Goal: Task Accomplishment & Management: Use online tool/utility

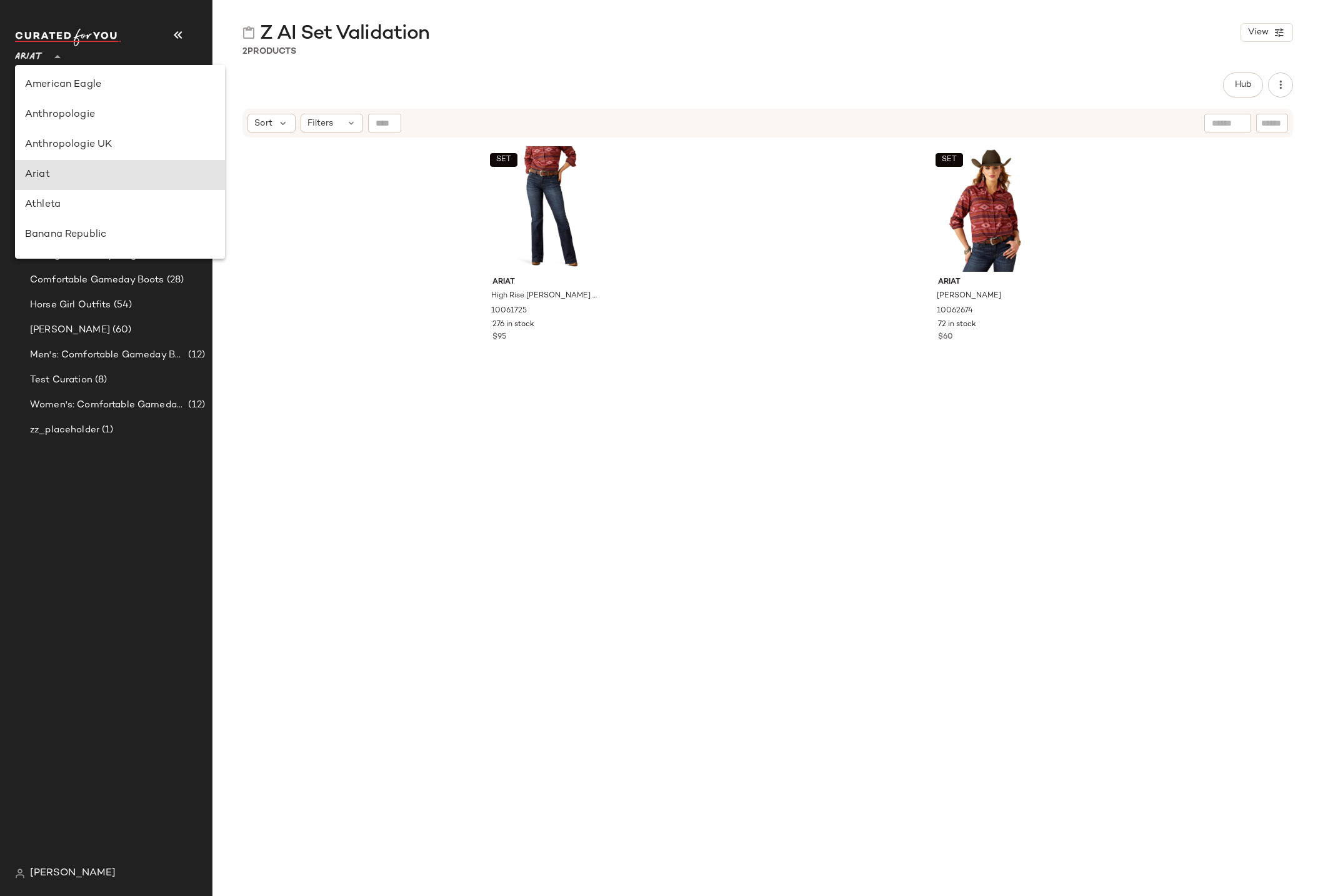
click at [51, 57] on icon at bounding box center [57, 56] width 15 height 15
click at [49, 114] on div "QVC" at bounding box center [120, 115] width 190 height 15
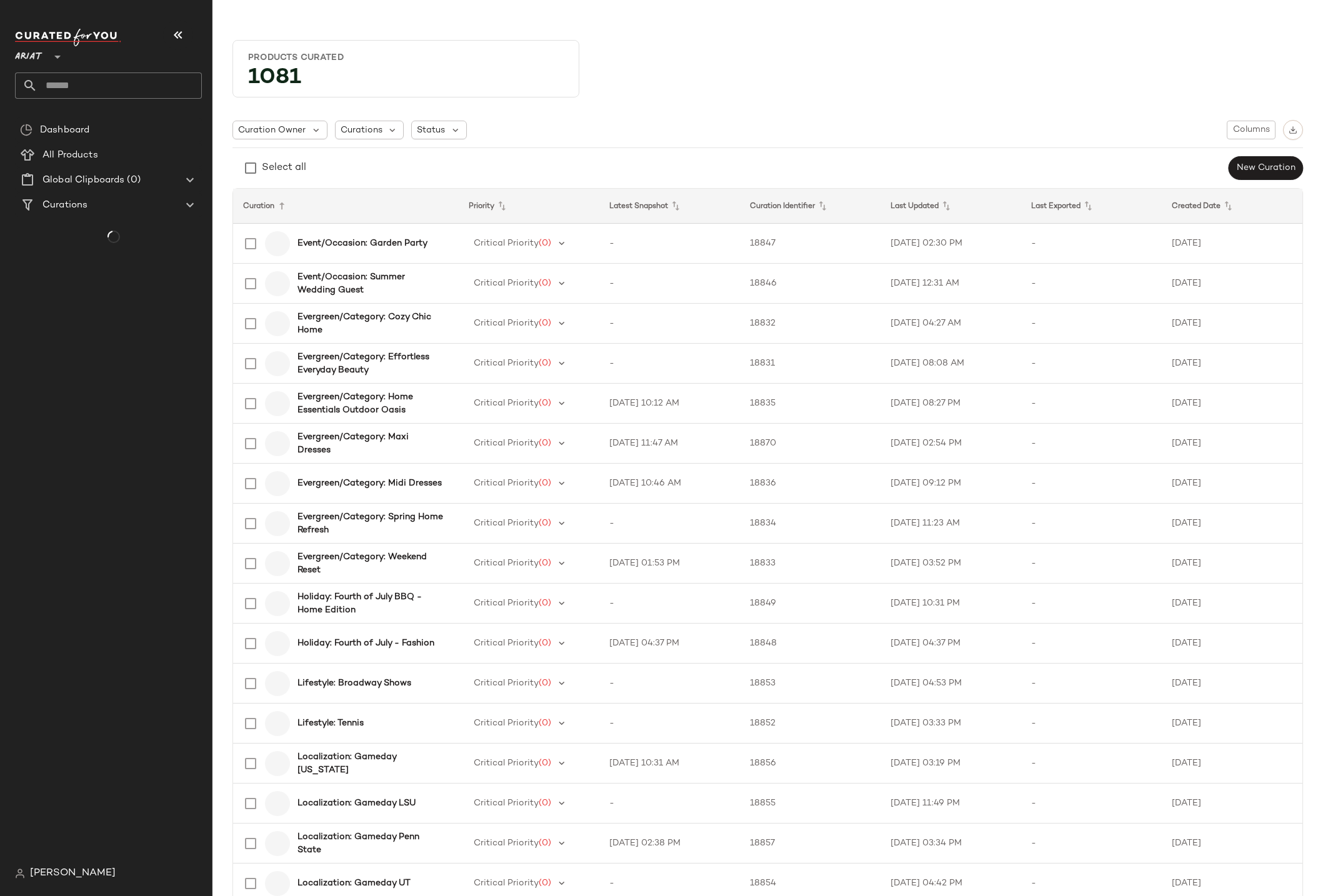
type input "**"
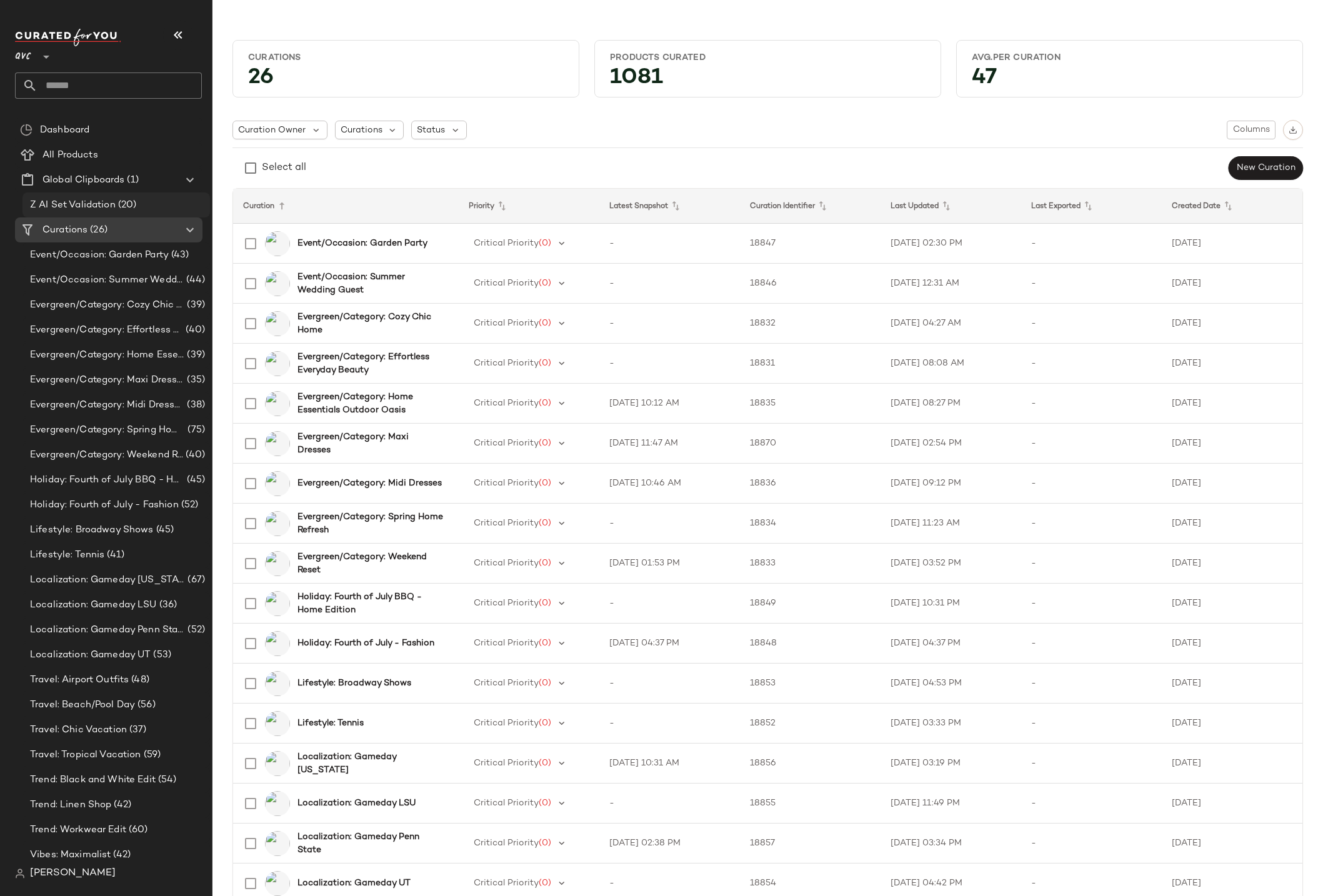
click at [79, 209] on span "Z AI Set Validation" at bounding box center [73, 205] width 86 height 15
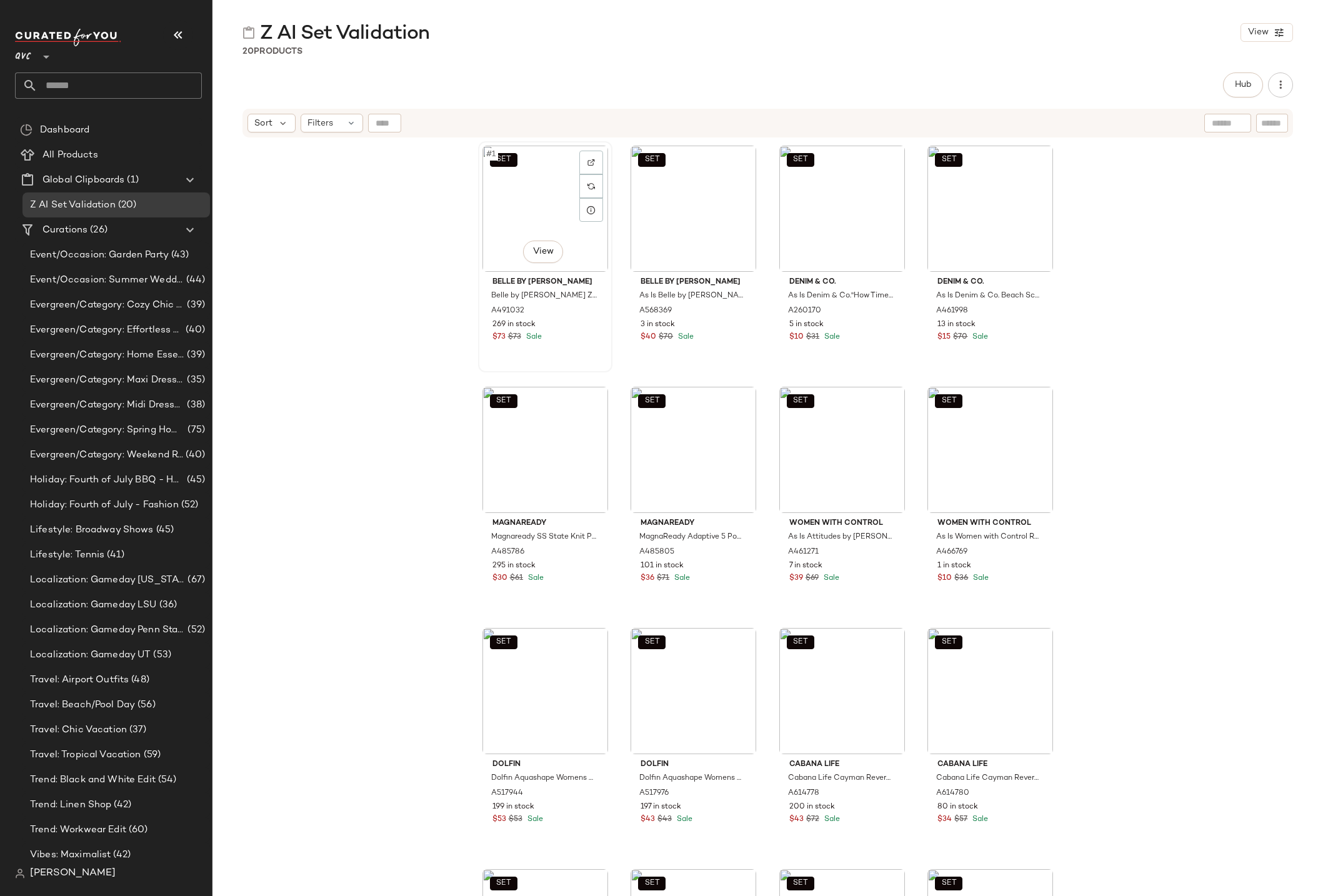
click at [546, 222] on div "SET #1 View" at bounding box center [545, 209] width 125 height 126
click at [547, 251] on body "QVC ** Dashboard All Products Global Clipboards (1) Z AI Set Validation (20) Cu…" at bounding box center [661, 448] width 1323 height 896
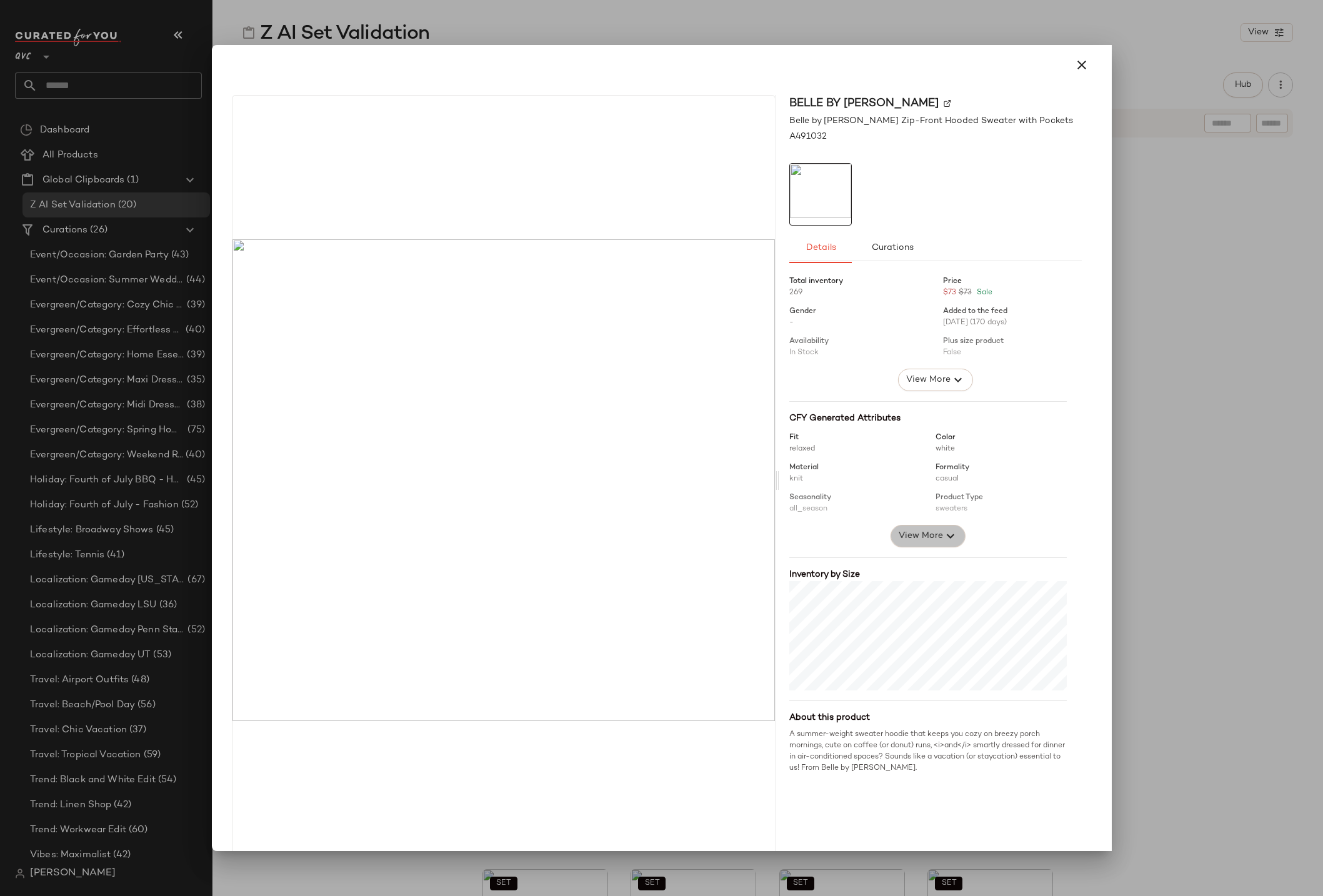
click at [930, 538] on span "View More" at bounding box center [920, 536] width 45 height 15
click at [917, 533] on span "View More" at bounding box center [920, 536] width 45 height 15
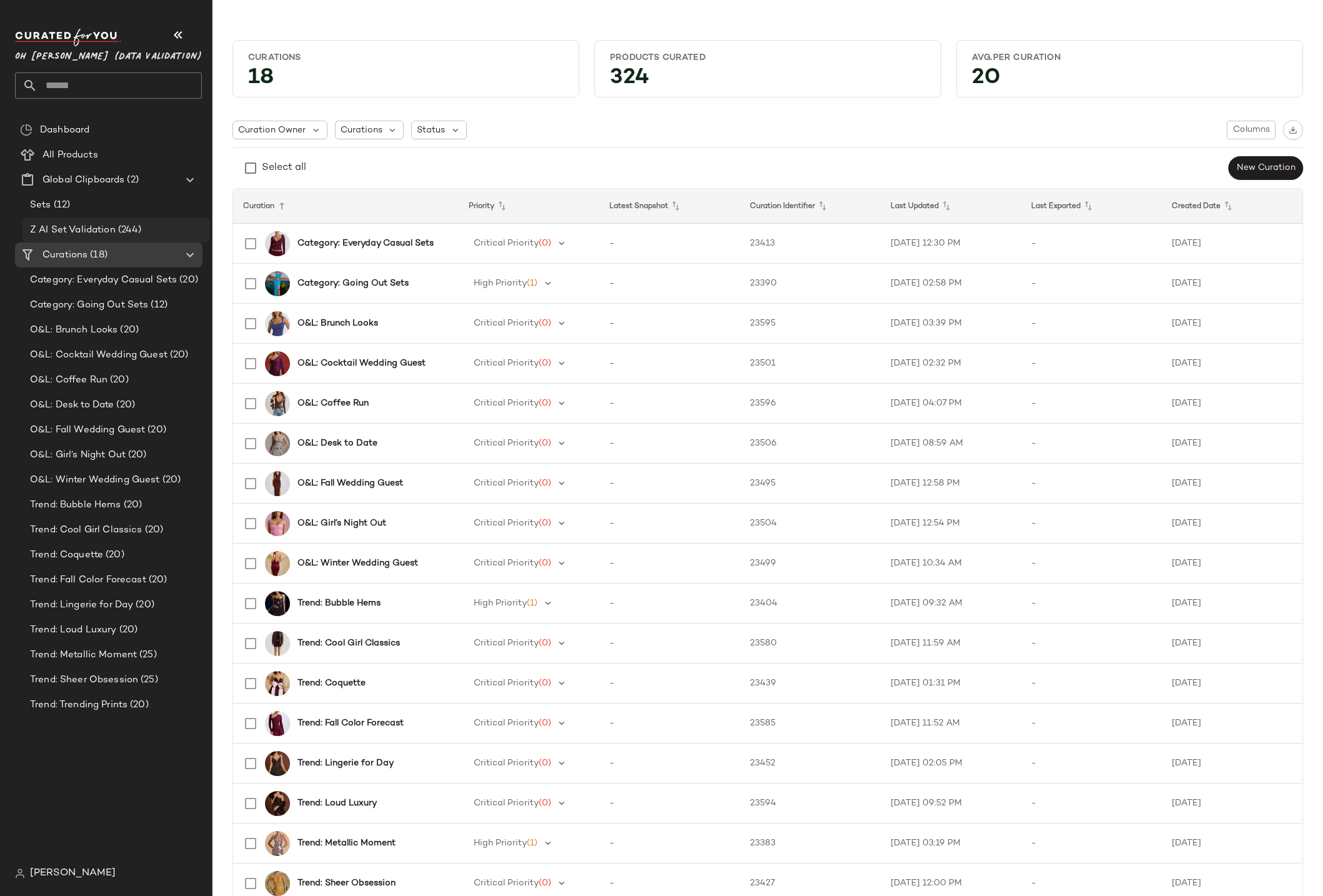
click at [46, 227] on span "Z AI Set Validation" at bounding box center [73, 231] width 86 height 15
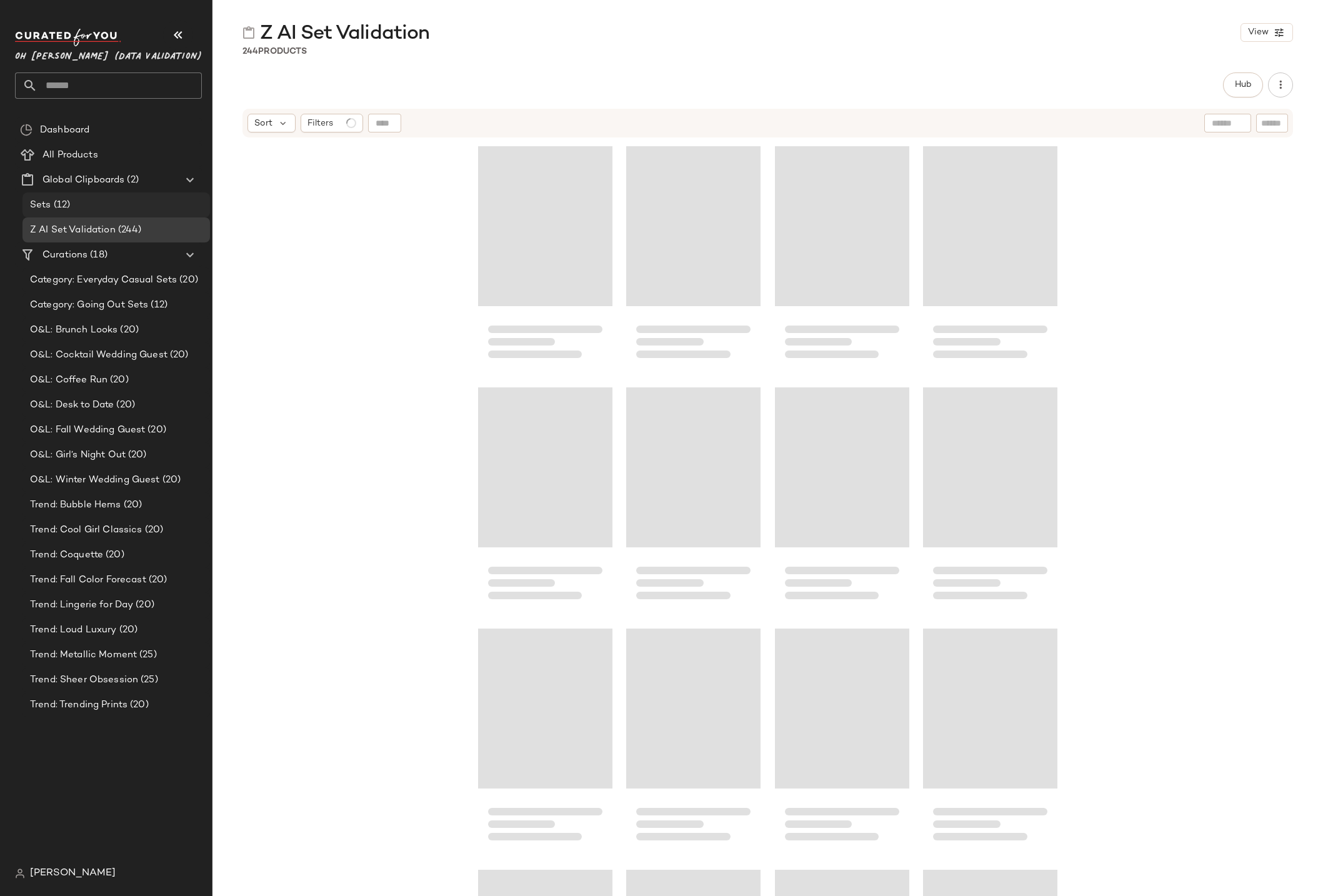
click at [47, 205] on span "Sets" at bounding box center [41, 205] width 21 height 15
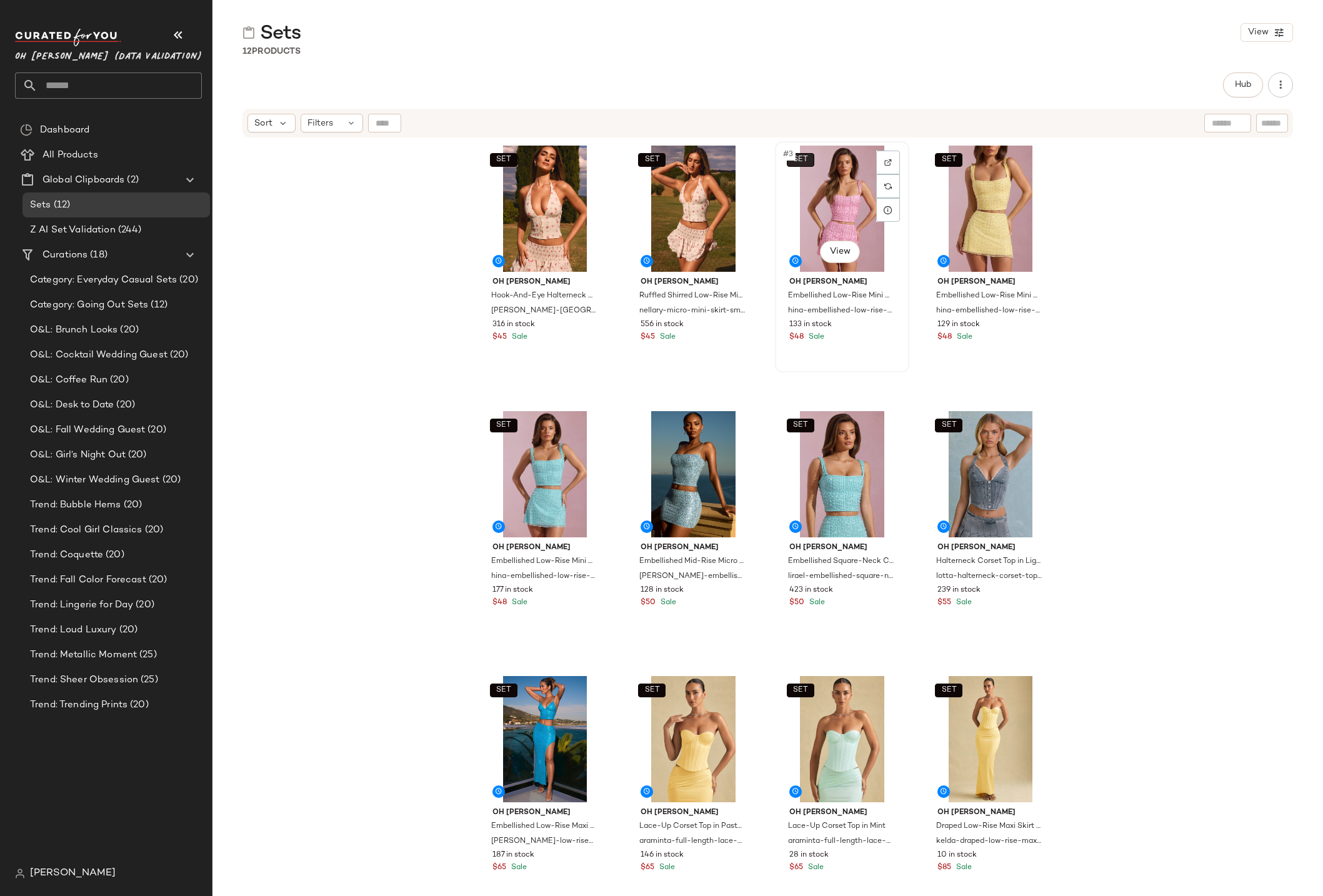
click at [799, 158] on span "SET" at bounding box center [799, 160] width 16 height 9
click at [799, 158] on body "Oh Polly (Data Validation) ** Dashboard All Products Global Clipboards (2) Sets…" at bounding box center [661, 448] width 1323 height 896
click at [950, 159] on span "SET" at bounding box center [948, 160] width 16 height 9
click at [950, 159] on body "Oh Polly (Data Validation) ** Dashboard All Products Global Clipboards (2) Sets…" at bounding box center [661, 448] width 1323 height 896
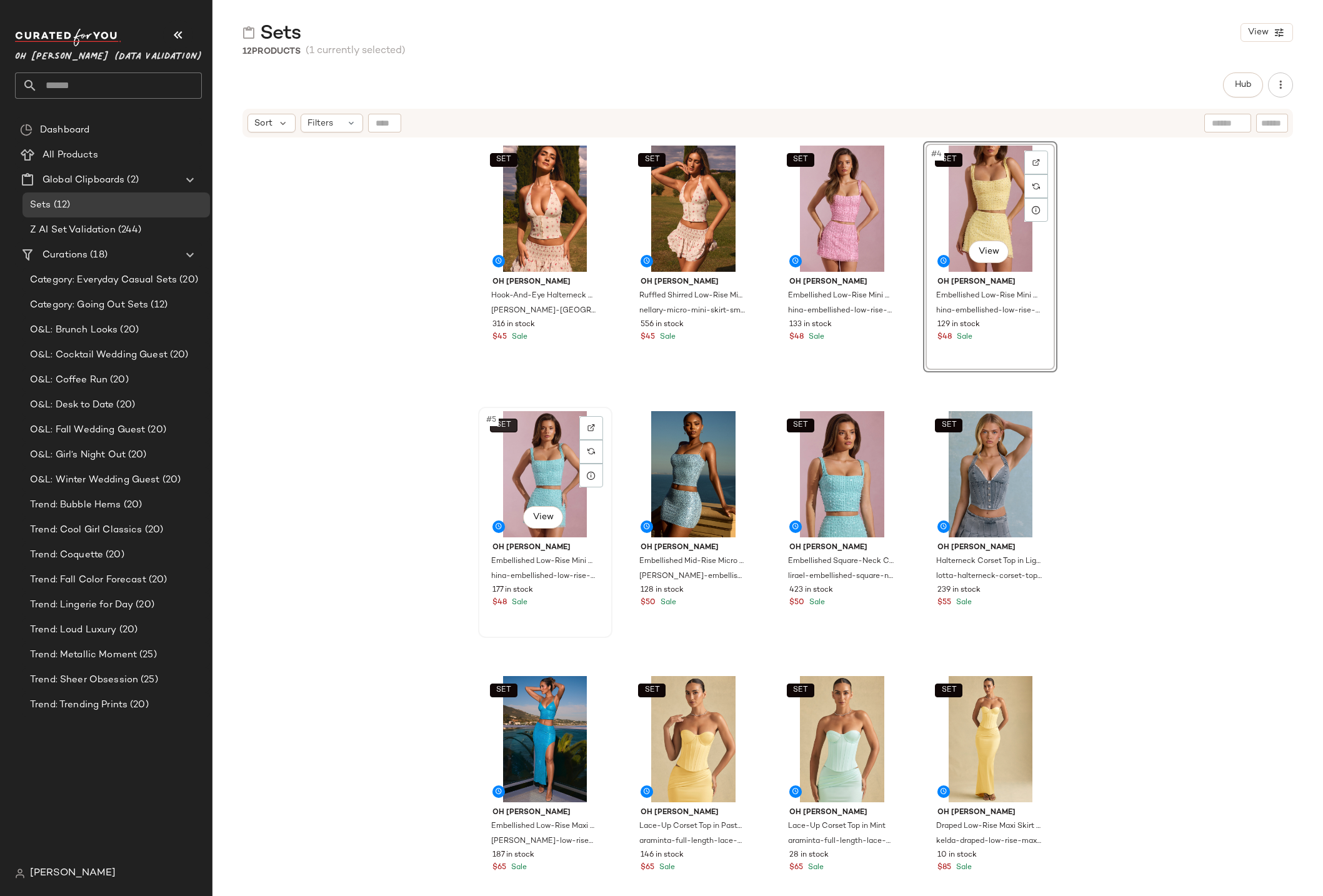
click at [510, 424] on button "SET" at bounding box center [504, 425] width 28 height 14
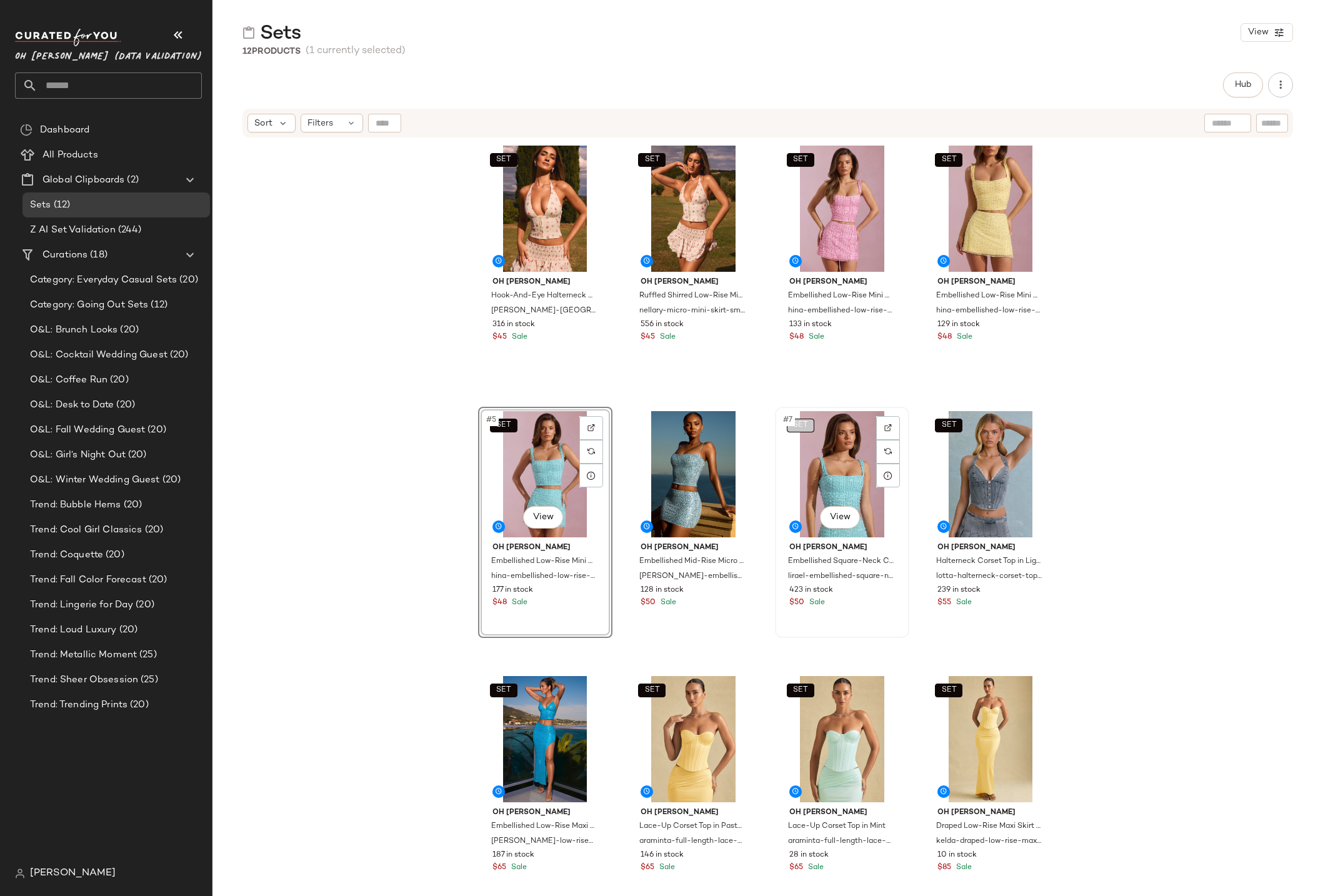
click at [799, 427] on body "Oh Polly (Data Validation) ** Dashboard All Products Global Clipboards (2) Sets…" at bounding box center [661, 448] width 1323 height 896
click at [376, 414] on div "SET Oh Polly Hook-And-Eye Halterneck Corset Top in Small Rose Print faelyn-halt…" at bounding box center [767, 534] width 1110 height 789
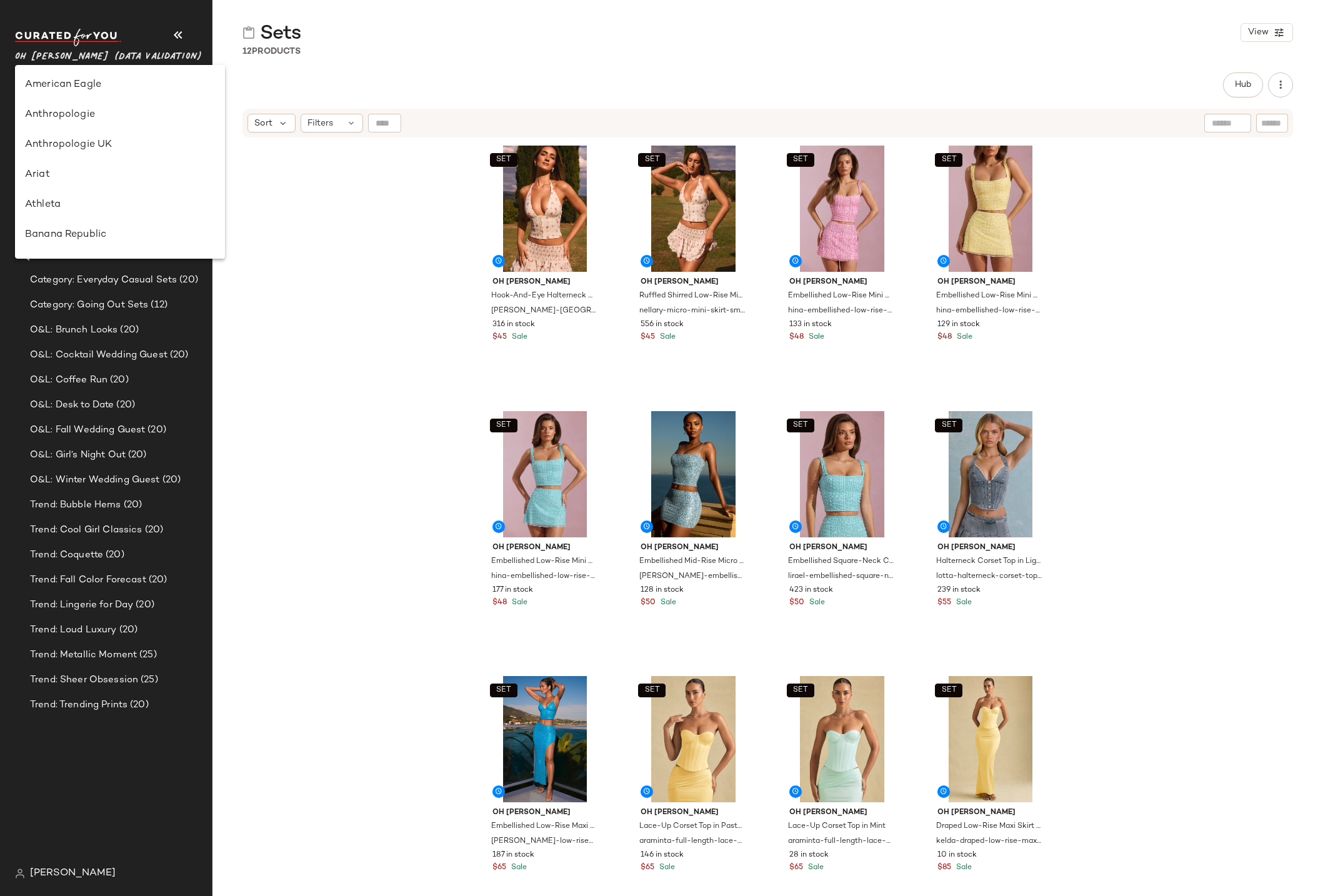
click at [88, 52] on span "Oh [PERSON_NAME] (Data Validation)" at bounding box center [108, 53] width 187 height 22
click at [96, 178] on div "[PERSON_NAME]" at bounding box center [120, 175] width 190 height 15
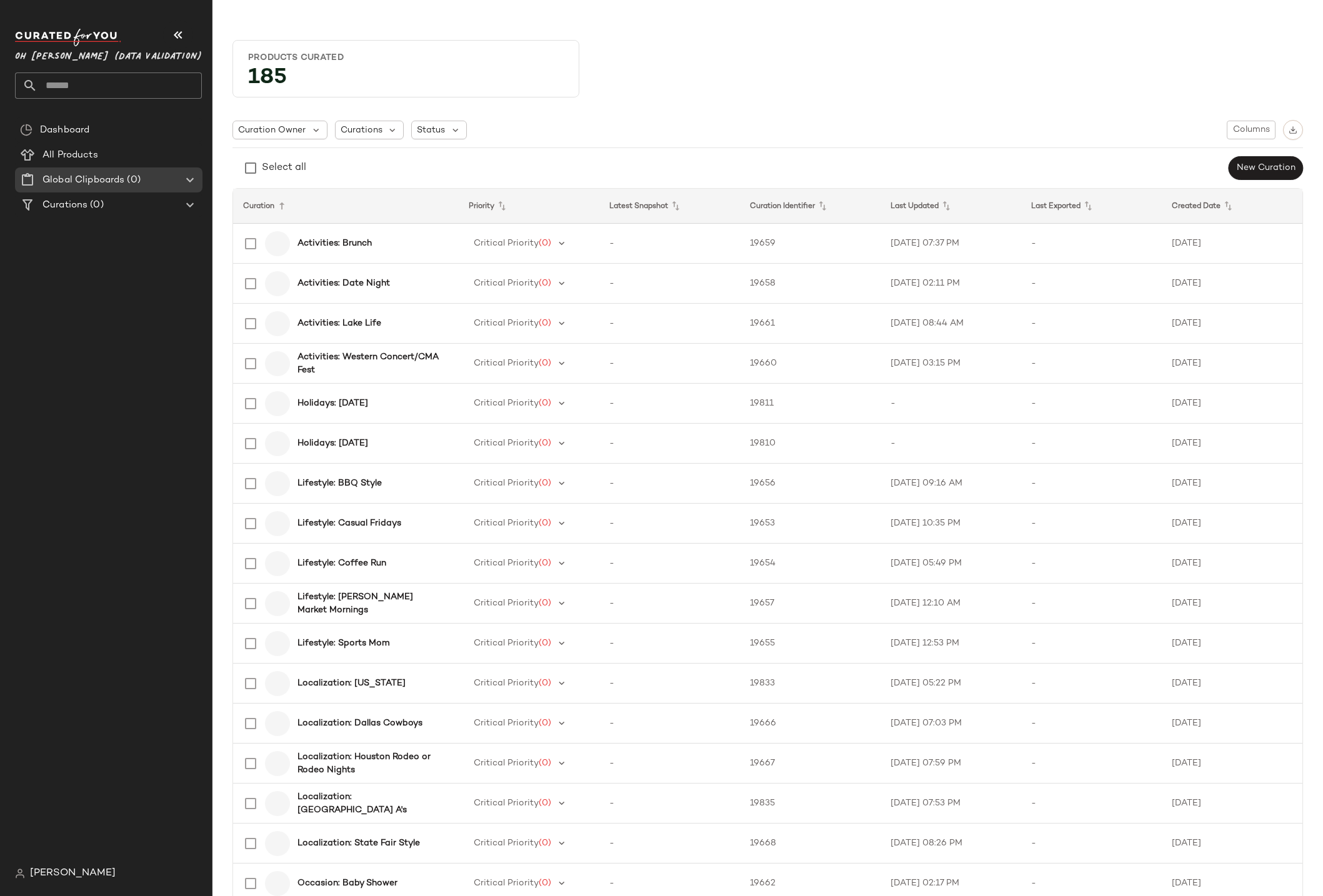
type input "**"
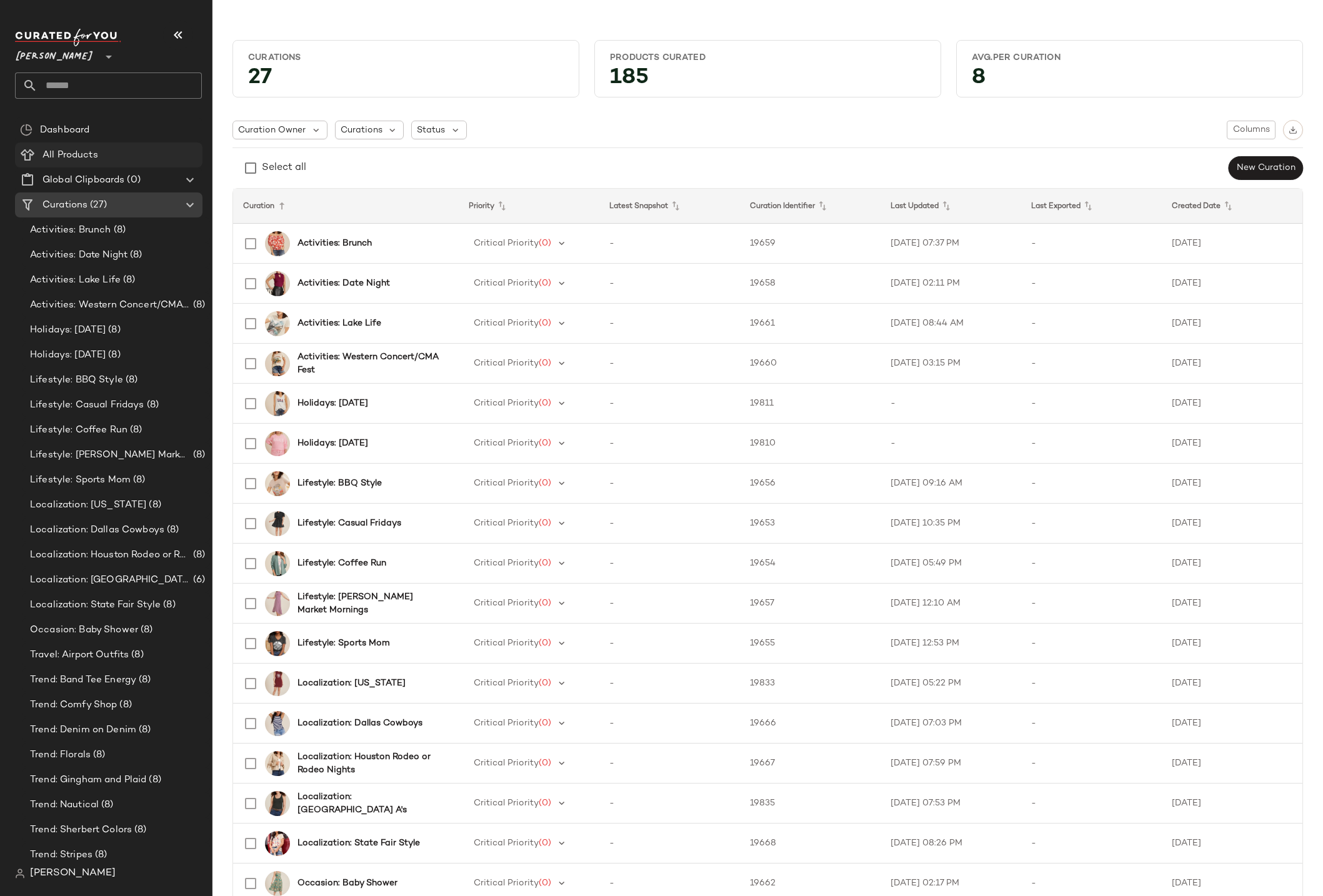
click at [81, 151] on span "All Products" at bounding box center [70, 155] width 56 height 15
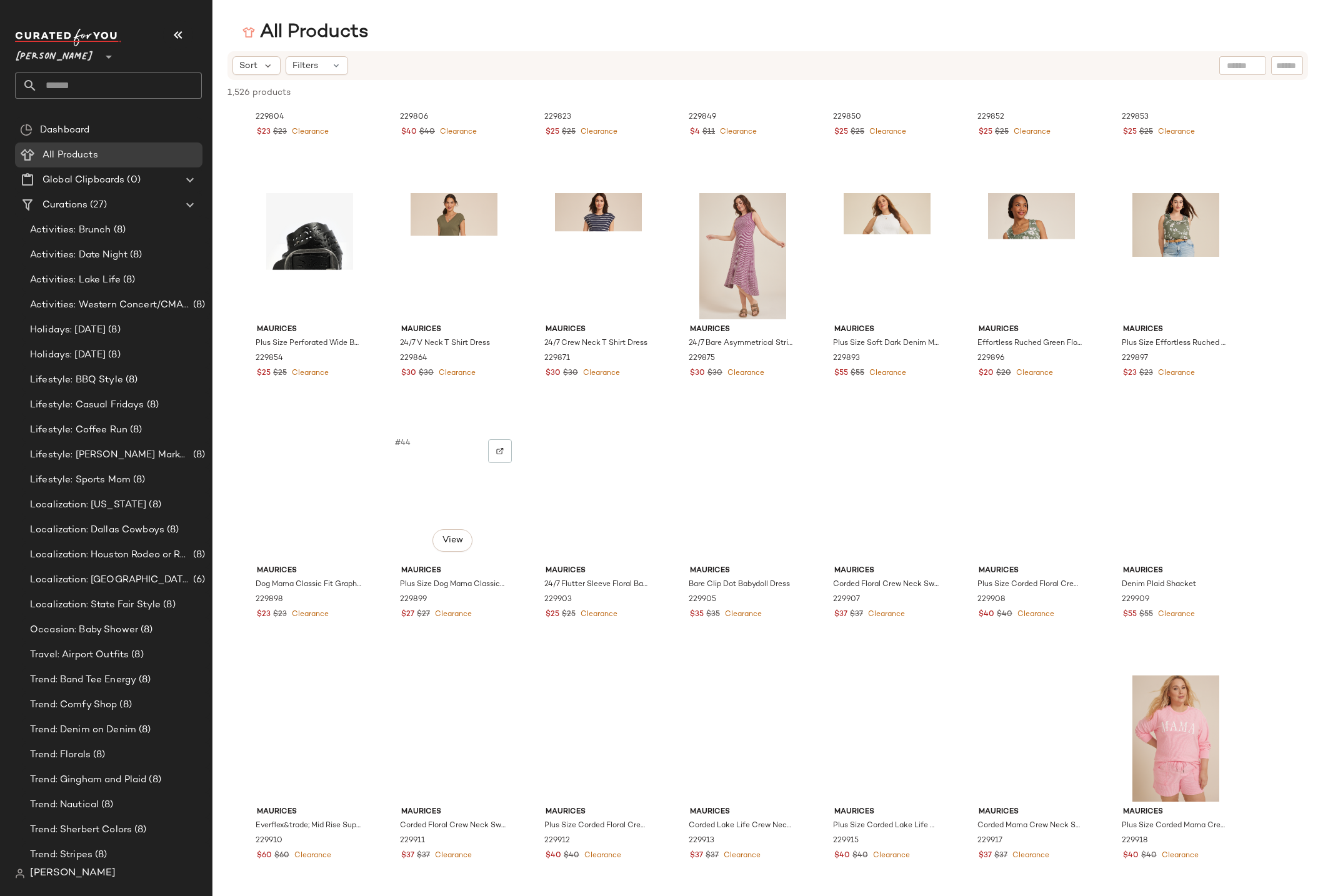
scroll to position [1334, 0]
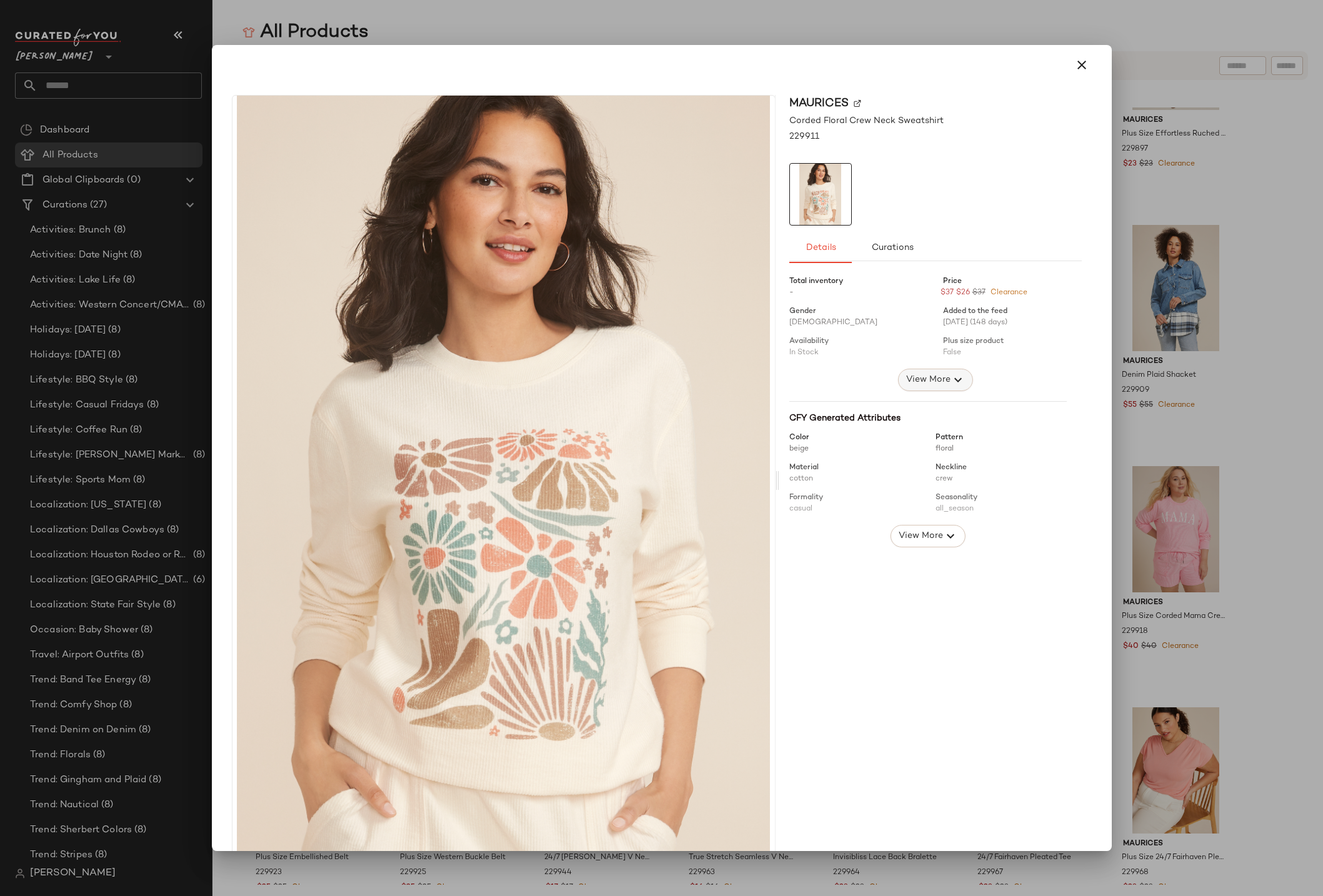
click at [939, 375] on span "View More" at bounding box center [927, 380] width 45 height 15
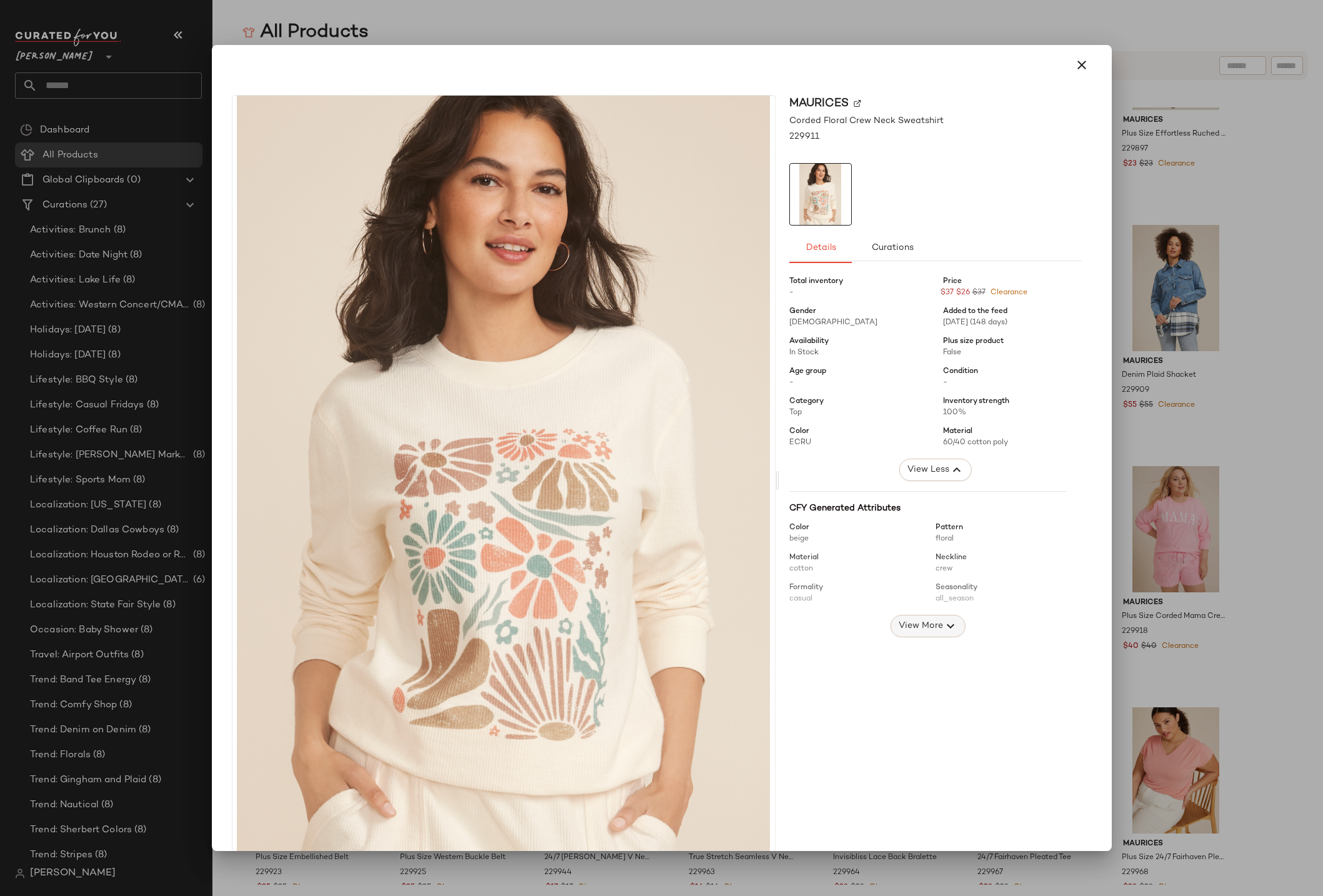
click at [901, 628] on span "View More" at bounding box center [920, 626] width 45 height 15
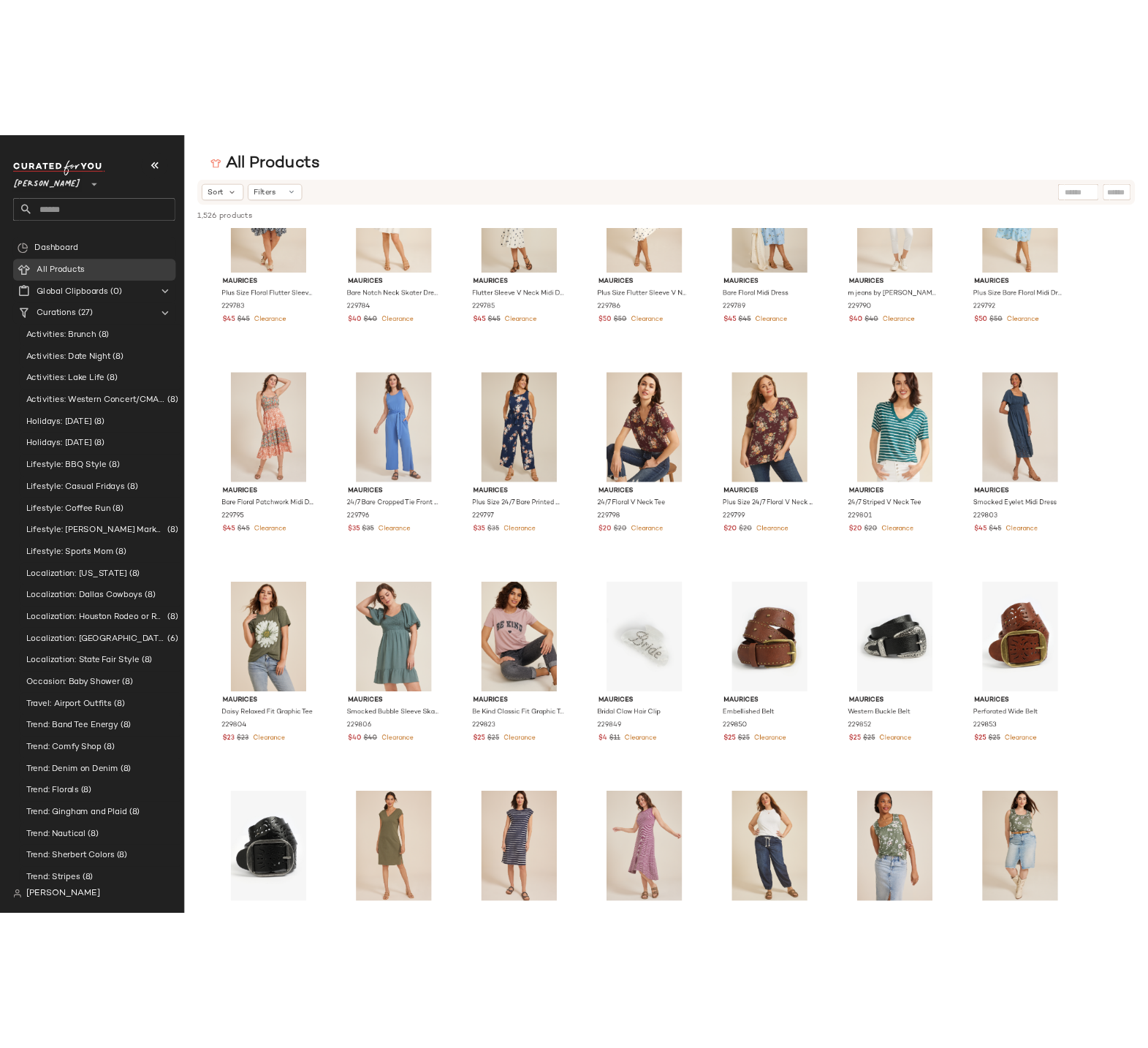
scroll to position [0, 0]
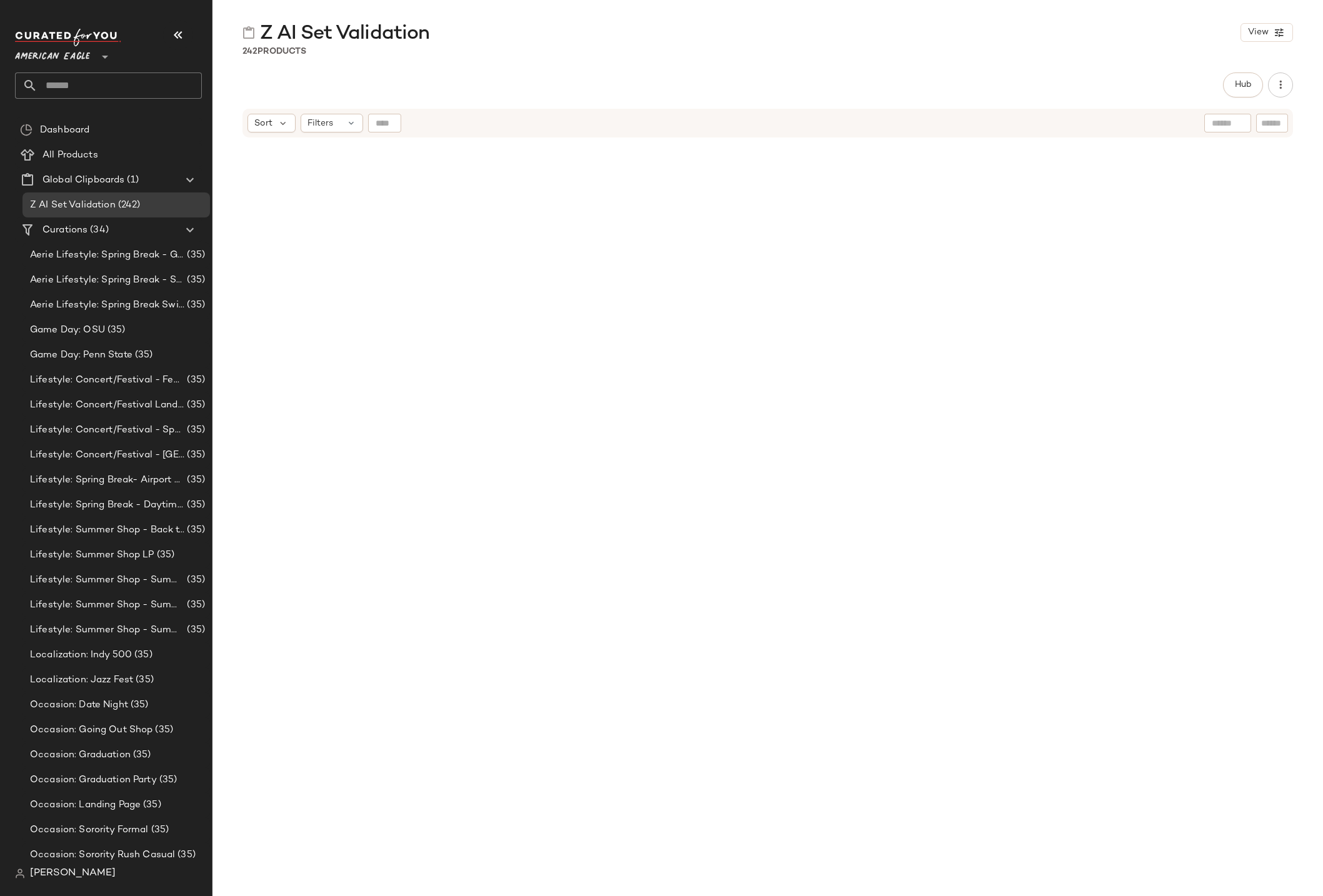
scroll to position [6911, 0]
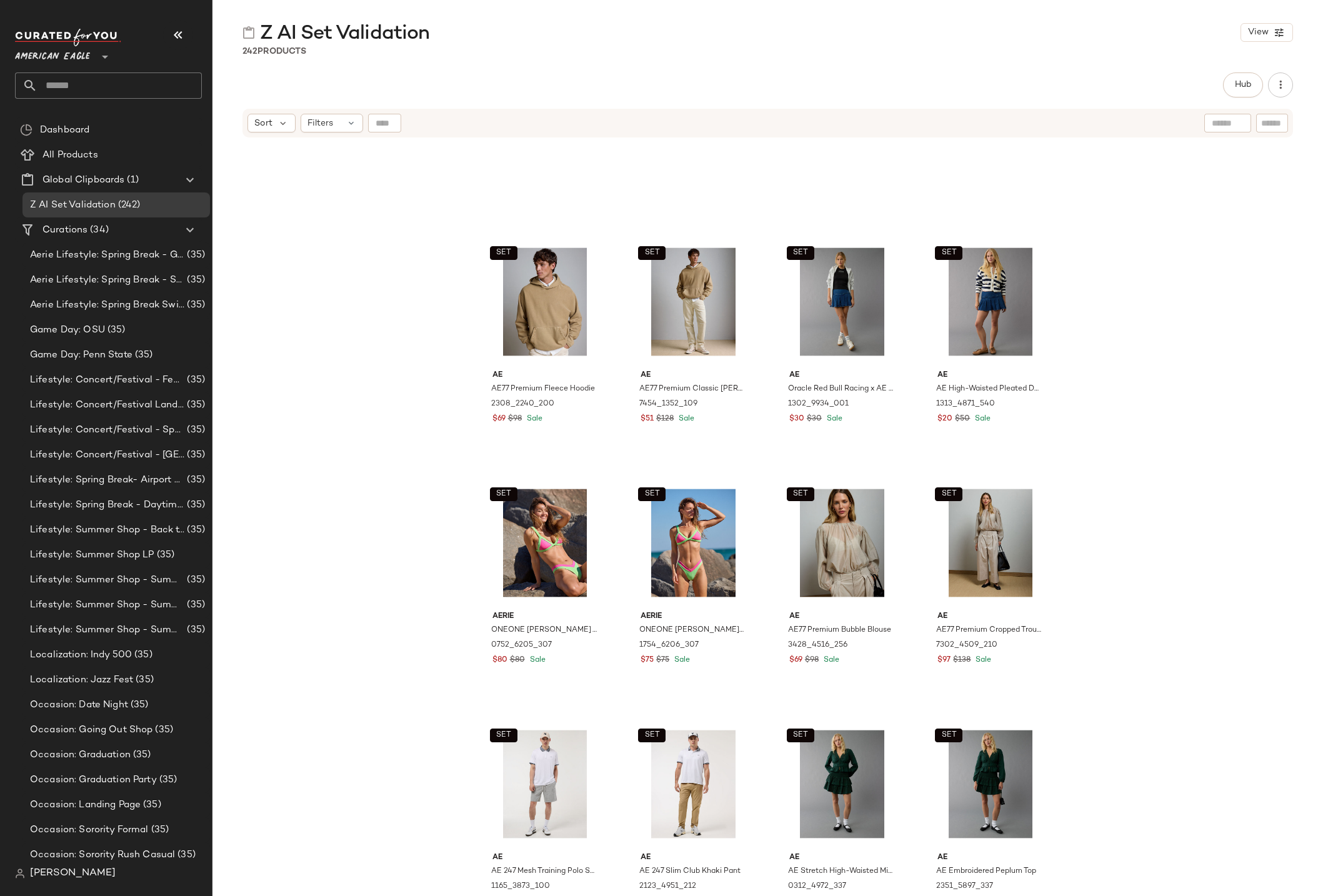
click at [81, 48] on span "American Eagle" at bounding box center [52, 53] width 75 height 22
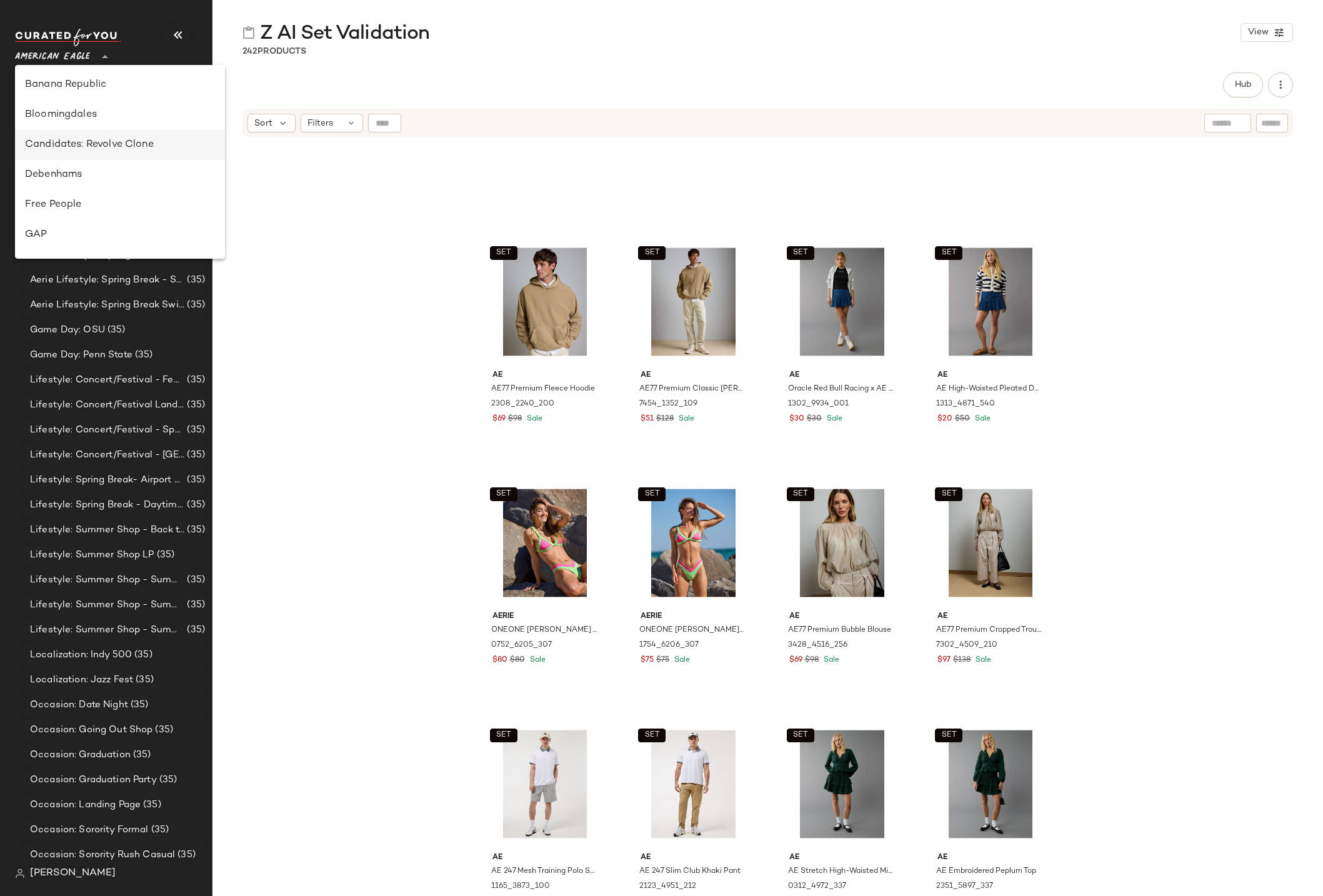
scroll to position [300, 0]
click at [59, 206] on div "Lulus" at bounding box center [120, 205] width 190 height 15
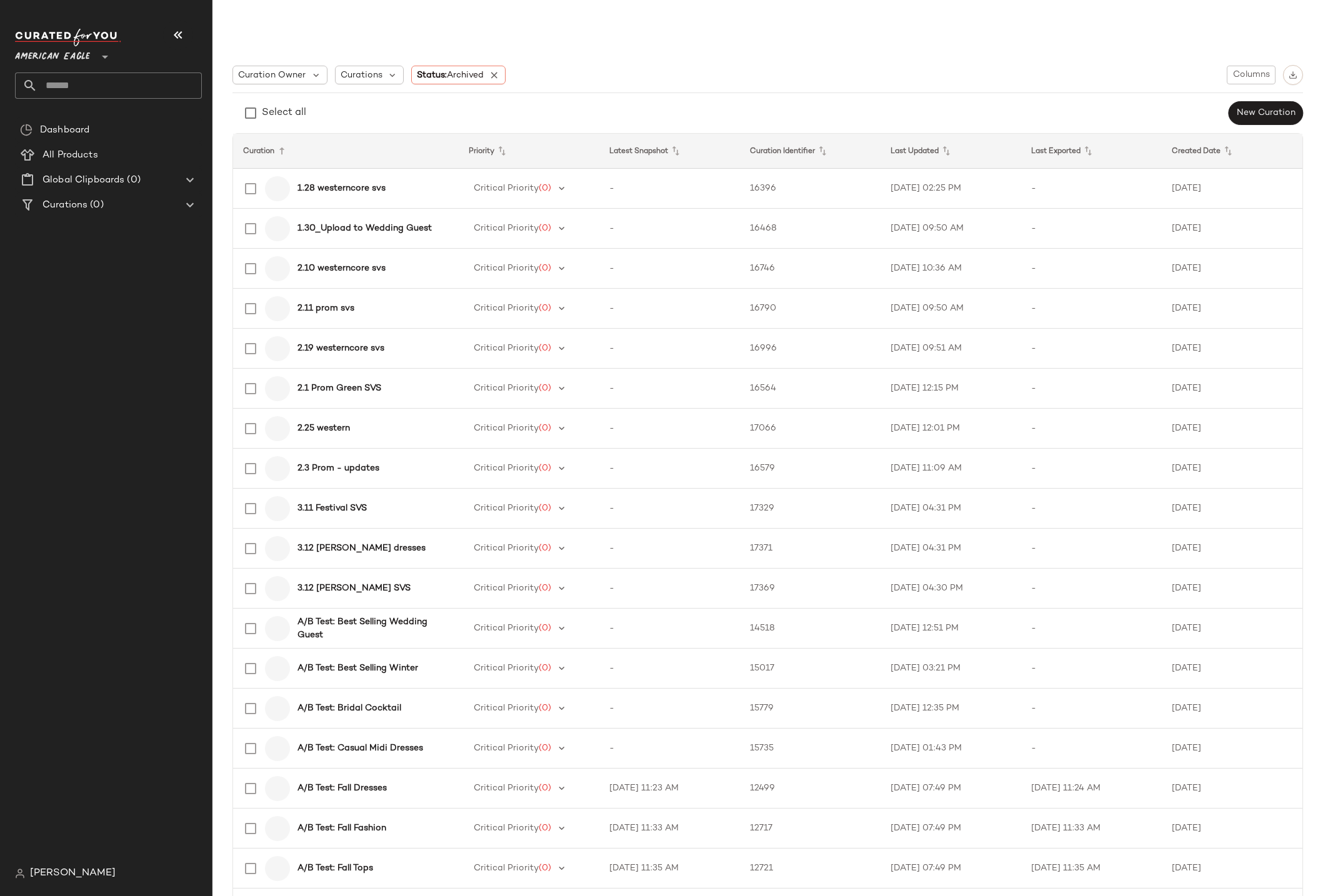
type input "**"
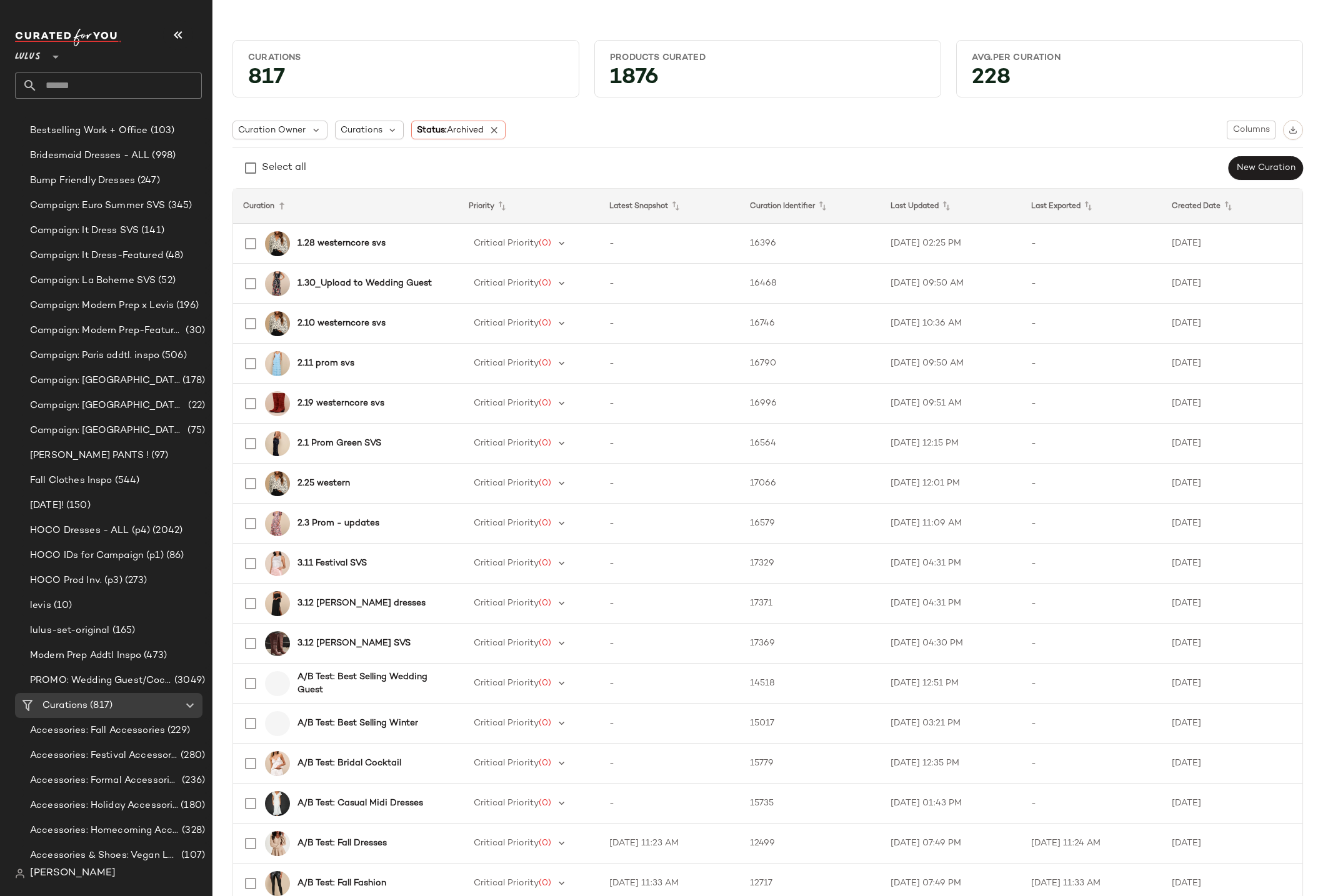
scroll to position [900, 0]
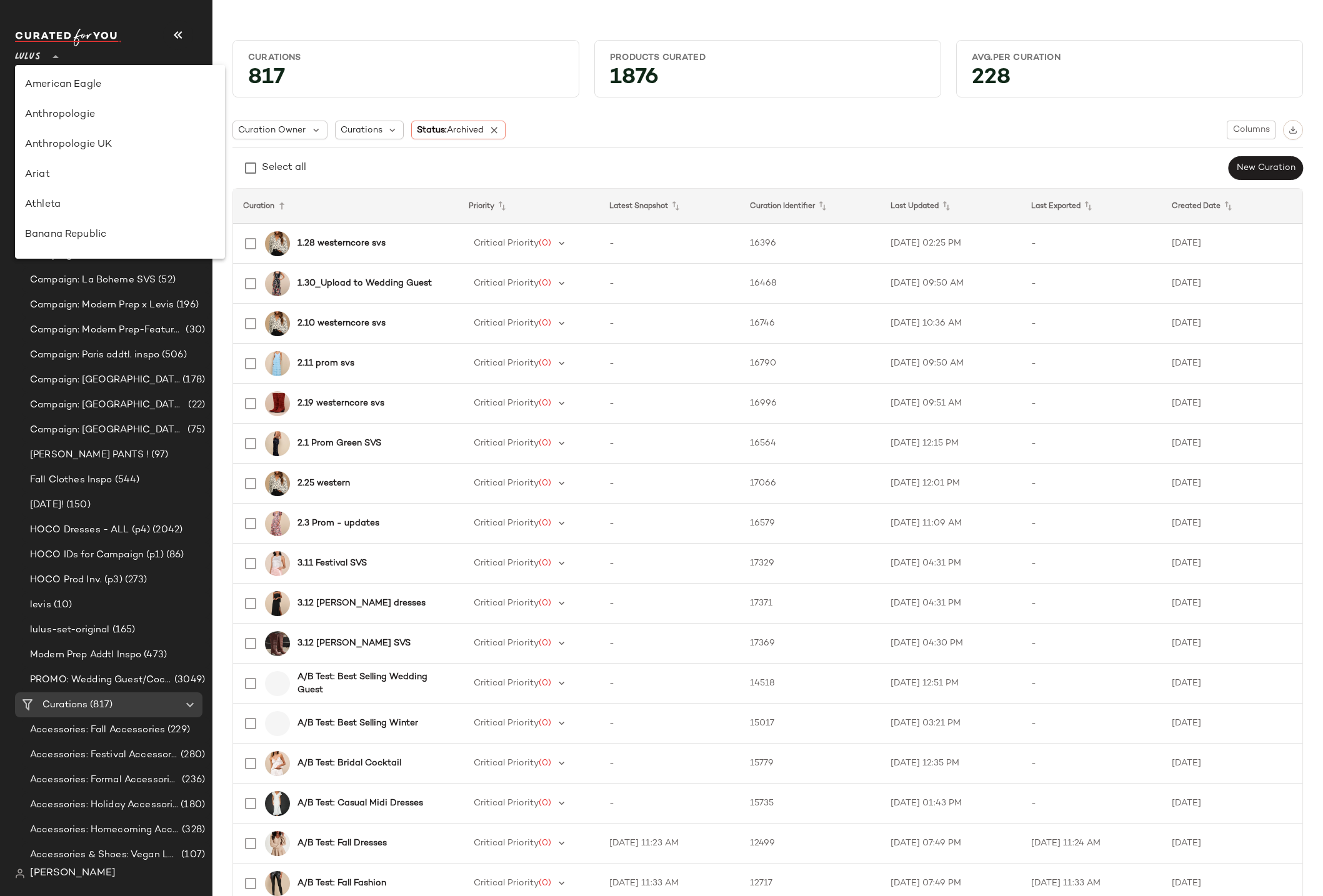
click at [28, 57] on span "Lulus" at bounding box center [27, 53] width 25 height 22
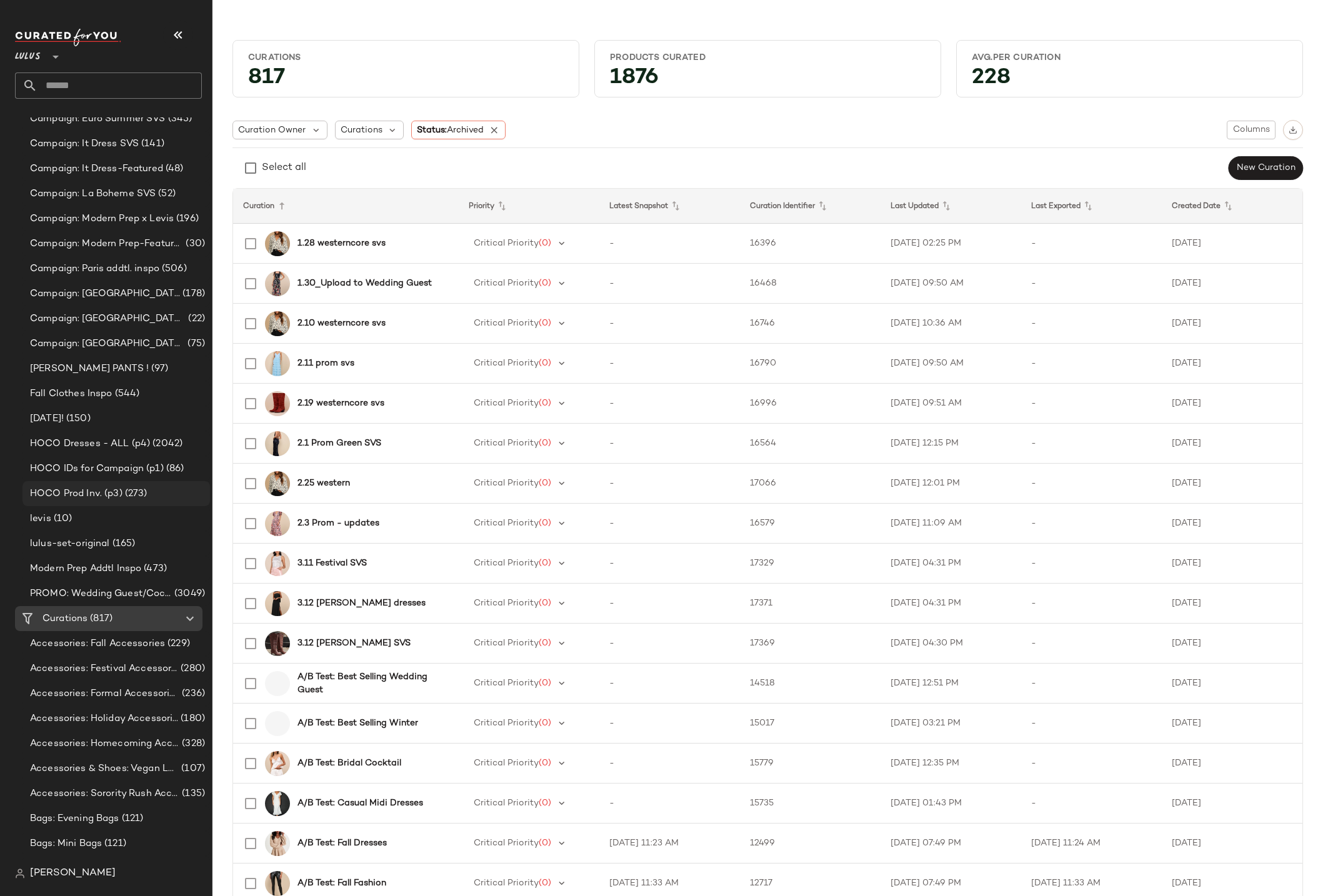
scroll to position [1040, 0]
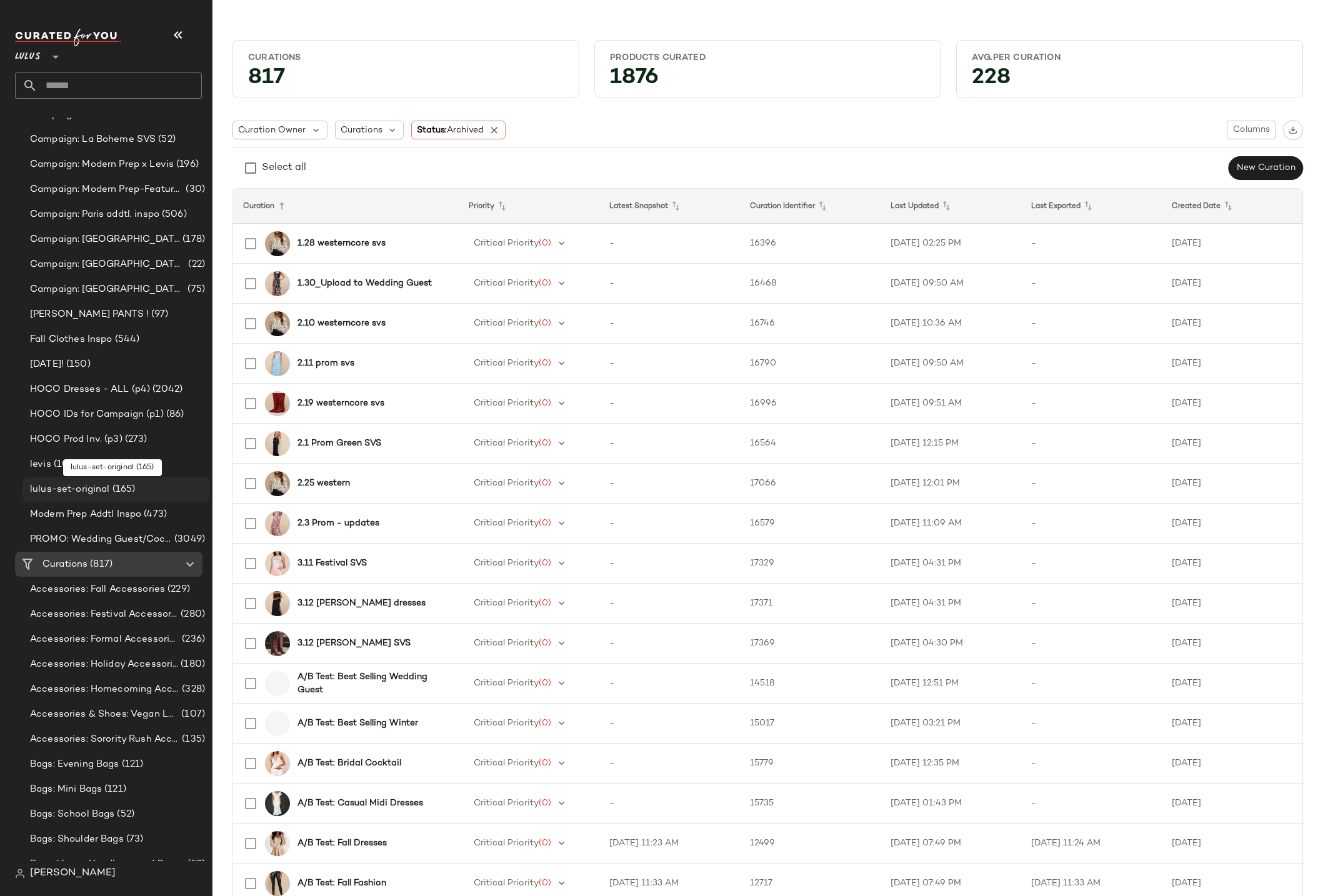
click at [91, 489] on span "lulus-set-original" at bounding box center [70, 490] width 80 height 15
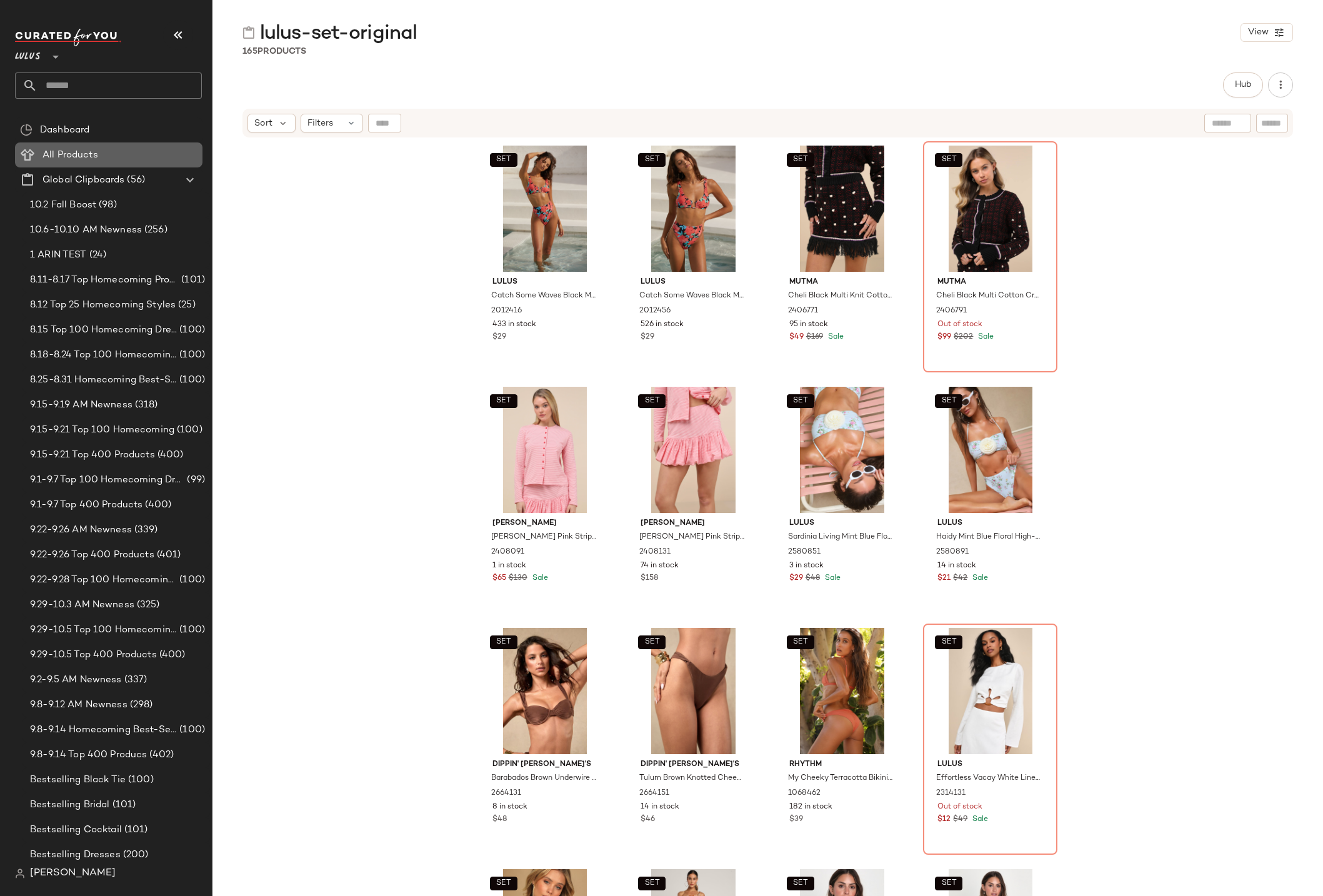
click at [62, 154] on span "All Products" at bounding box center [70, 155] width 56 height 15
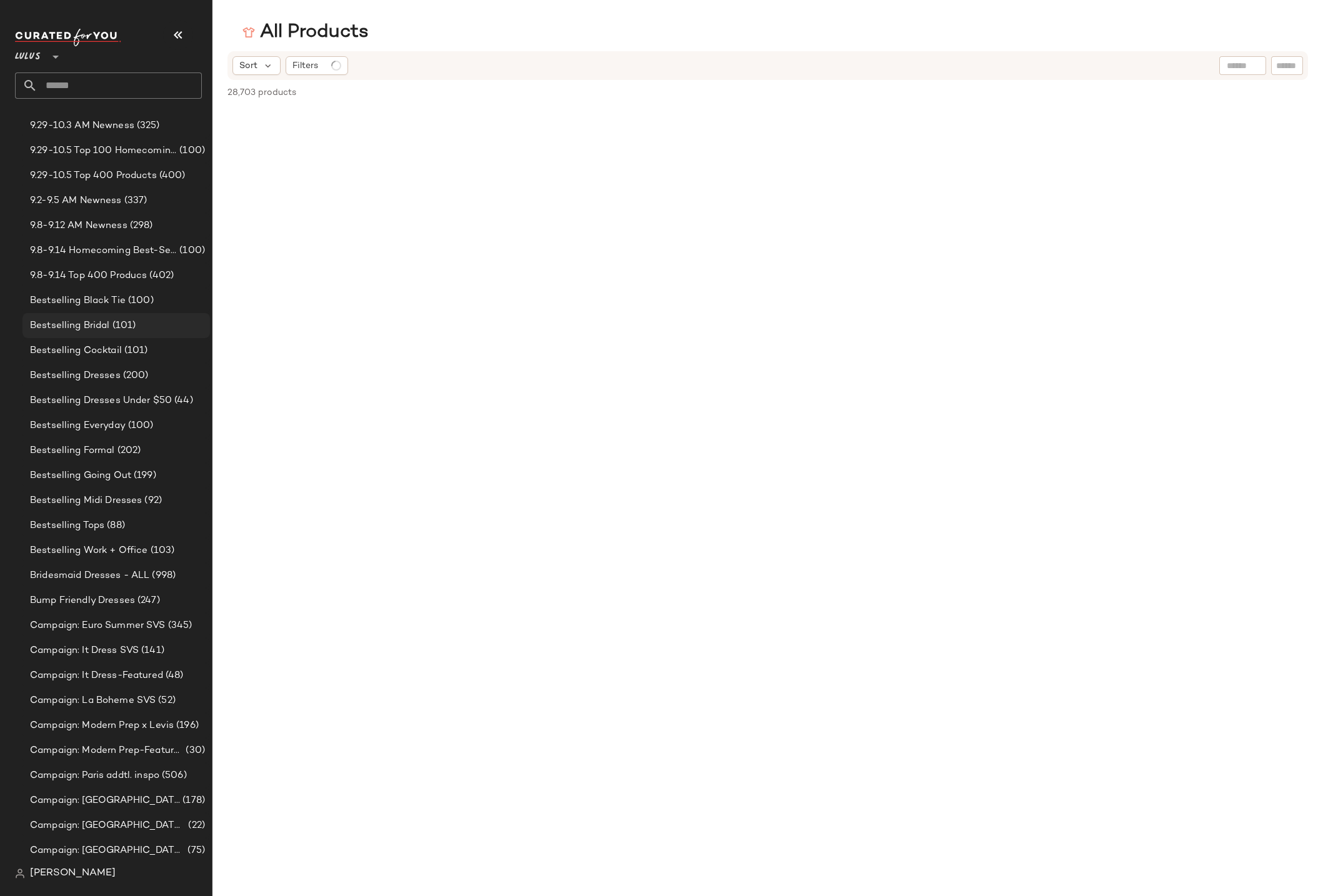
scroll to position [701, 0]
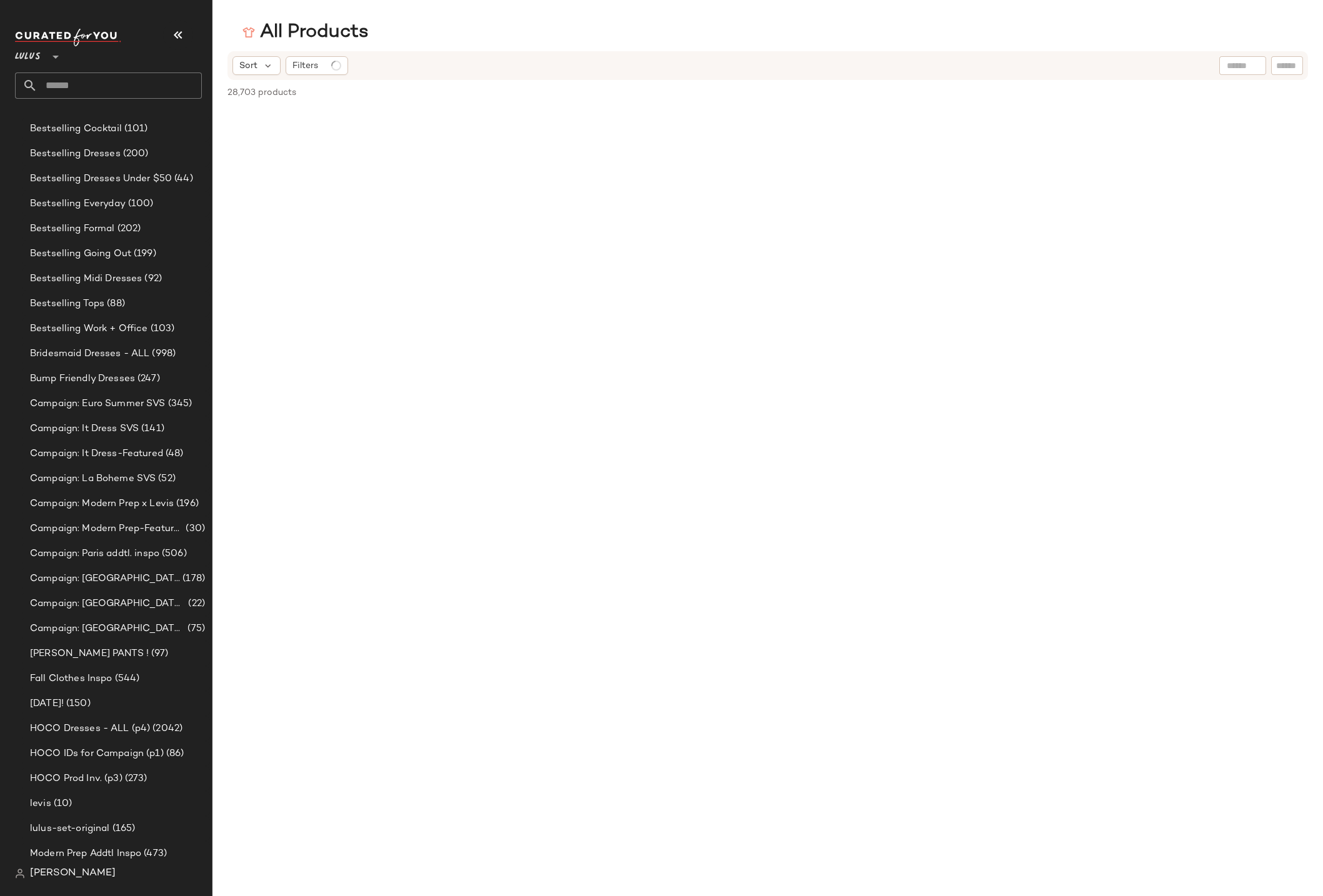
click at [43, 879] on span "[PERSON_NAME]" at bounding box center [73, 873] width 86 height 15
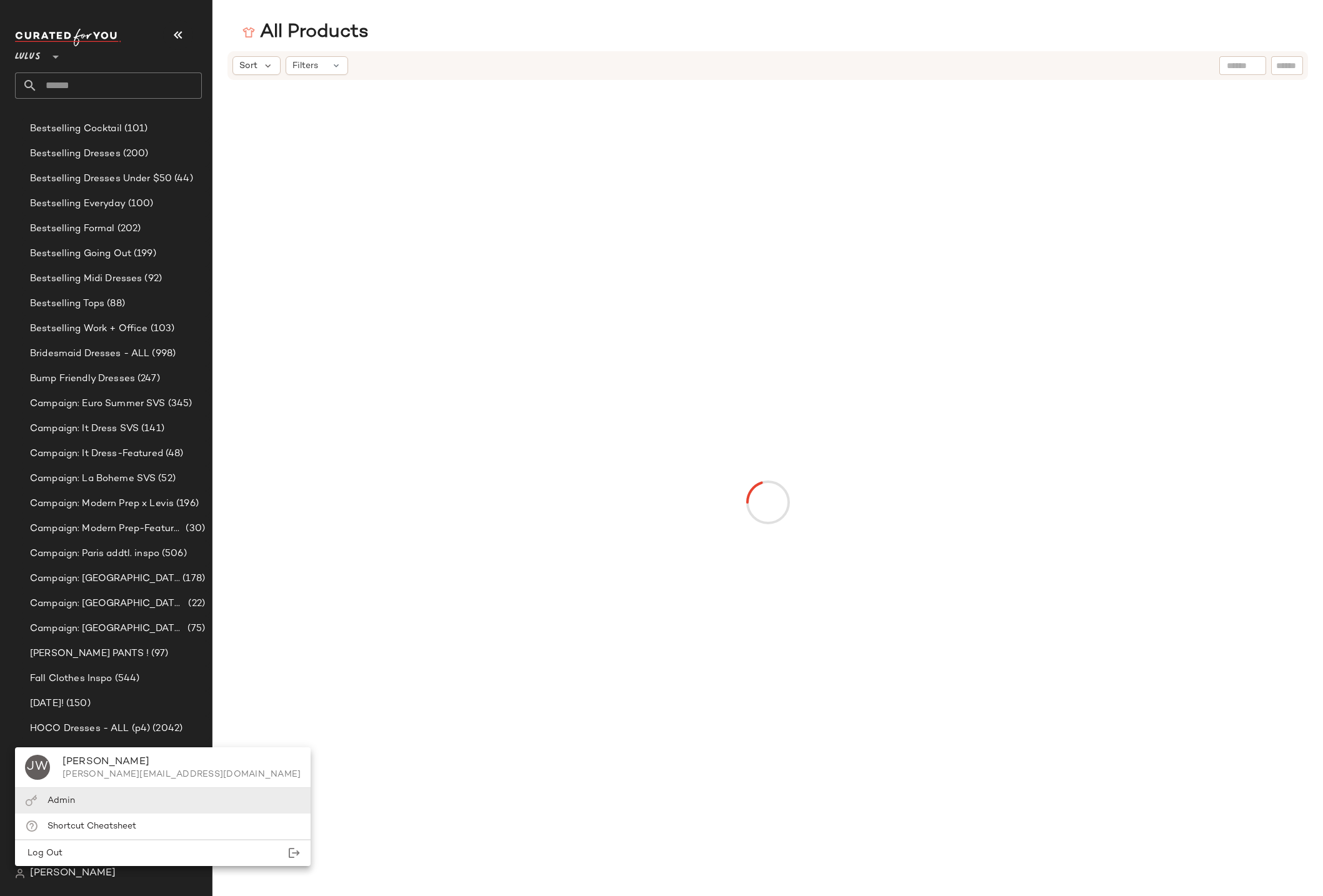
click at [58, 799] on span "Admin" at bounding box center [61, 800] width 28 height 9
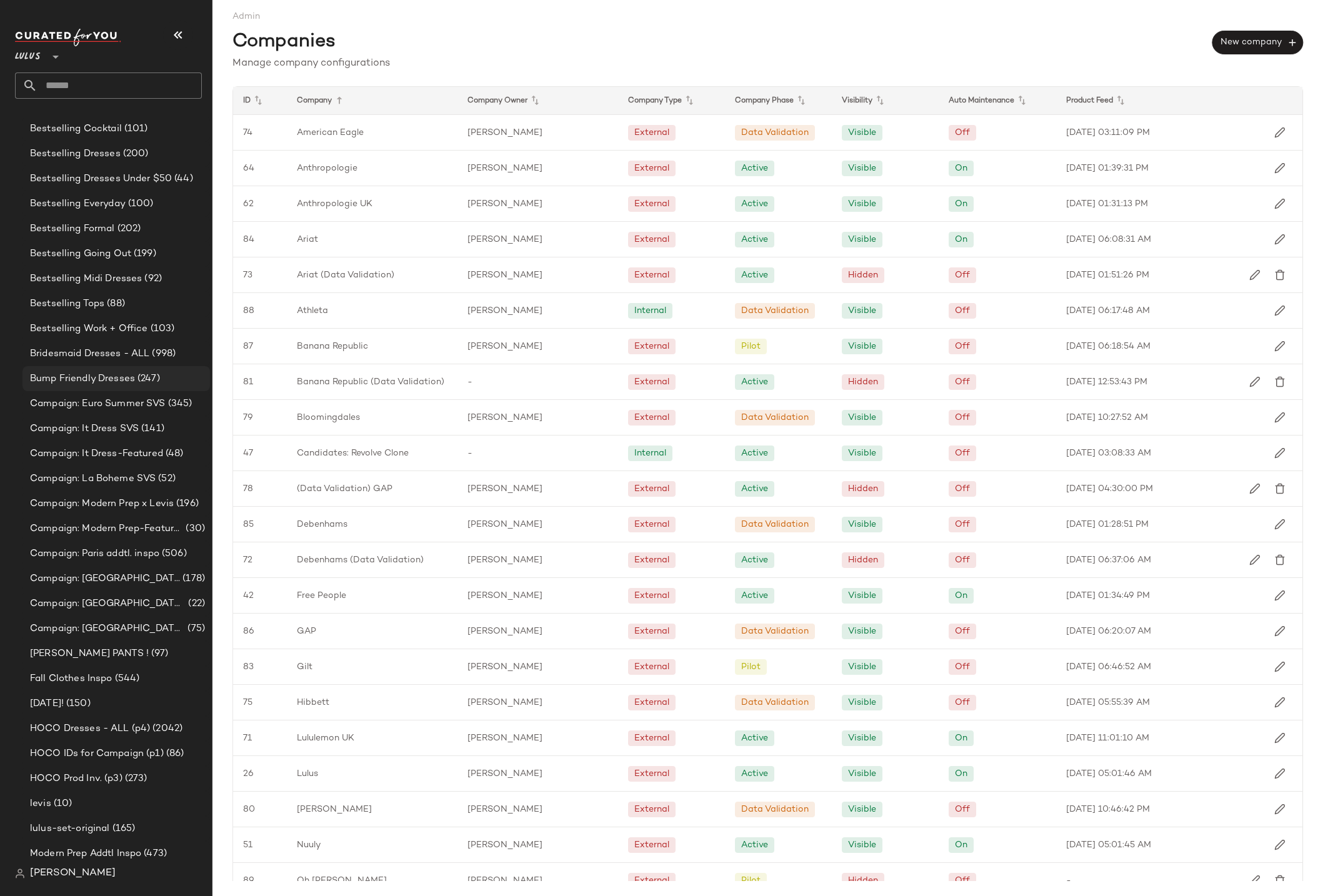
scroll to position [1001, 0]
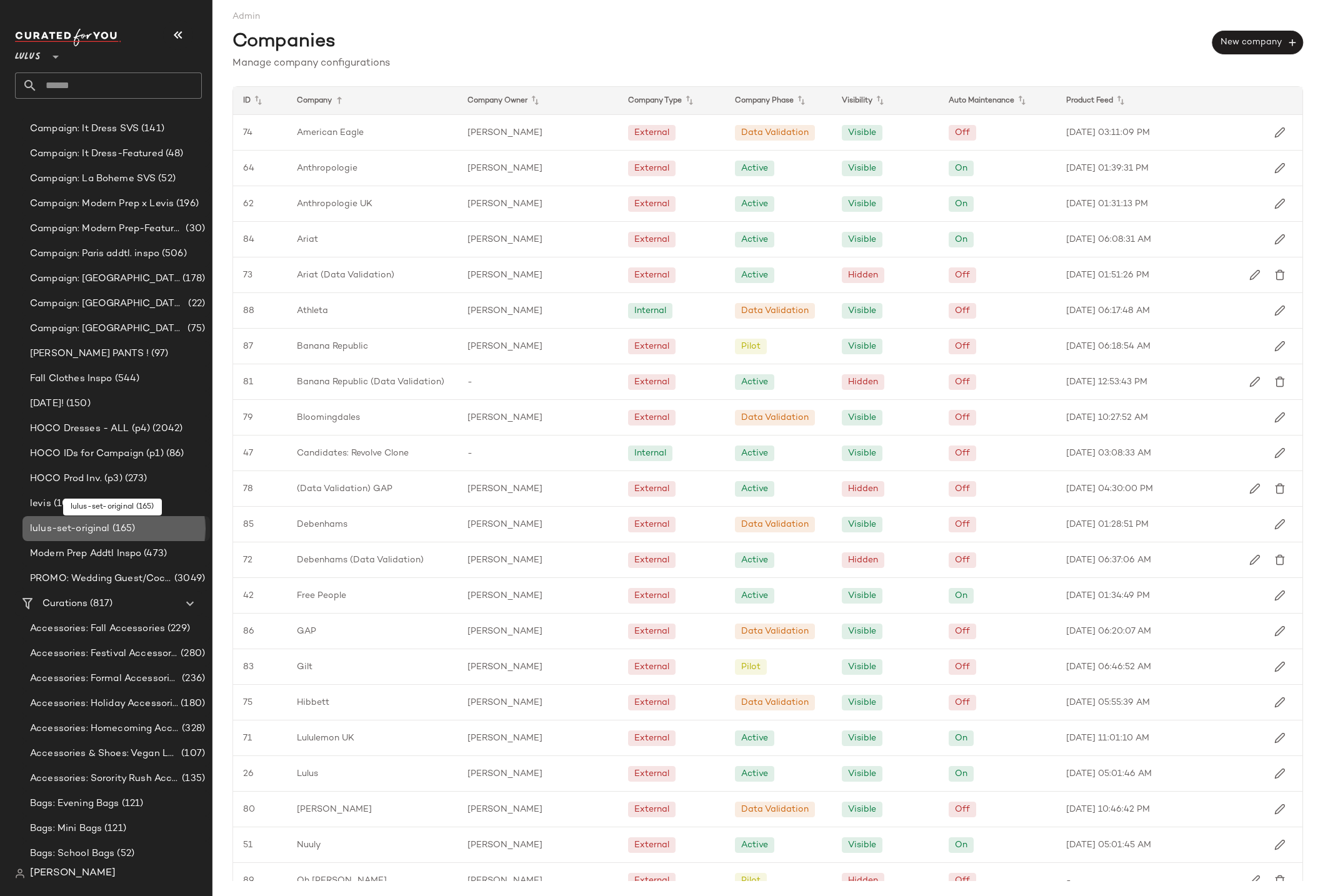
click at [46, 528] on span "lulus-set-original" at bounding box center [70, 529] width 80 height 15
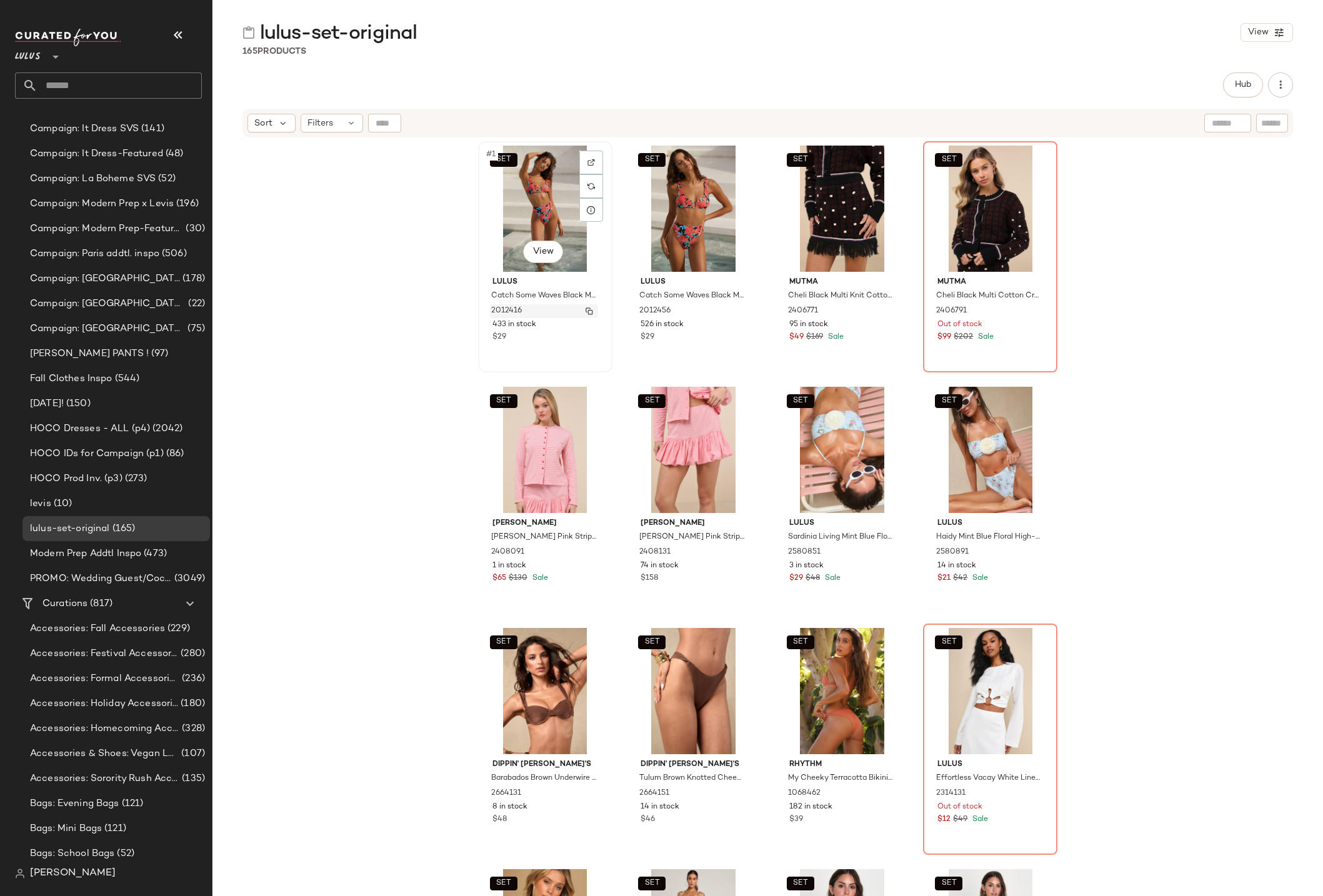
click at [586, 311] on img "button" at bounding box center [589, 311] width 7 height 7
click at [586, 552] on img "button" at bounding box center [589, 552] width 7 height 7
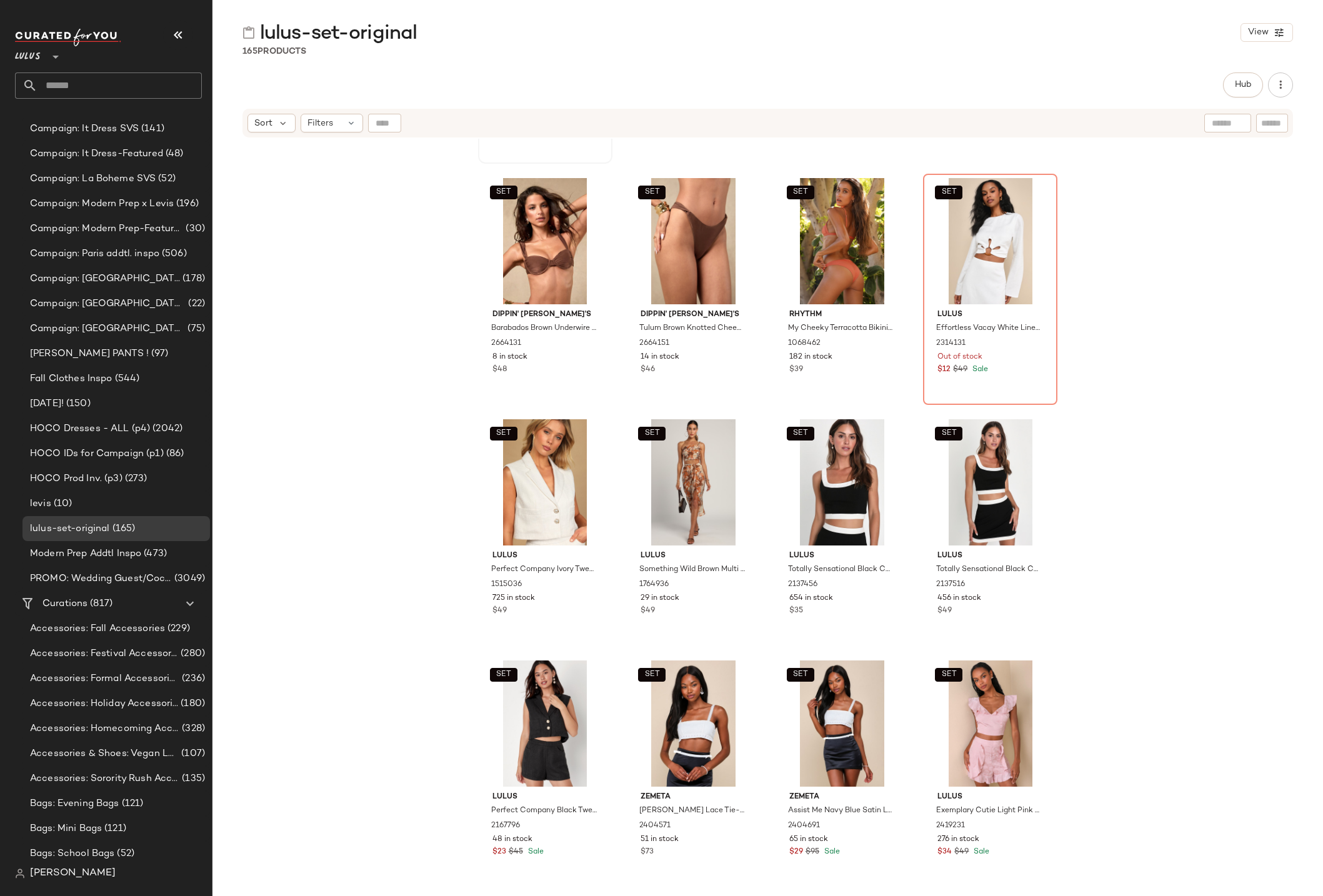
scroll to position [610, 0]
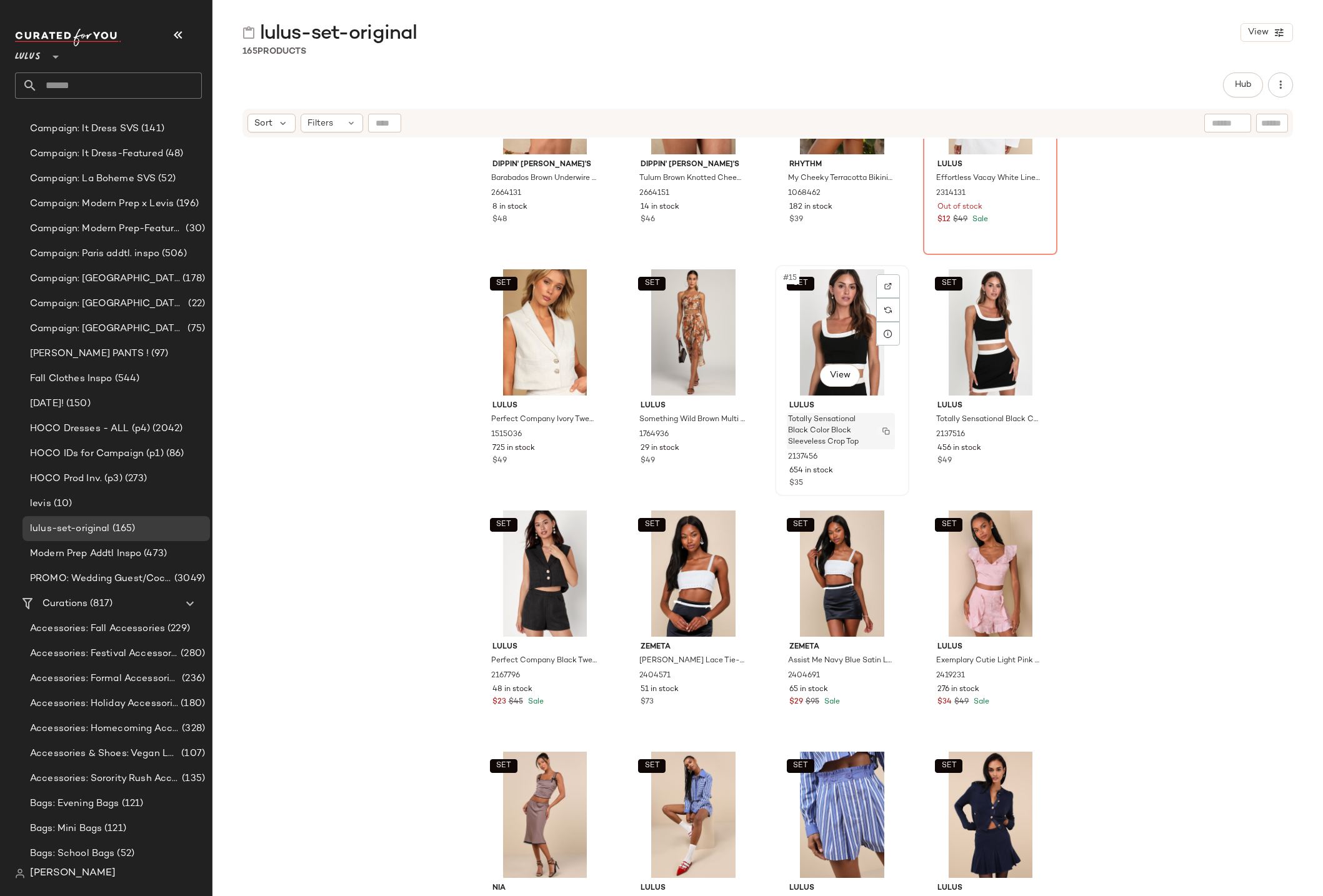
click at [882, 432] on img "button" at bounding box center [885, 430] width 7 height 7
click at [883, 433] on img "button" at bounding box center [885, 434] width 7 height 7
click at [887, 335] on icon at bounding box center [888, 334] width 10 height 10
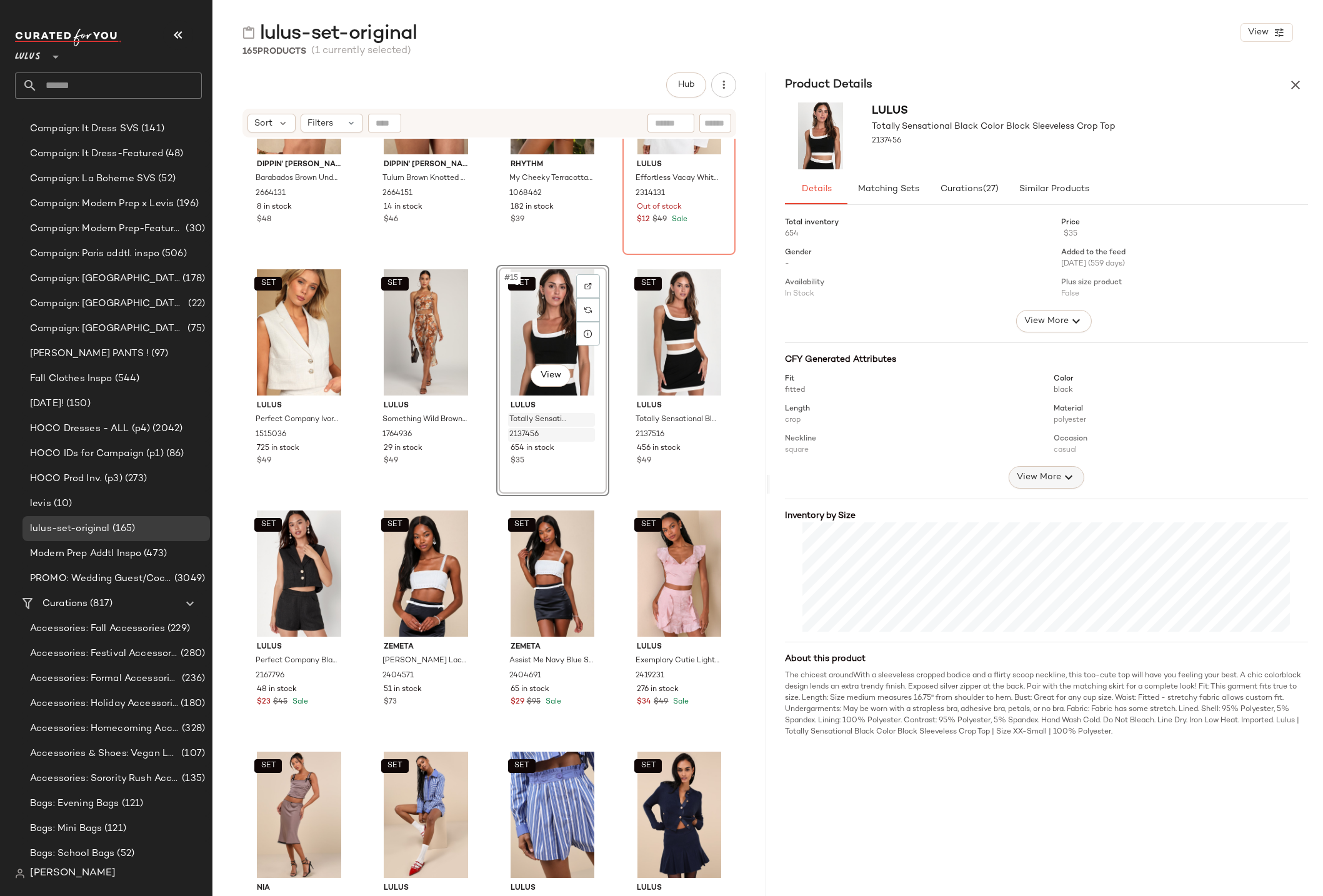
click at [1040, 478] on span "View More" at bounding box center [1038, 477] width 45 height 15
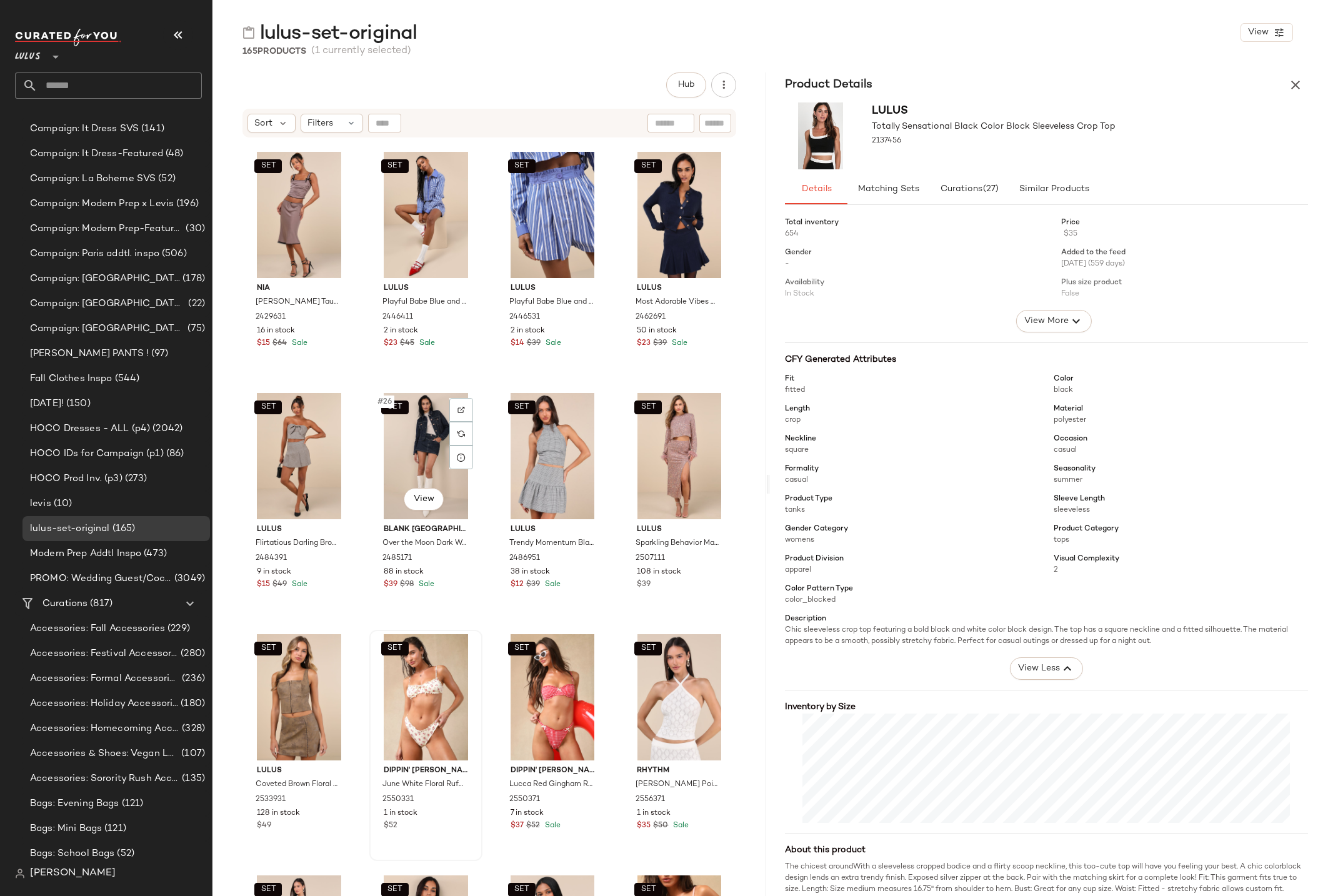
scroll to position [1360, 0]
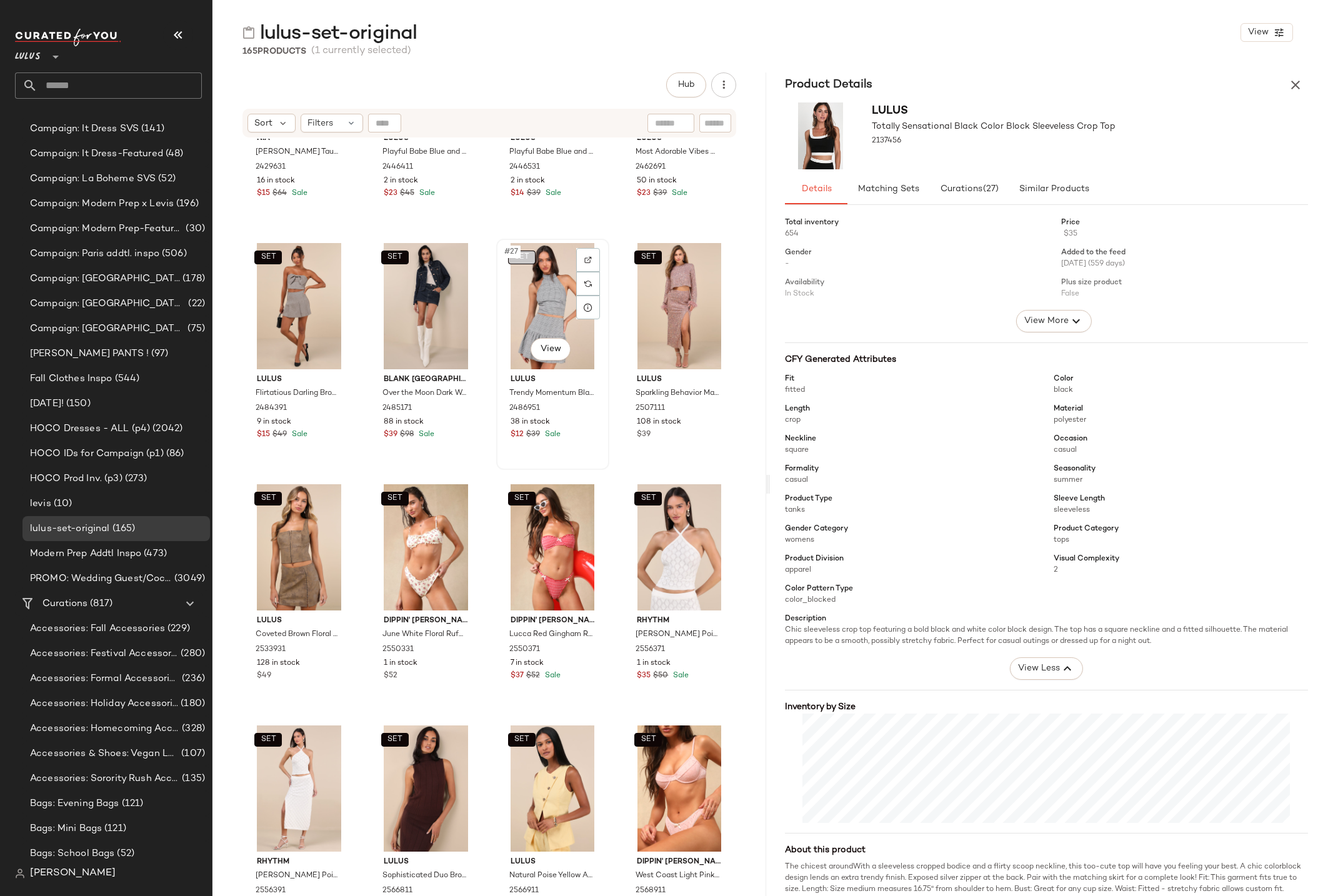
click at [524, 258] on button "SET" at bounding box center [522, 257] width 28 height 14
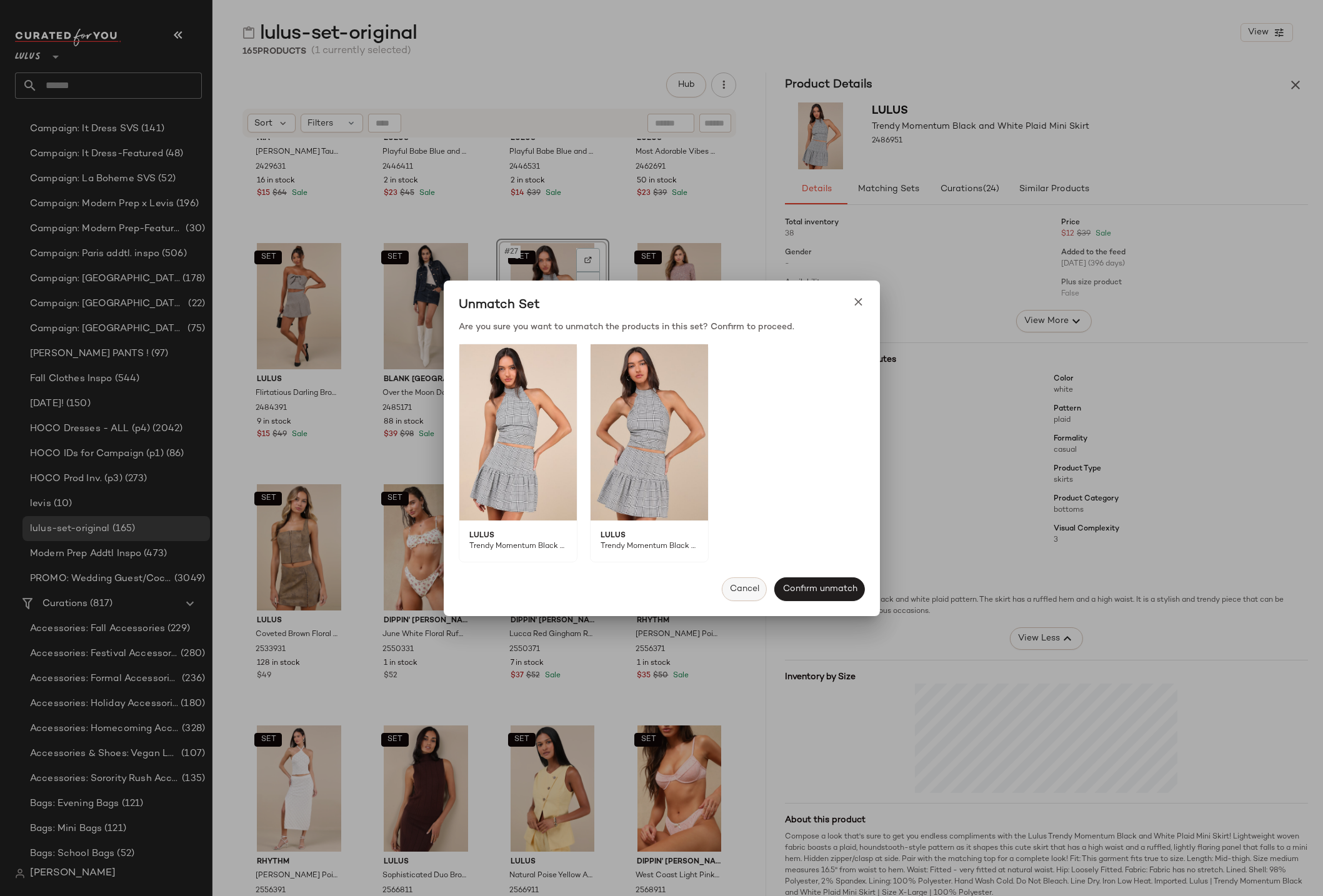
click at [731, 591] on span "Cancel" at bounding box center [744, 589] width 30 height 10
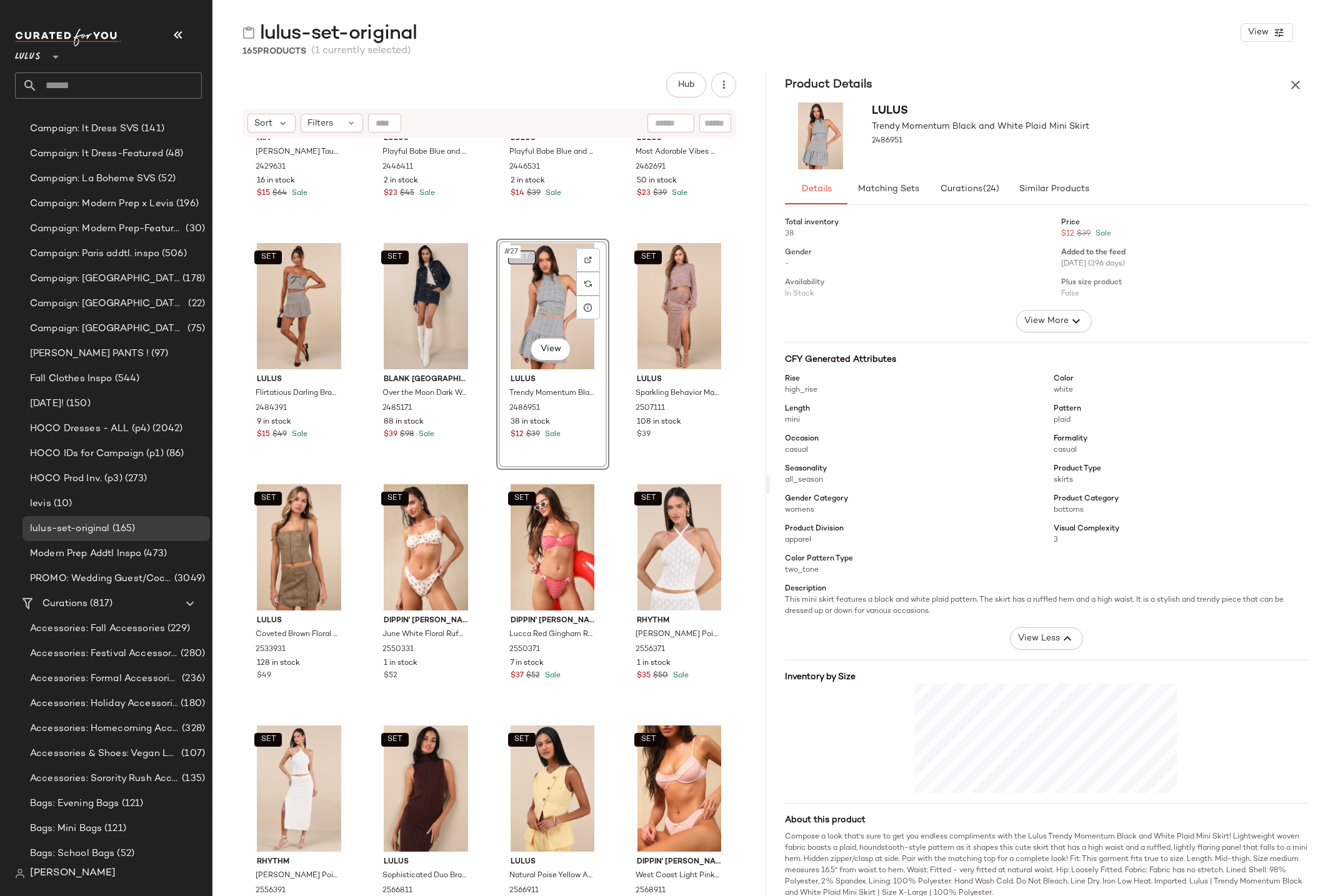
click at [524, 256] on body "Lulus ** Dashboard All Products Global Clipboards (56) 10.2 Fall Boost (98) 10.…" at bounding box center [661, 448] width 1323 height 896
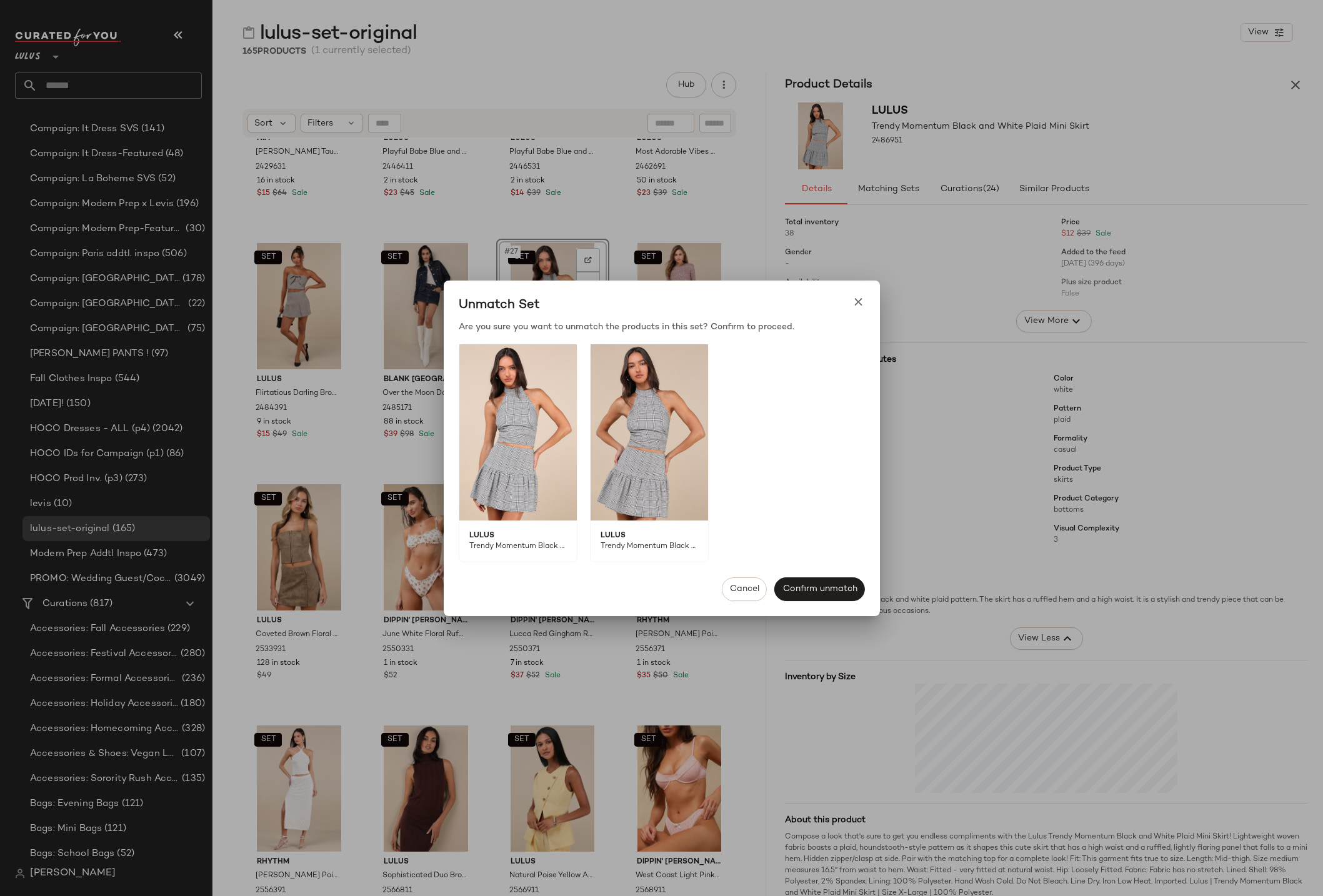
click at [518, 395] on img at bounding box center [518, 432] width 118 height 176
click at [718, 412] on div "Lulus Trendy Momentum Black and White Plaid Mini Skirt Lulus Trendy Momentum Bl…" at bounding box center [662, 453] width 406 height 218
click at [660, 413] on img at bounding box center [650, 432] width 118 height 176
click at [739, 592] on span "Cancel" at bounding box center [744, 589] width 30 height 10
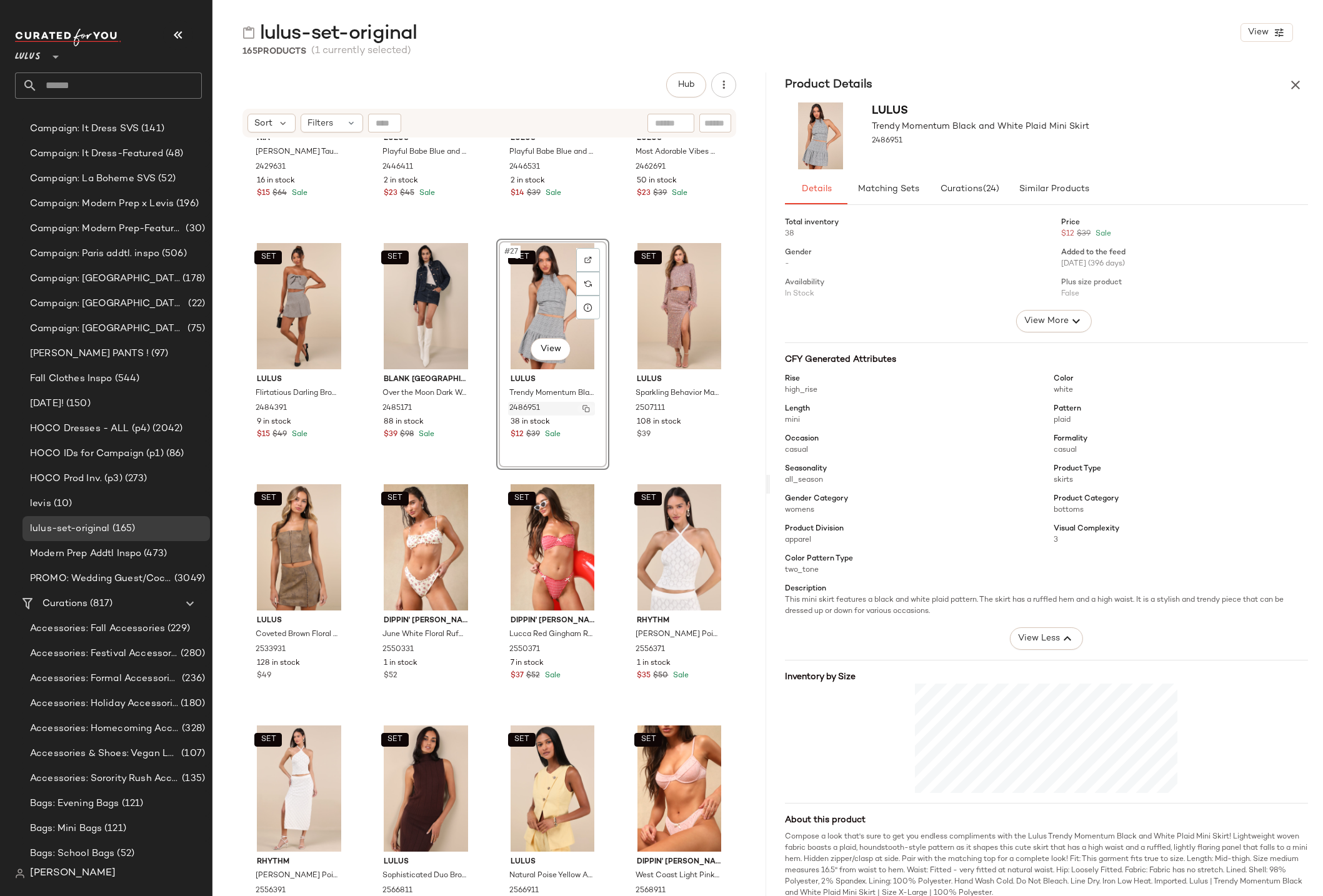
click at [583, 408] on img "button" at bounding box center [586, 408] width 7 height 7
click at [709, 650] on img "button" at bounding box center [712, 650] width 7 height 7
click at [725, 128] on input "Filter" at bounding box center [673, 124] width 106 height 13
paste input "*******"
type input "*******"
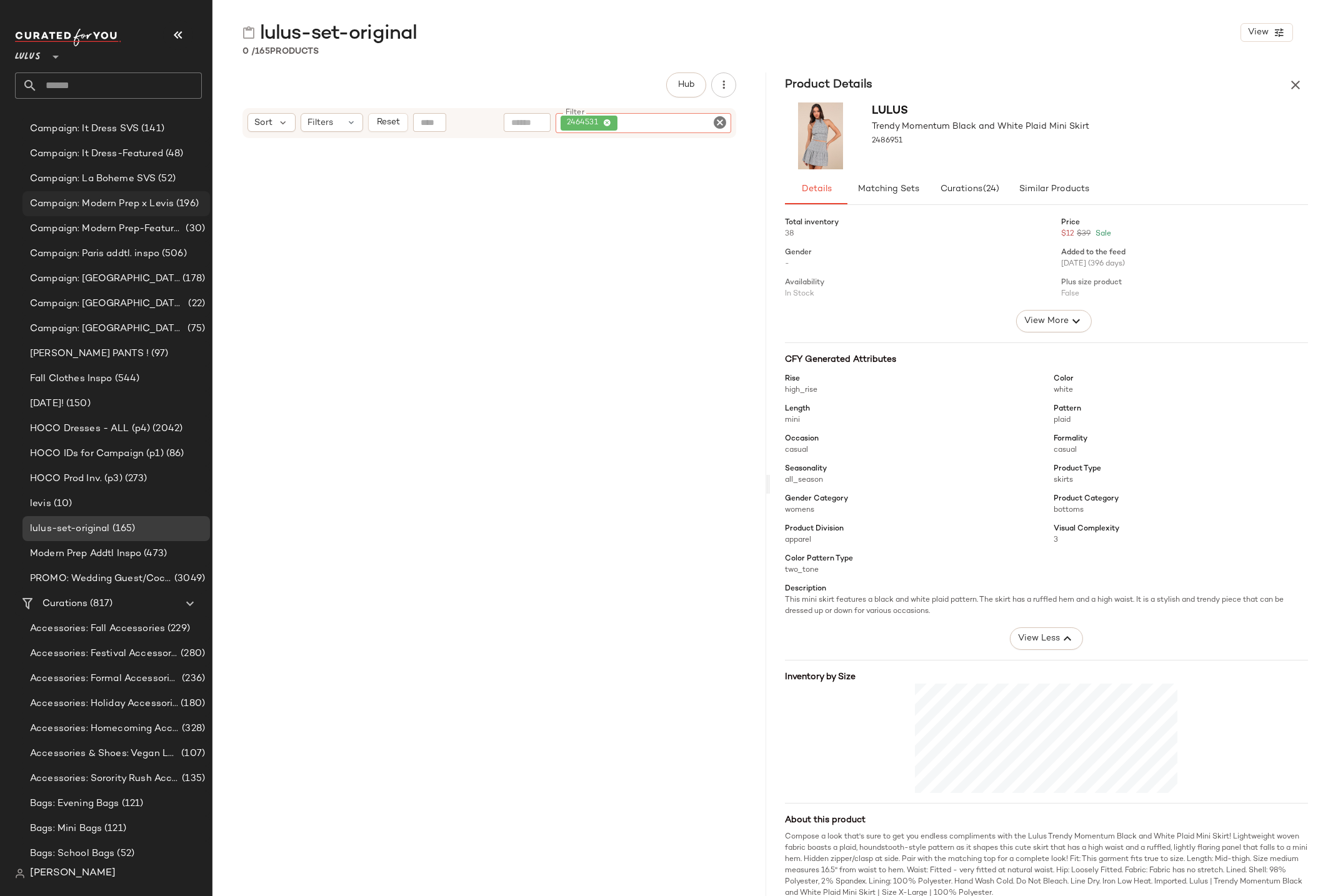
scroll to position [0, 0]
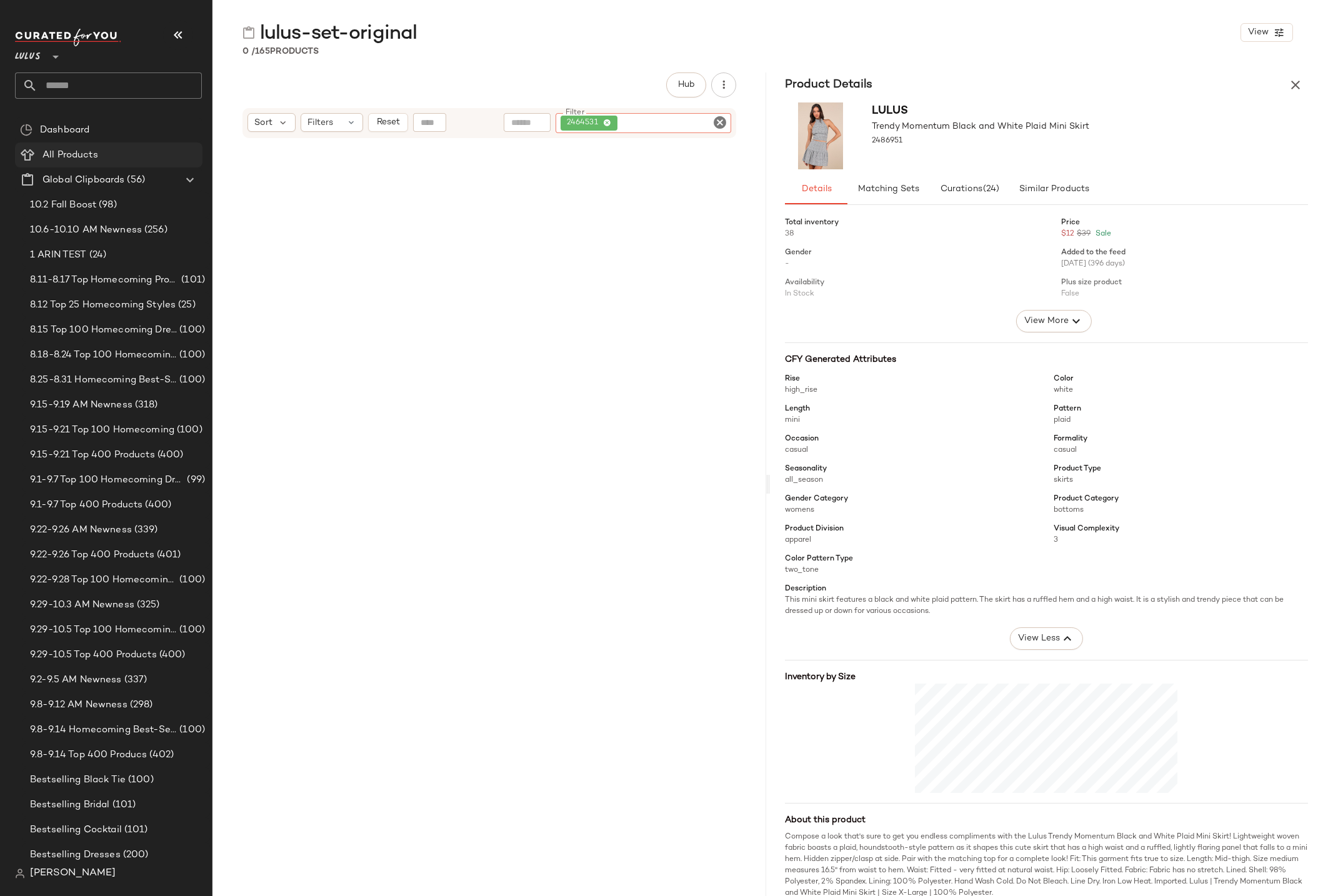
click at [52, 154] on span "All Products" at bounding box center [70, 155] width 56 height 15
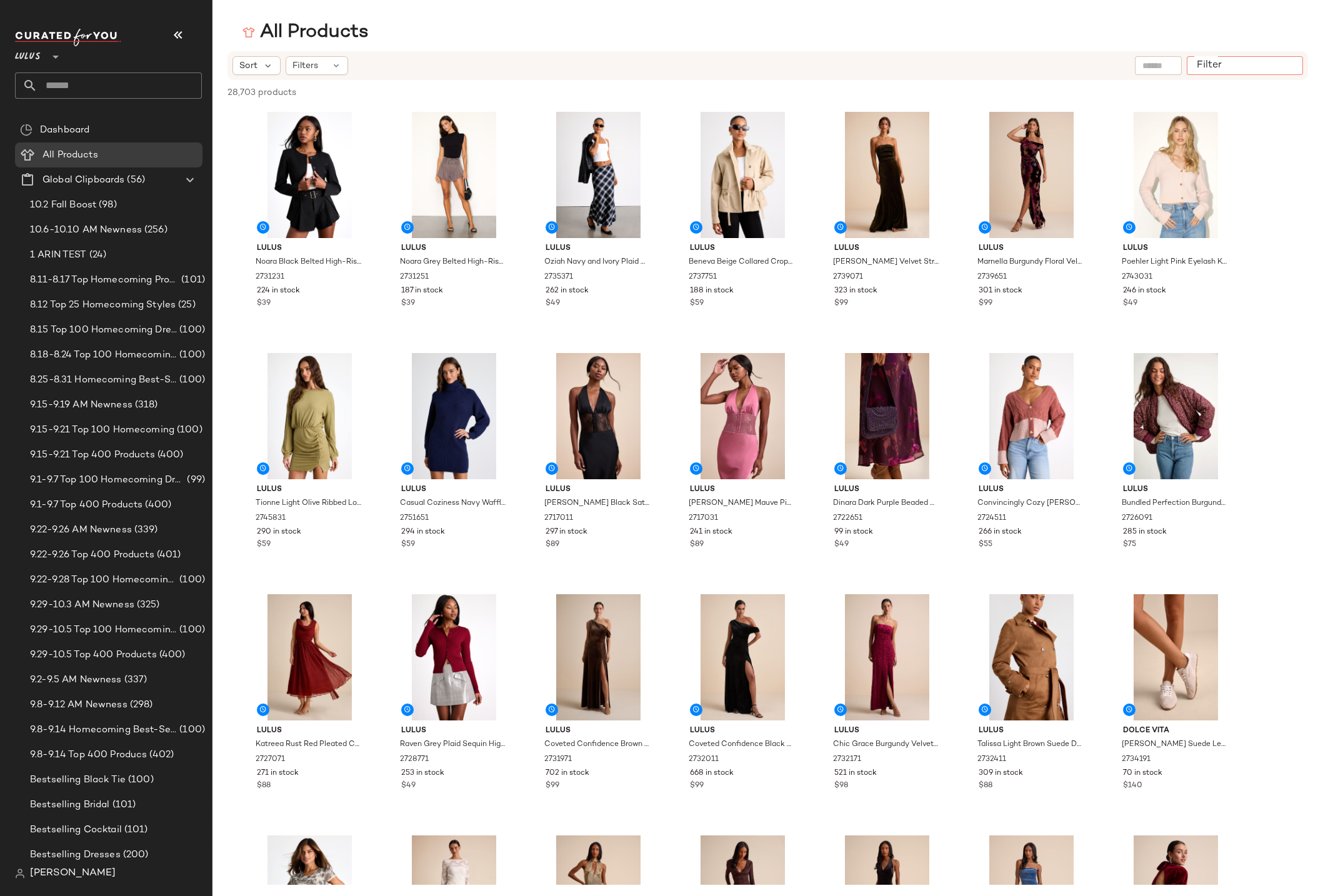
click at [1276, 67] on div at bounding box center [1244, 65] width 116 height 19
paste input "*******"
type input "*******"
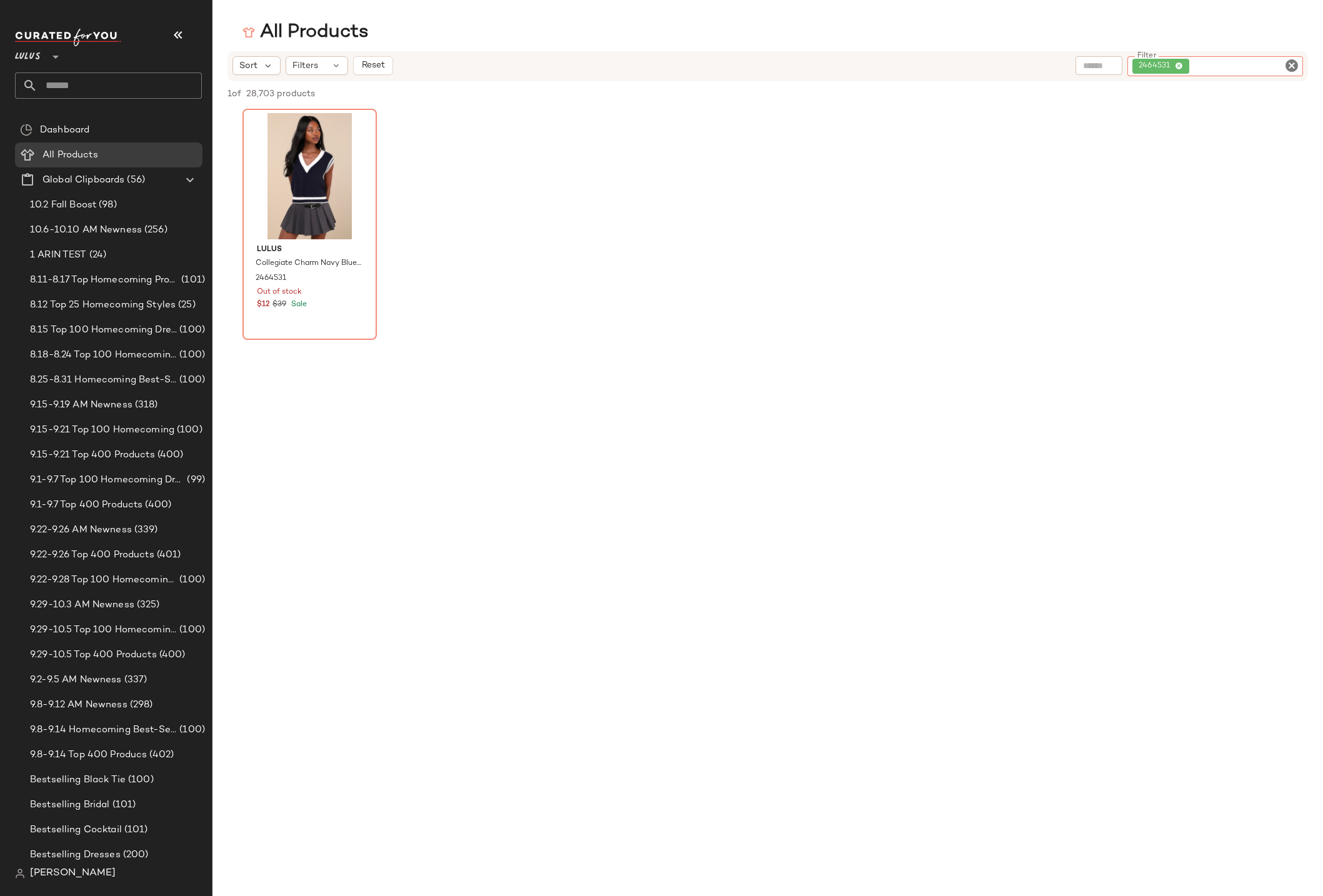
click at [1179, 64] on icon at bounding box center [1179, 66] width 8 height 8
click at [1180, 65] on div at bounding box center [1158, 65] width 47 height 19
click at [1196, 67] on input "text" at bounding box center [1187, 66] width 109 height 13
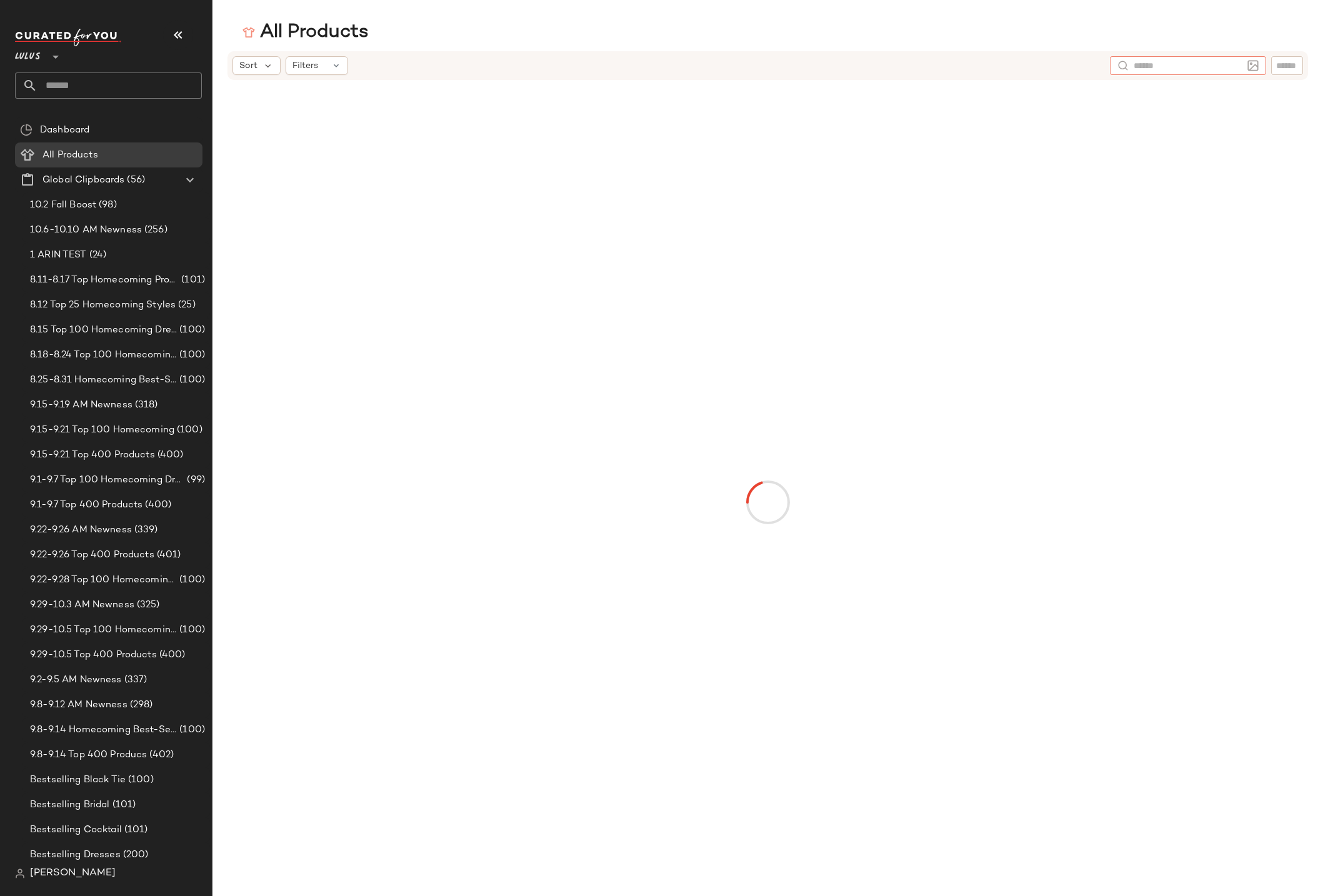
paste input "*******"
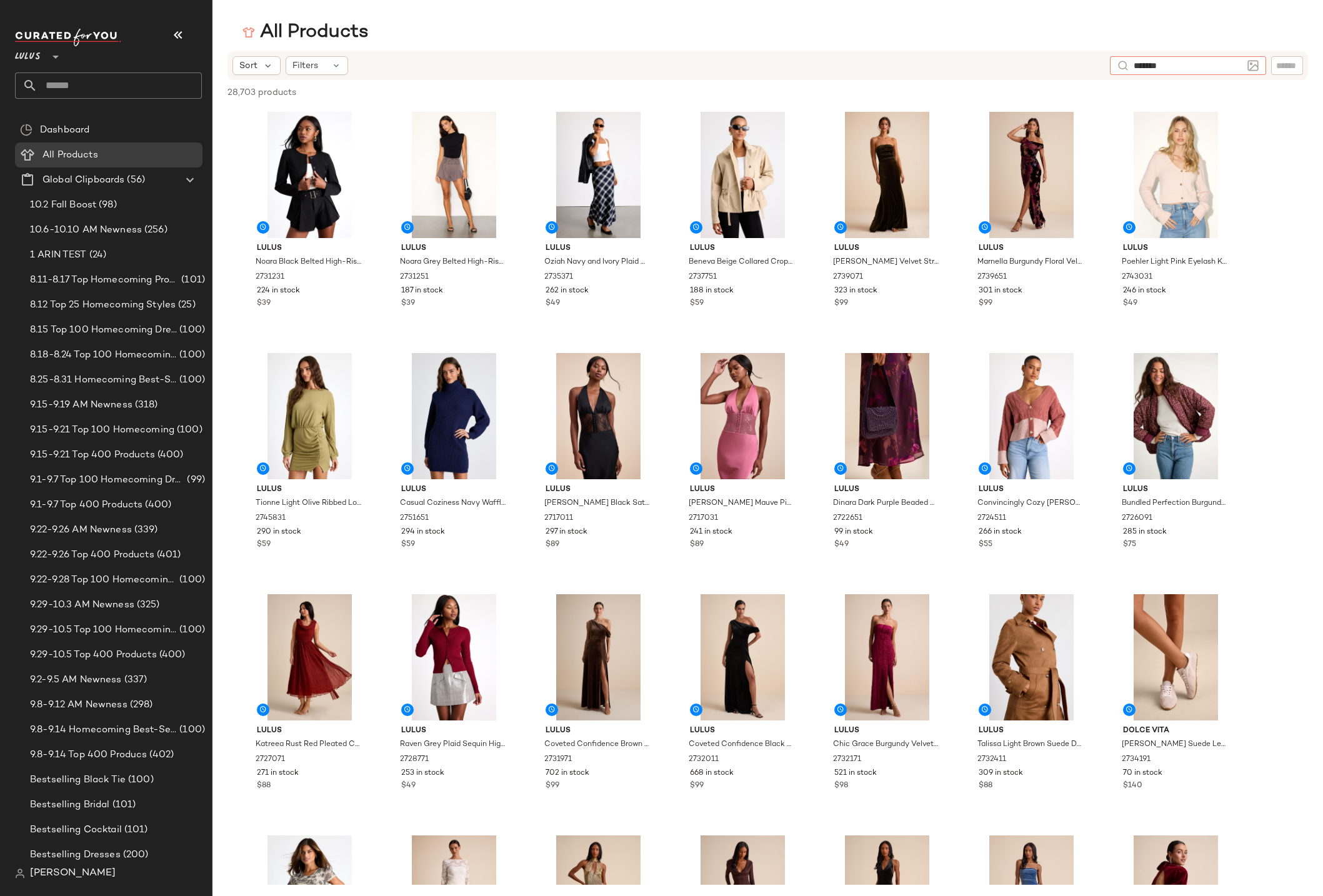
type input "*******"
click at [1289, 68] on input "text" at bounding box center [1286, 66] width 22 height 13
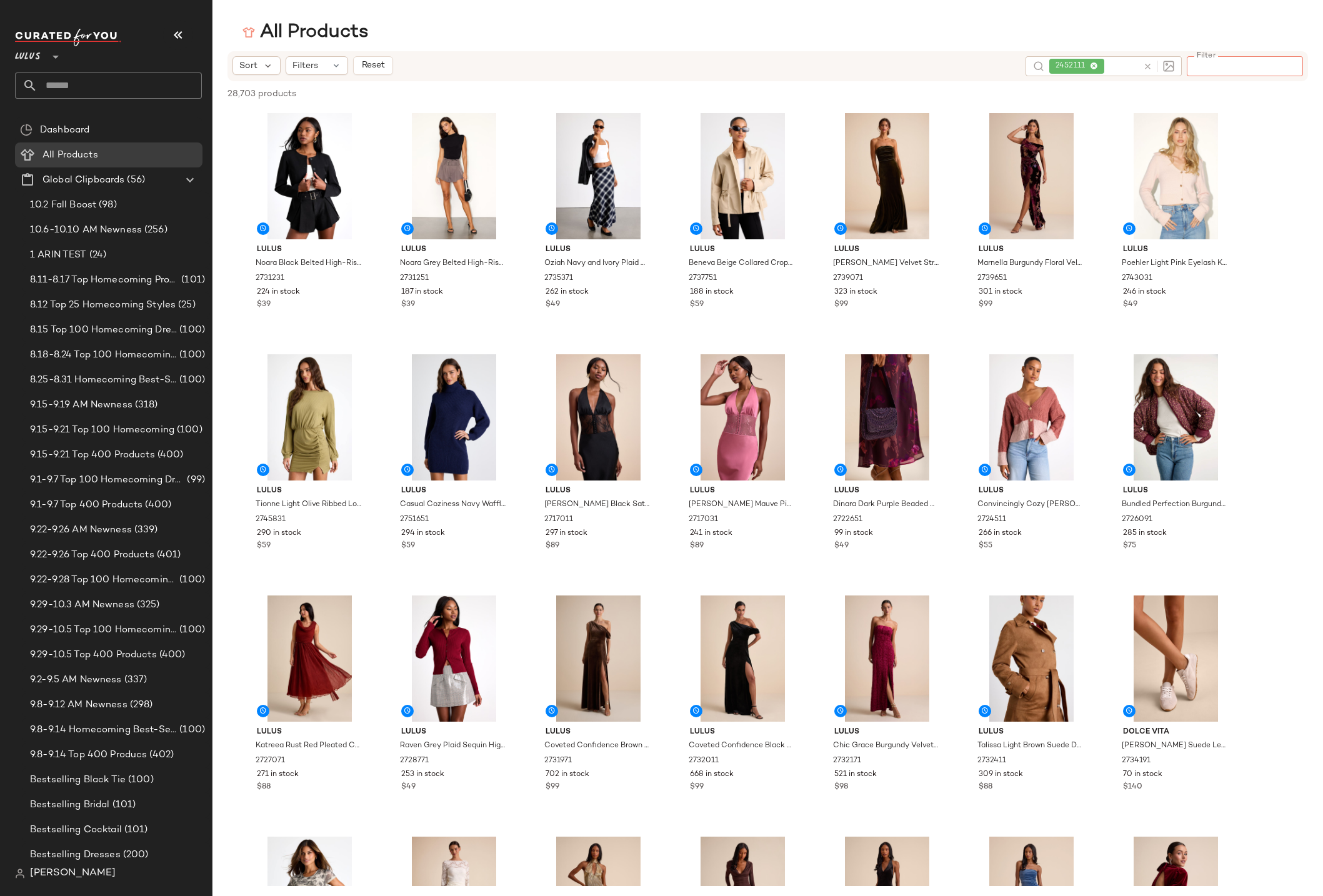
paste input "*******"
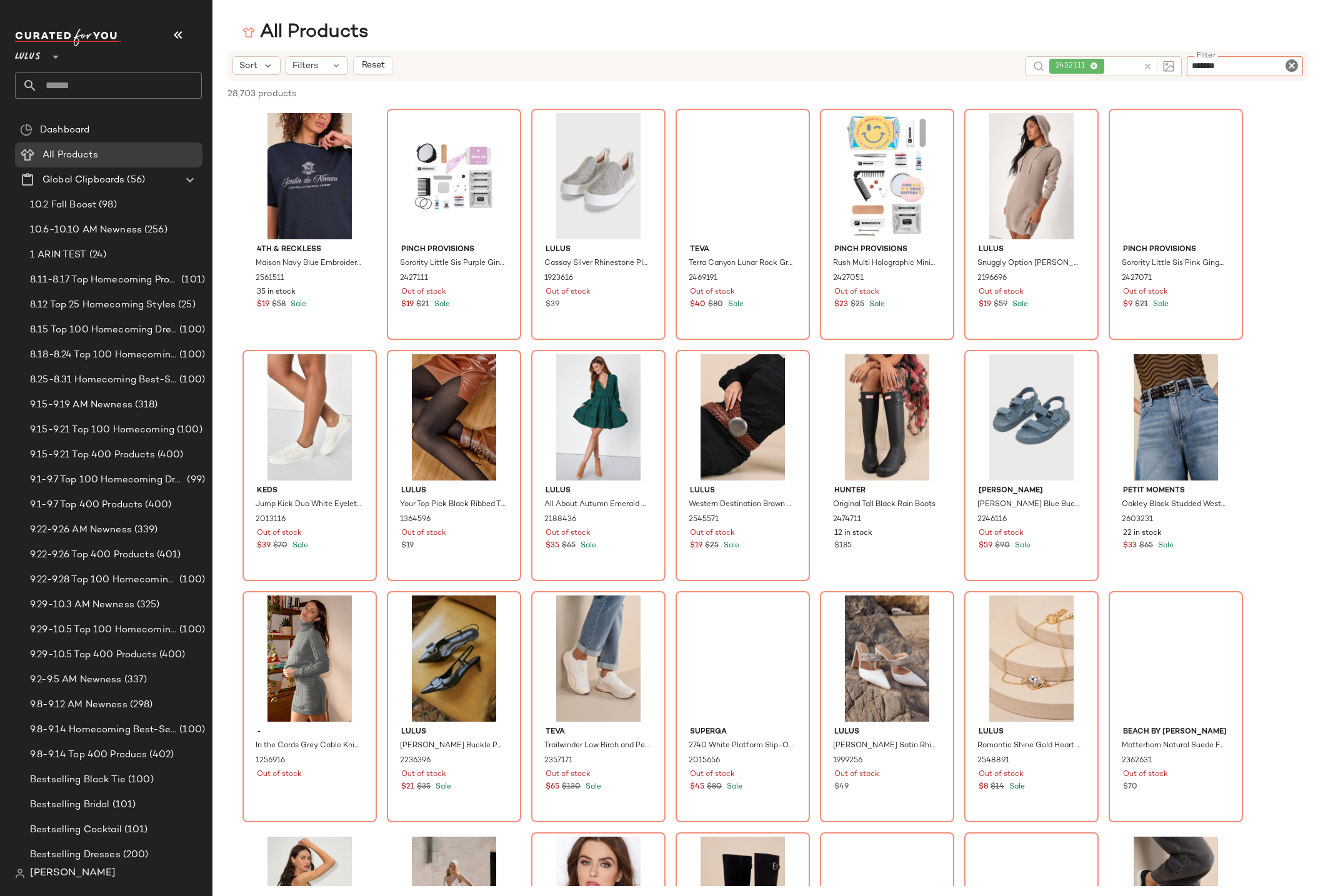
type input "*******"
click at [1092, 65] on div "2452111" at bounding box center [1077, 66] width 43 height 11
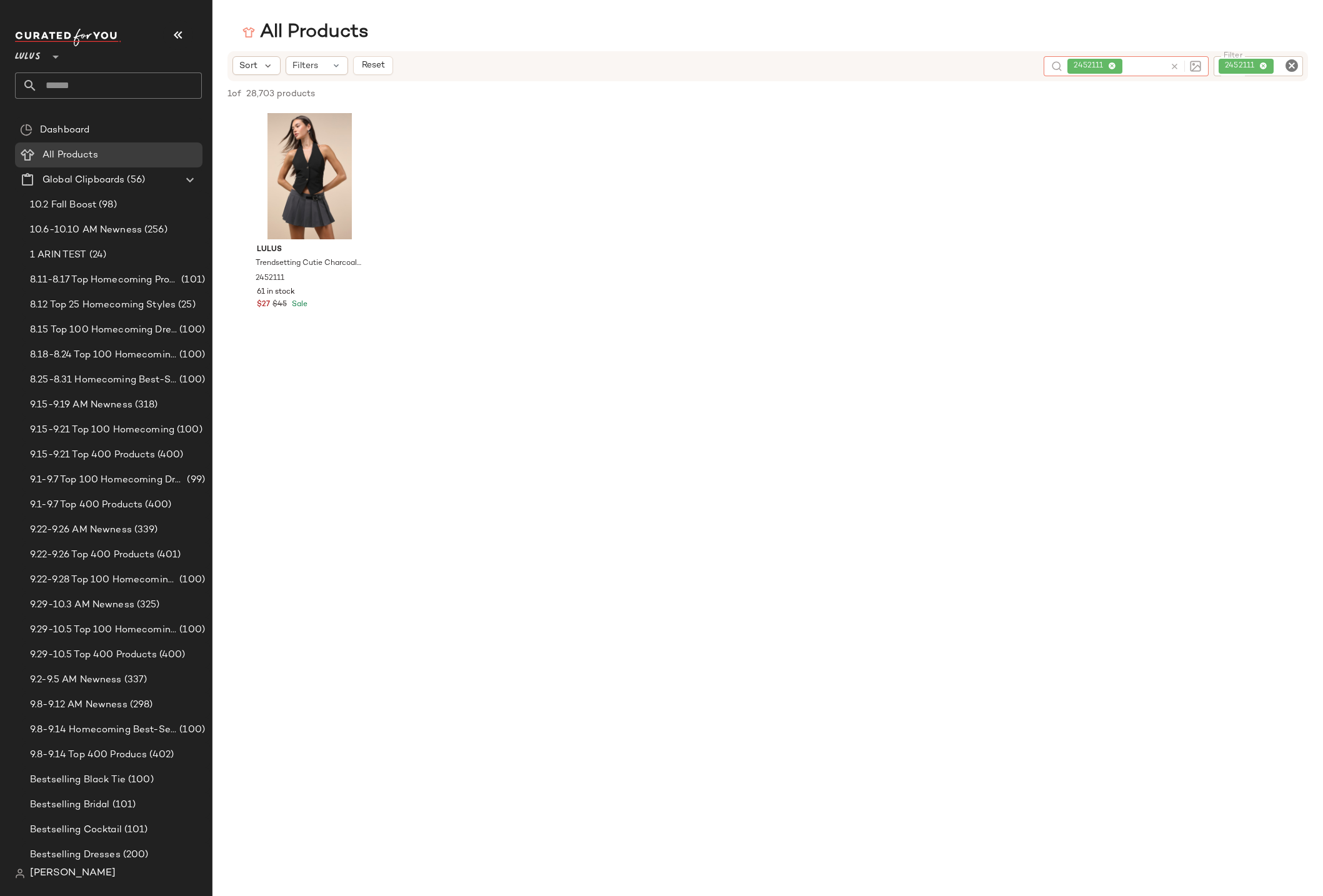
click at [1114, 69] on icon at bounding box center [1112, 66] width 8 height 8
click at [1264, 66] on div "2452111" at bounding box center [1216, 66] width 173 height 20
click at [1233, 62] on input "Filter" at bounding box center [1244, 66] width 106 height 13
click at [1223, 68] on input "Filter" at bounding box center [1244, 66] width 106 height 13
paste input "*******"
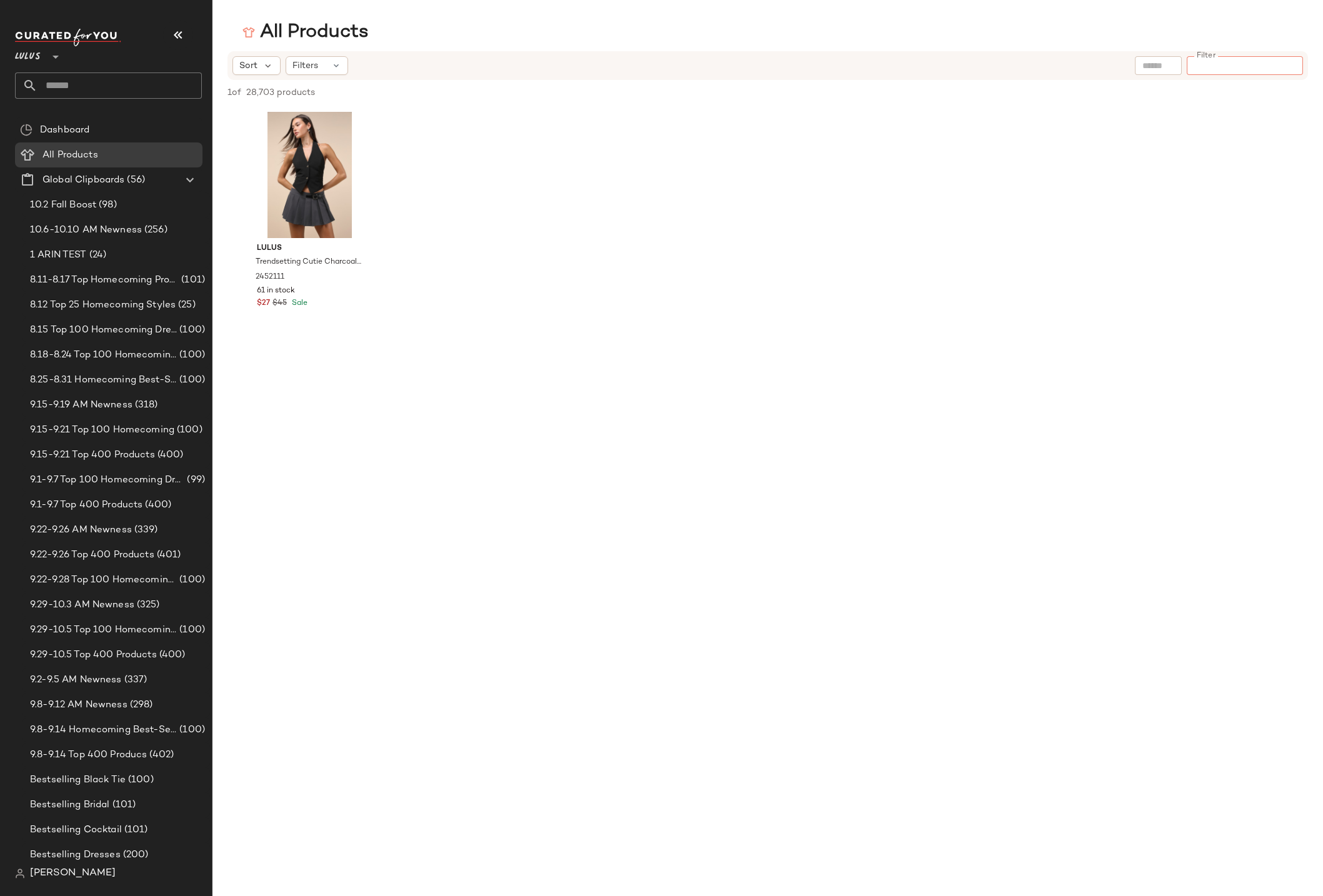
type input "*******"
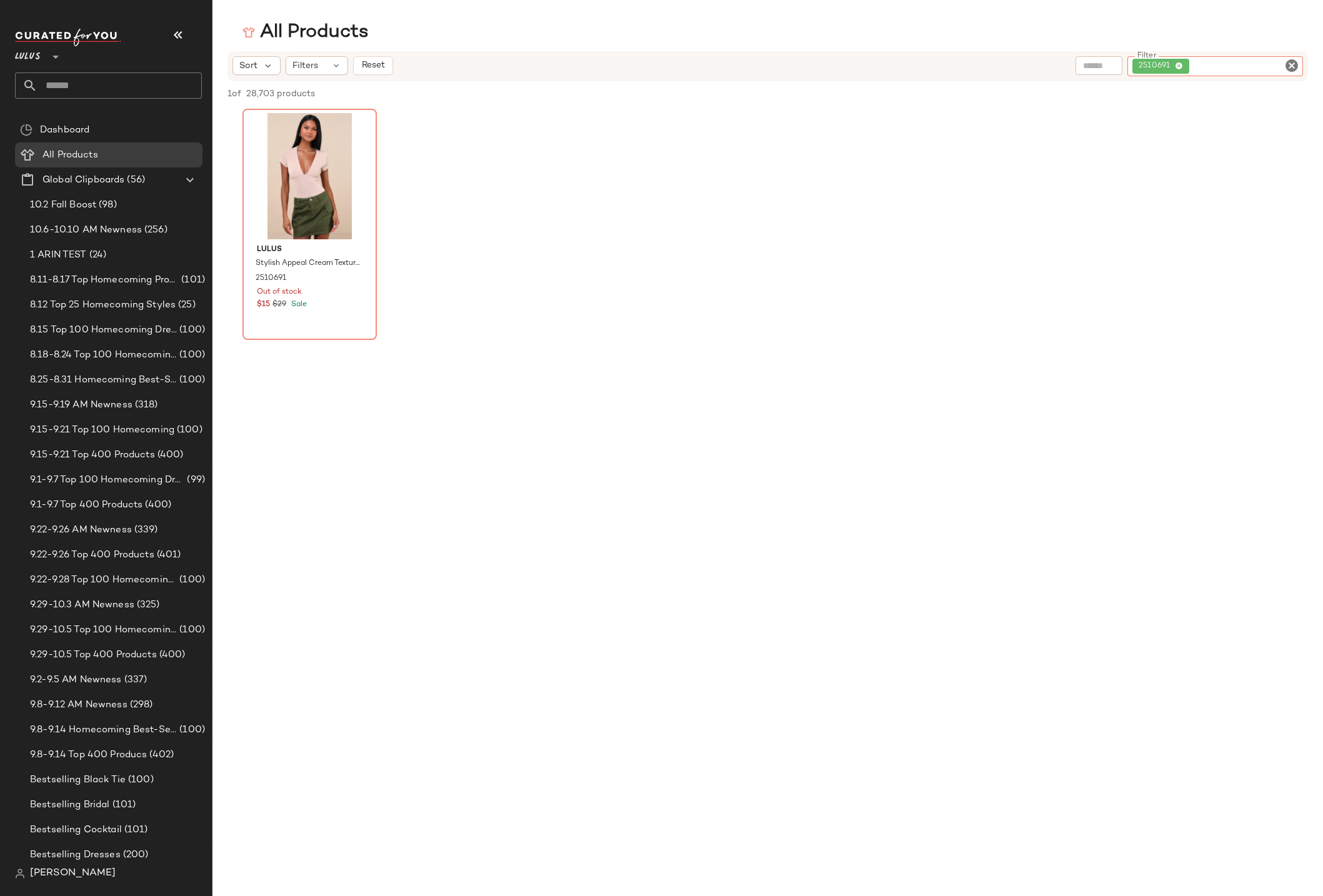
click at [1178, 67] on icon at bounding box center [1179, 66] width 8 height 8
click at [1199, 67] on input "Filter" at bounding box center [1244, 66] width 106 height 13
paste input "*******"
type input "*******"
click at [633, 208] on div "Lulus Cuddly Contentment Light Pink Cable Knit Cropped Sweater 2247816 Out of s…" at bounding box center [767, 224] width 1110 height 232
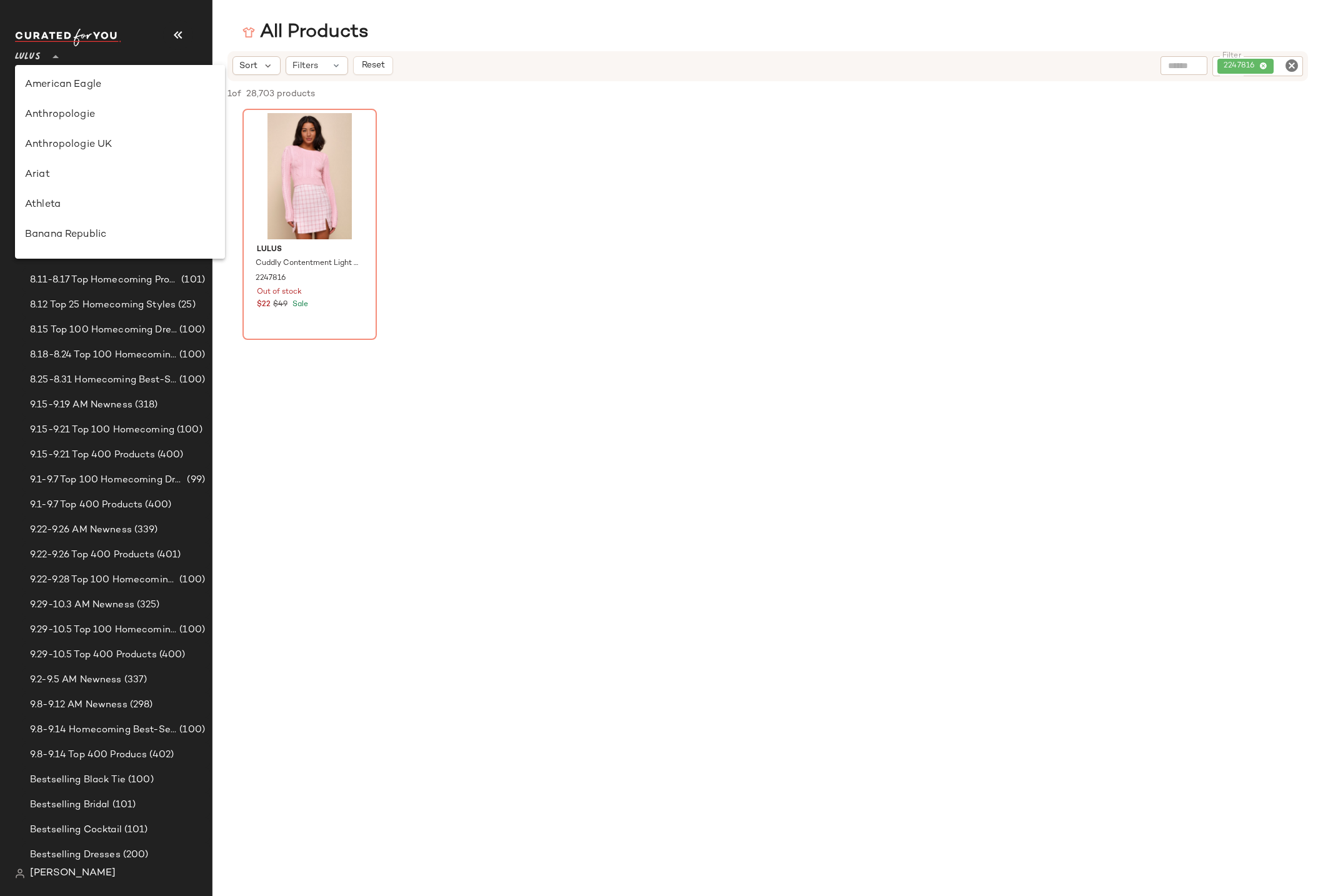
click at [48, 56] on icon at bounding box center [56, 56] width 15 height 15
click at [38, 245] on div "QVC" at bounding box center [119, 235] width 210 height 30
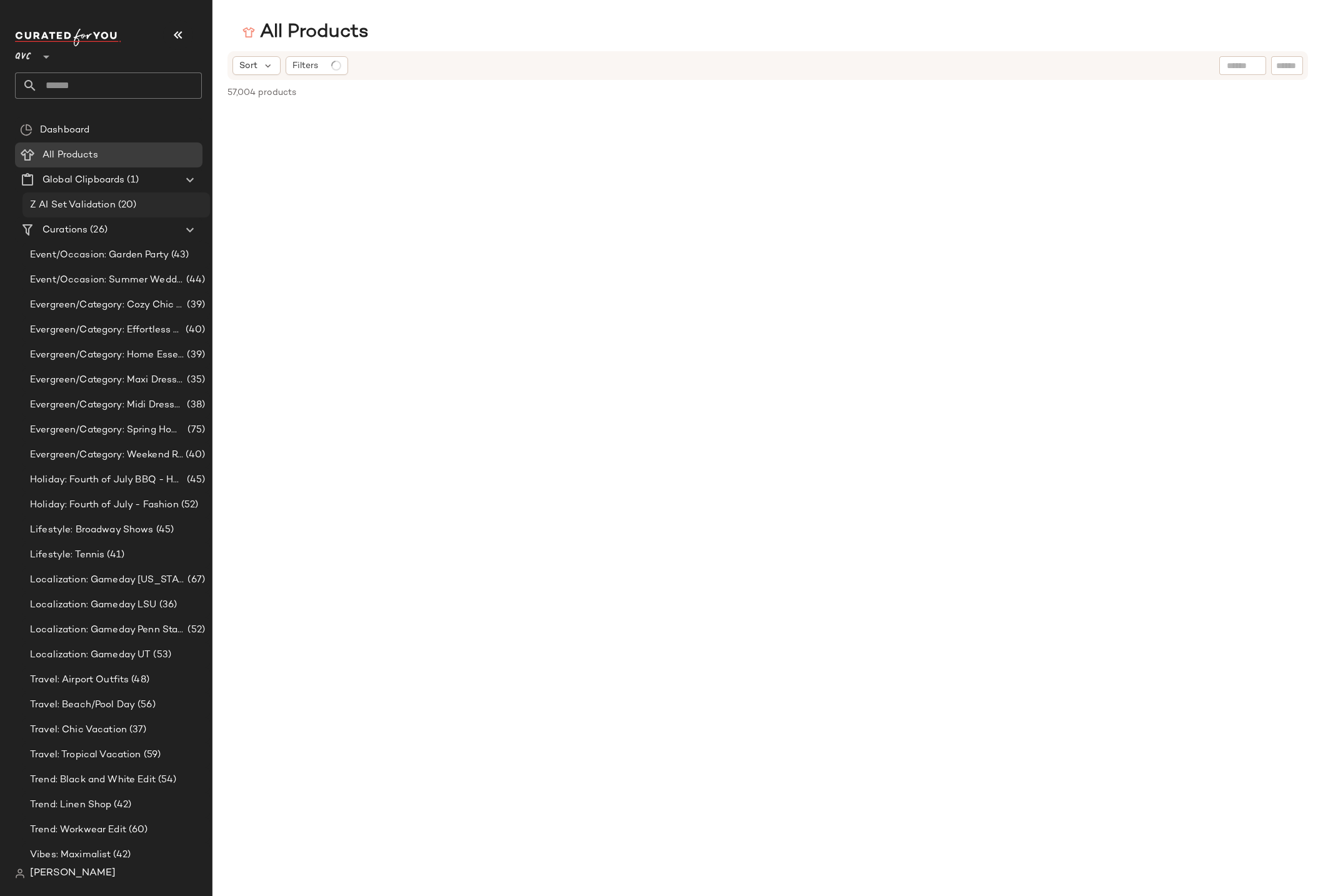
click at [53, 208] on span "Z AI Set Validation" at bounding box center [73, 205] width 86 height 15
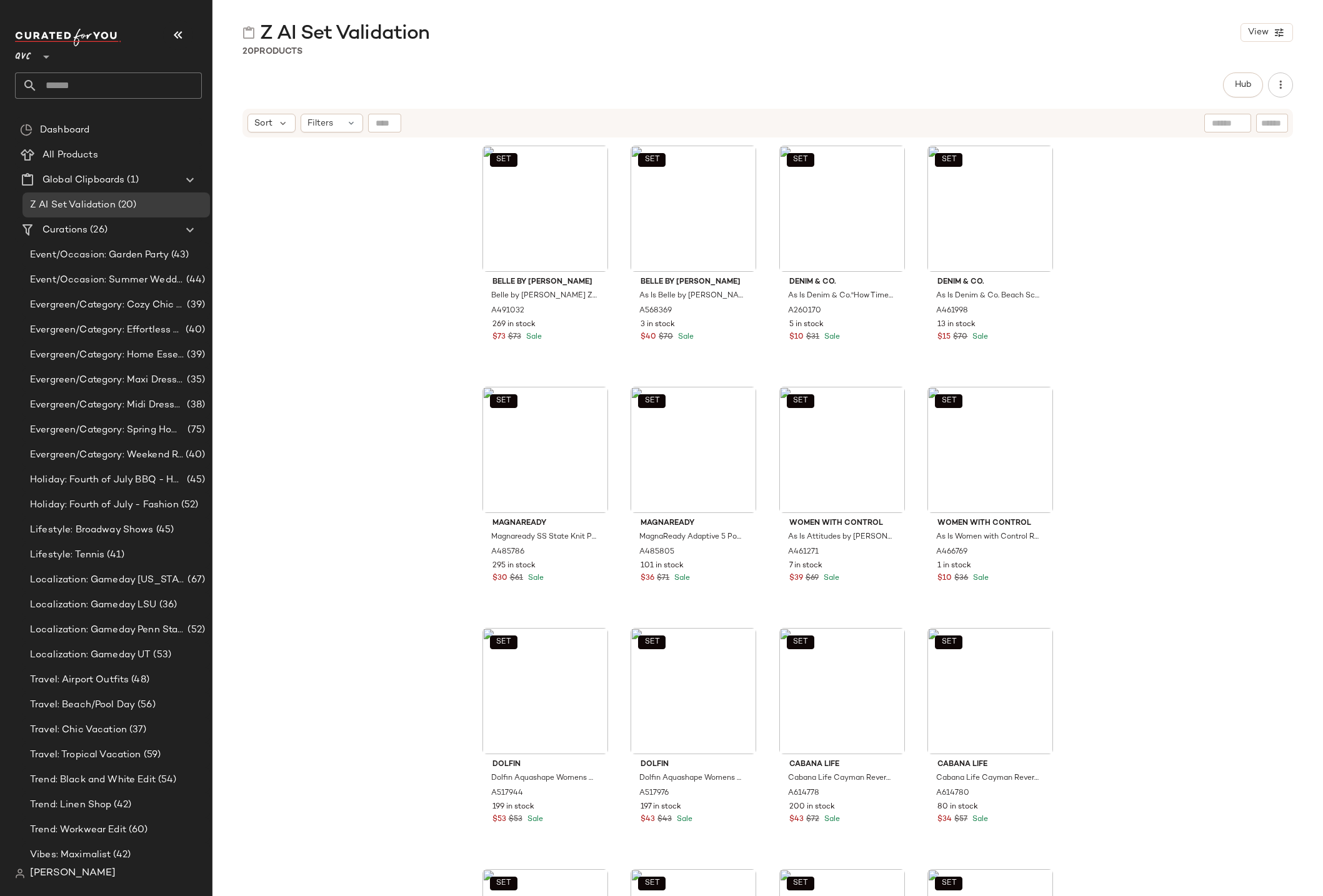
click at [28, 52] on span "QVC" at bounding box center [23, 53] width 16 height 22
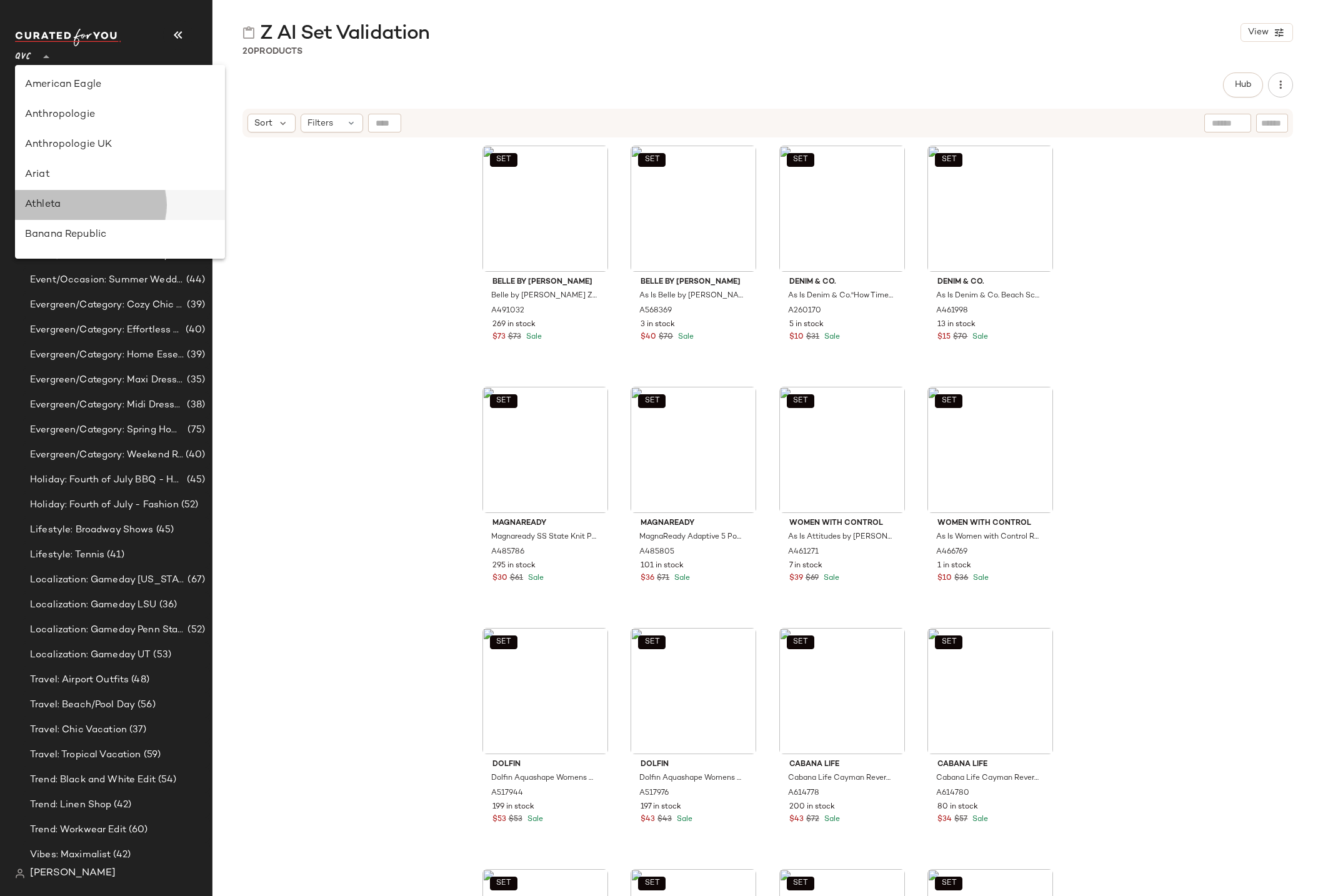
click at [66, 209] on div "Athleta" at bounding box center [120, 205] width 190 height 15
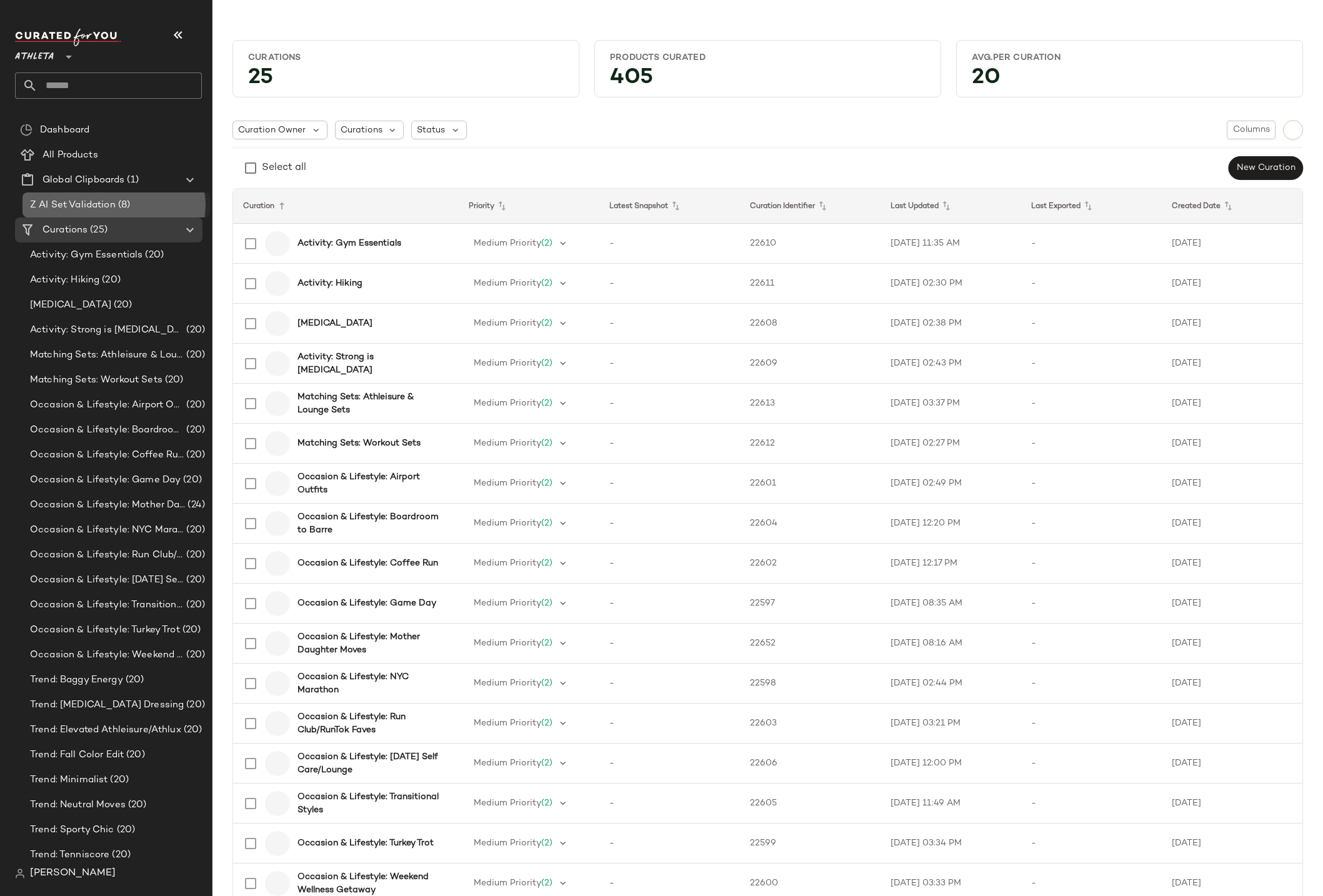
click at [65, 204] on span "Z AI Set Validation" at bounding box center [73, 205] width 86 height 15
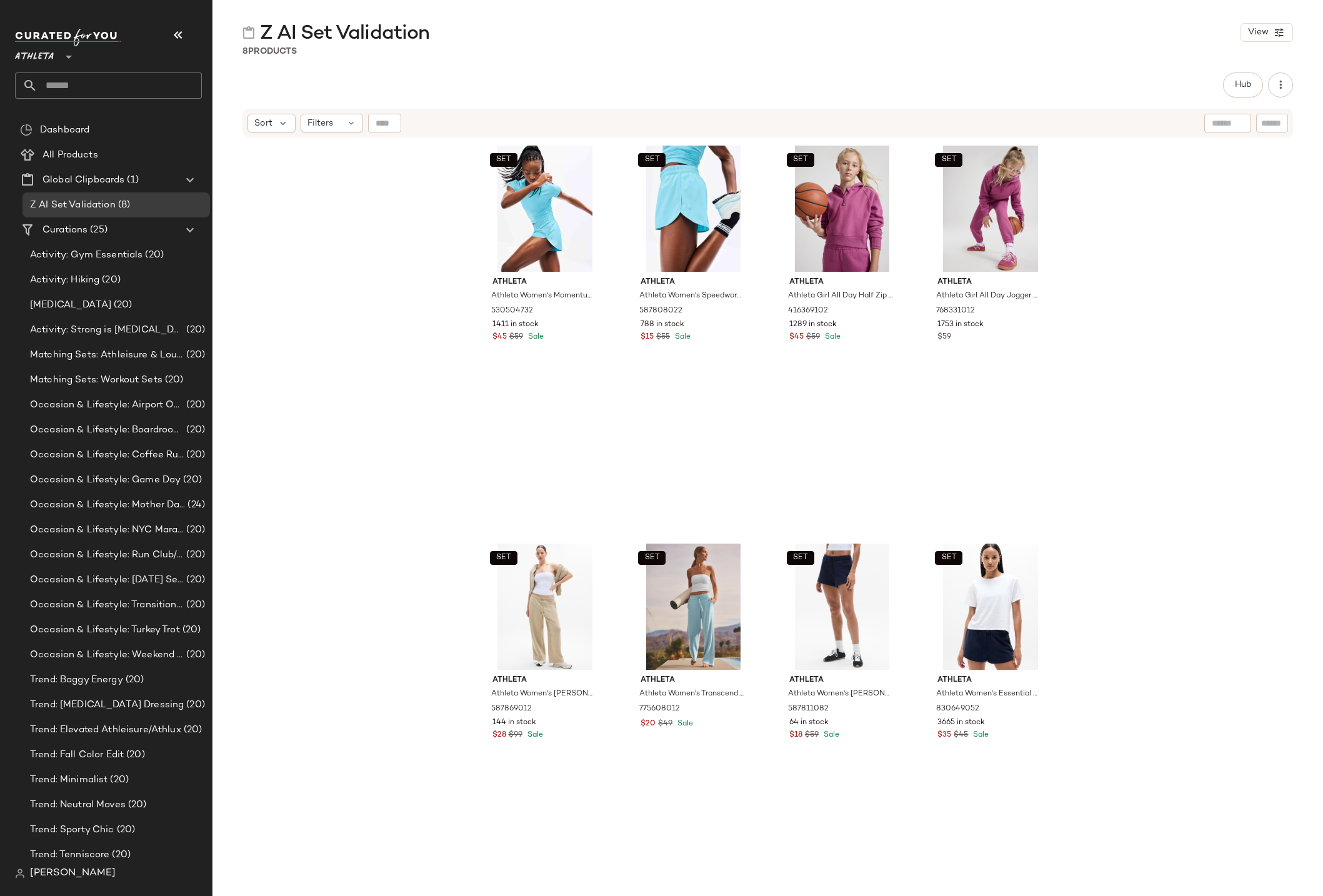
click at [43, 53] on span "Athleta" at bounding box center [34, 53] width 38 height 22
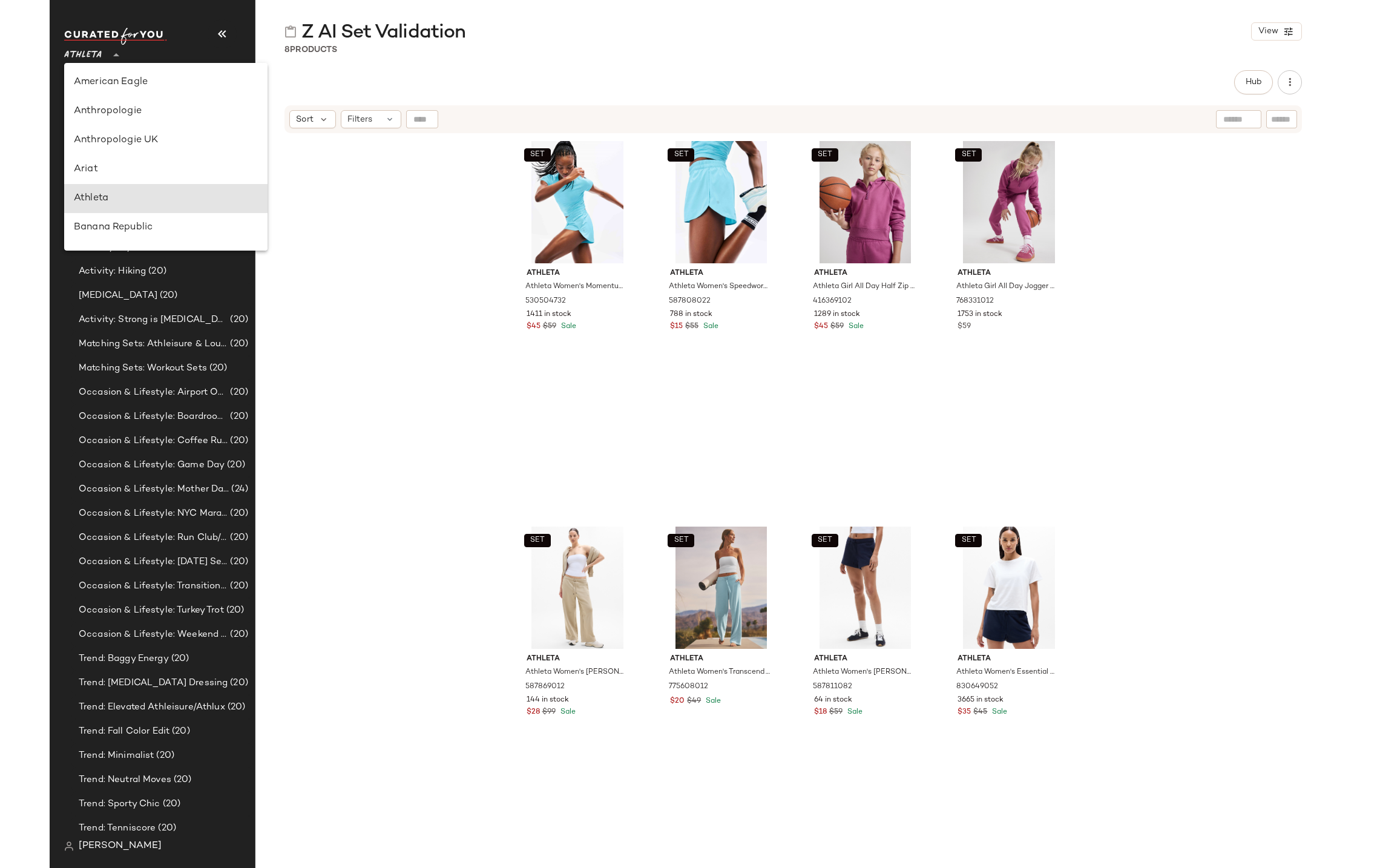
scroll to position [117, 0]
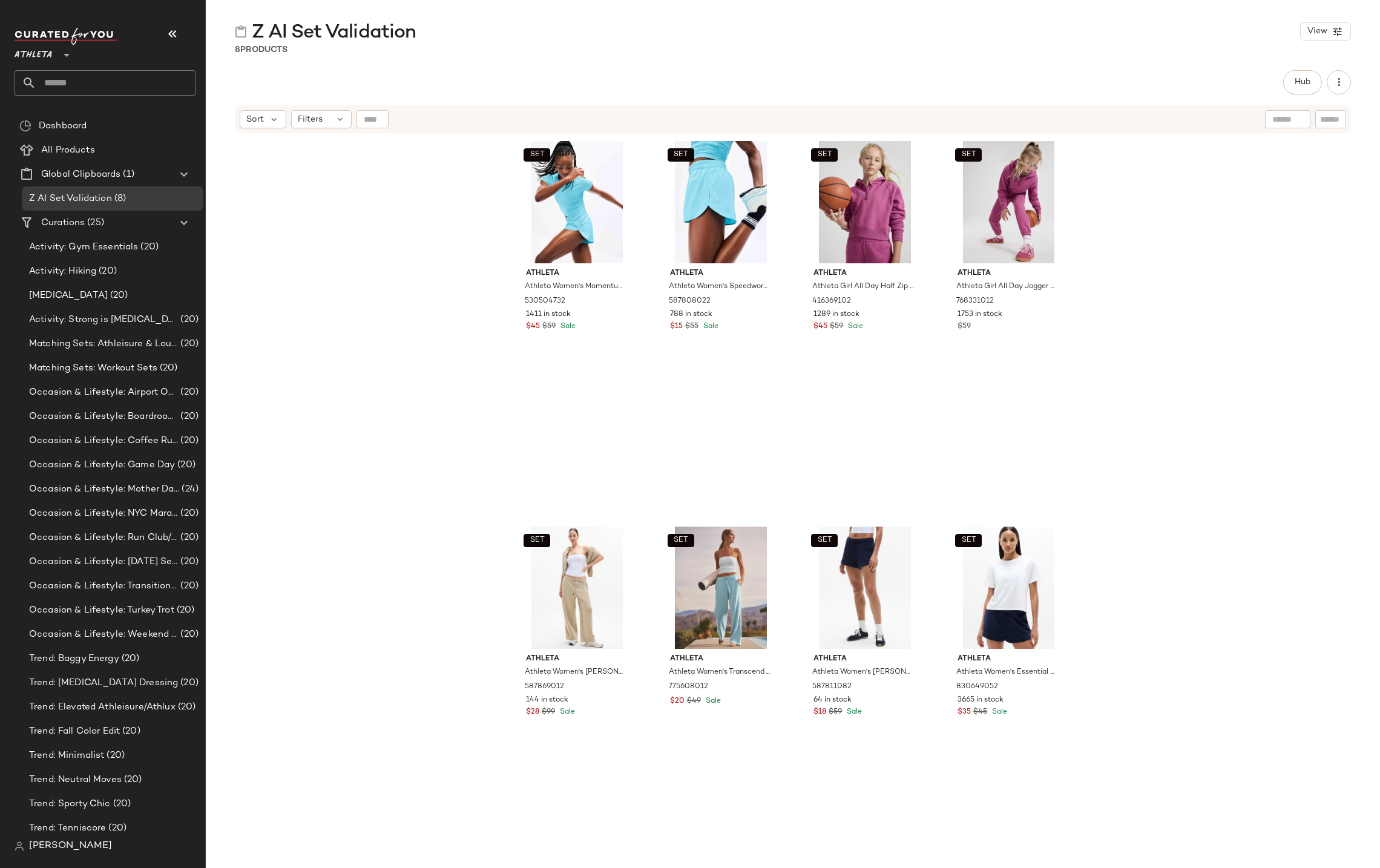
click at [75, 55] on div "Athleta **" at bounding box center [75, 48] width 121 height 30
click at [59, 57] on icon at bounding box center [67, 55] width 14 height 14
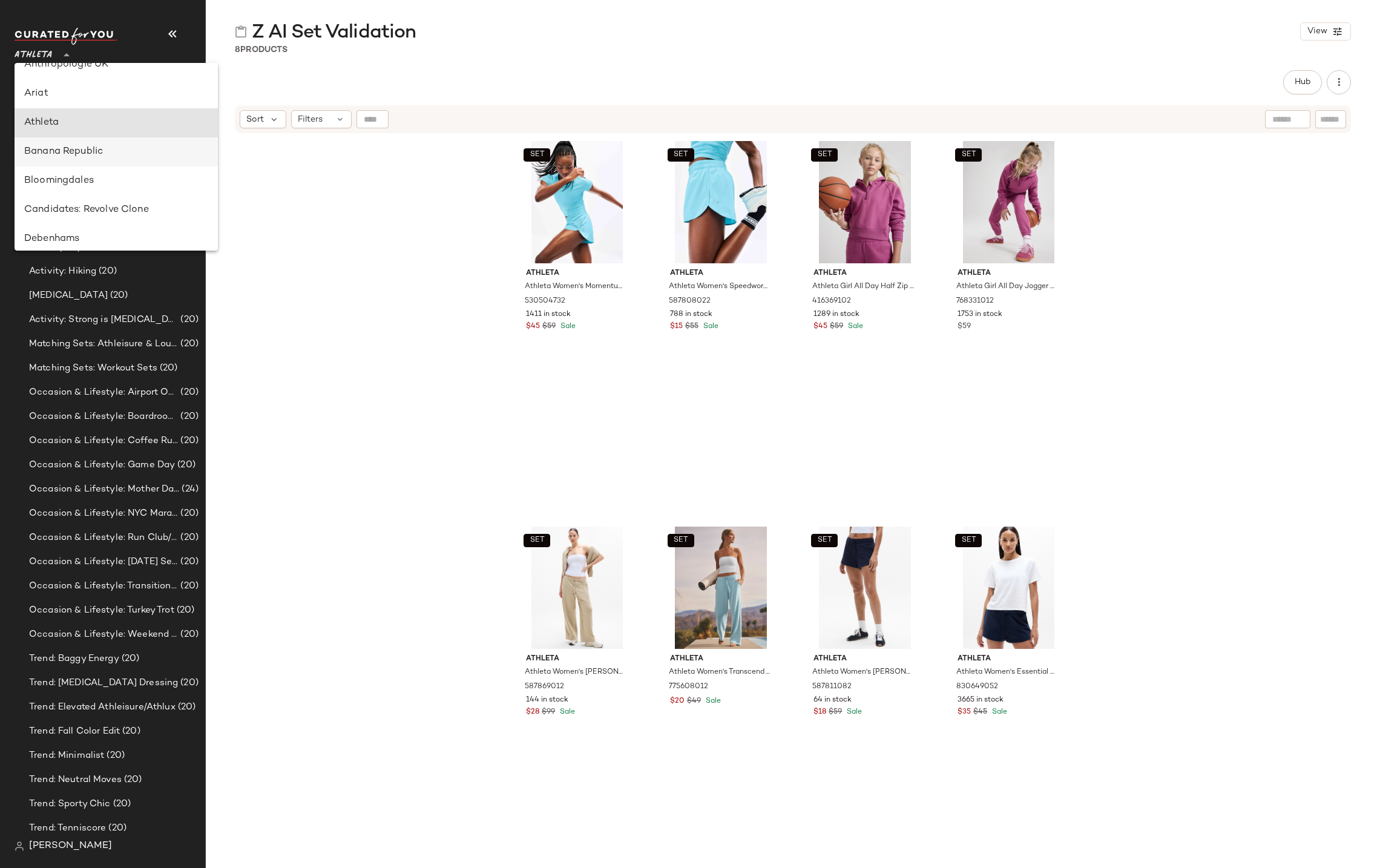
scroll to position [0, 0]
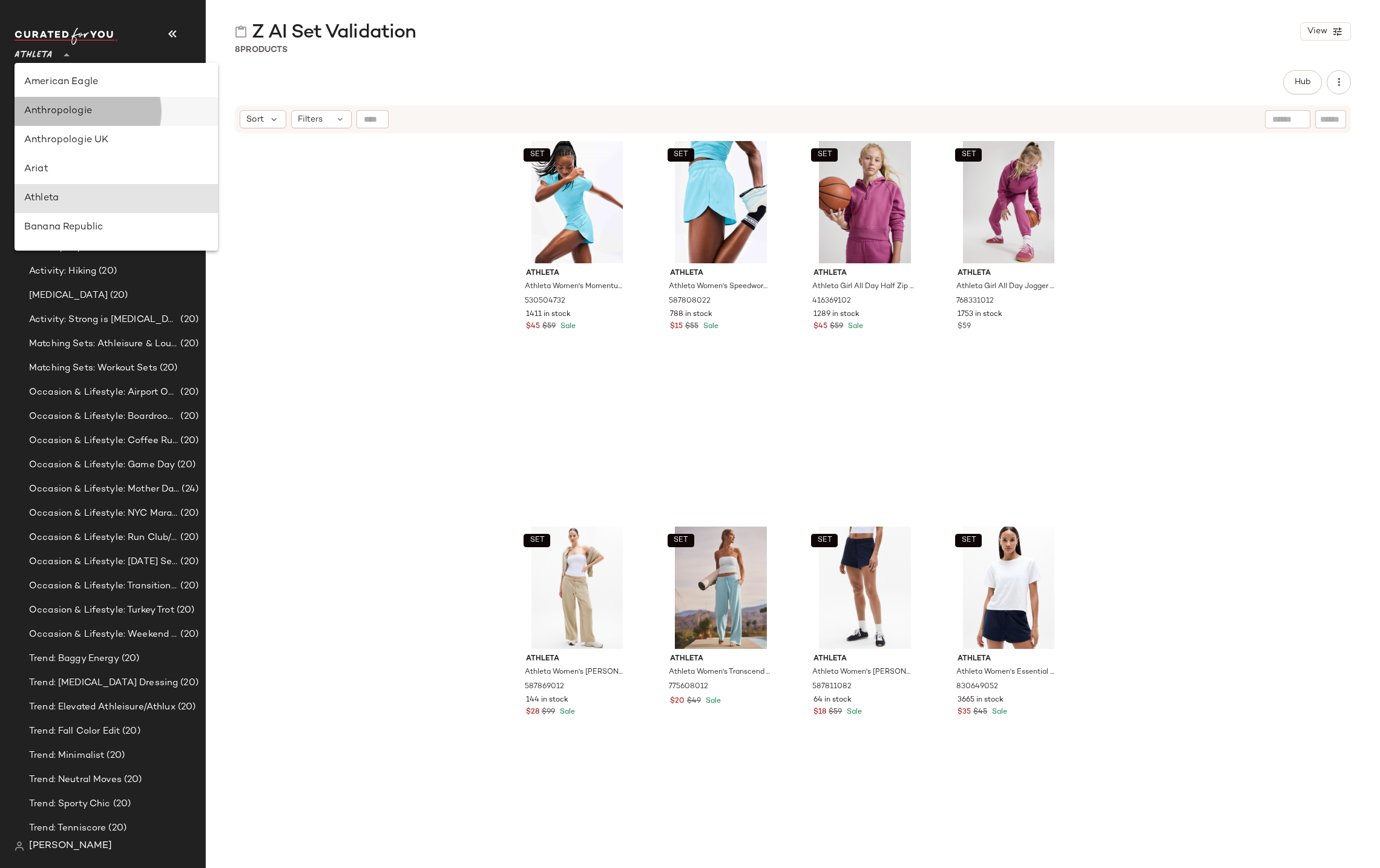
click at [90, 114] on div "Anthropologie" at bounding box center [117, 111] width 184 height 14
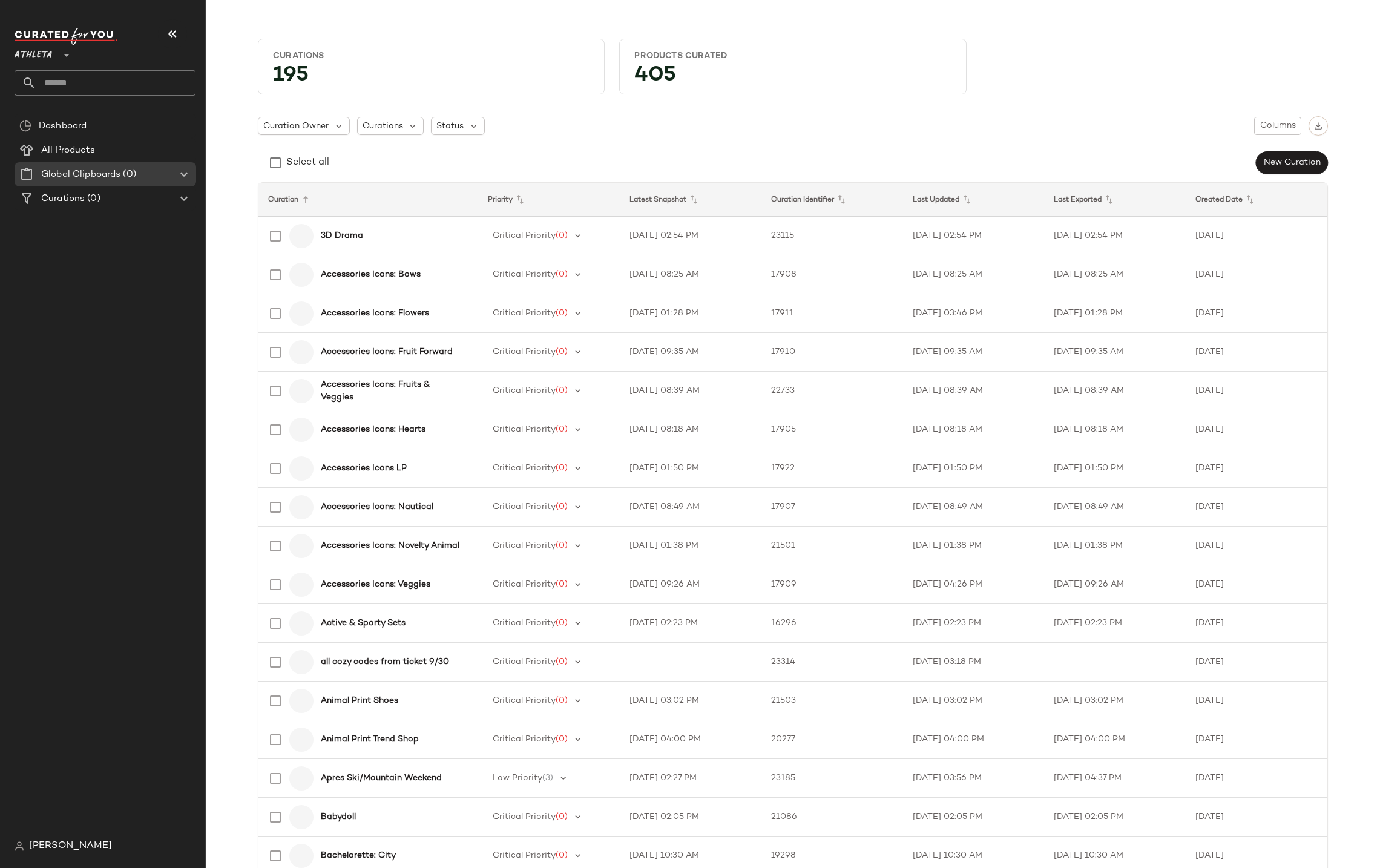
type input "**"
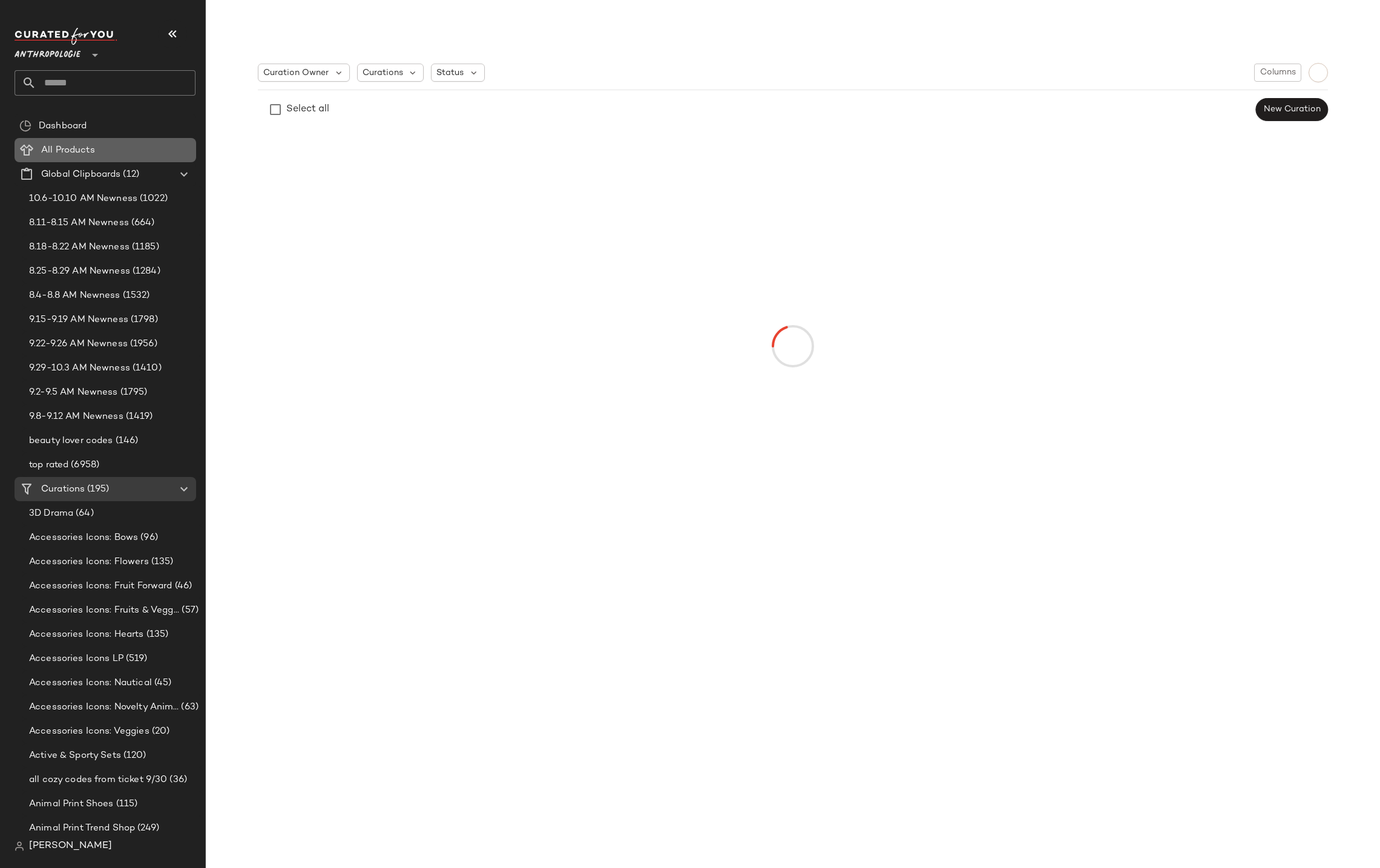
click at [151, 146] on div "All Products" at bounding box center [114, 151] width 154 height 14
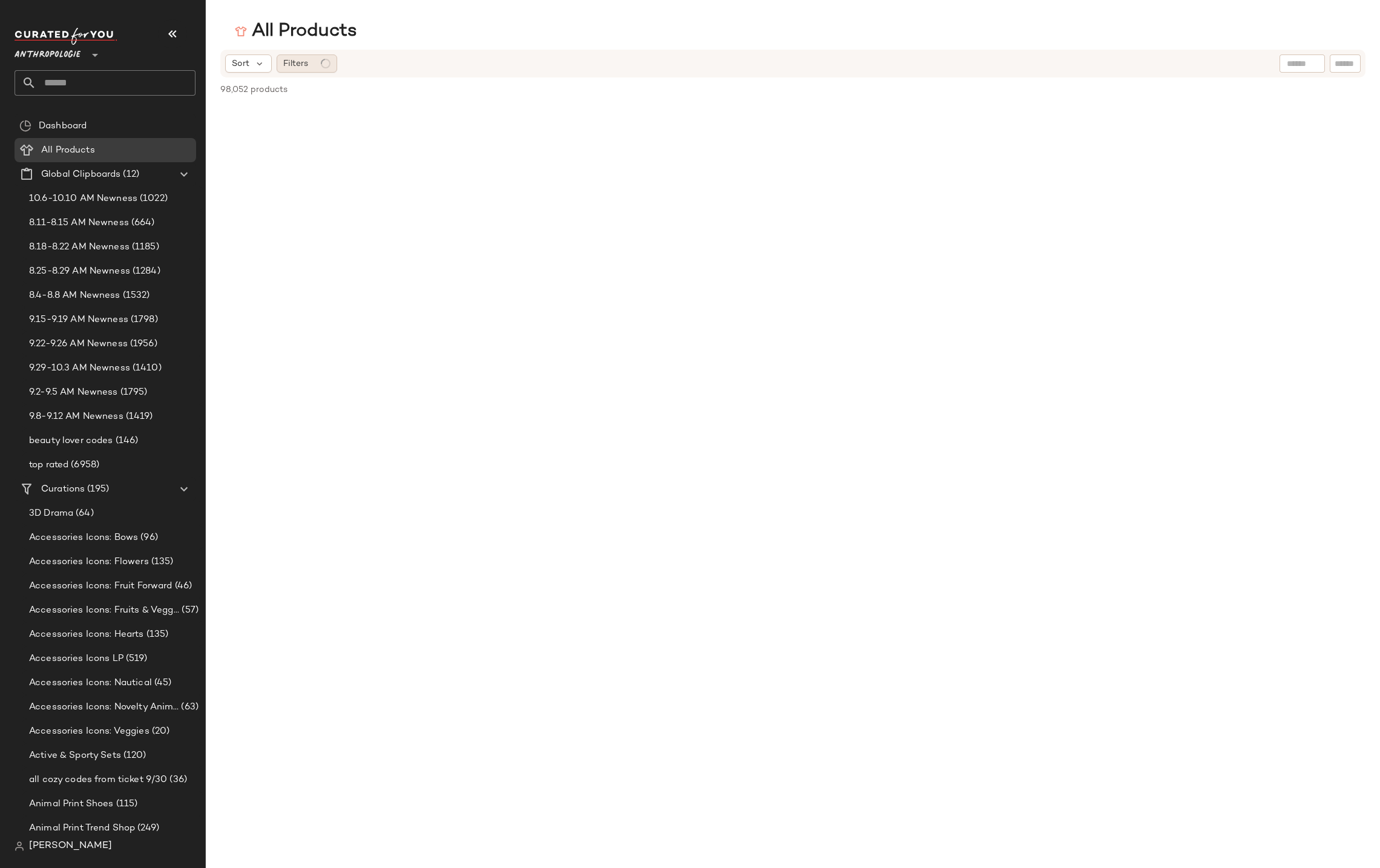
click at [297, 65] on span "Filters" at bounding box center [295, 64] width 25 height 13
click at [306, 64] on span "Filters" at bounding box center [295, 64] width 25 height 13
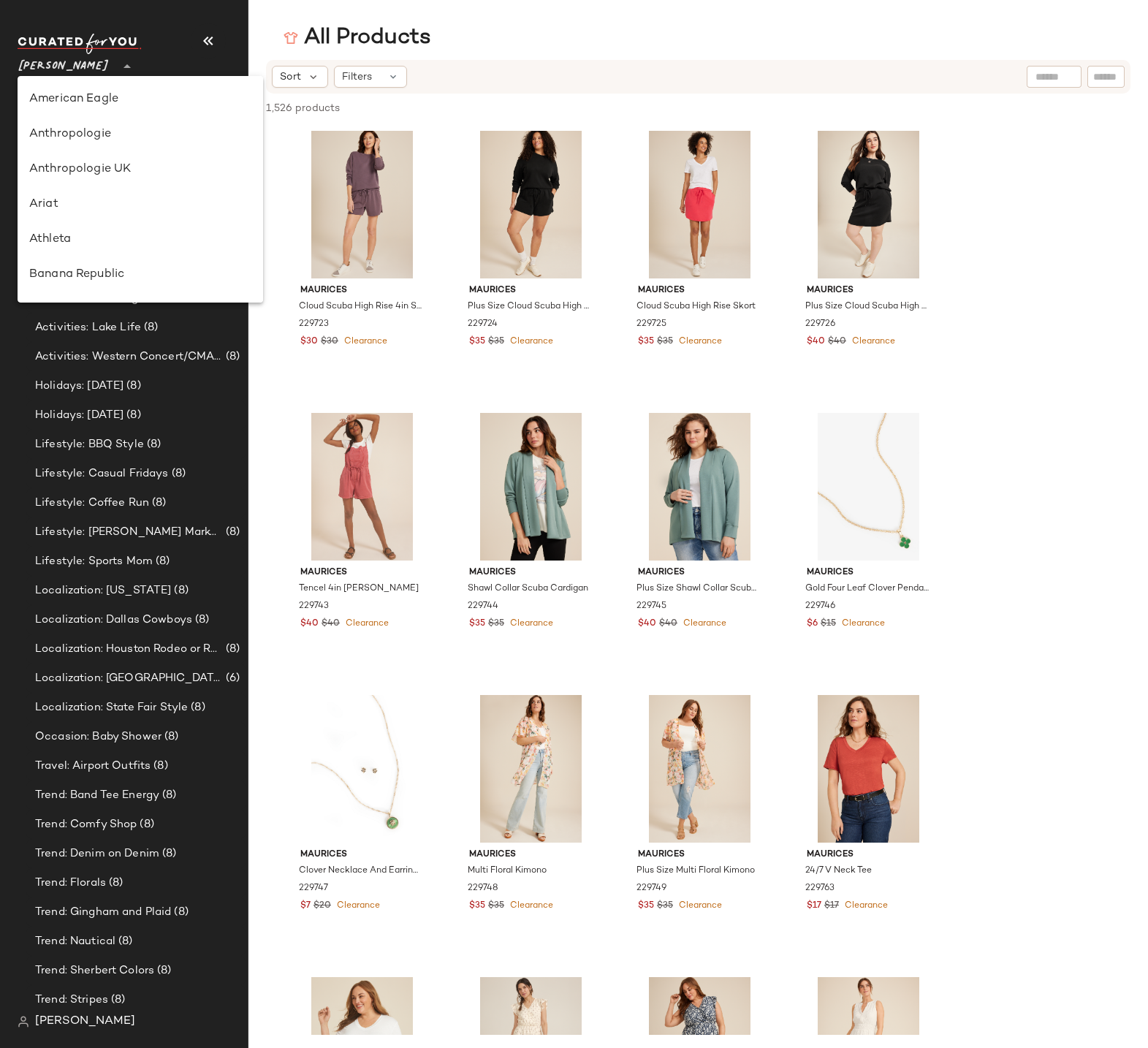
click at [57, 63] on span "[PERSON_NAME]" at bounding box center [63, 62] width 92 height 26
click at [80, 137] on div "Revolve" at bounding box center [141, 134] width 222 height 17
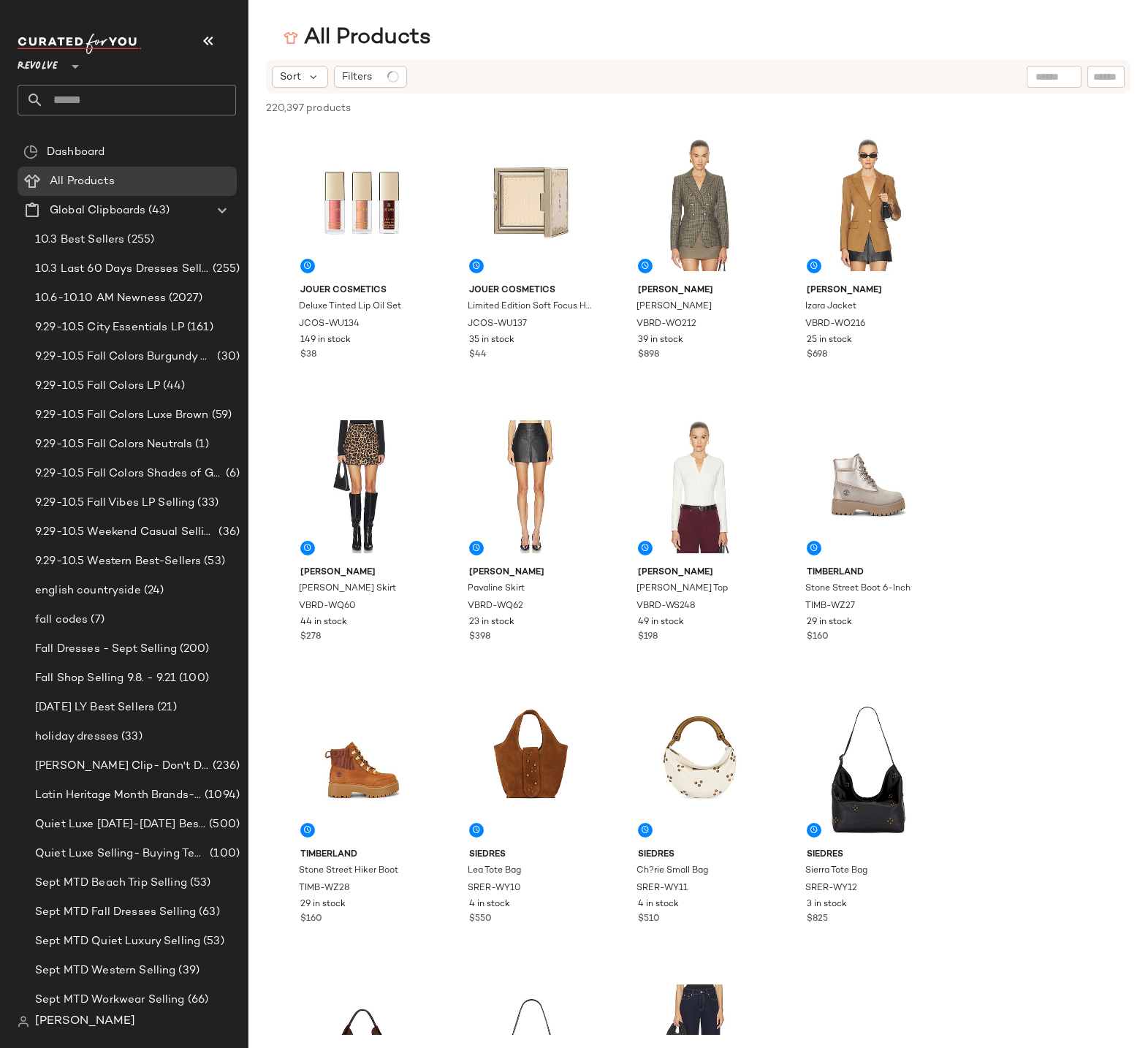
scroll to position [984, 0]
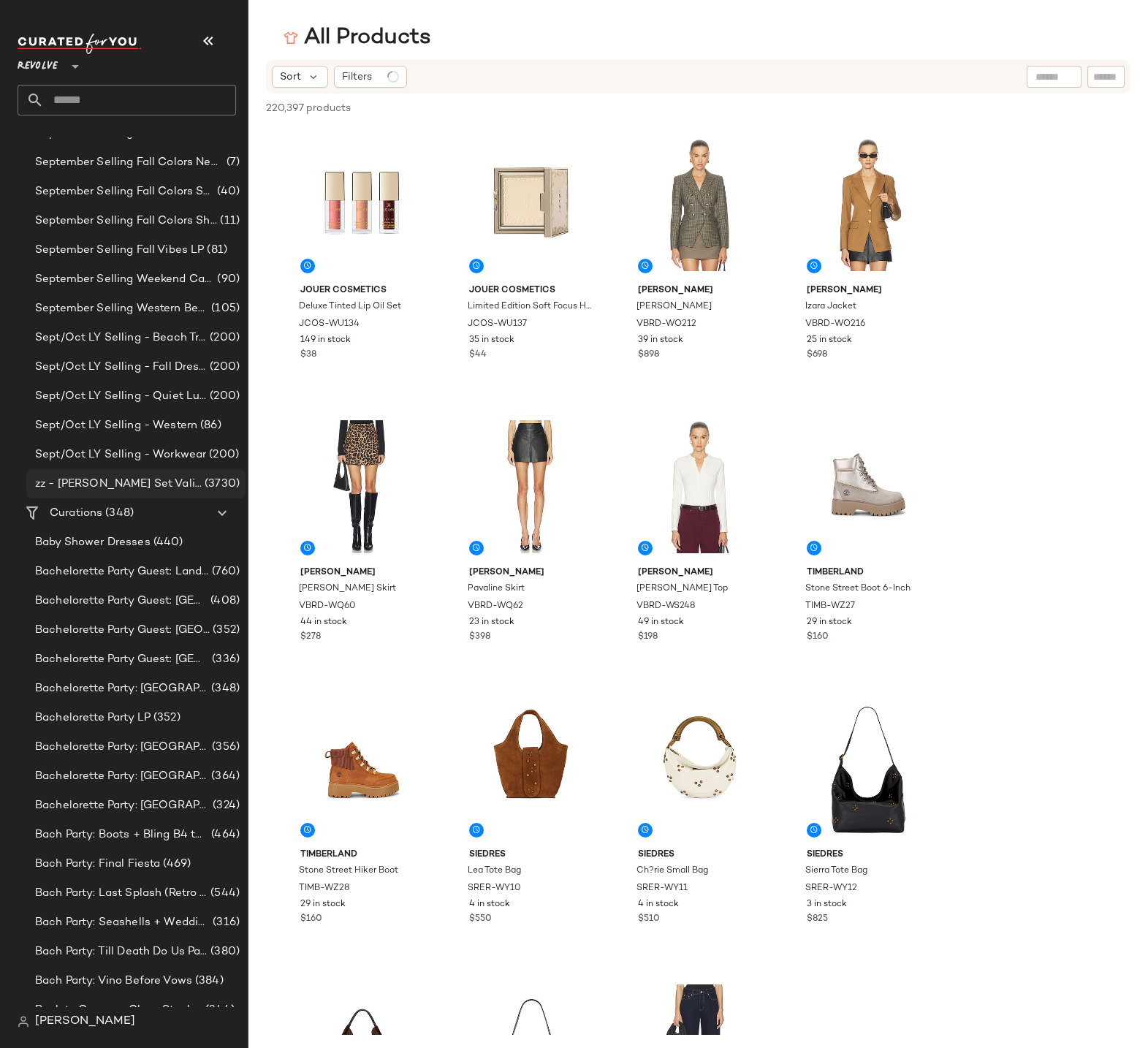
click at [131, 487] on span "zz - [PERSON_NAME] Set Validation" at bounding box center [119, 484] width 166 height 17
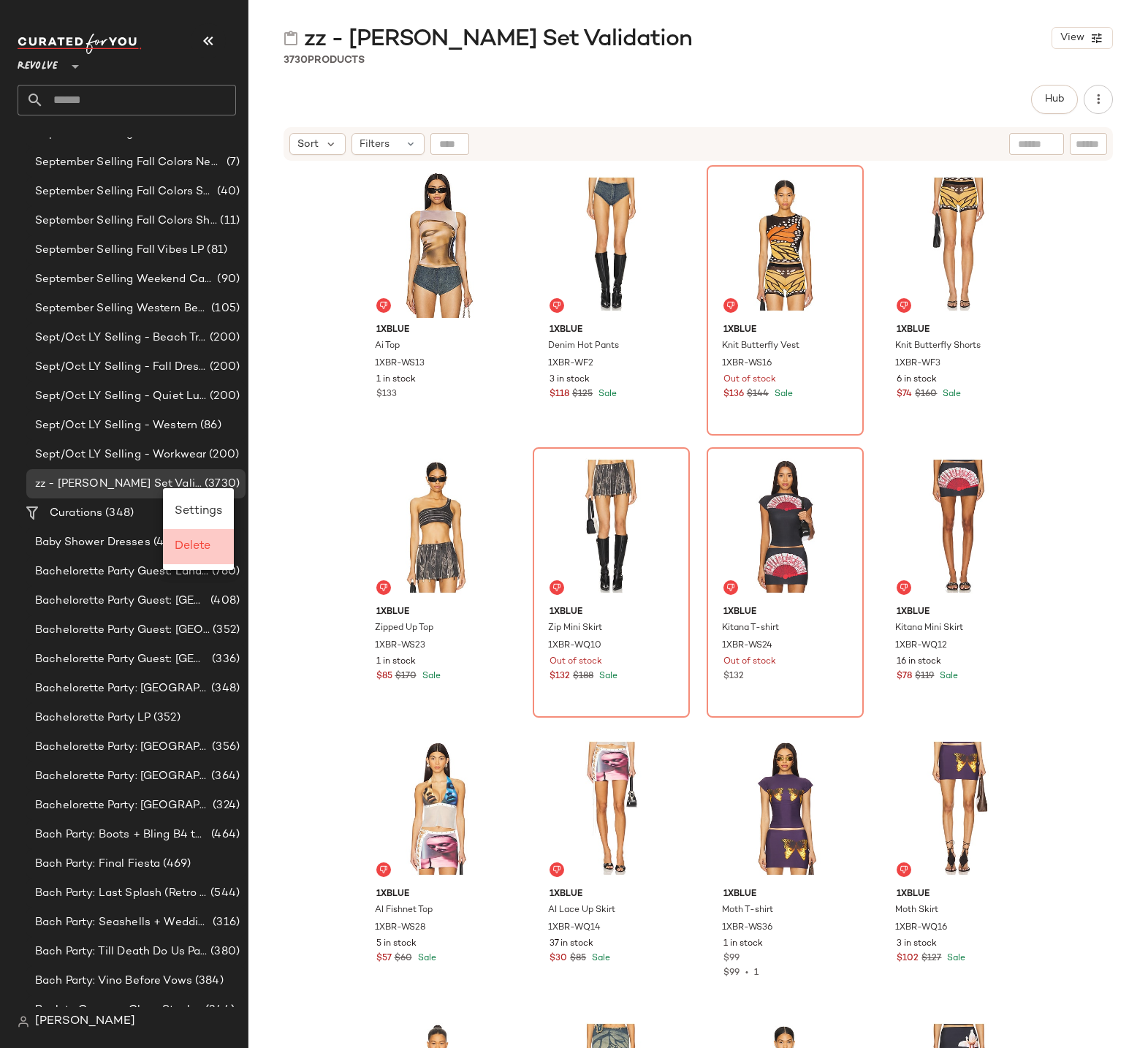
click at [200, 546] on span "Delete" at bounding box center [192, 546] width 35 height 12
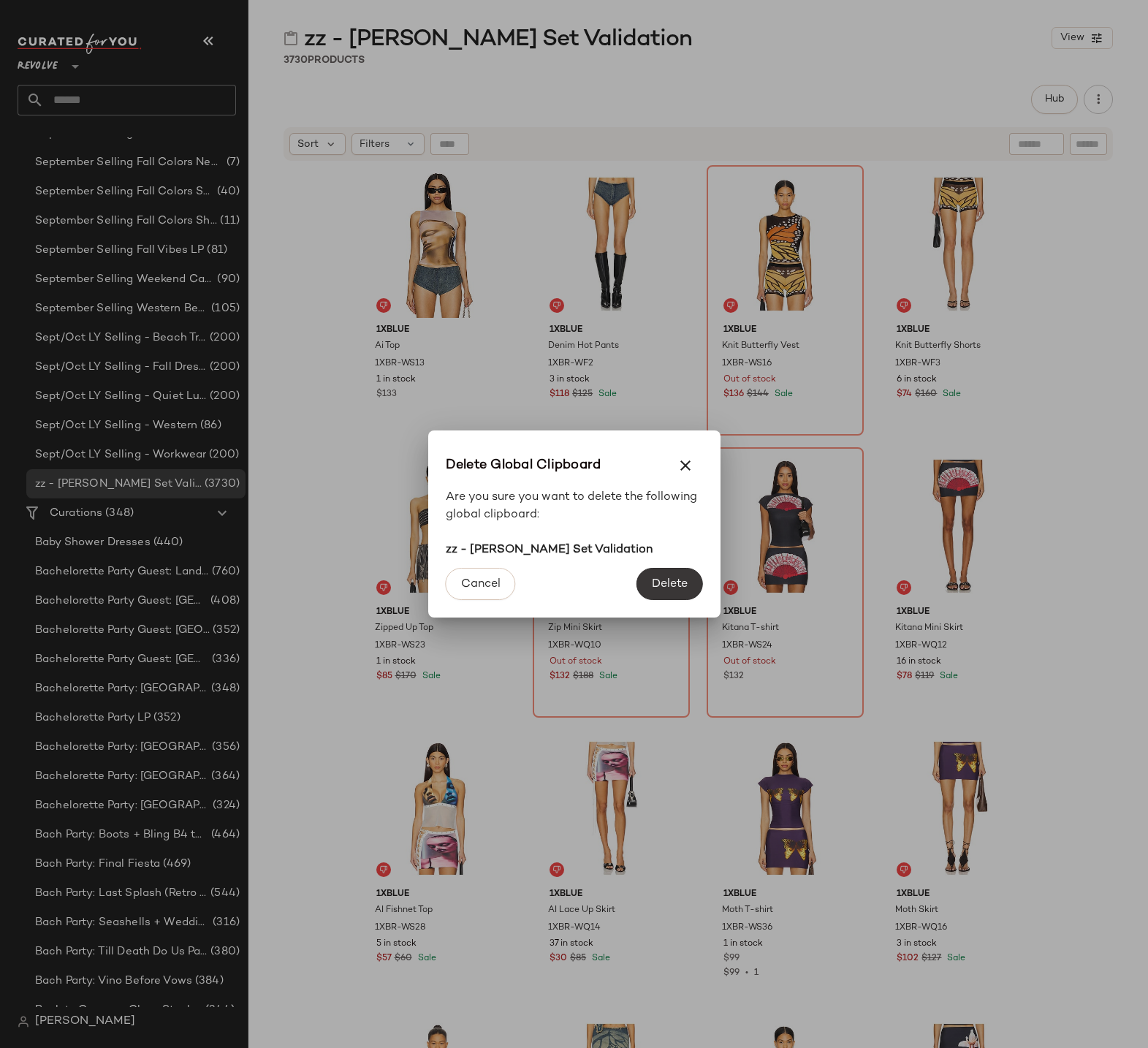
click at [658, 583] on span "Delete" at bounding box center [669, 584] width 36 height 14
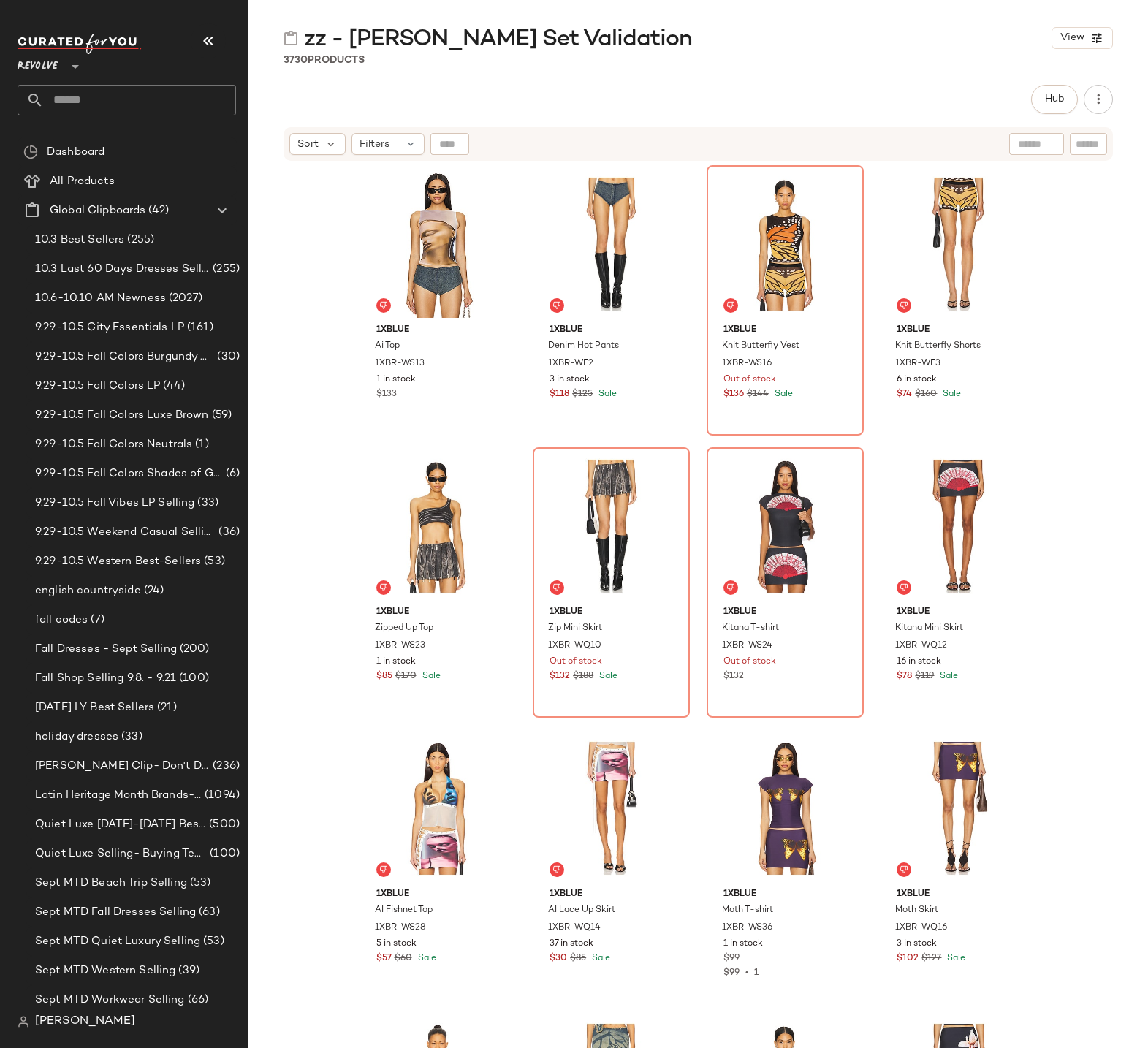
click at [56, 67] on span "Revolve" at bounding box center [37, 62] width 40 height 26
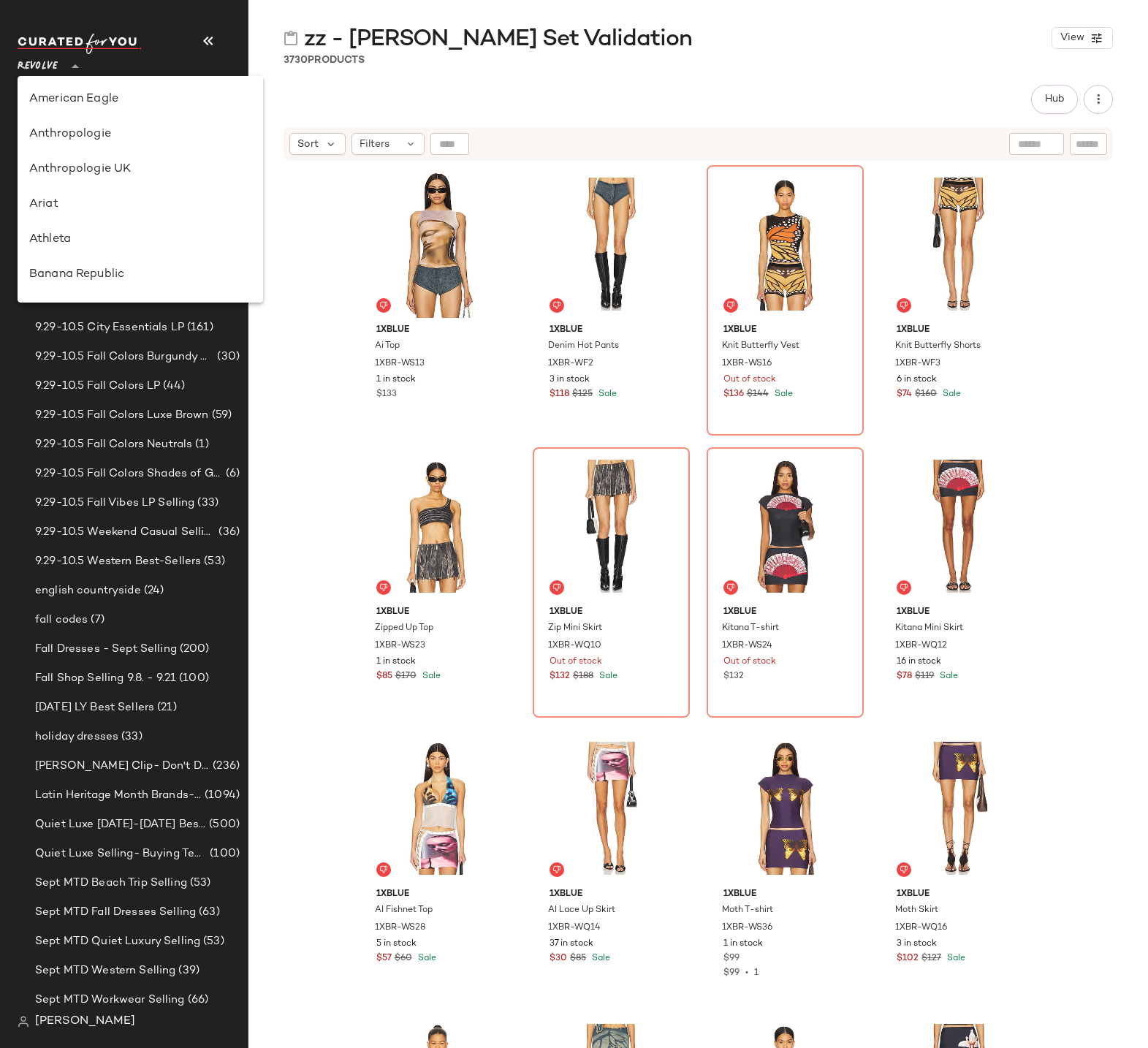
scroll to position [737, 0]
click at [49, 131] on div "Rue La La" at bounding box center [141, 134] width 222 height 17
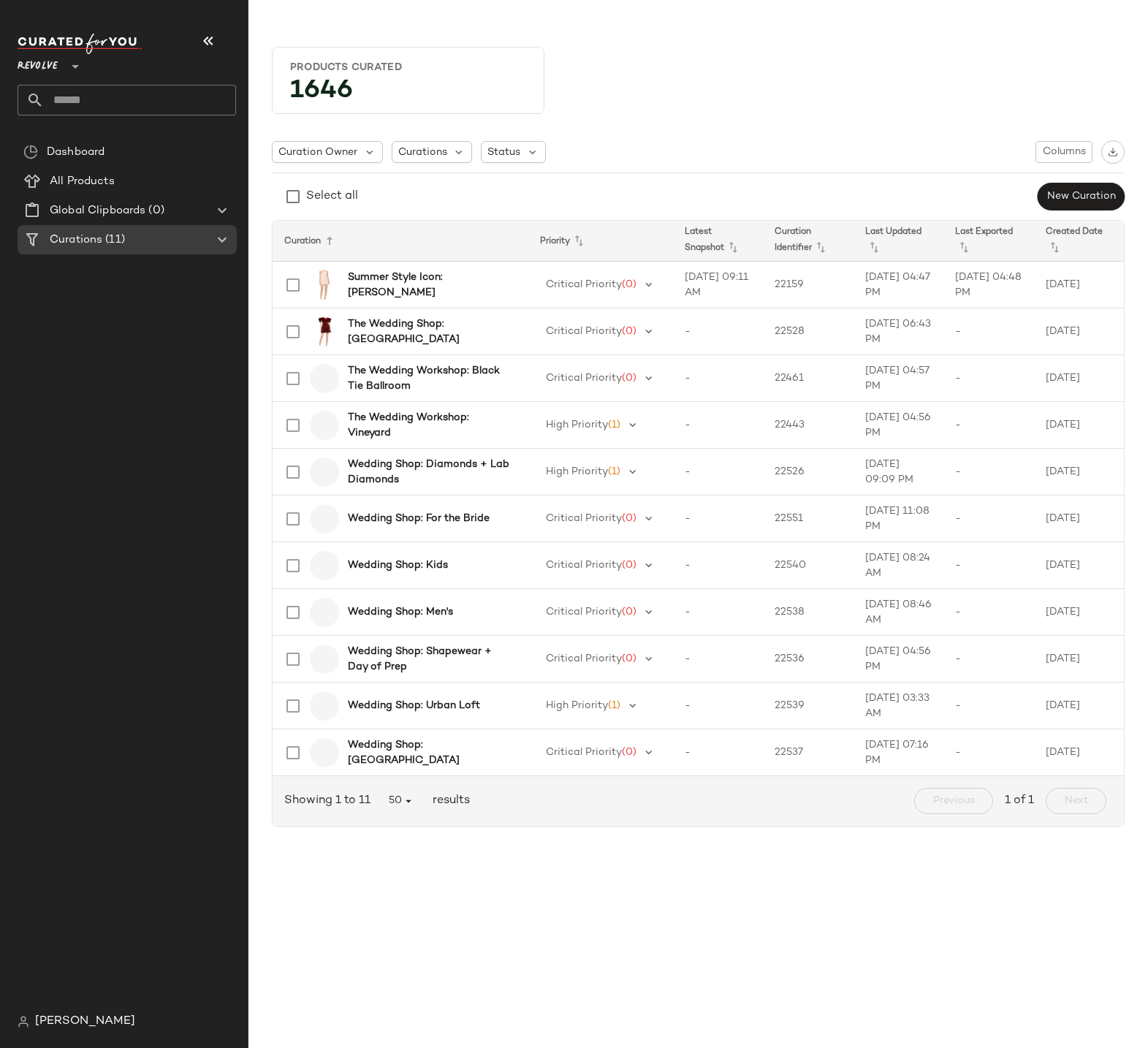
type input "**"
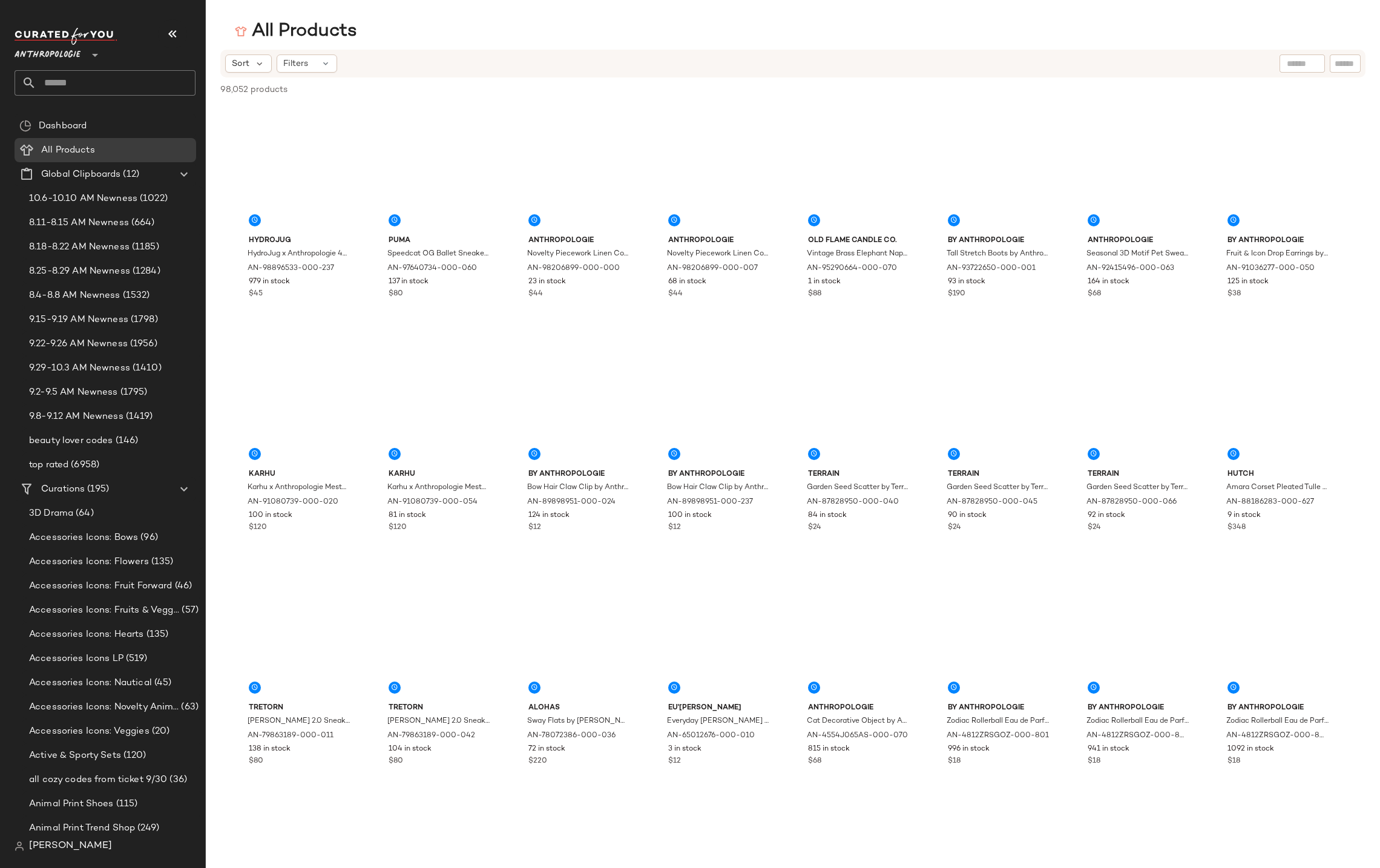
click at [306, 64] on span "Filters" at bounding box center [295, 64] width 25 height 13
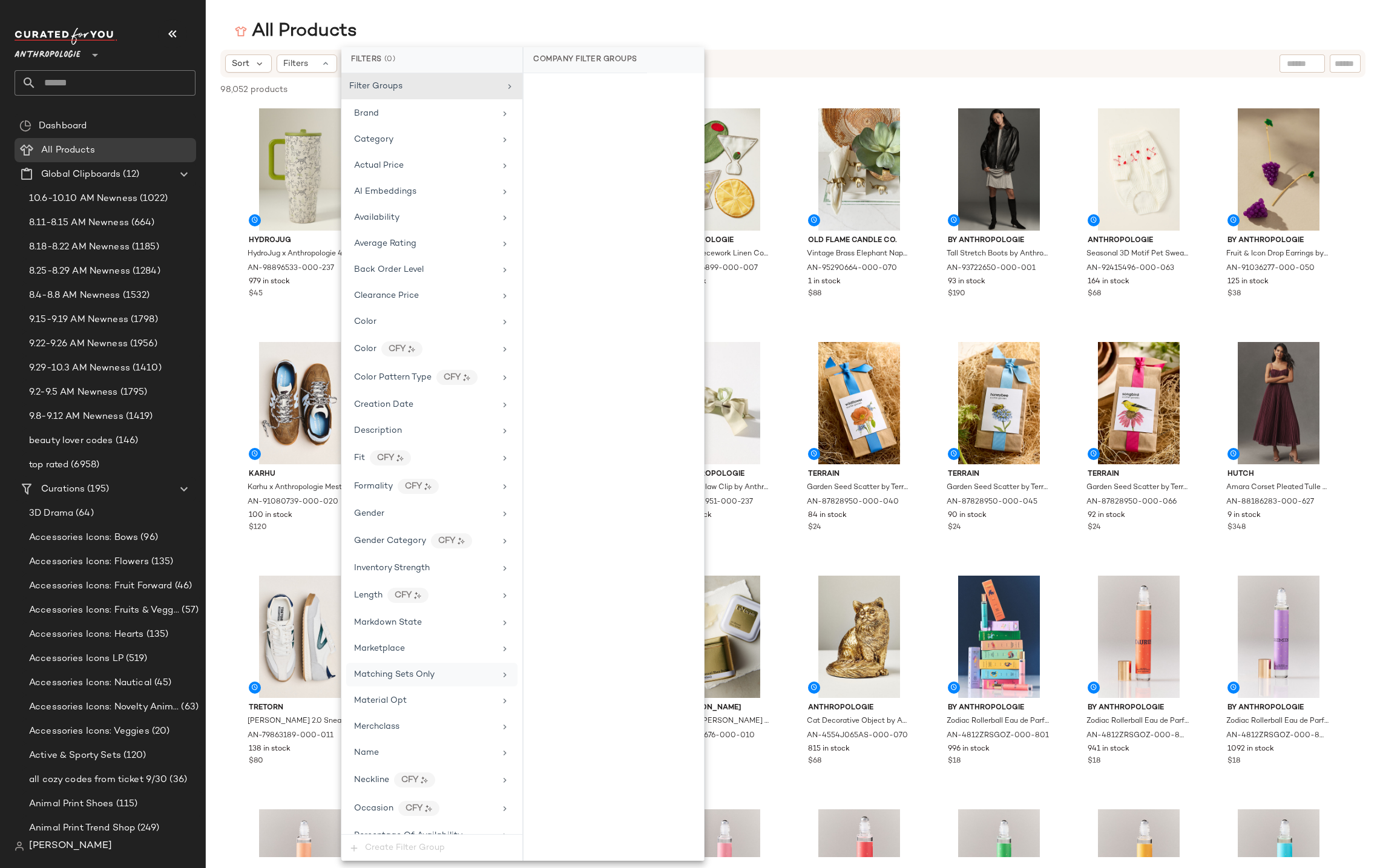
click at [407, 675] on span "Matching Sets Only" at bounding box center [395, 674] width 81 height 9
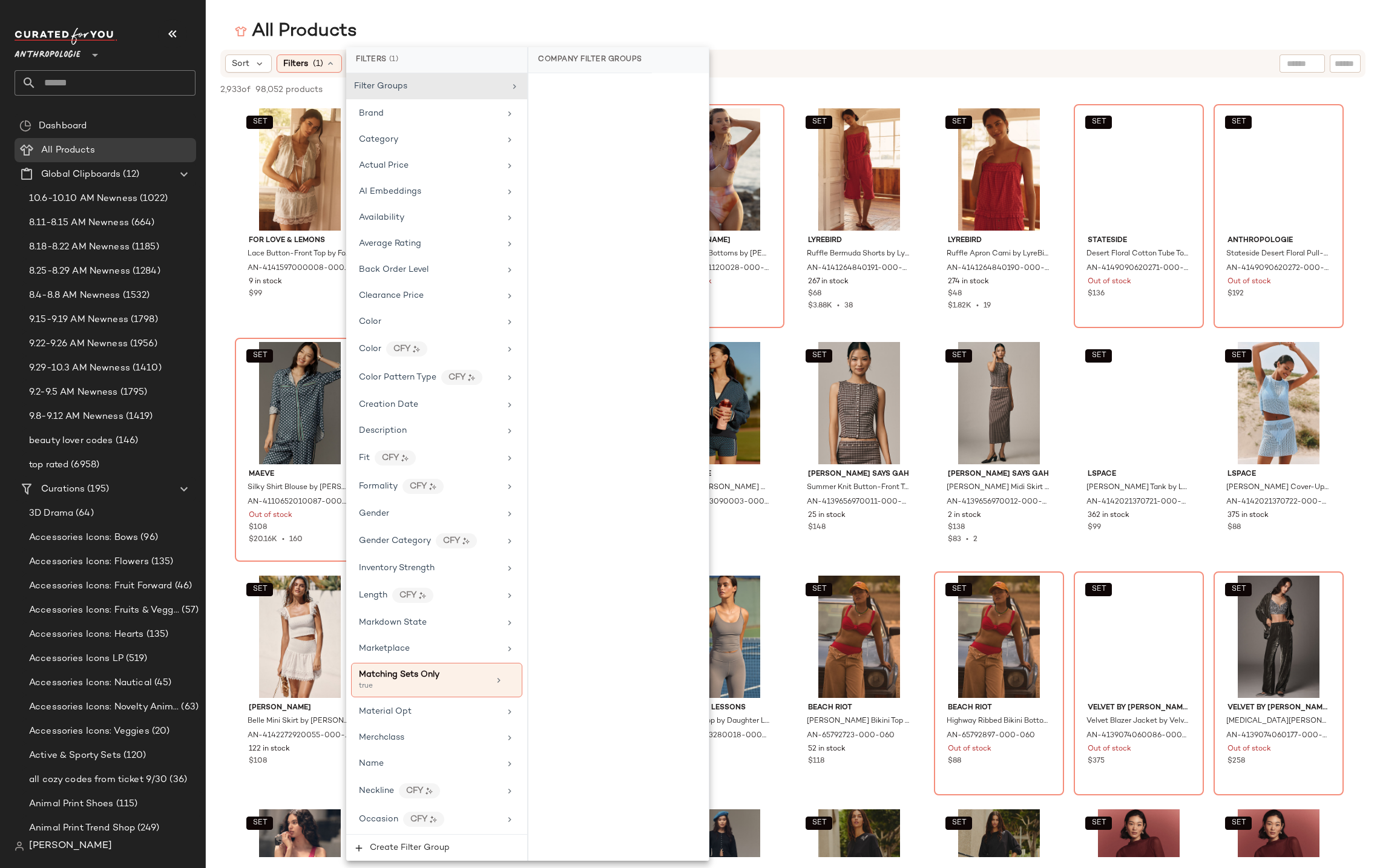
click at [805, 21] on div "All Products" at bounding box center [793, 31] width 1174 height 25
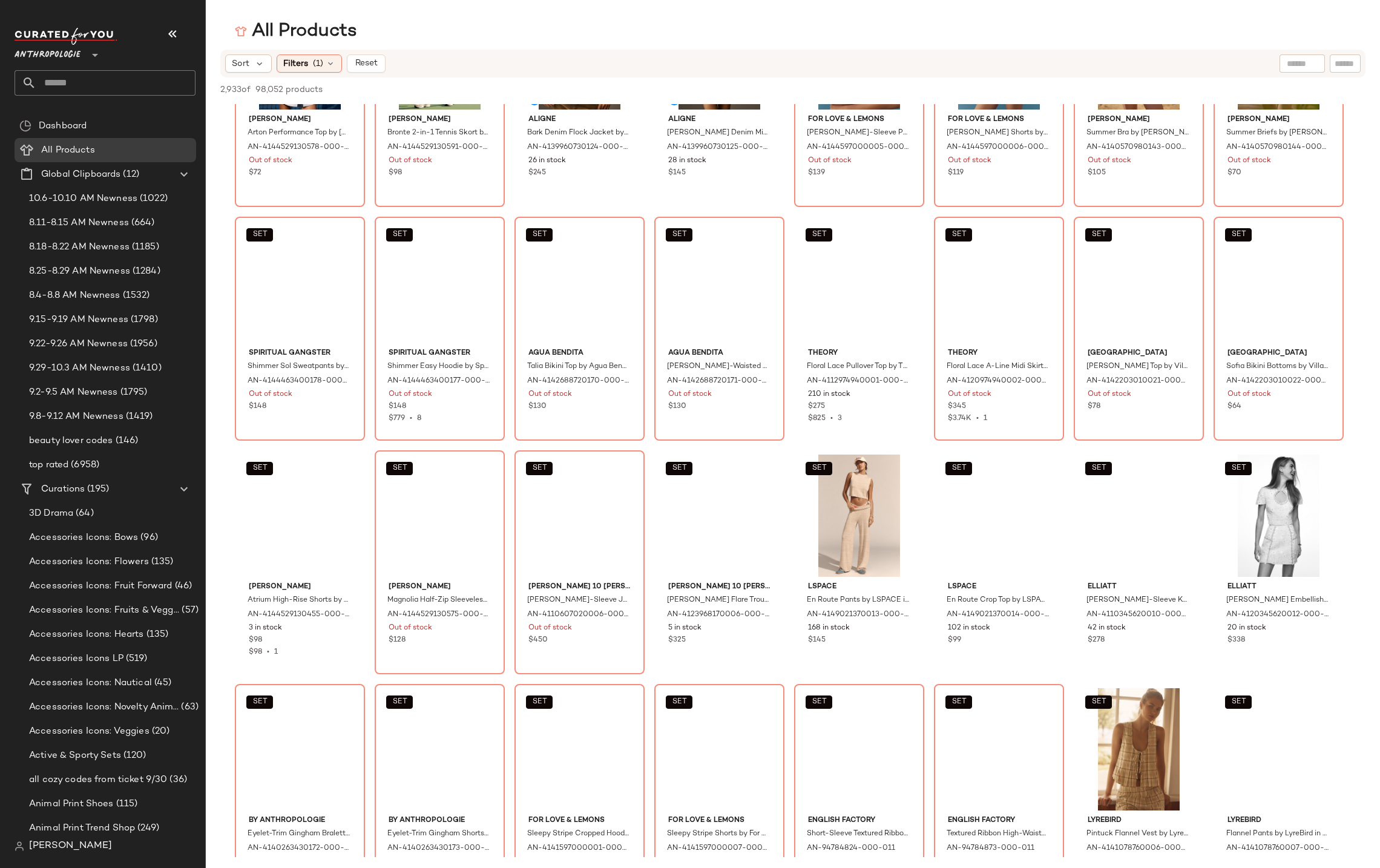
scroll to position [4339, 0]
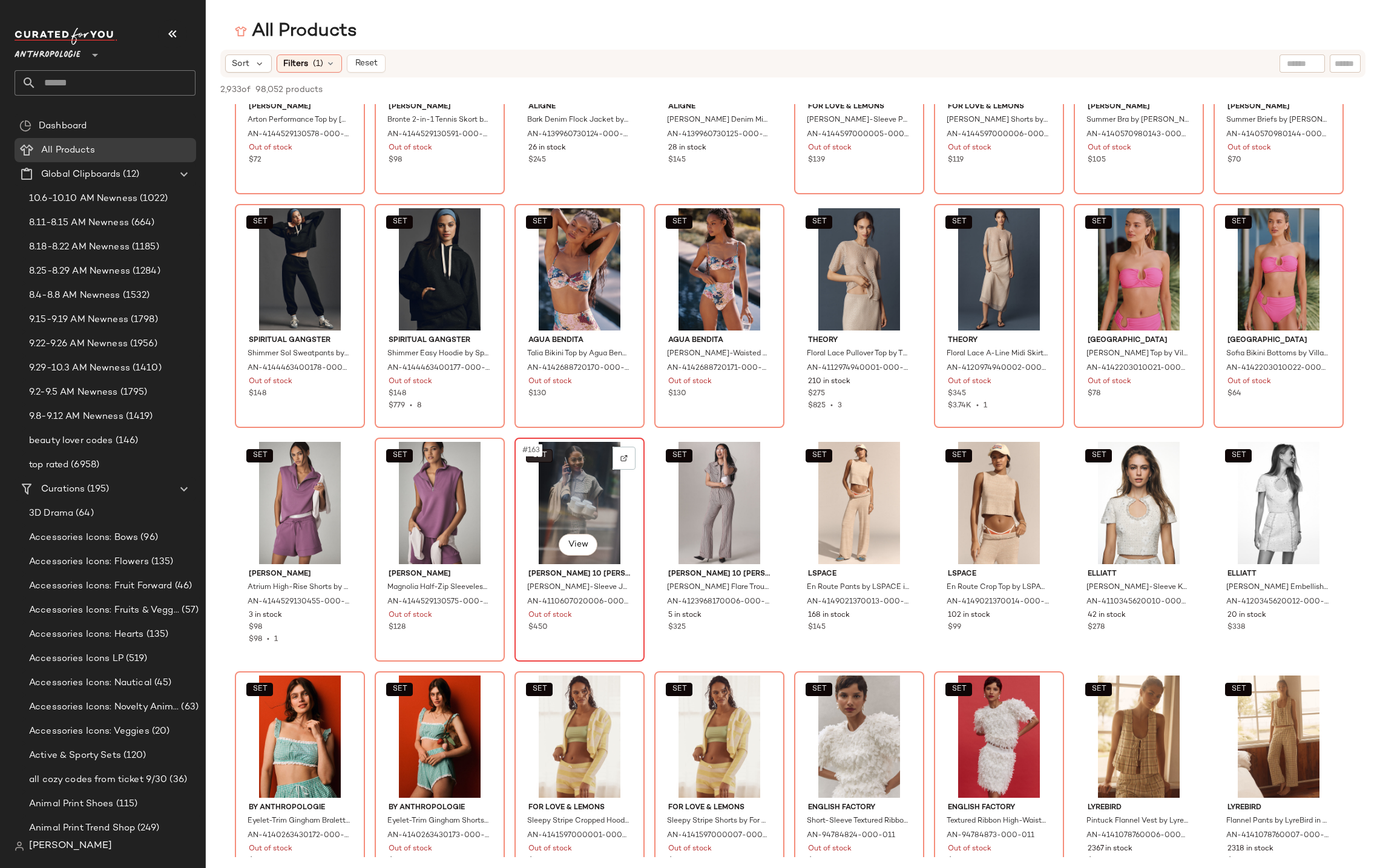
click at [537, 458] on body "Anthropologie ** Dashboard All Products Global Clipboards (12) 10.6-10.10 AM Ne…" at bounding box center [690, 434] width 1380 height 868
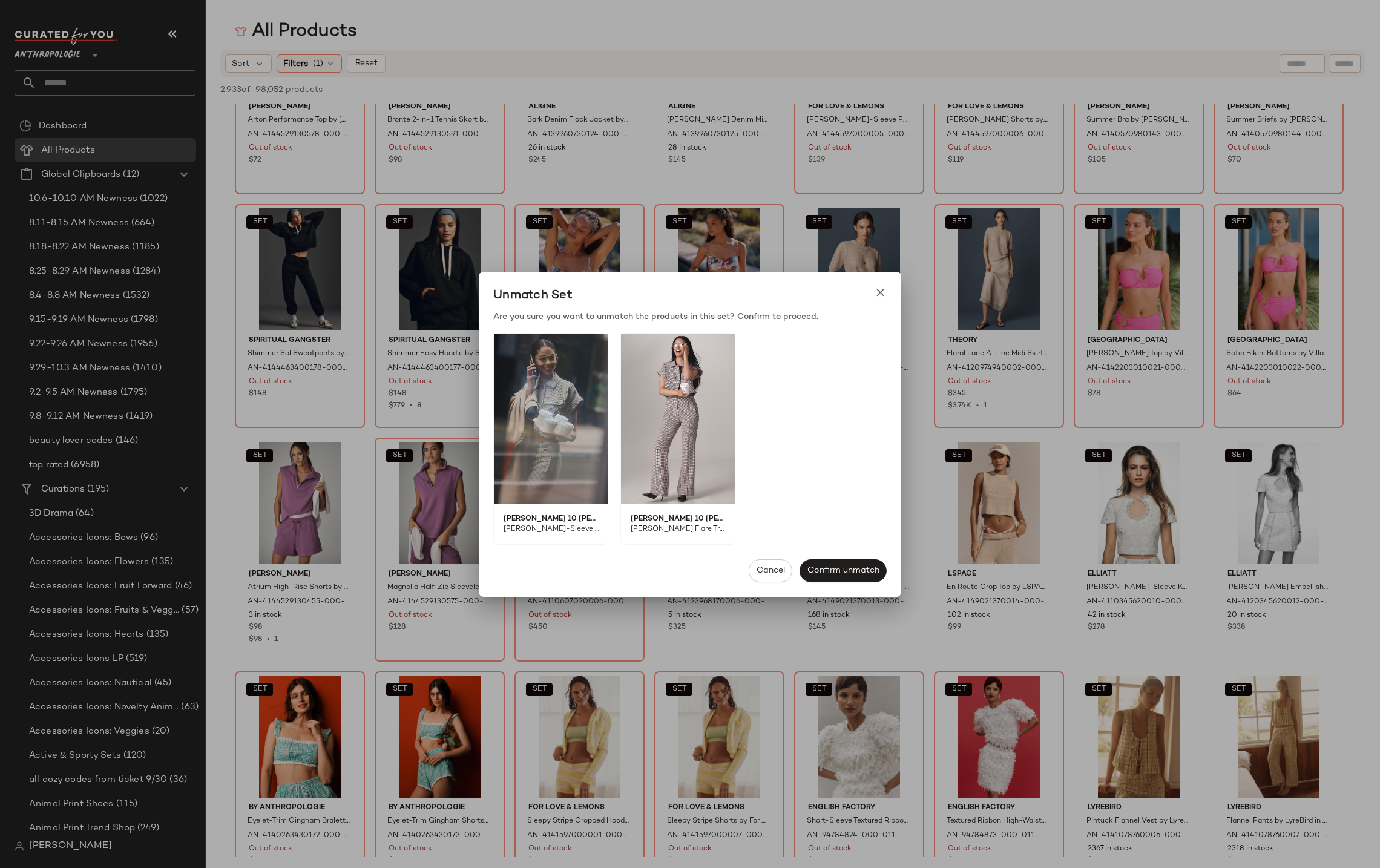
click at [885, 288] on icon at bounding box center [881, 293] width 13 height 13
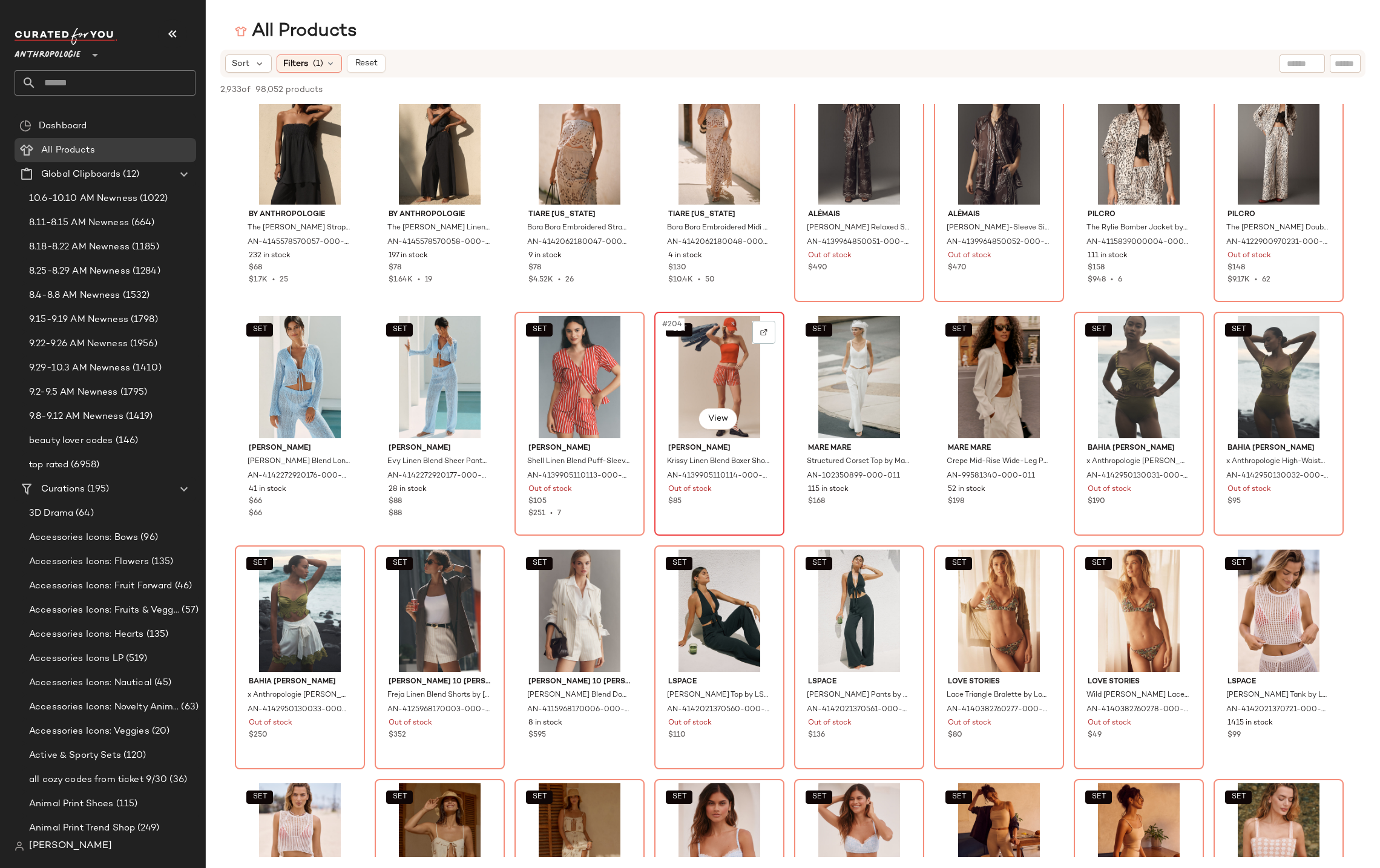
scroll to position [5633, 0]
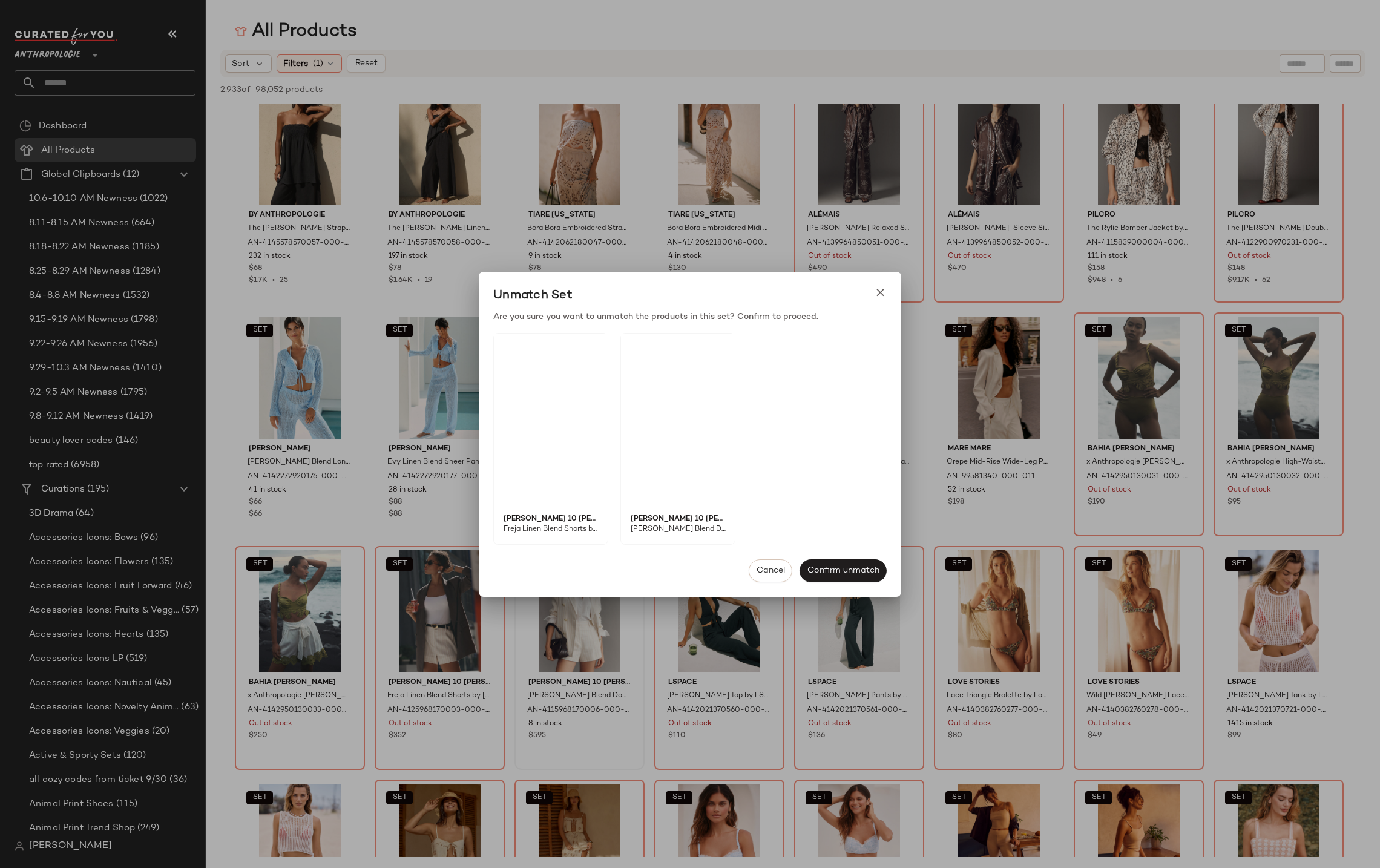
click at [550, 564] on body "Anthropologie ** Dashboard All Products Global Clipboards (12) 10.6-10.10 AM Ne…" at bounding box center [690, 434] width 1380 height 868
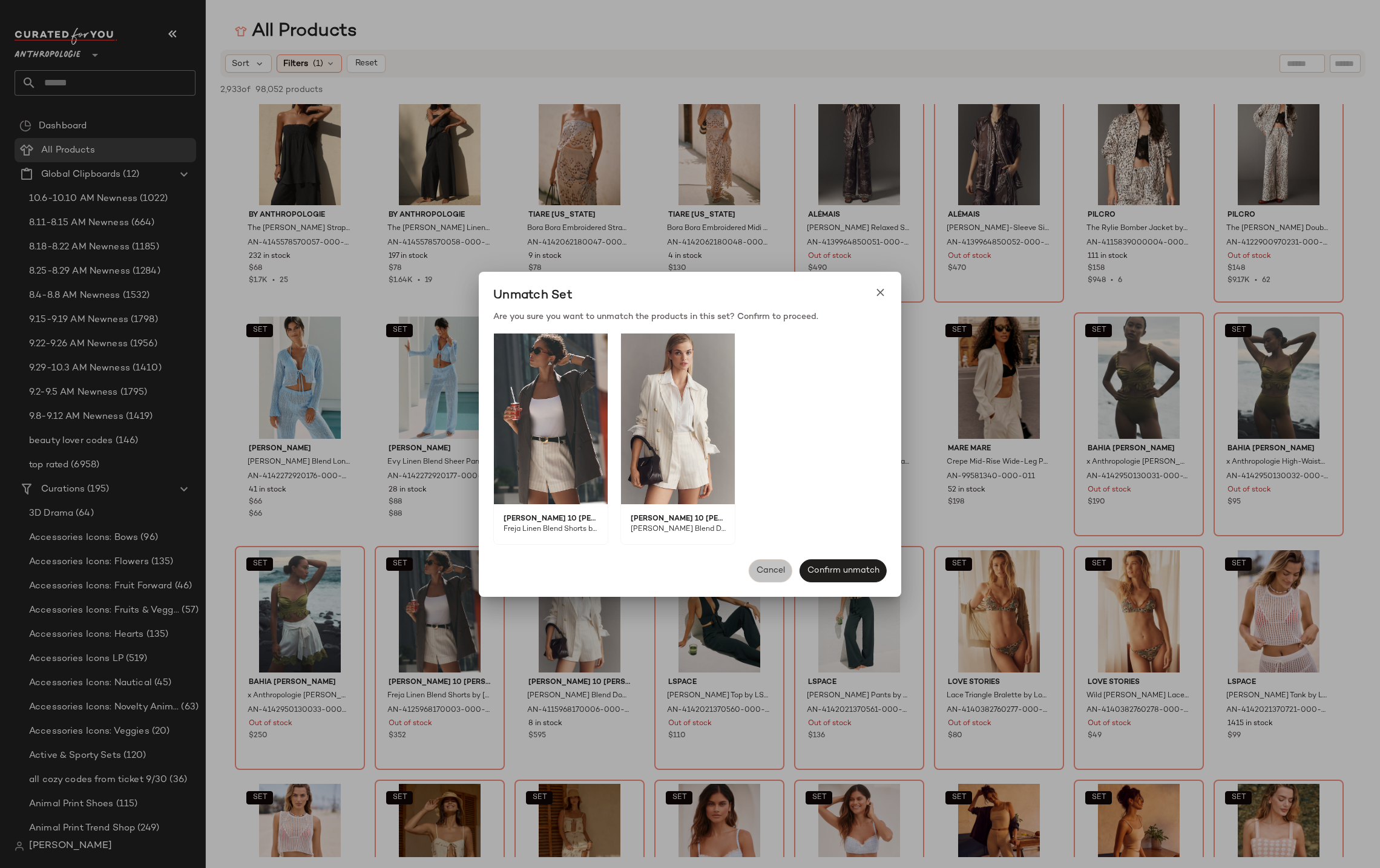
click at [762, 575] on span "Cancel" at bounding box center [770, 571] width 29 height 10
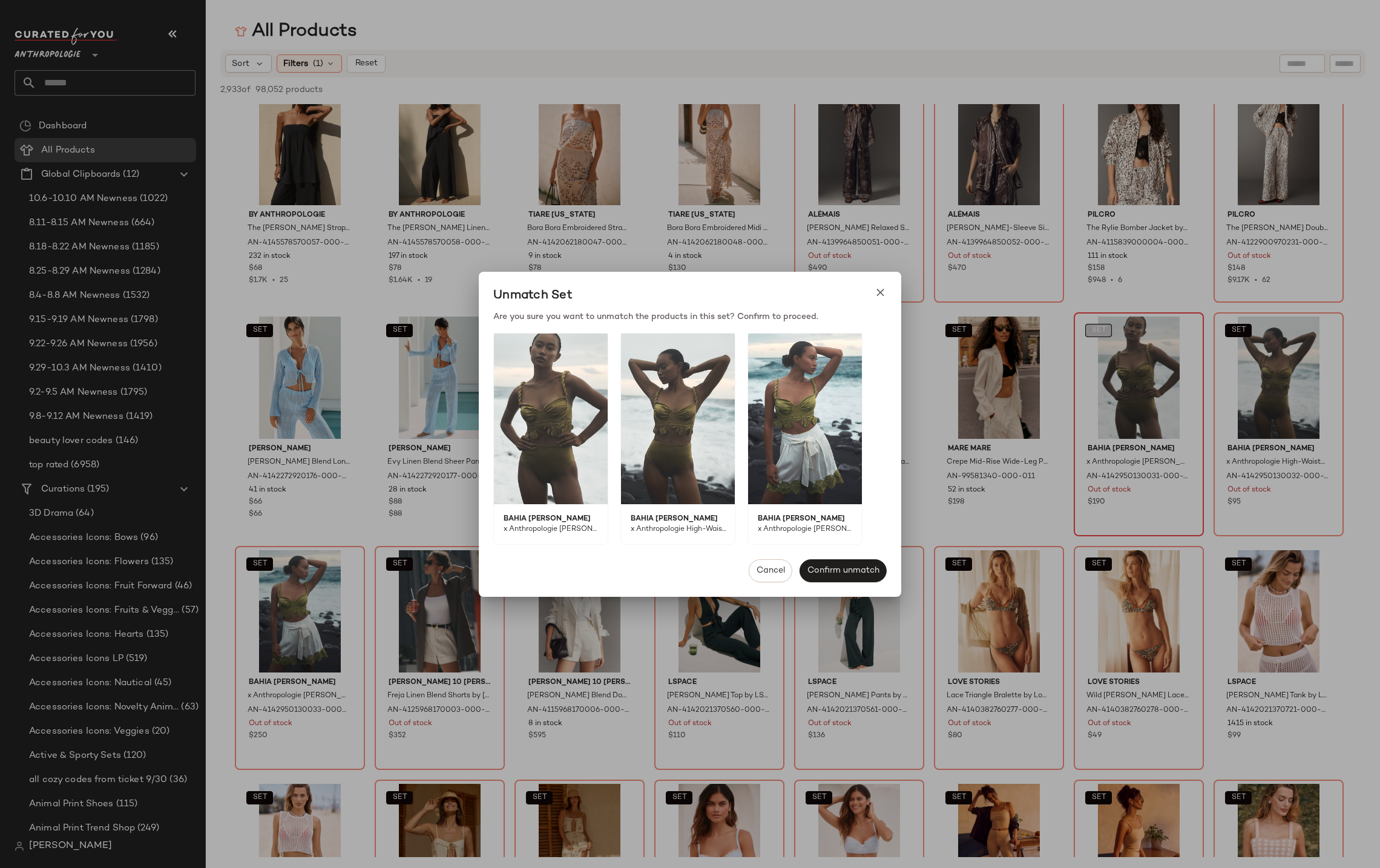
click at [1095, 335] on body "Anthropologie ** Dashboard All Products Global Clipboards (12) 10.6-10.10 AM Ne…" at bounding box center [690, 434] width 1380 height 868
click at [554, 438] on img at bounding box center [551, 419] width 114 height 170
click at [659, 424] on img at bounding box center [678, 419] width 114 height 170
click at [795, 411] on img at bounding box center [805, 419] width 114 height 170
click at [880, 296] on icon at bounding box center [881, 293] width 13 height 13
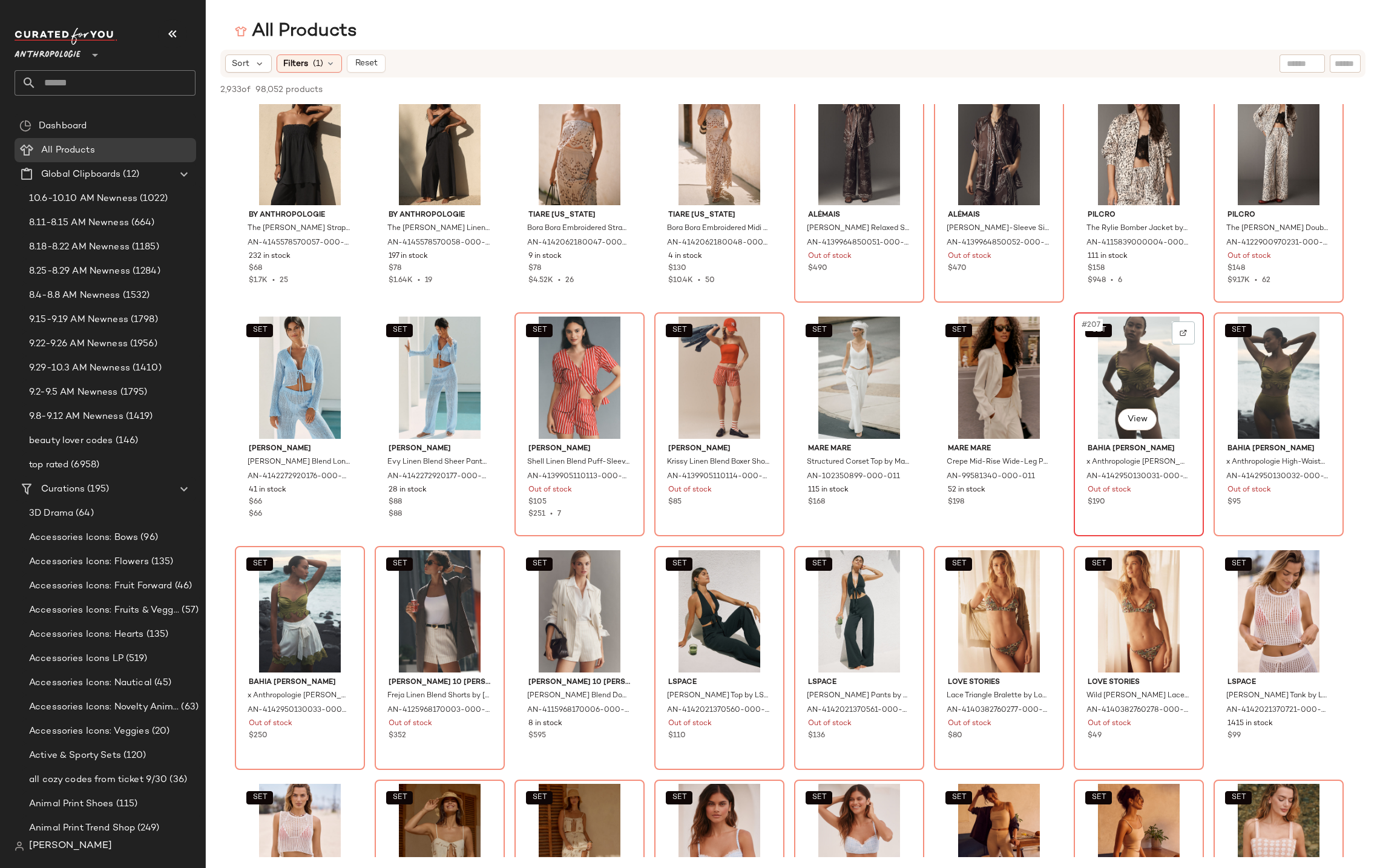
click at [1130, 360] on div "SET #207 View" at bounding box center [1138, 377] width 121 height 122
click at [1138, 419] on body "Anthropologie ** Dashboard All Products Global Clipboards (12) 10.6-10.10 AM Ne…" at bounding box center [690, 434] width 1380 height 868
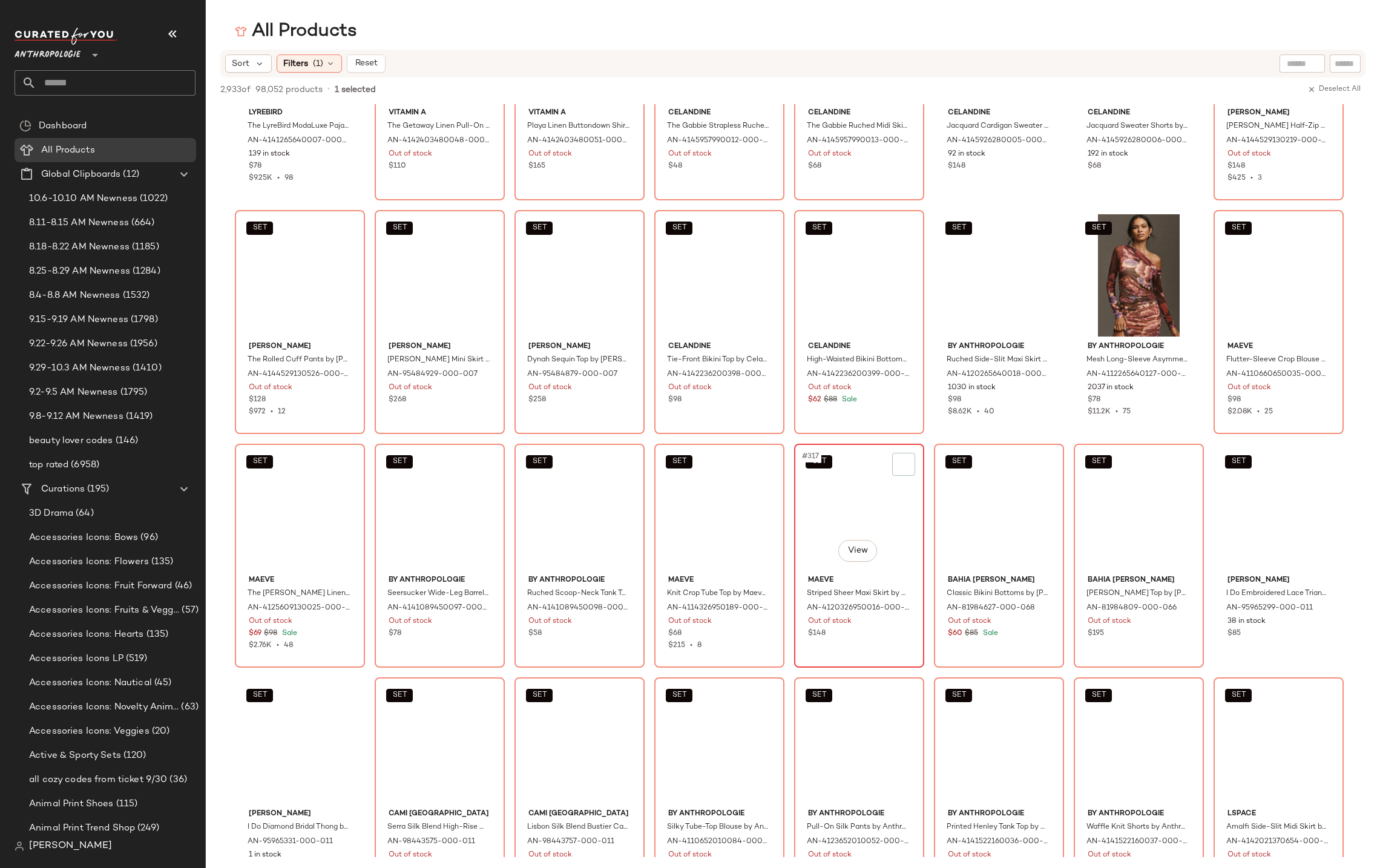
scroll to position [8780, 0]
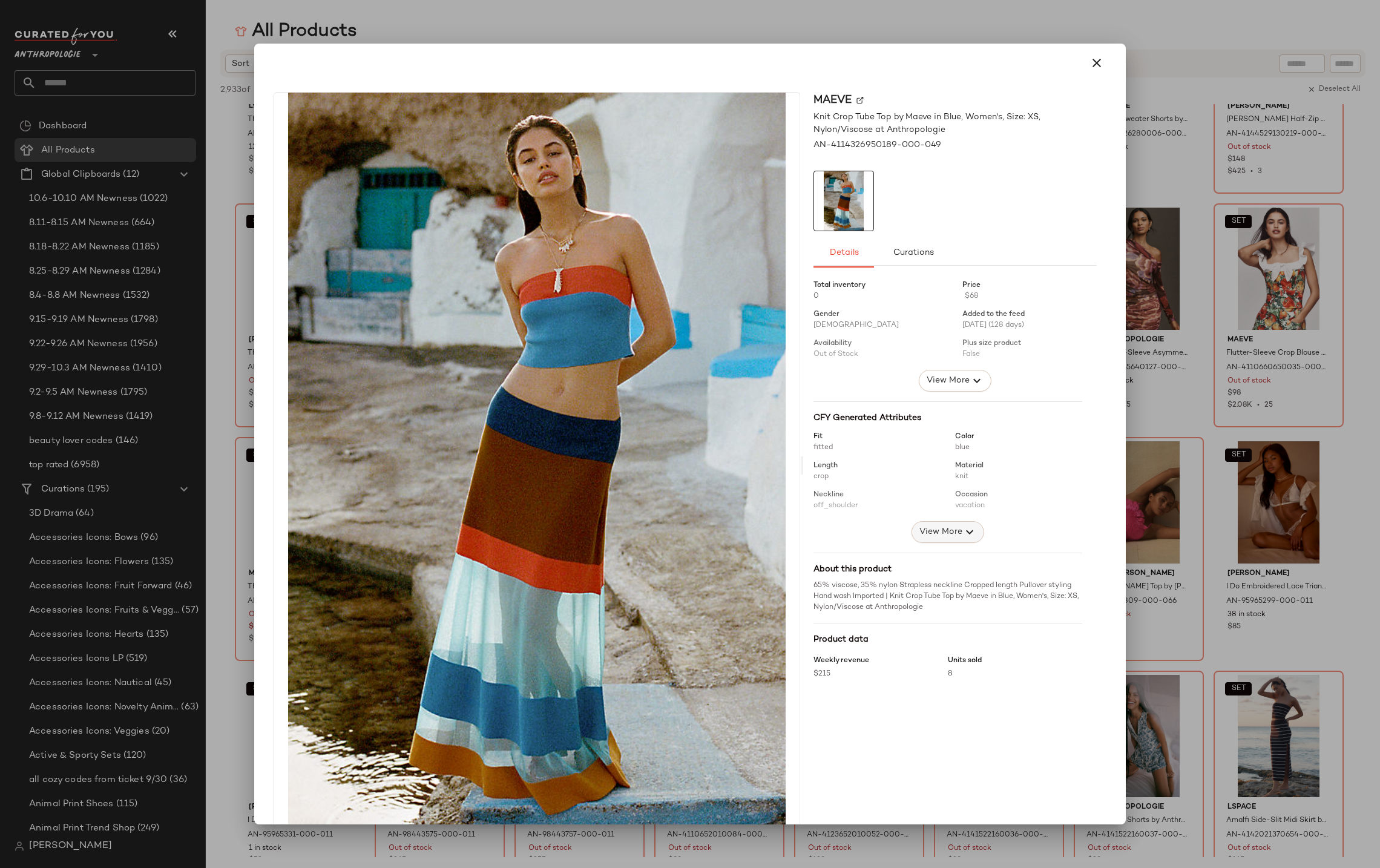
click at [922, 531] on span "View More" at bounding box center [940, 532] width 44 height 14
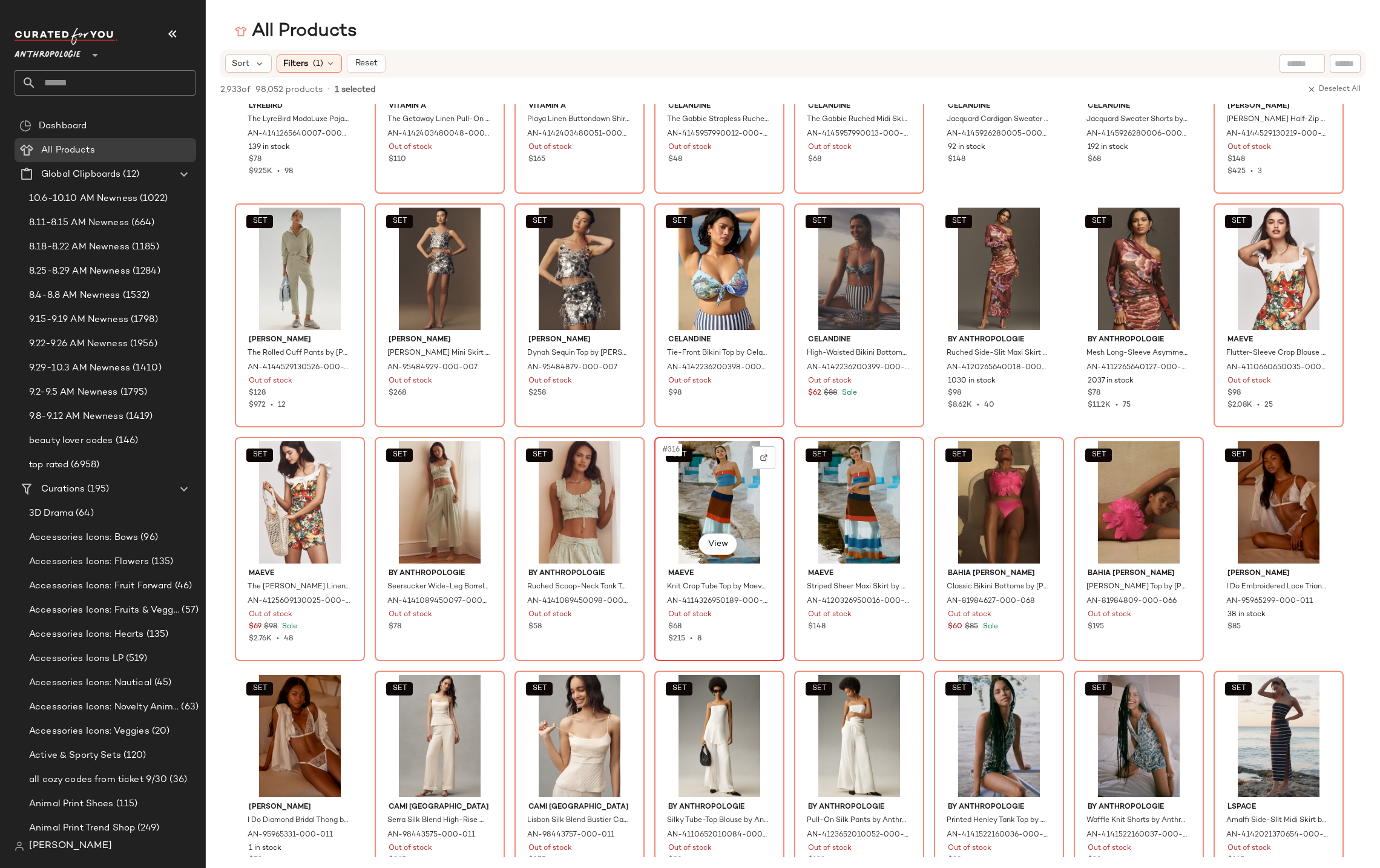
click at [744, 509] on div "SET #316 View" at bounding box center [719, 503] width 121 height 122
click at [905, 608] on img "button" at bounding box center [901, 606] width 7 height 7
click at [759, 607] on img "button" at bounding box center [762, 606] width 7 height 7
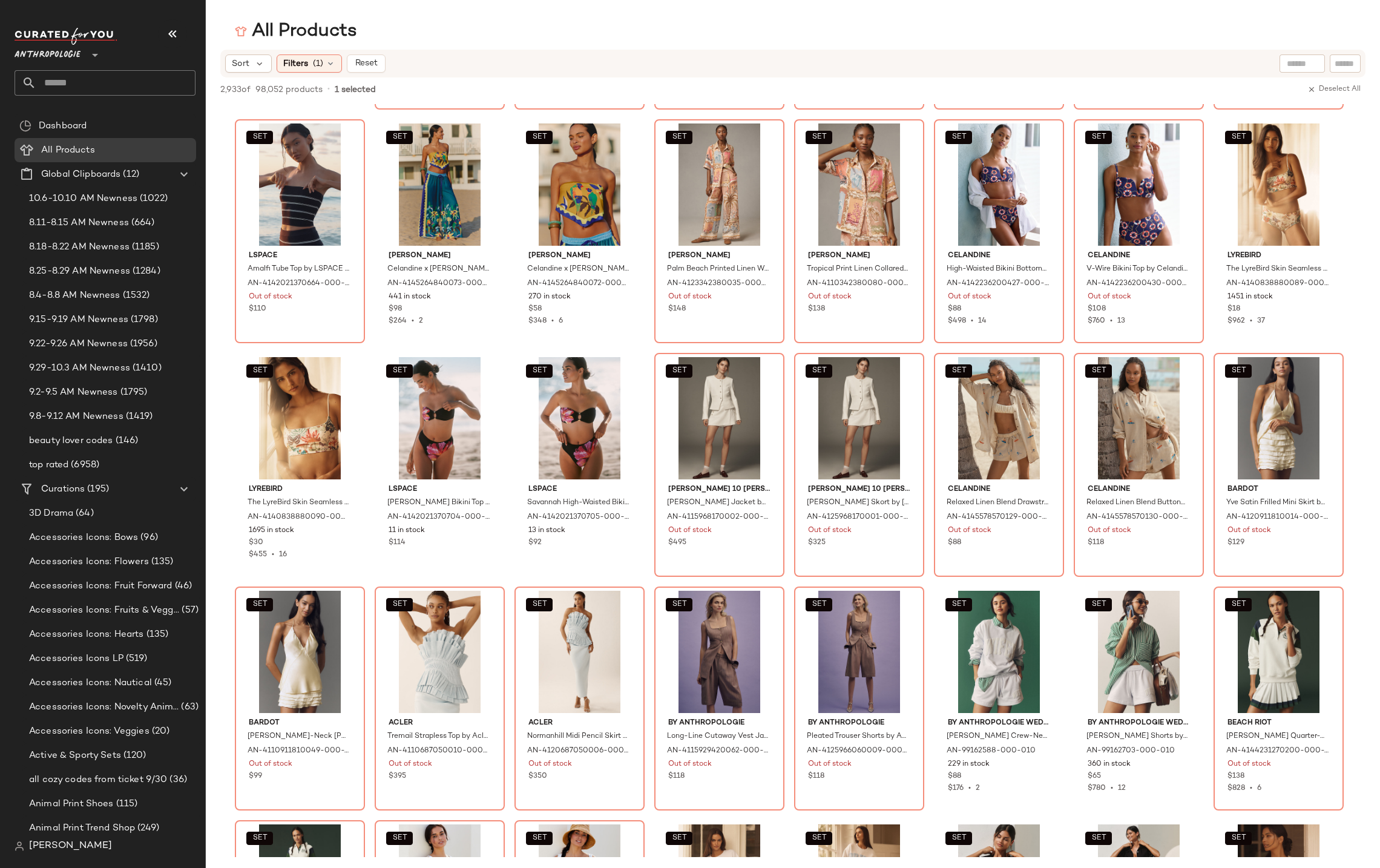
scroll to position [9062, 0]
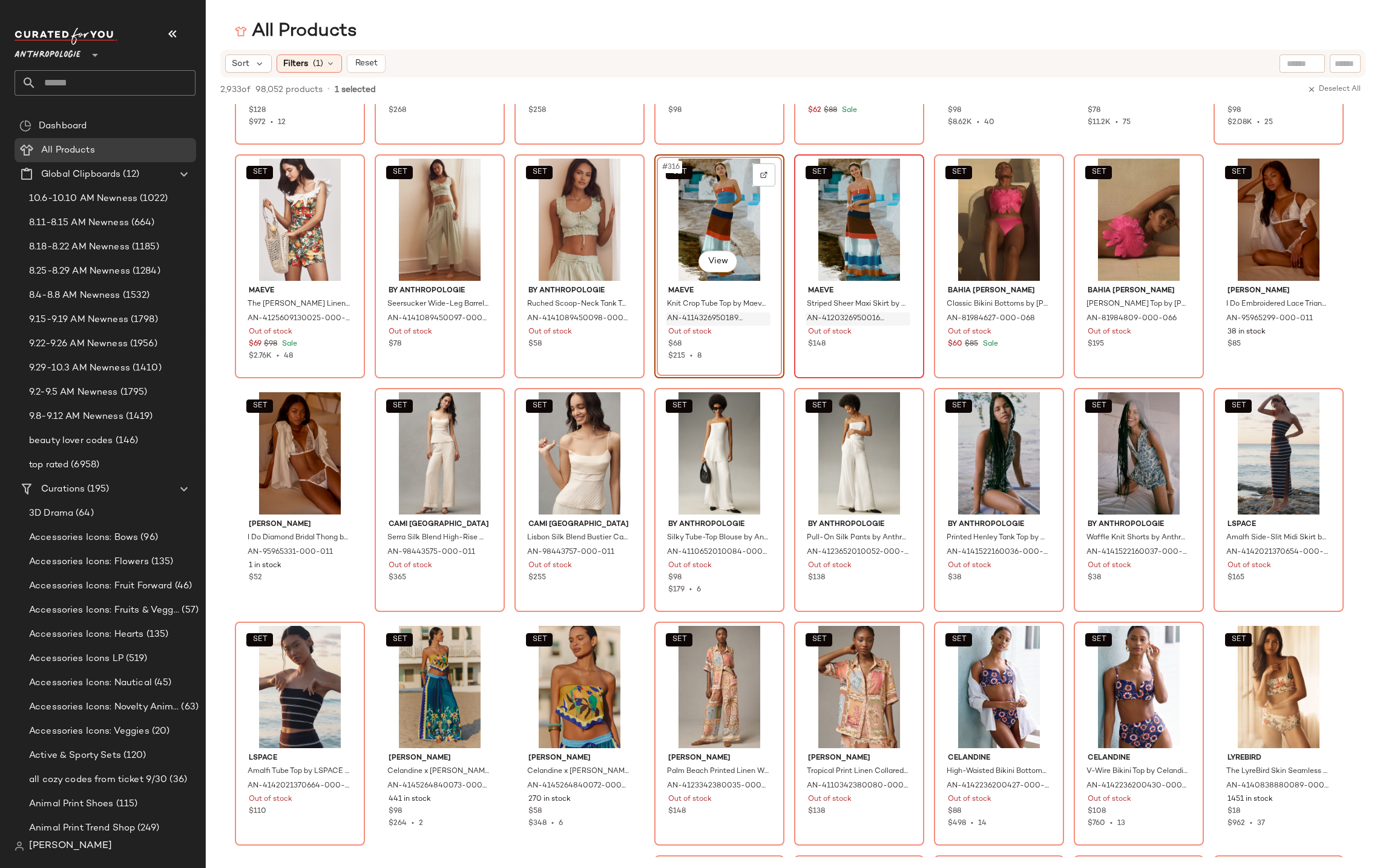
click at [667, 50] on div "Sort Filters (1) Reset" at bounding box center [793, 63] width 1145 height 28
click at [60, 54] on span "Anthropologie" at bounding box center [47, 52] width 66 height 21
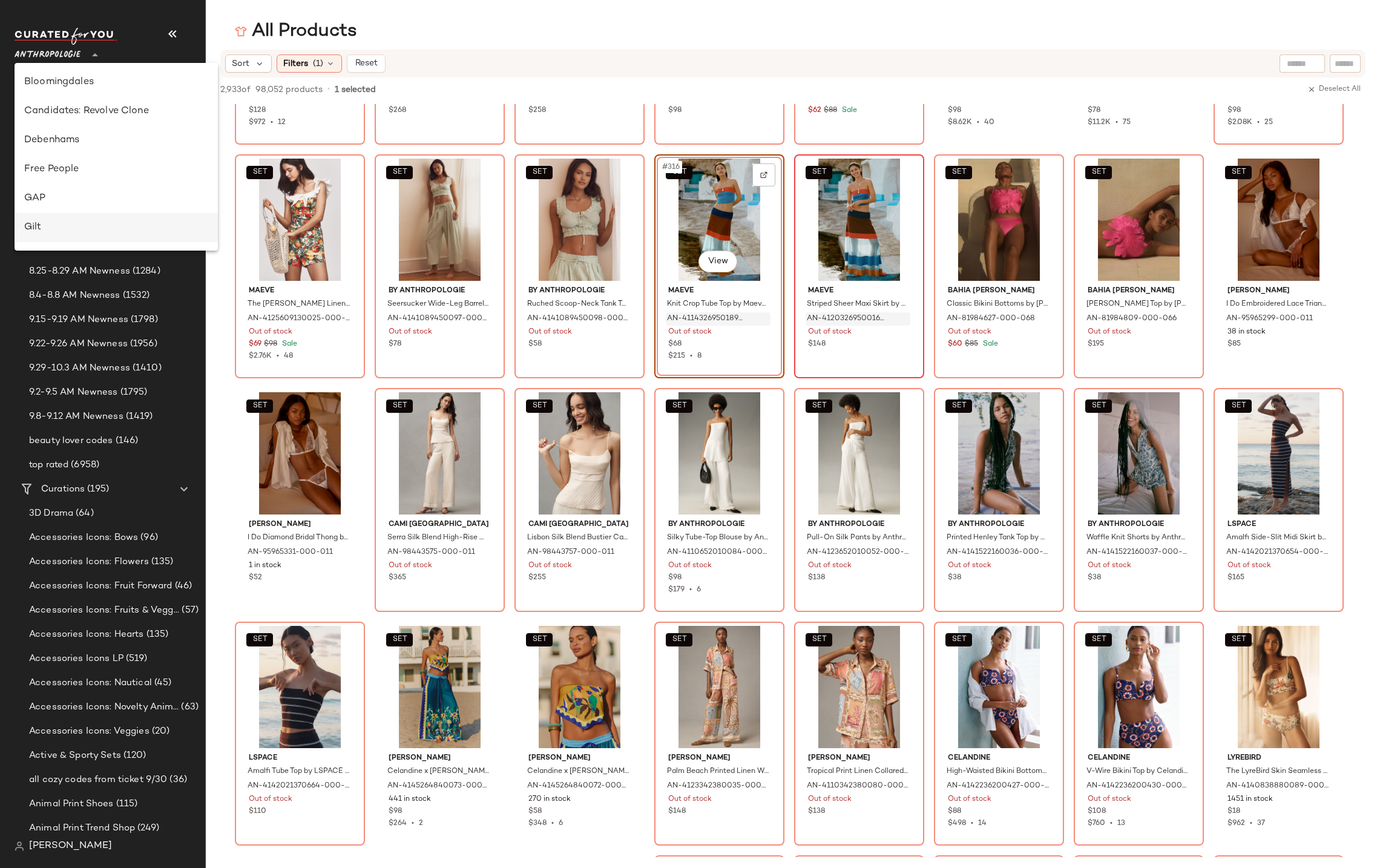
scroll to position [319, 0]
click at [62, 110] on div "Hibbett" at bounding box center [117, 111] width 184 height 14
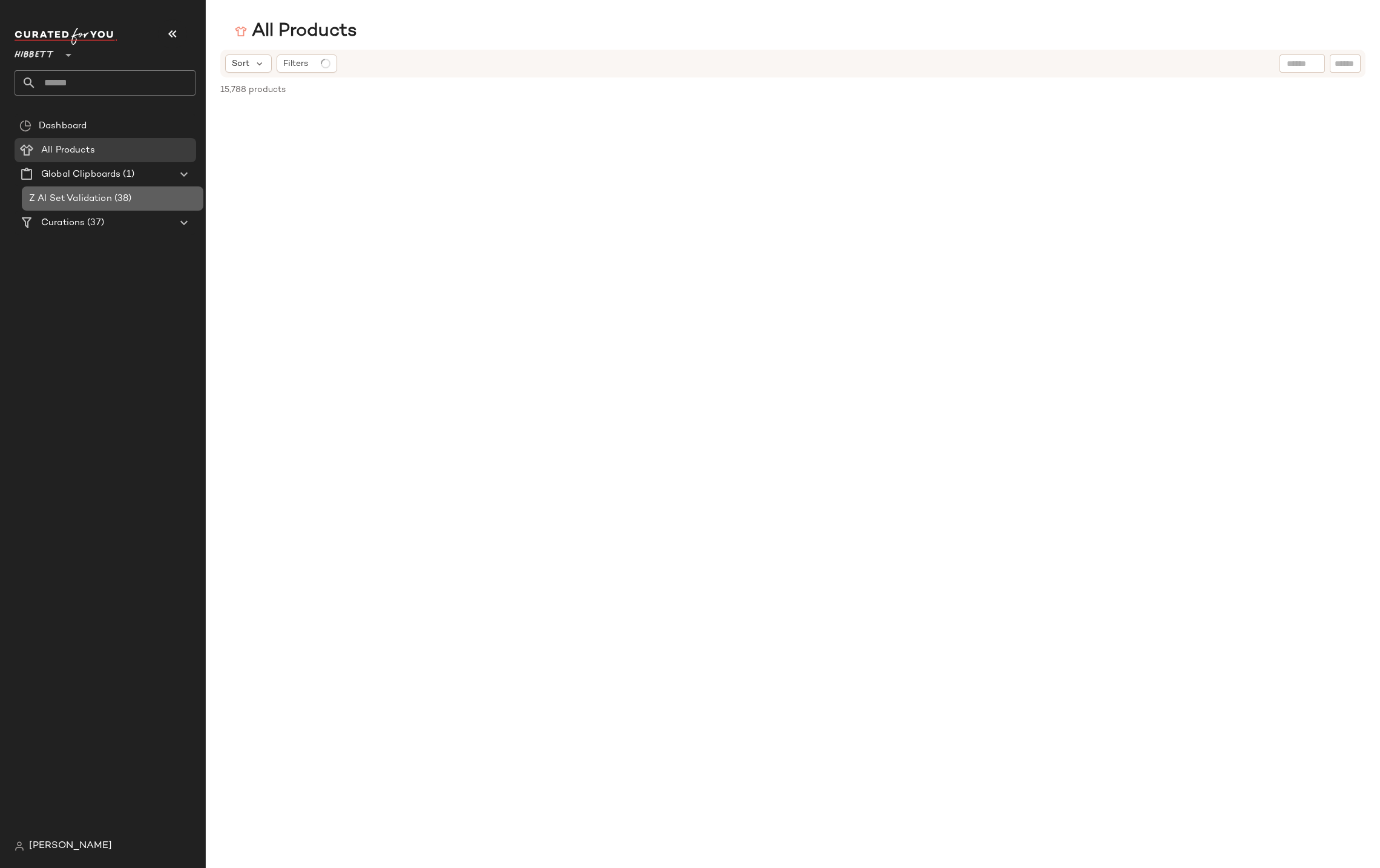
click at [78, 193] on span "Z AI Set Validation" at bounding box center [71, 199] width 83 height 14
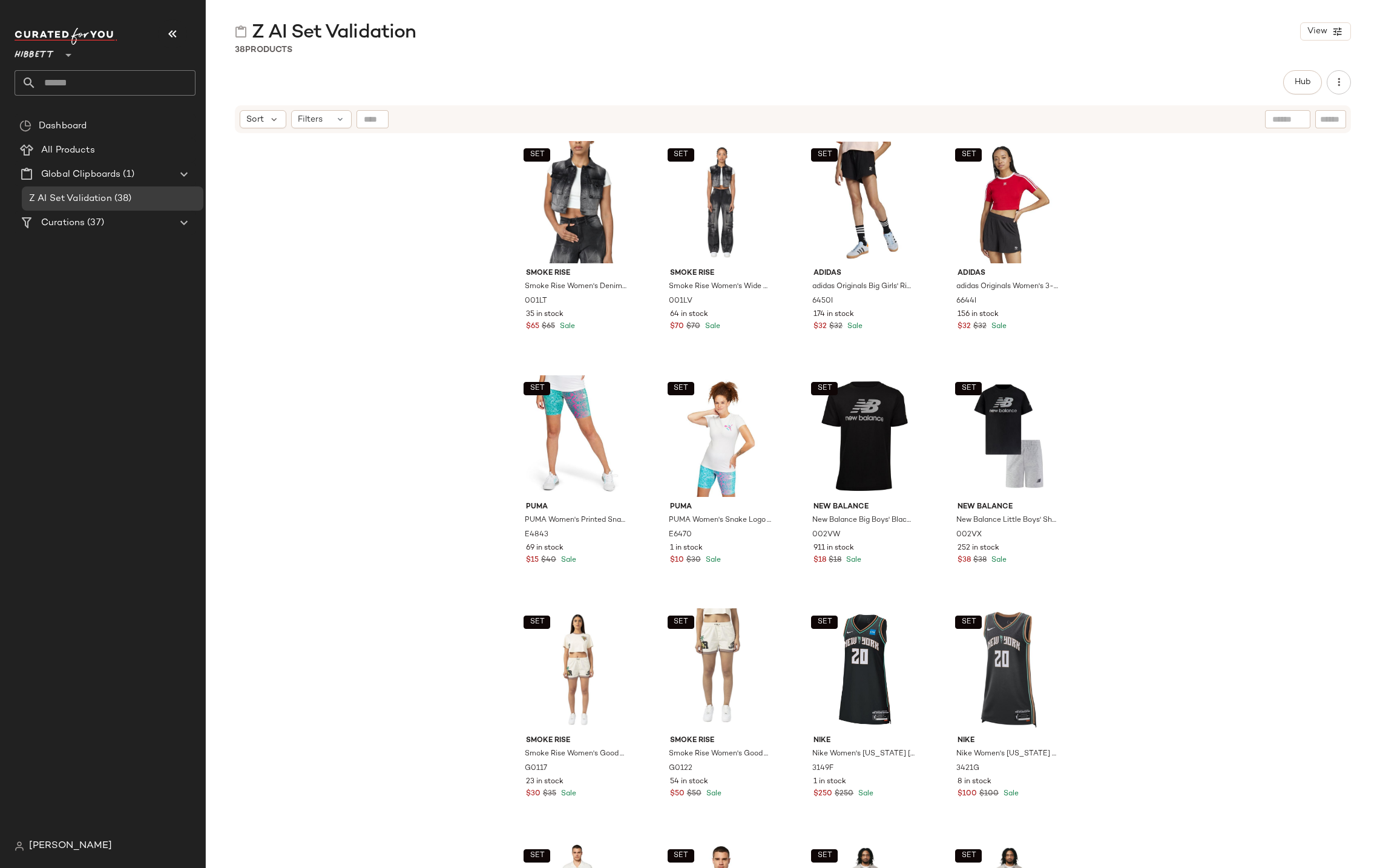
click at [49, 52] on span "Hibbett" at bounding box center [34, 52] width 40 height 21
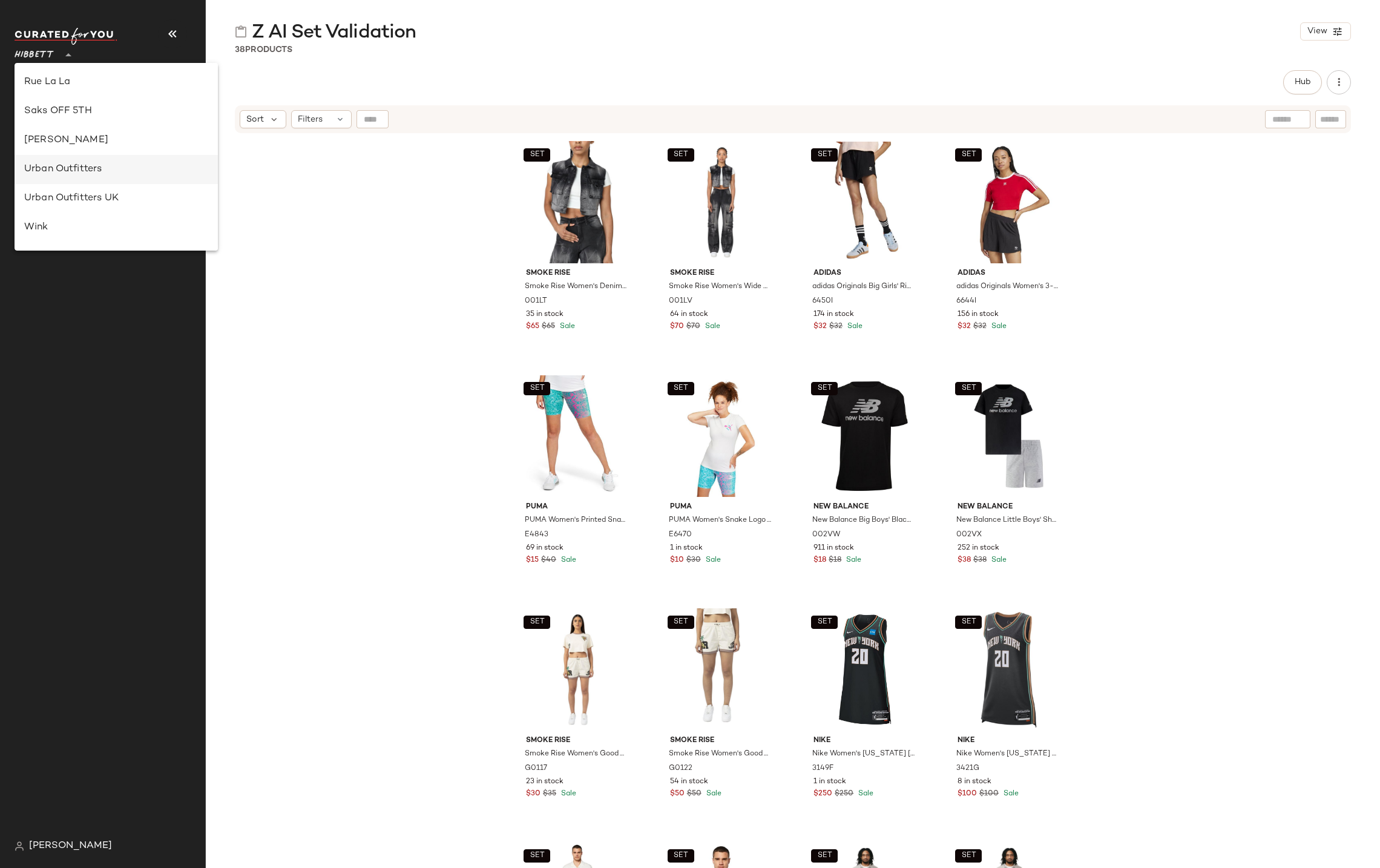
scroll to position [494, 0]
click at [66, 166] on div "Rent the Runway" at bounding box center [117, 170] width 184 height 14
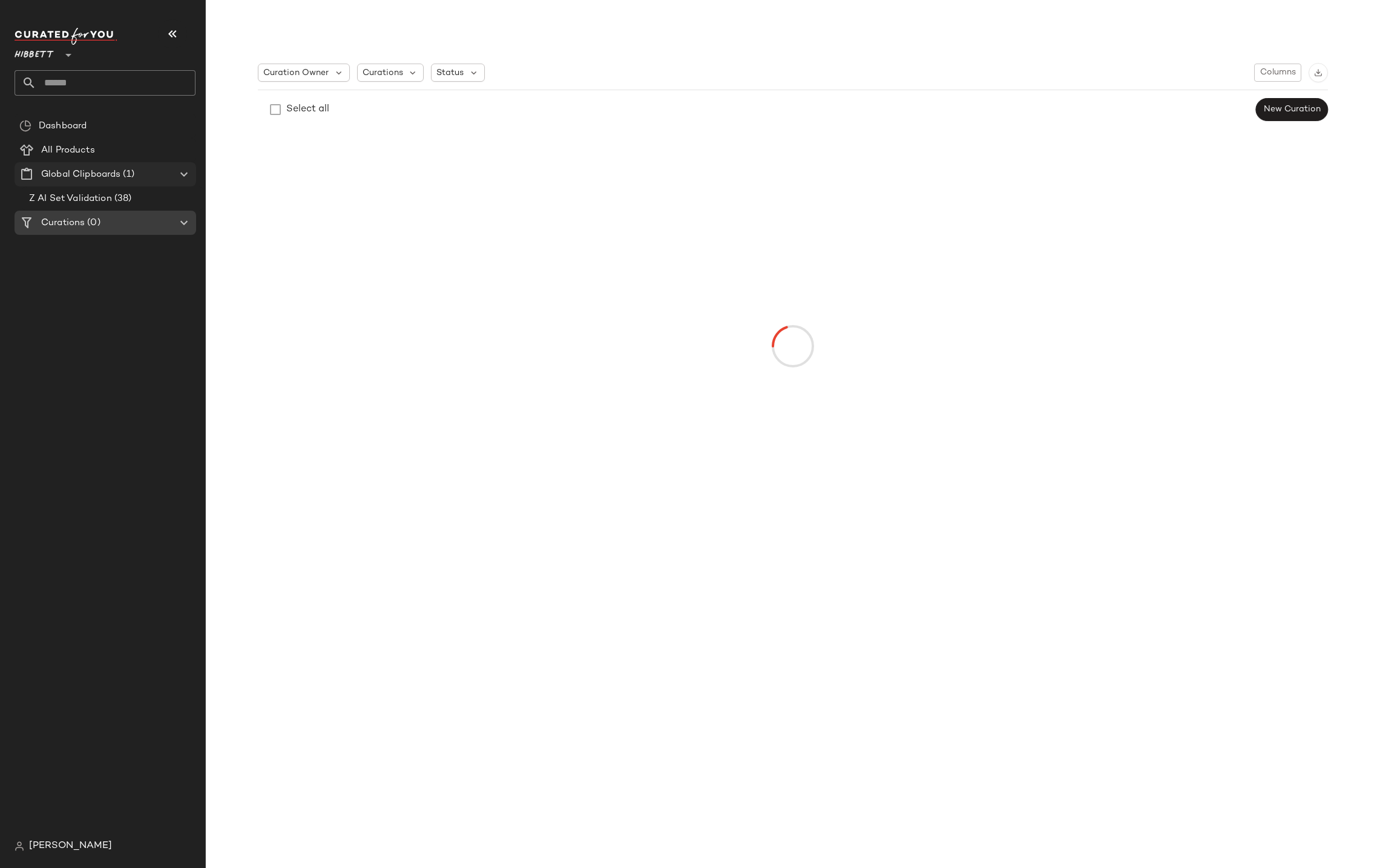
type input "**"
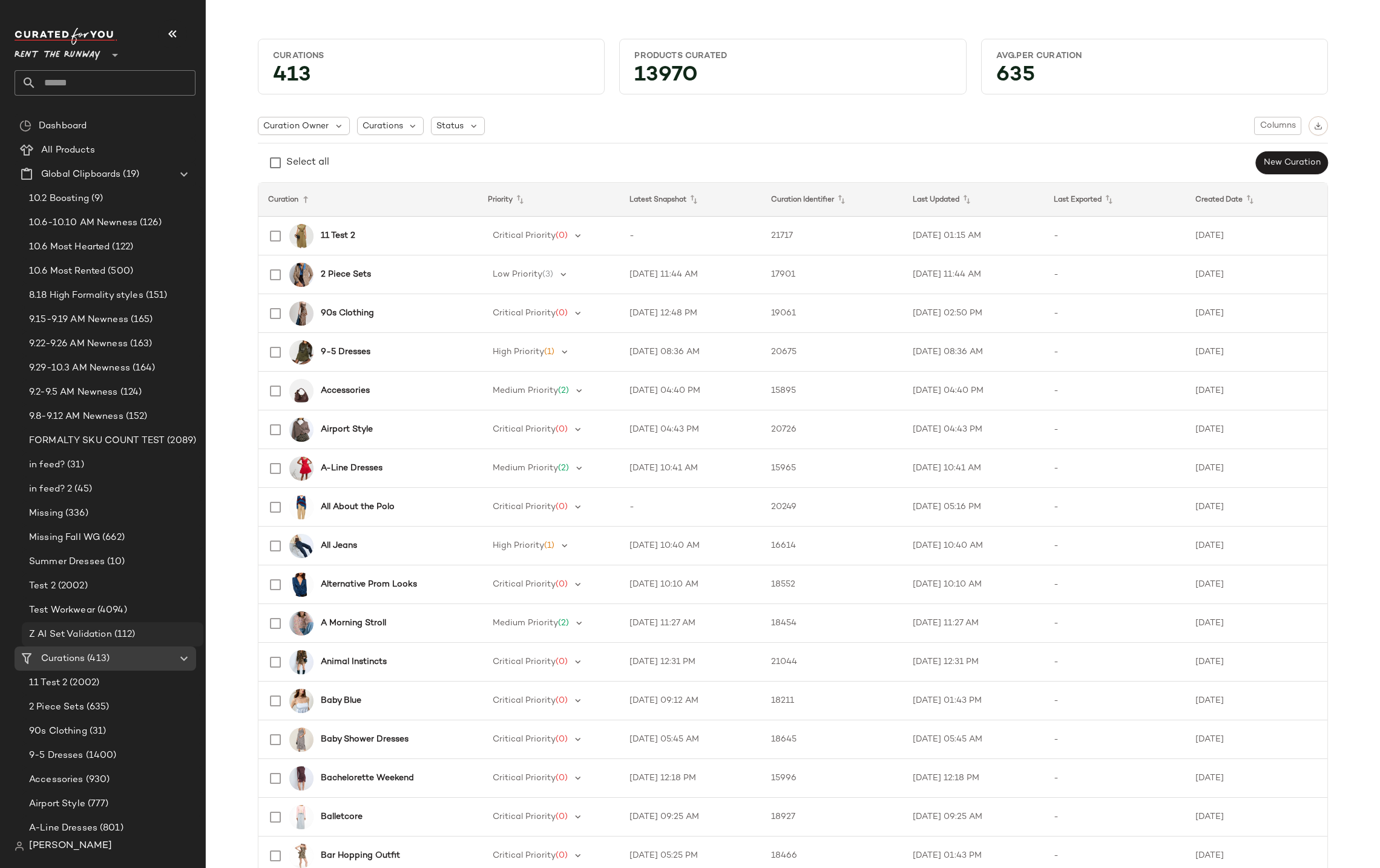
click at [83, 641] on div "Z AI Set Validation (112)" at bounding box center [112, 634] width 182 height 25
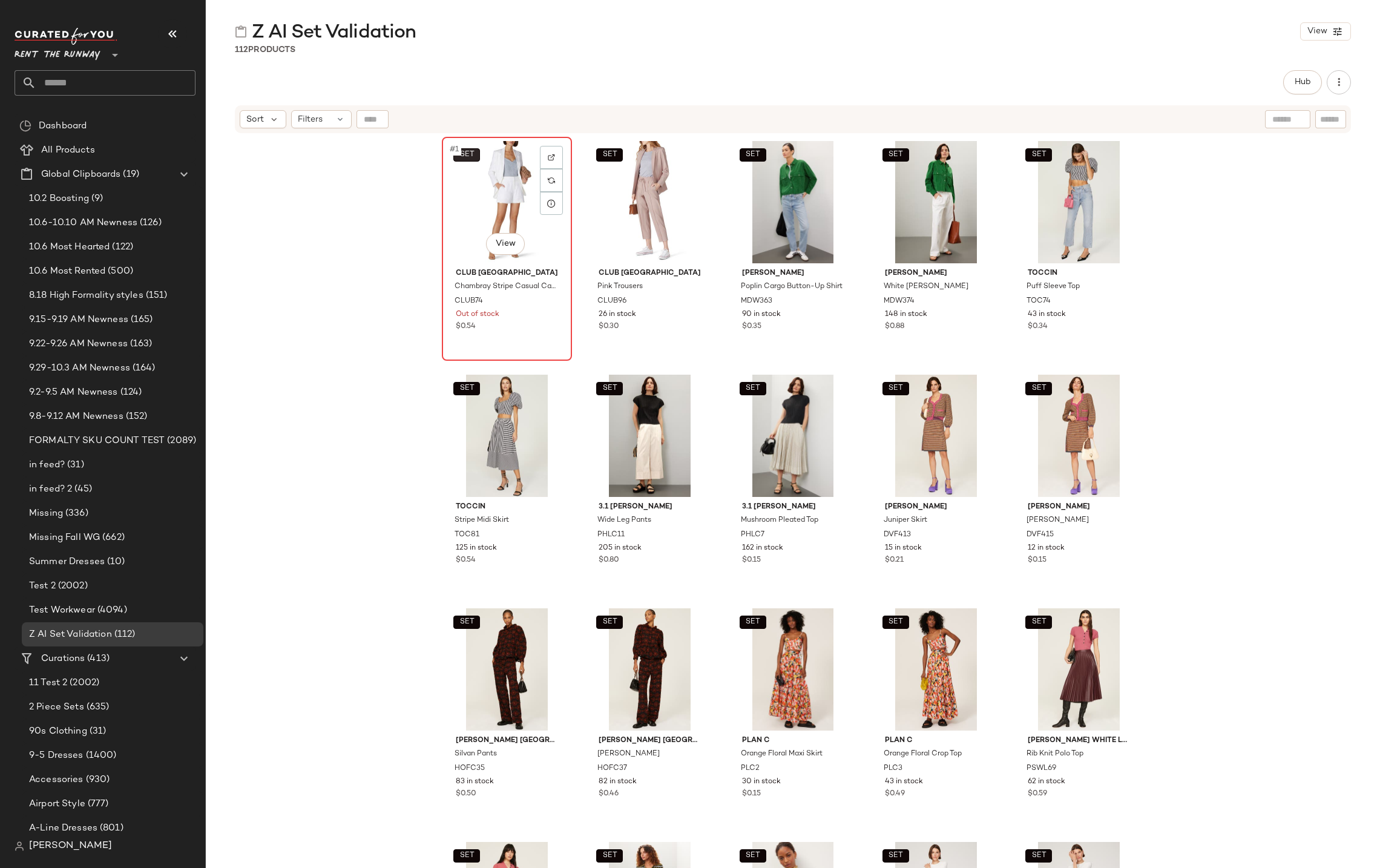
click at [467, 154] on span "SET" at bounding box center [466, 155] width 15 height 9
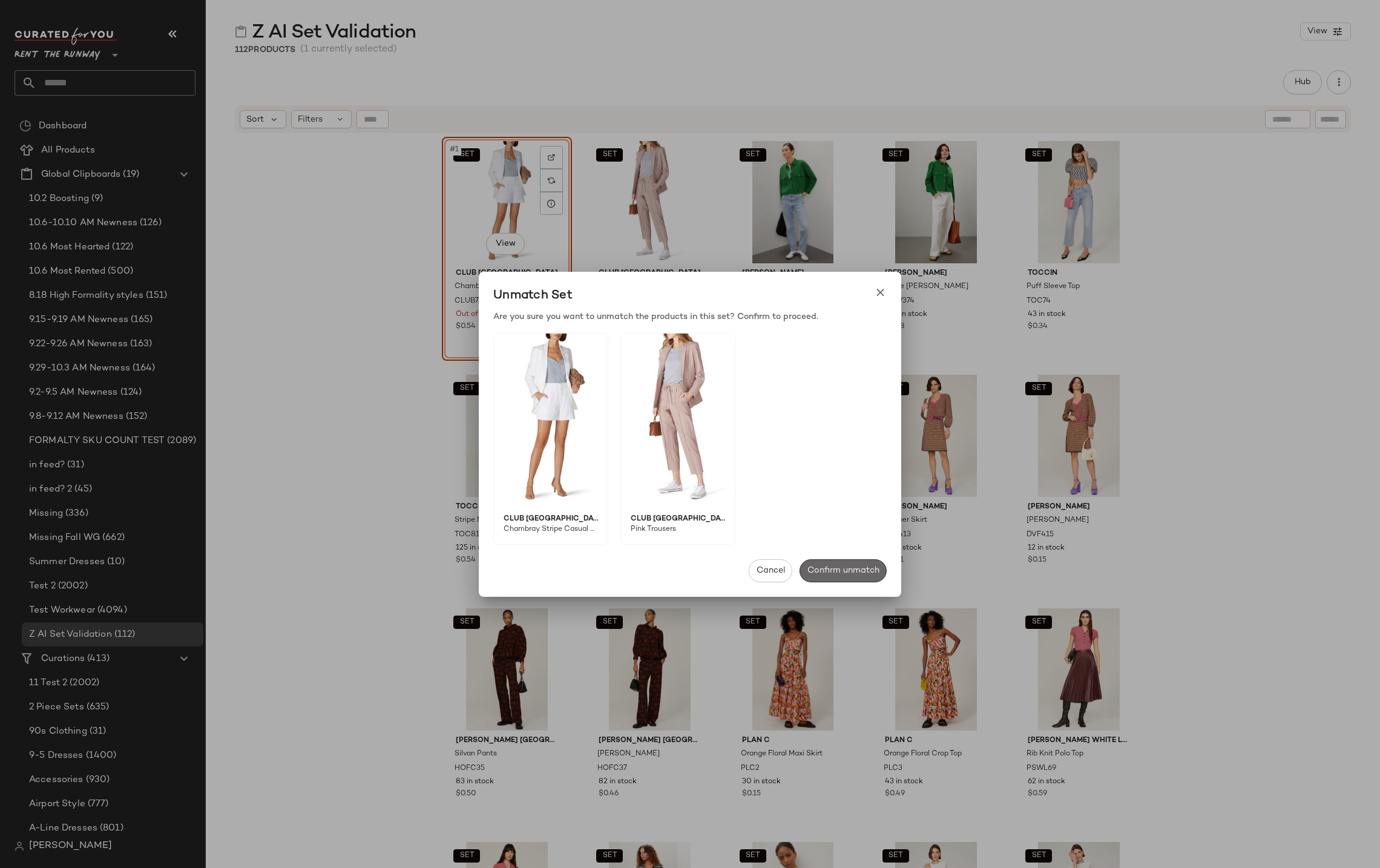
click at [867, 567] on span "Confirm unmatch" at bounding box center [843, 571] width 73 height 10
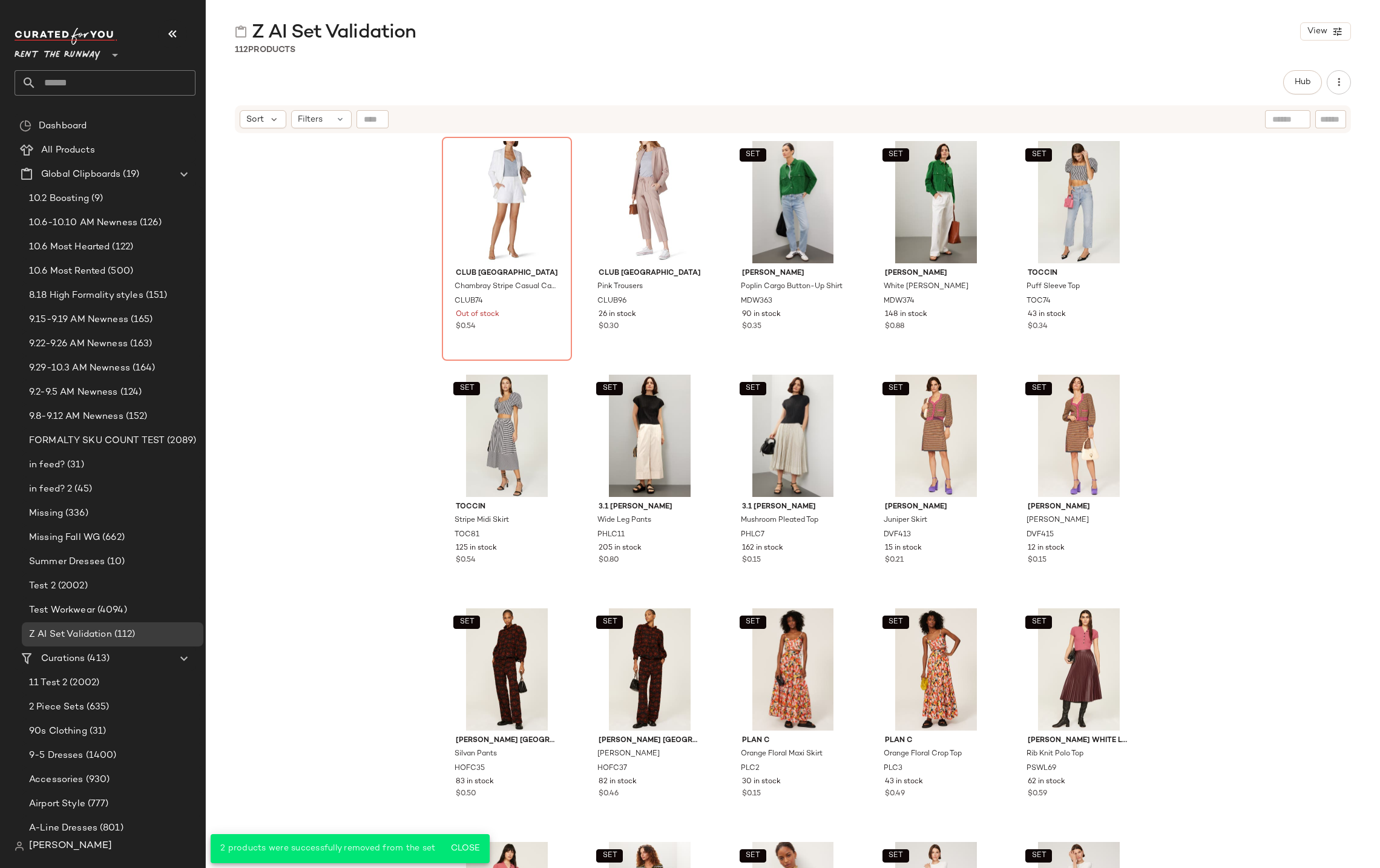
click at [1236, 235] on div "Club Monaco Chambray Stripe Casual Cami CLUB74 Out of stock $0.54 Club Monaco P…" at bounding box center [793, 517] width 1174 height 764
click at [487, 171] on div "#1 View" at bounding box center [507, 202] width 121 height 122
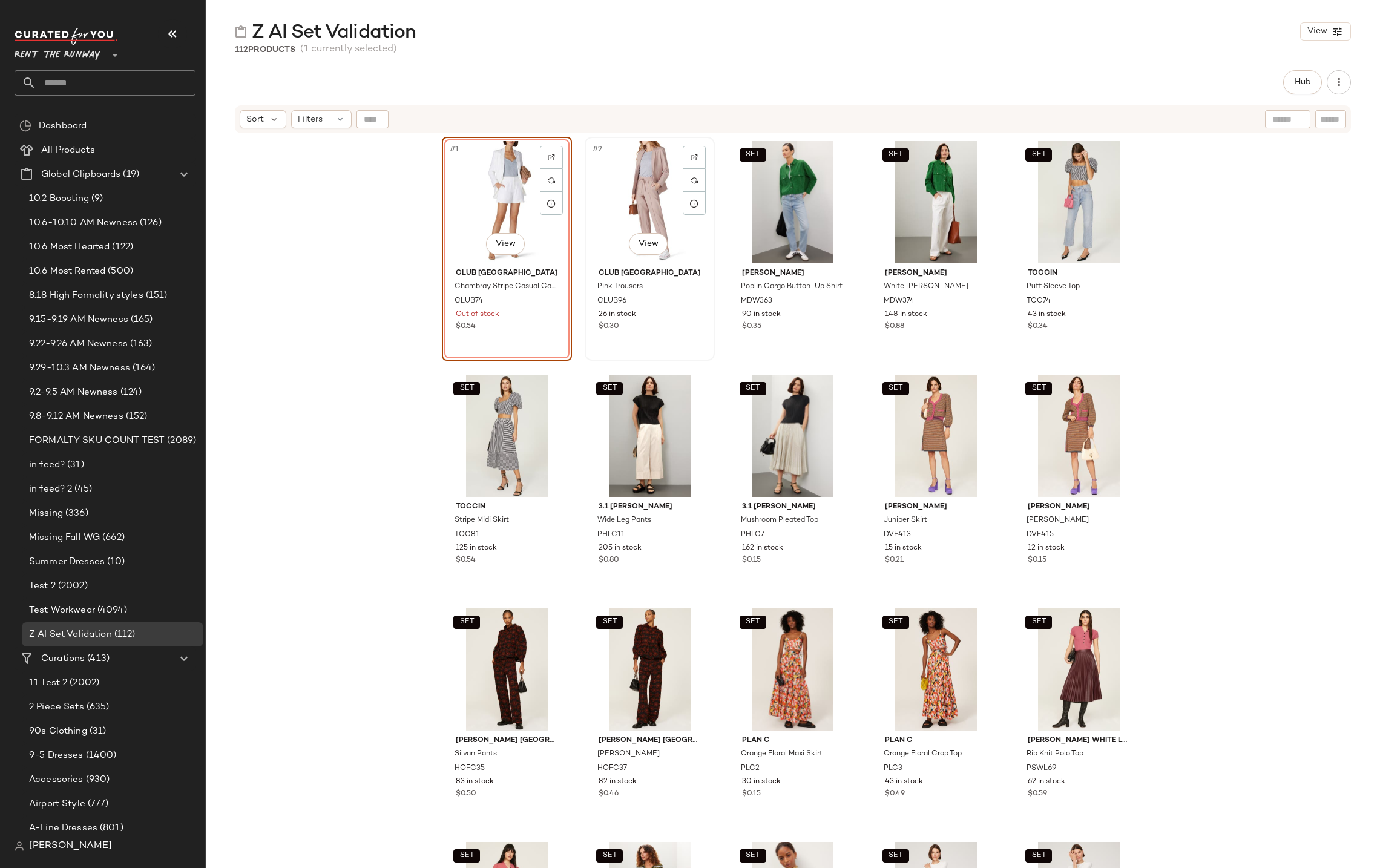
click at [636, 185] on div "#2 View" at bounding box center [649, 202] width 121 height 122
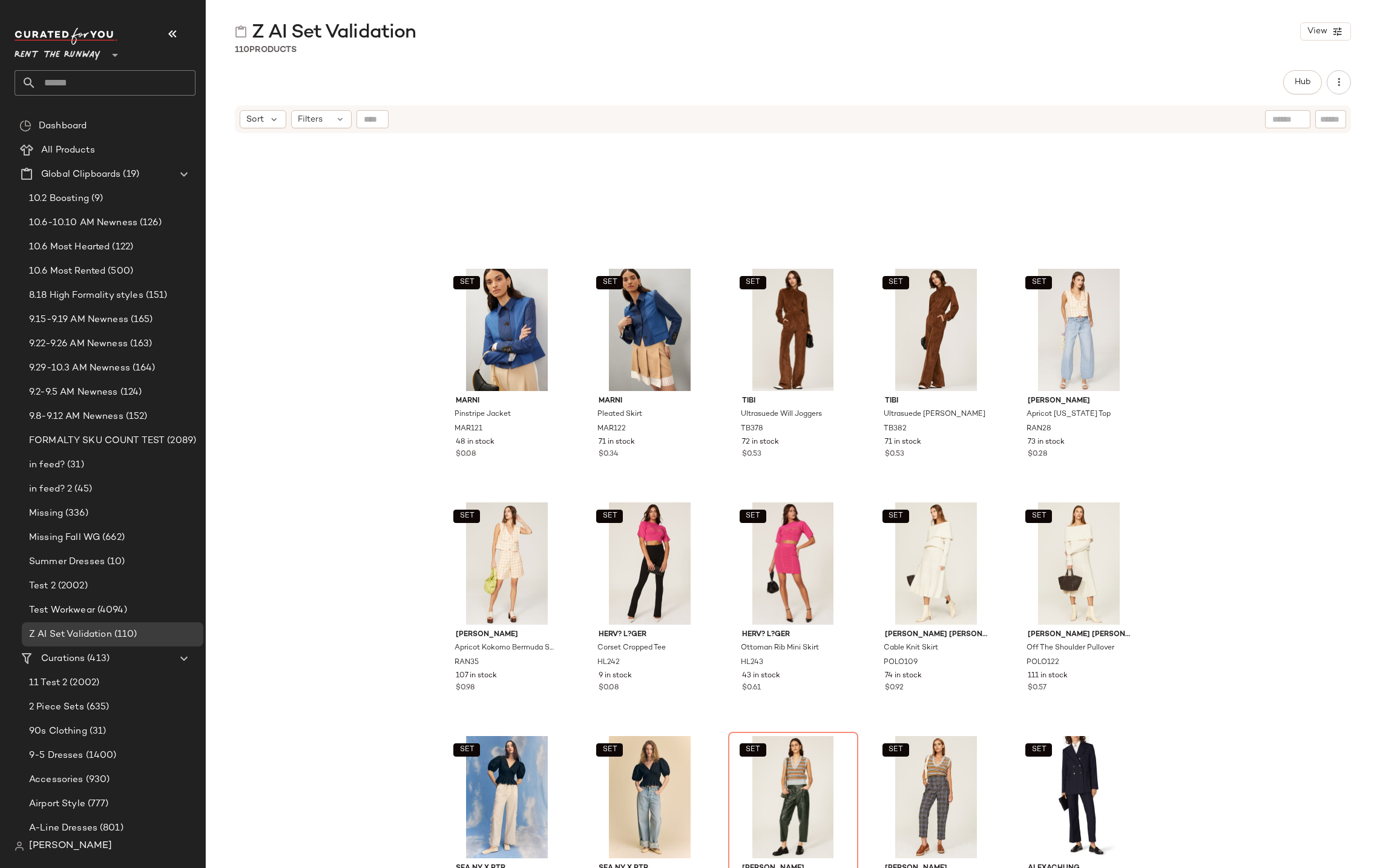
scroll to position [2127, 0]
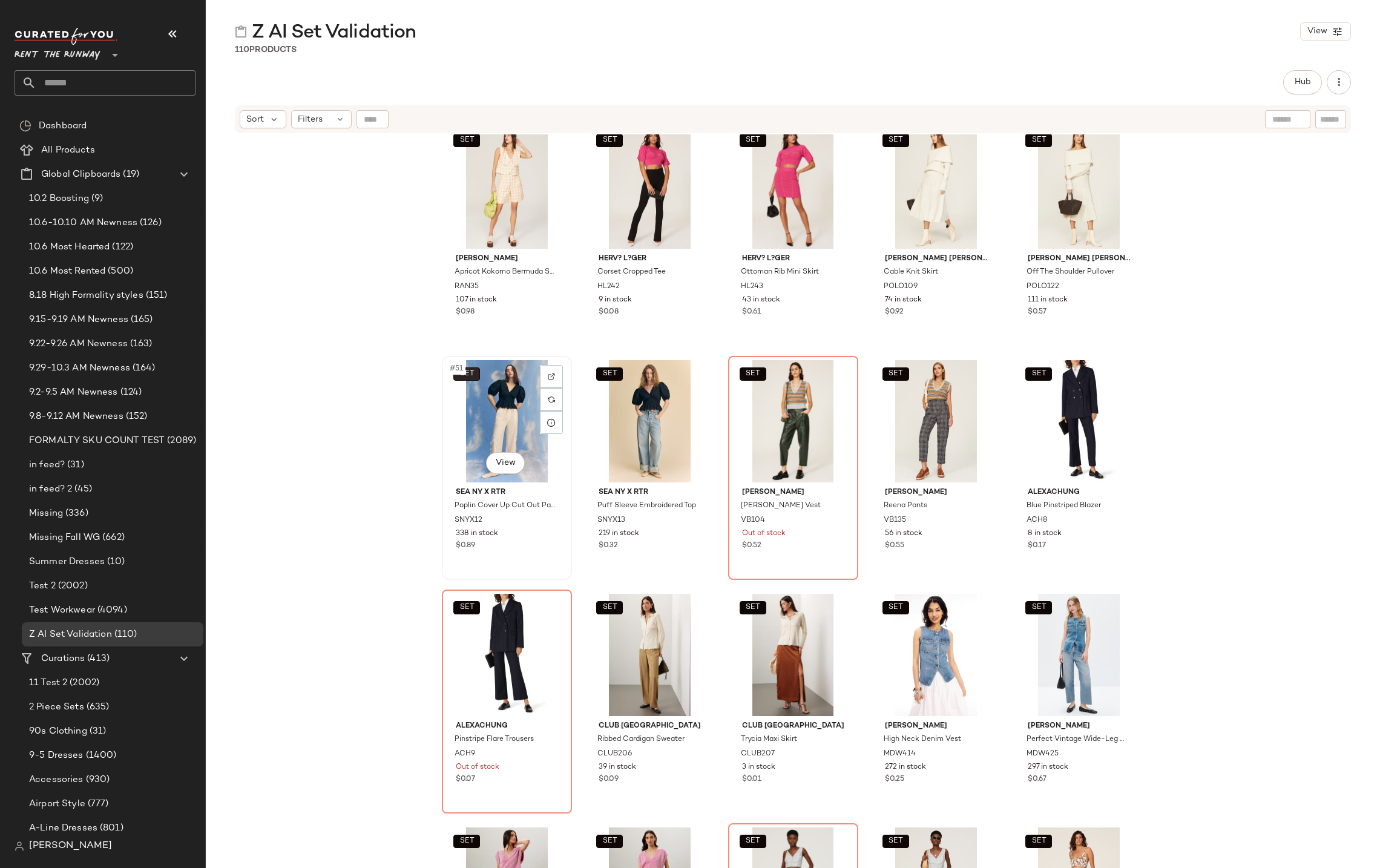
click at [470, 373] on span "SET" at bounding box center [466, 374] width 15 height 9
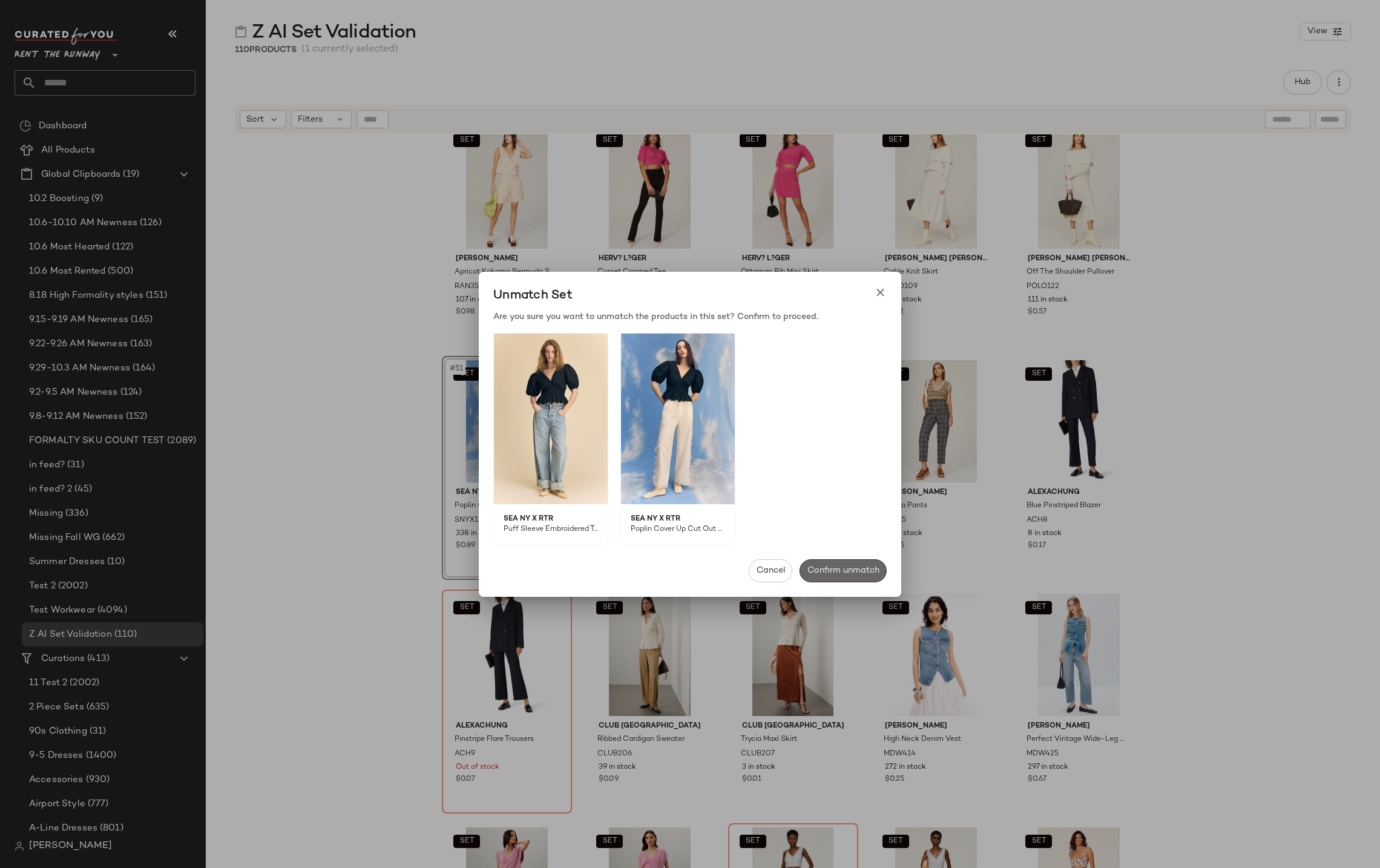
click at [815, 571] on span "Confirm unmatch" at bounding box center [843, 571] width 73 height 10
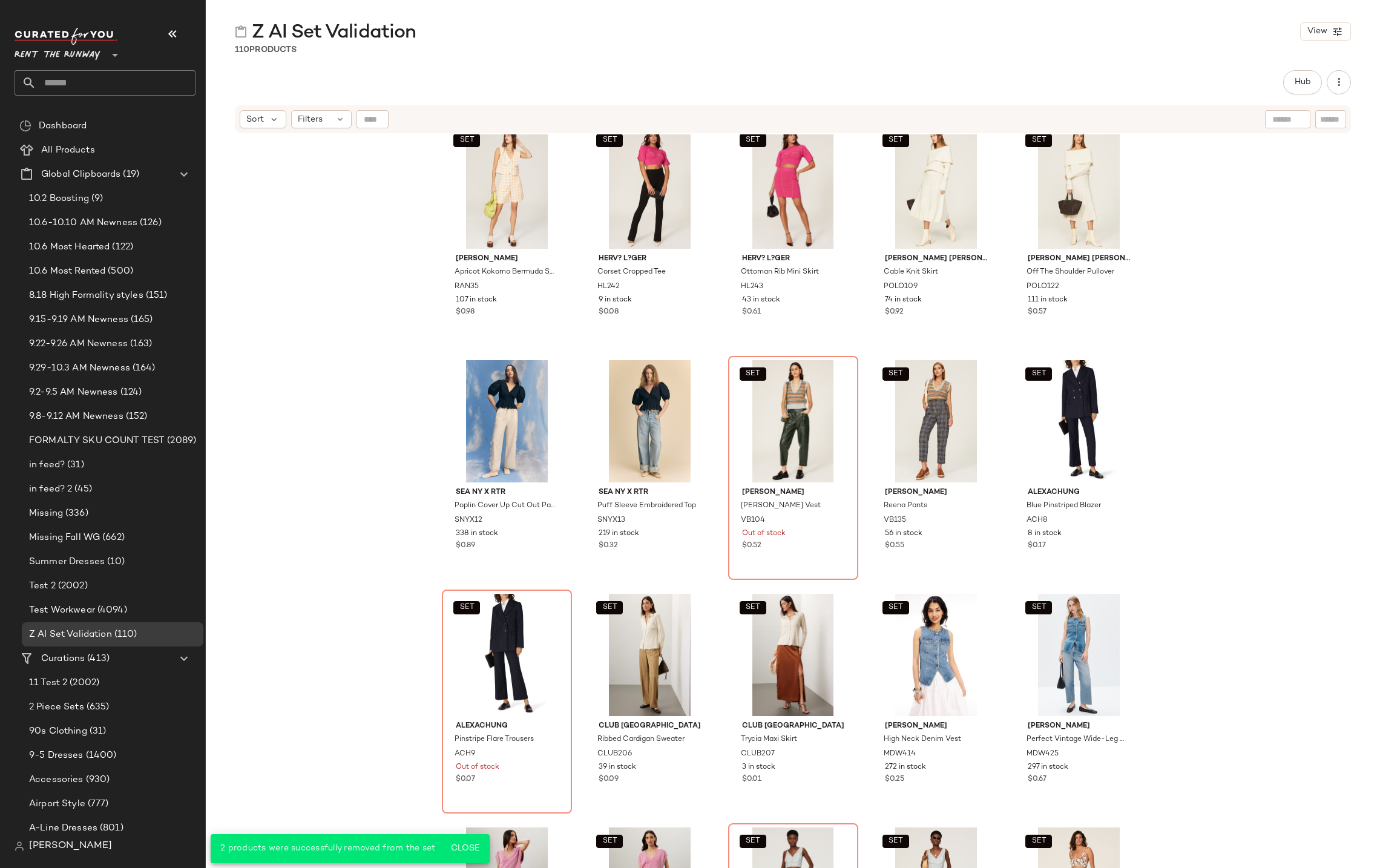
click at [388, 462] on div "SET Marni Pinstripe Jacket MAR121 48 in stock $0.08 SET Marni Pleated Skirt MAR…" at bounding box center [793, 517] width 1174 height 764
click at [473, 449] on div "#51 View" at bounding box center [507, 421] width 121 height 122
click at [629, 439] on div "#52 View" at bounding box center [649, 421] width 121 height 122
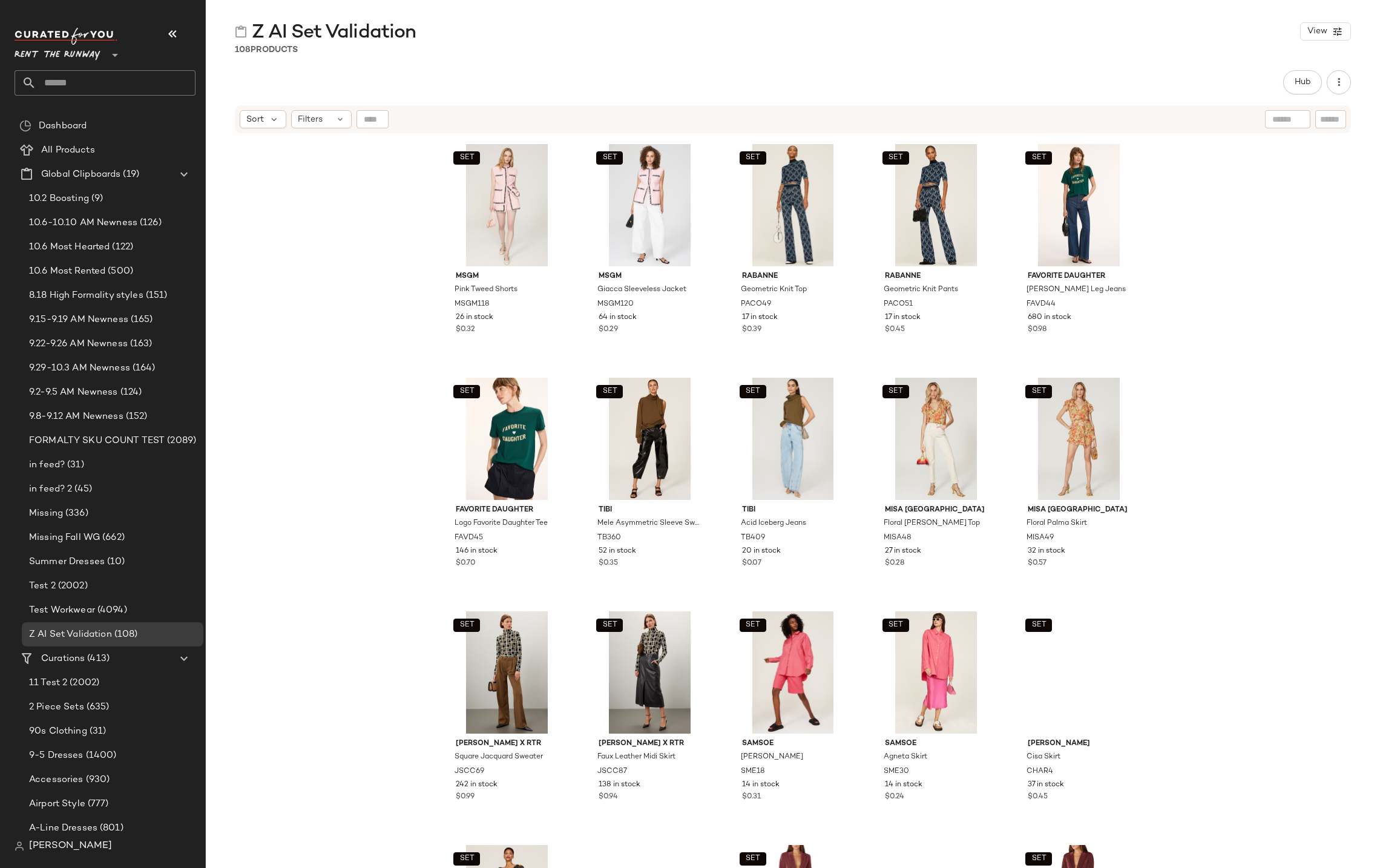
scroll to position [4082, 0]
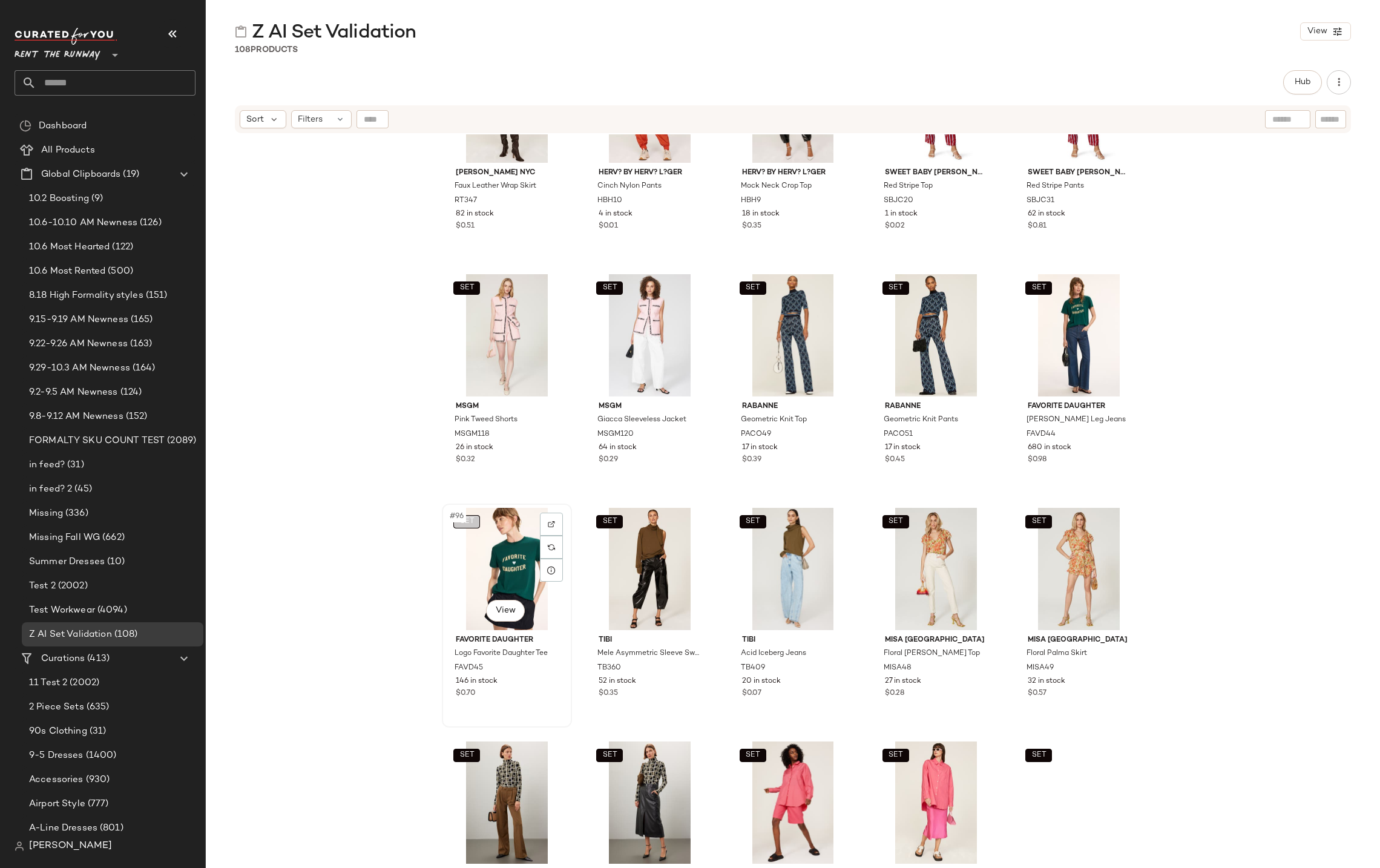
click at [472, 520] on button "SET" at bounding box center [467, 522] width 27 height 13
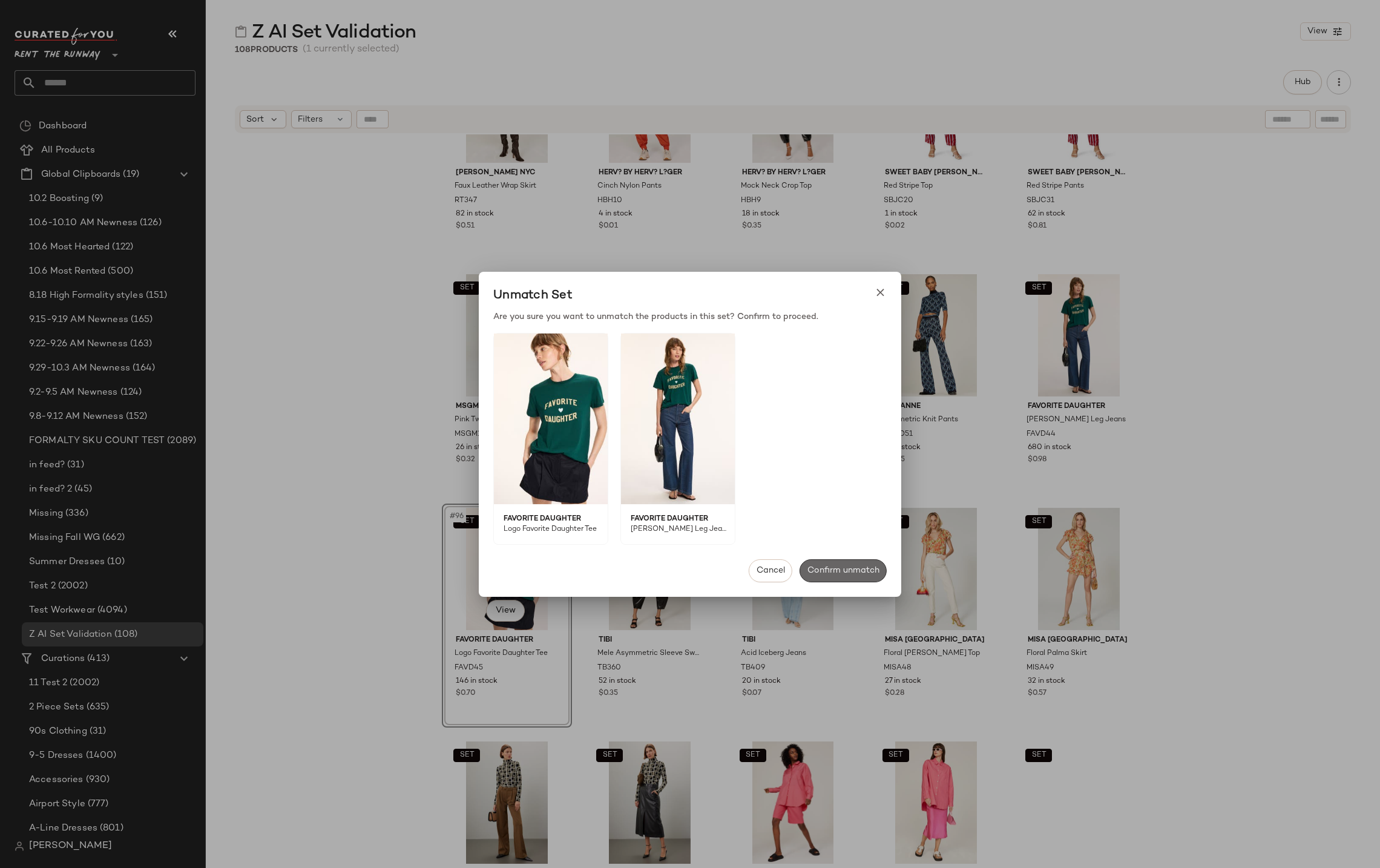
click at [836, 566] on span "Confirm unmatch" at bounding box center [843, 571] width 73 height 10
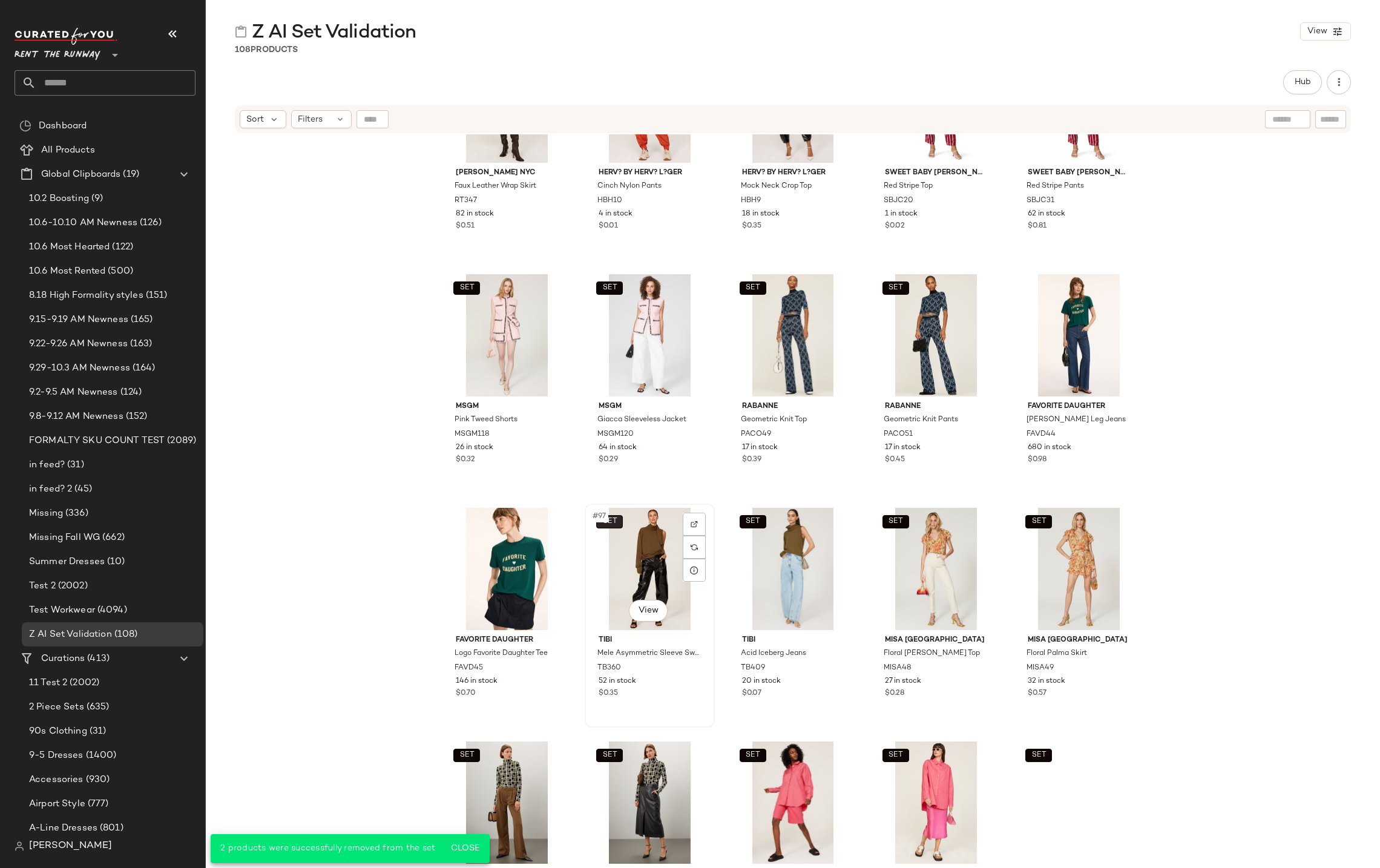
click at [610, 518] on span "SET" at bounding box center [610, 522] width 15 height 9
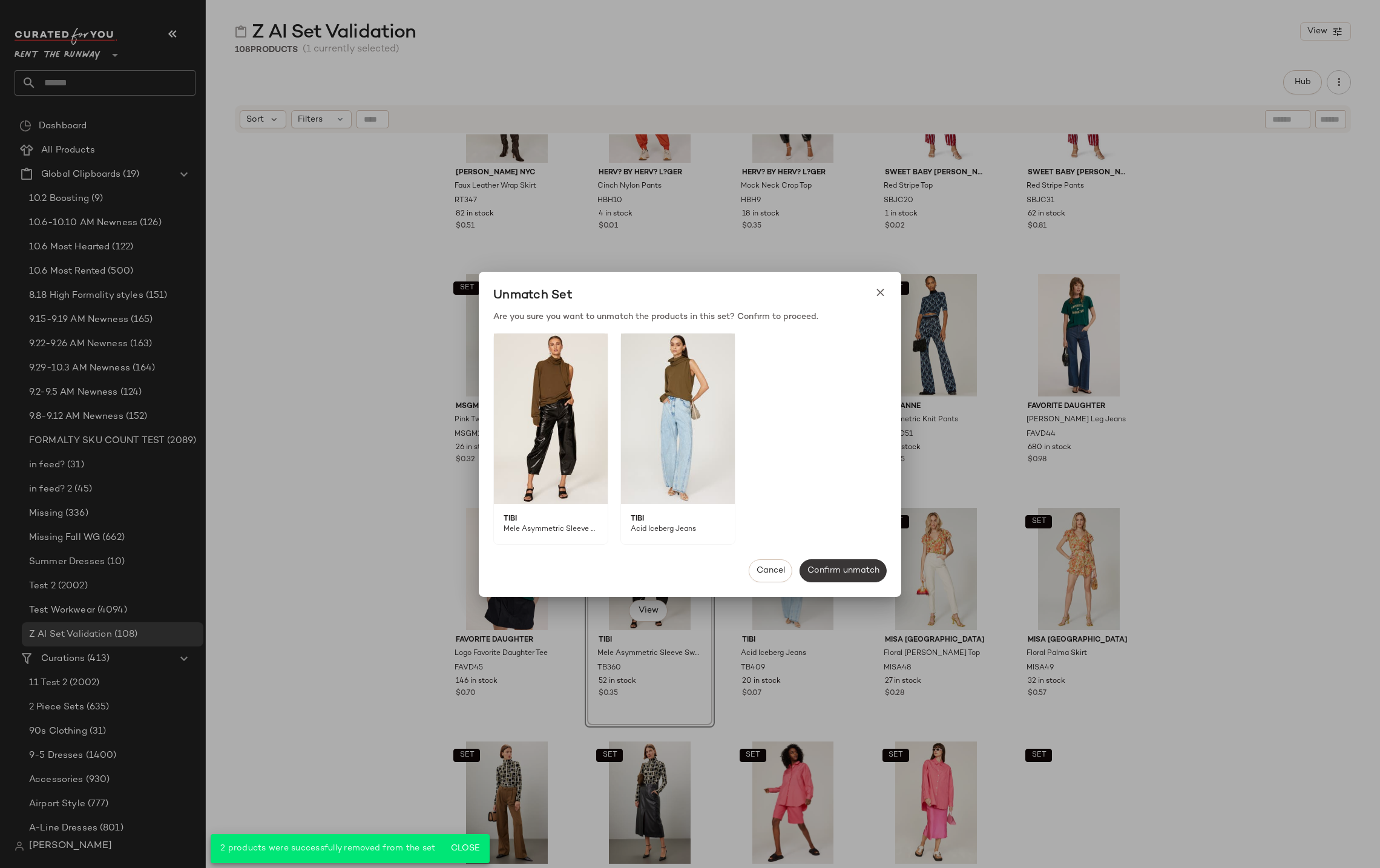
click at [835, 566] on span "Confirm unmatch" at bounding box center [843, 571] width 73 height 10
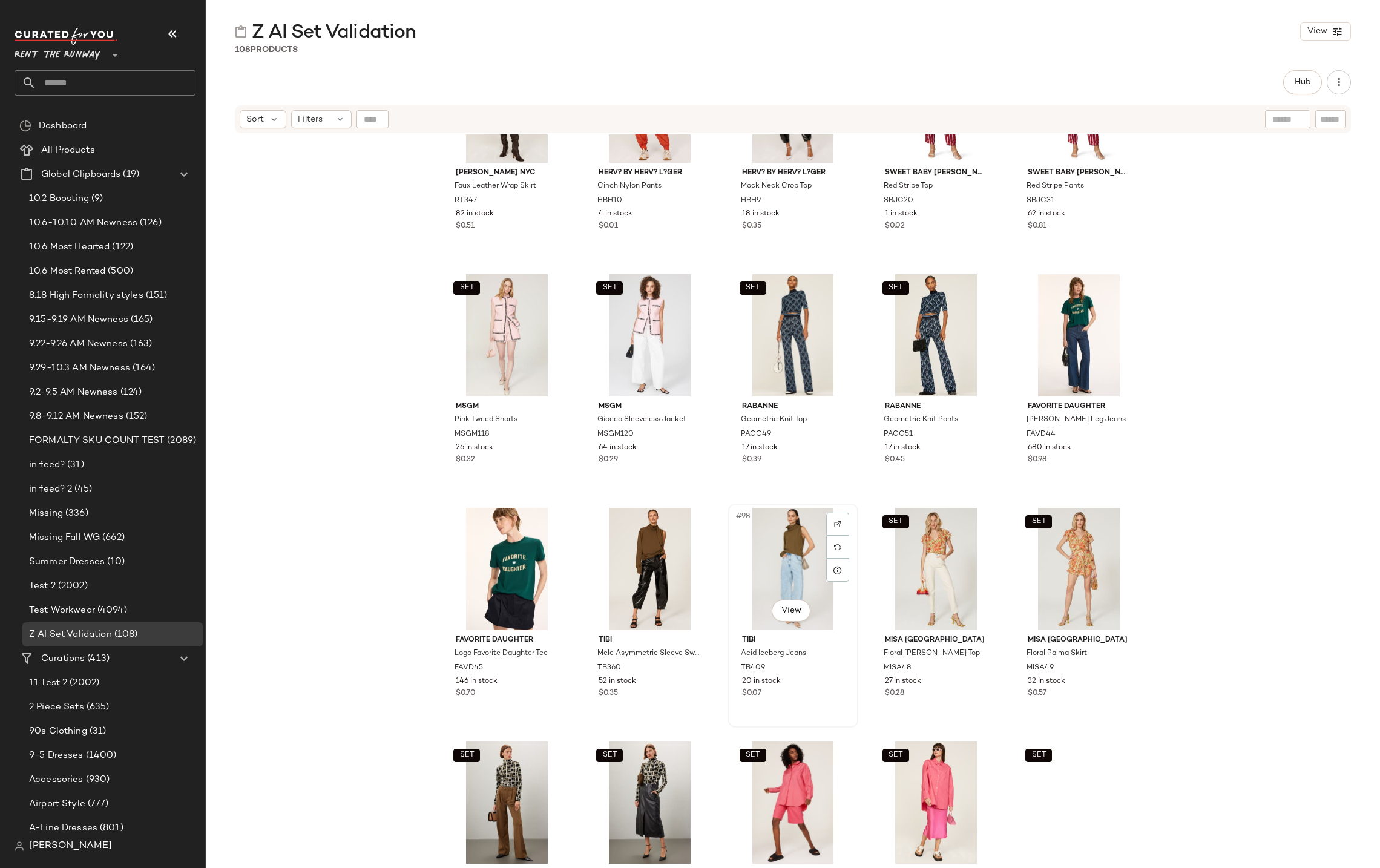
click at [786, 548] on div "#98 View" at bounding box center [793, 569] width 121 height 122
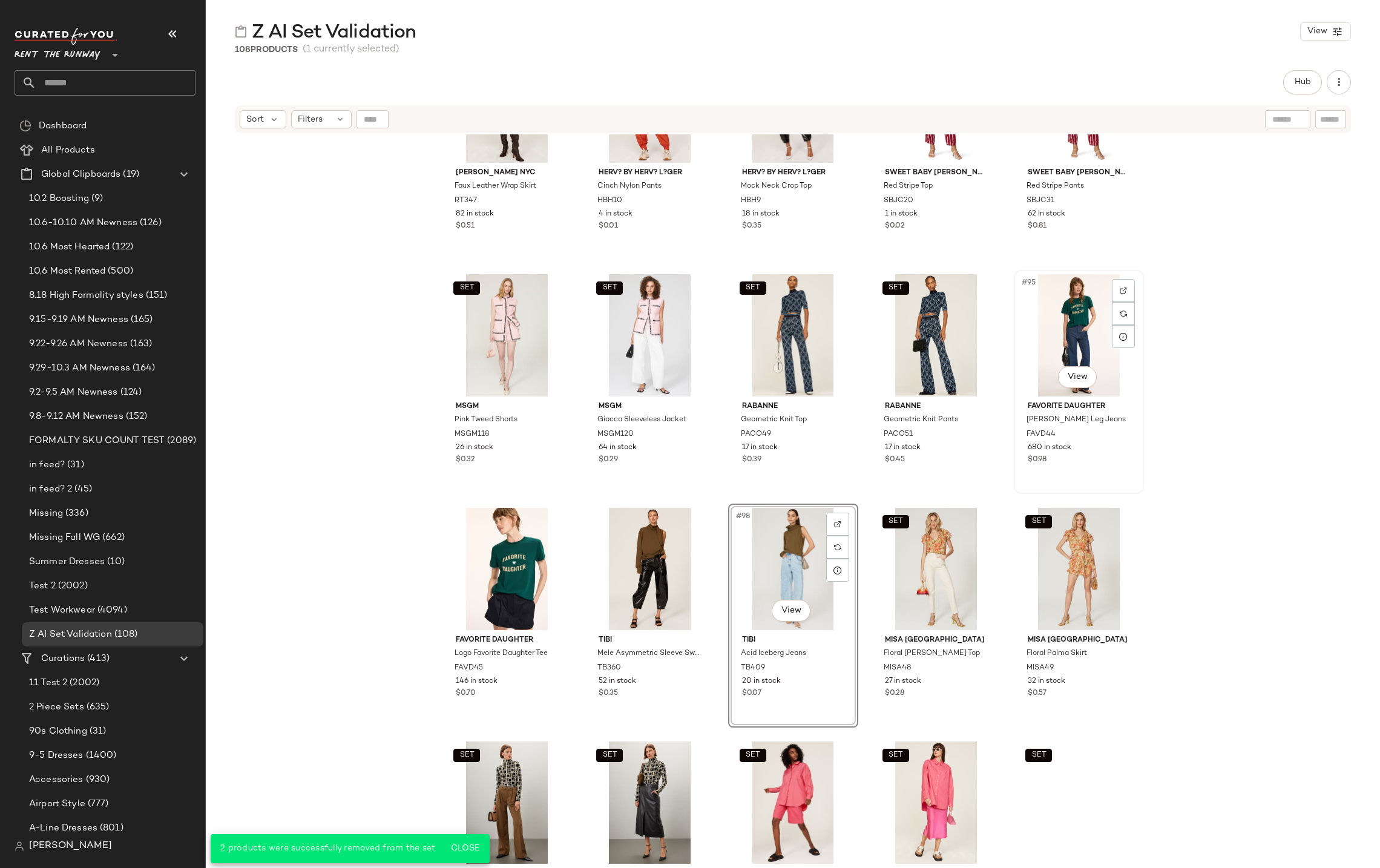
click at [1061, 319] on div "#95 View" at bounding box center [1078, 335] width 121 height 122
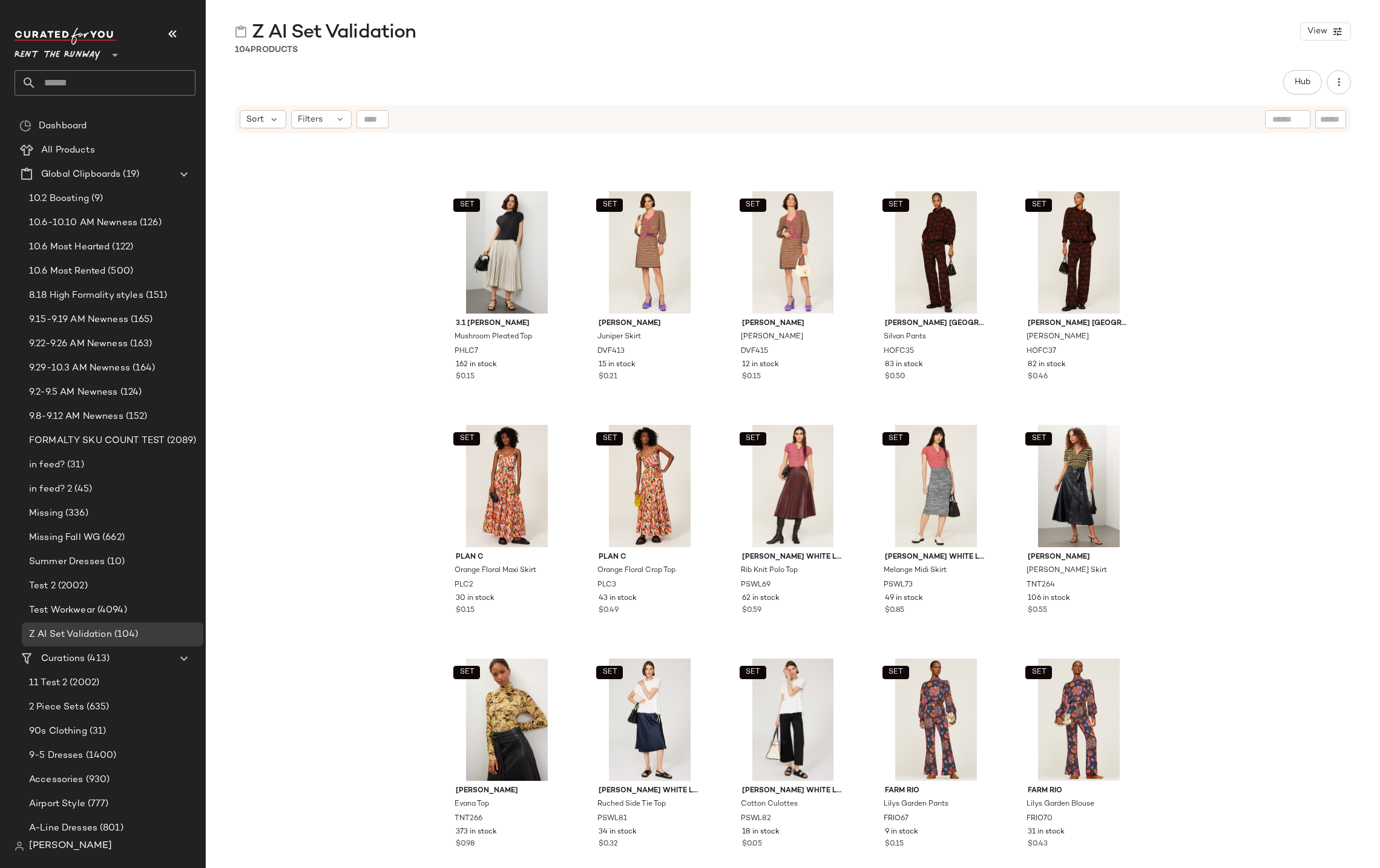
scroll to position [300, 0]
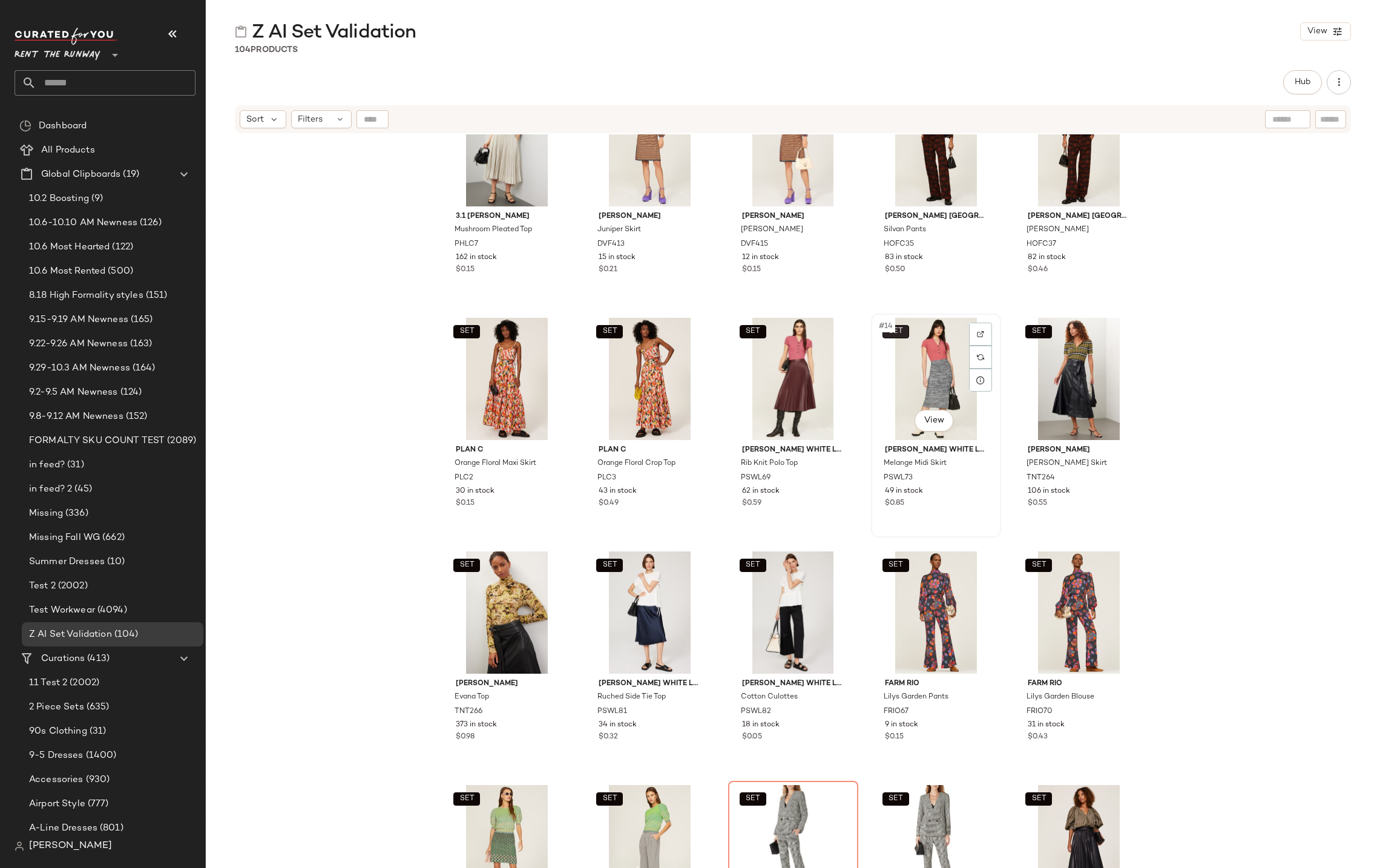
click at [900, 329] on button "SET" at bounding box center [896, 331] width 27 height 13
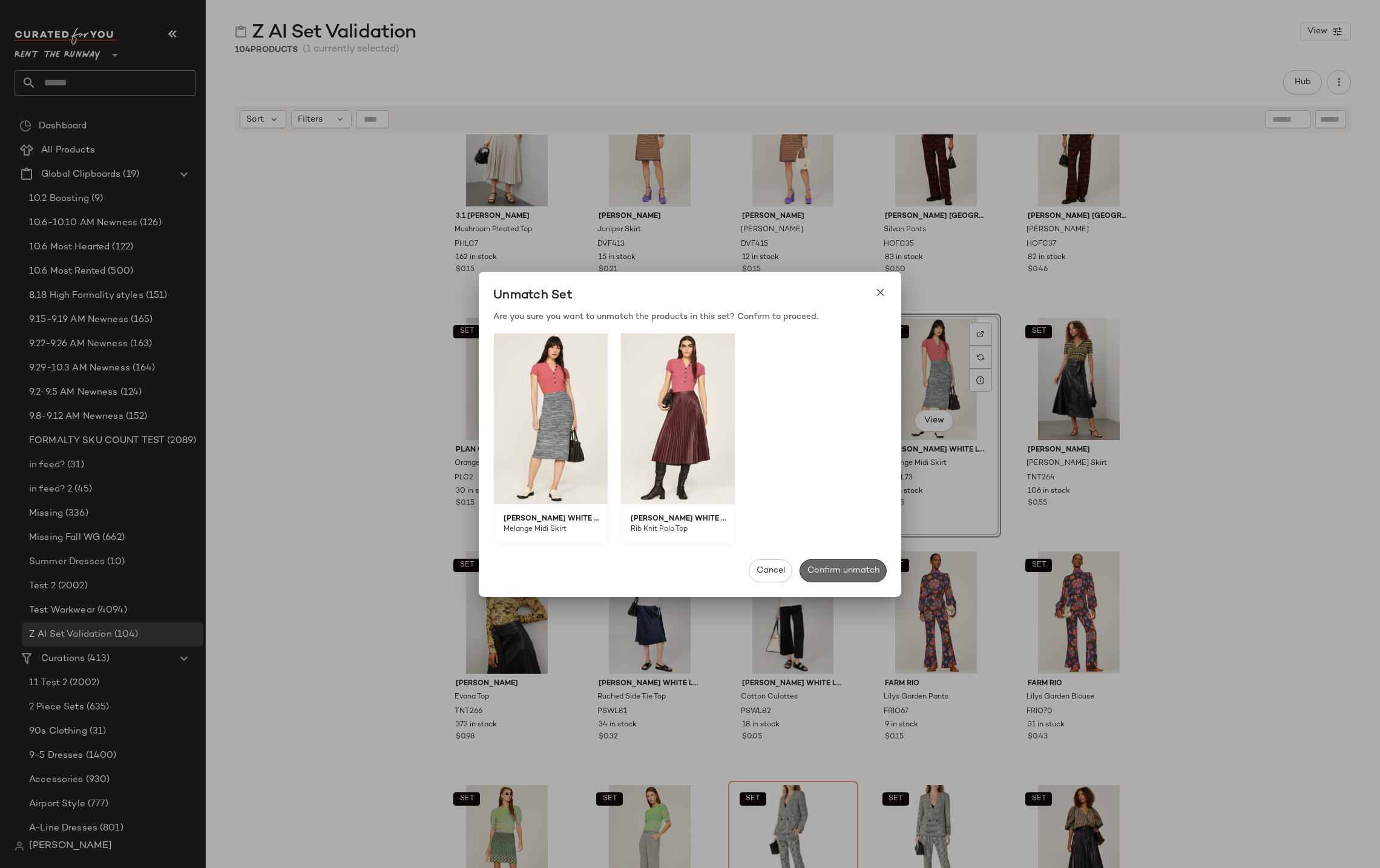
click at [818, 566] on span "Confirm unmatch" at bounding box center [843, 571] width 73 height 10
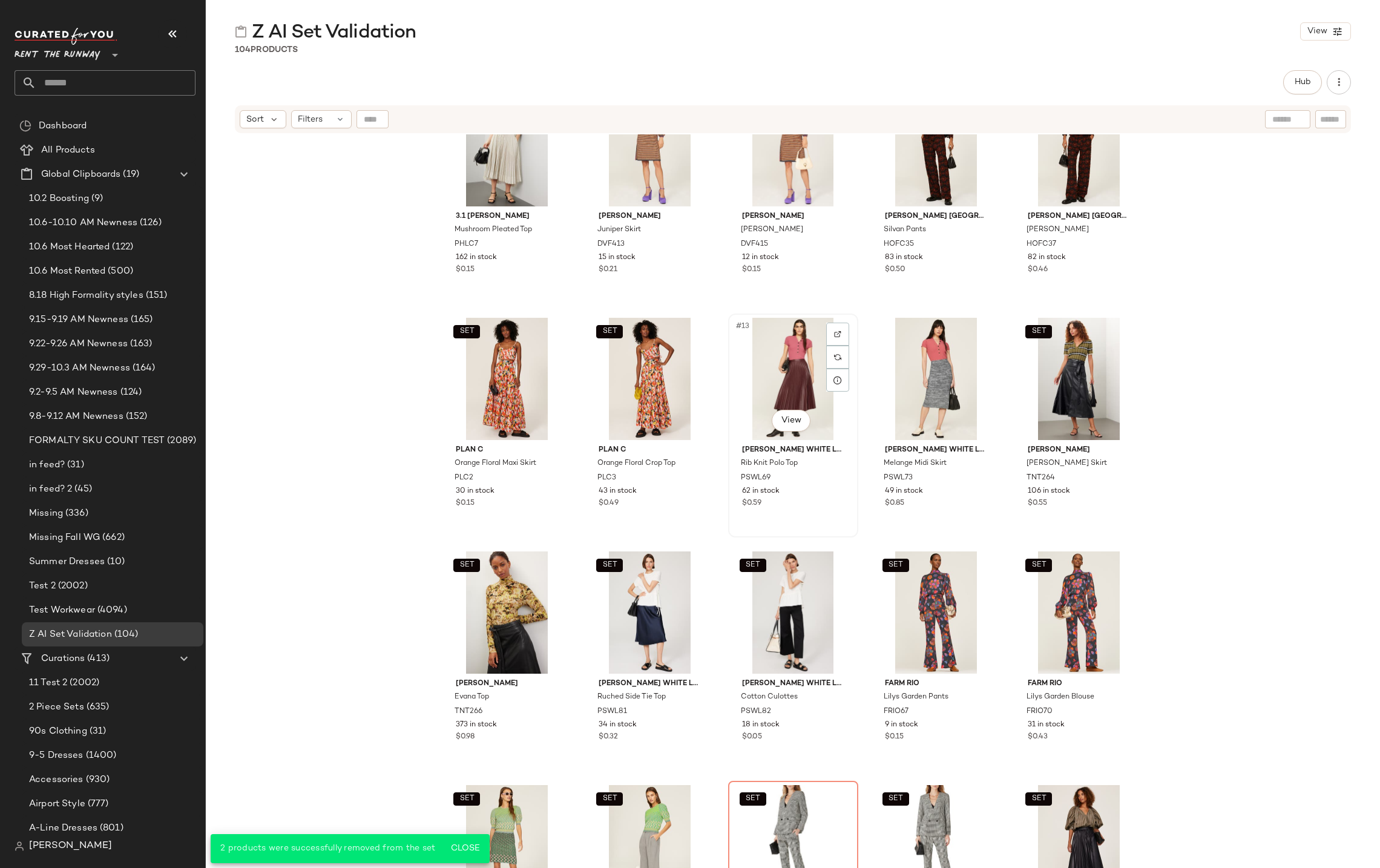
click at [787, 377] on div "#13 View" at bounding box center [793, 379] width 121 height 122
click at [923, 380] on div "#14 View" at bounding box center [935, 379] width 121 height 122
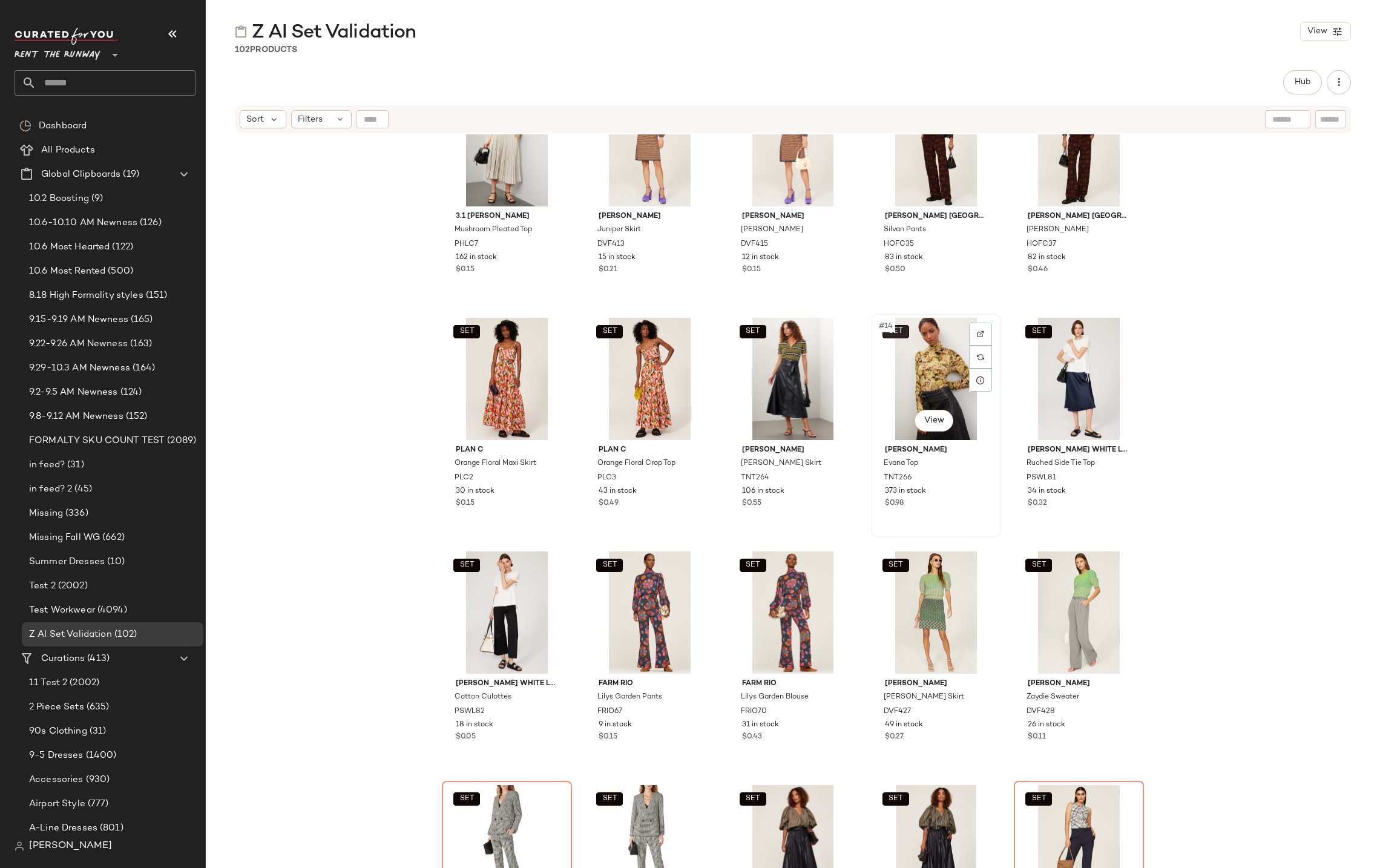
click at [902, 331] on button "SET" at bounding box center [896, 331] width 27 height 13
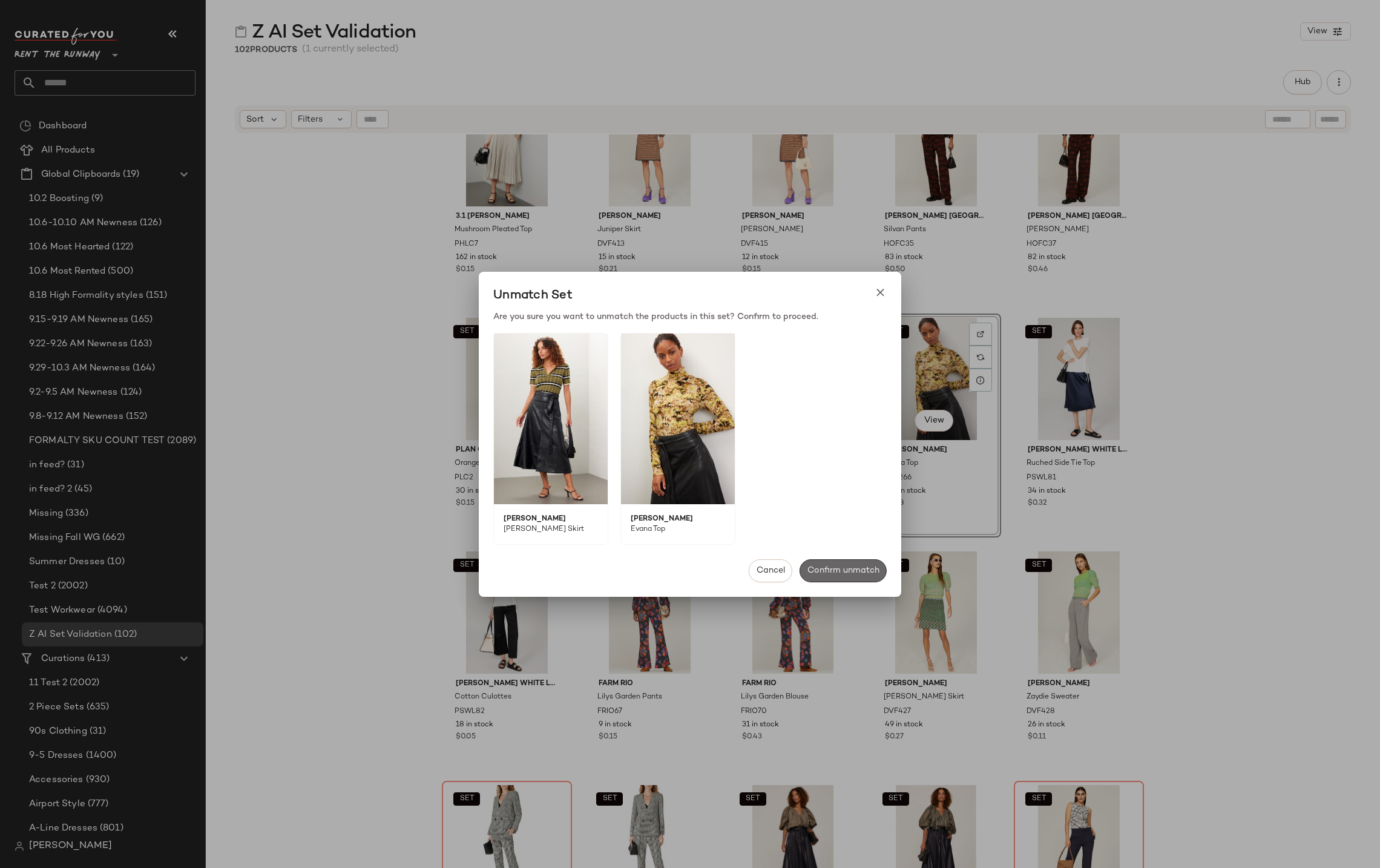
click at [829, 569] on span "Confirm unmatch" at bounding box center [843, 571] width 73 height 10
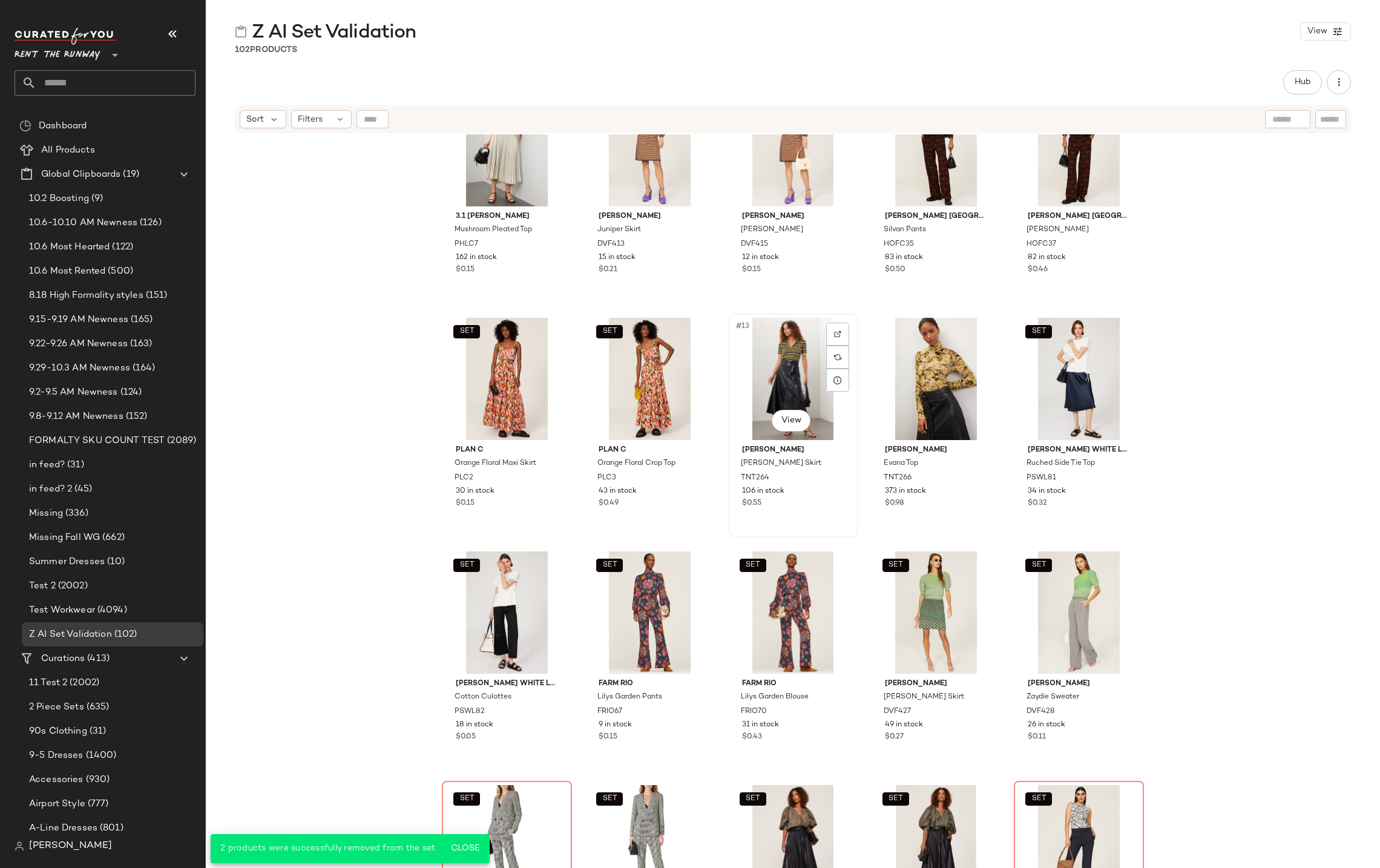
click at [781, 366] on div "#13 View" at bounding box center [793, 379] width 121 height 122
click at [913, 381] on div "#14 View" at bounding box center [935, 379] width 121 height 122
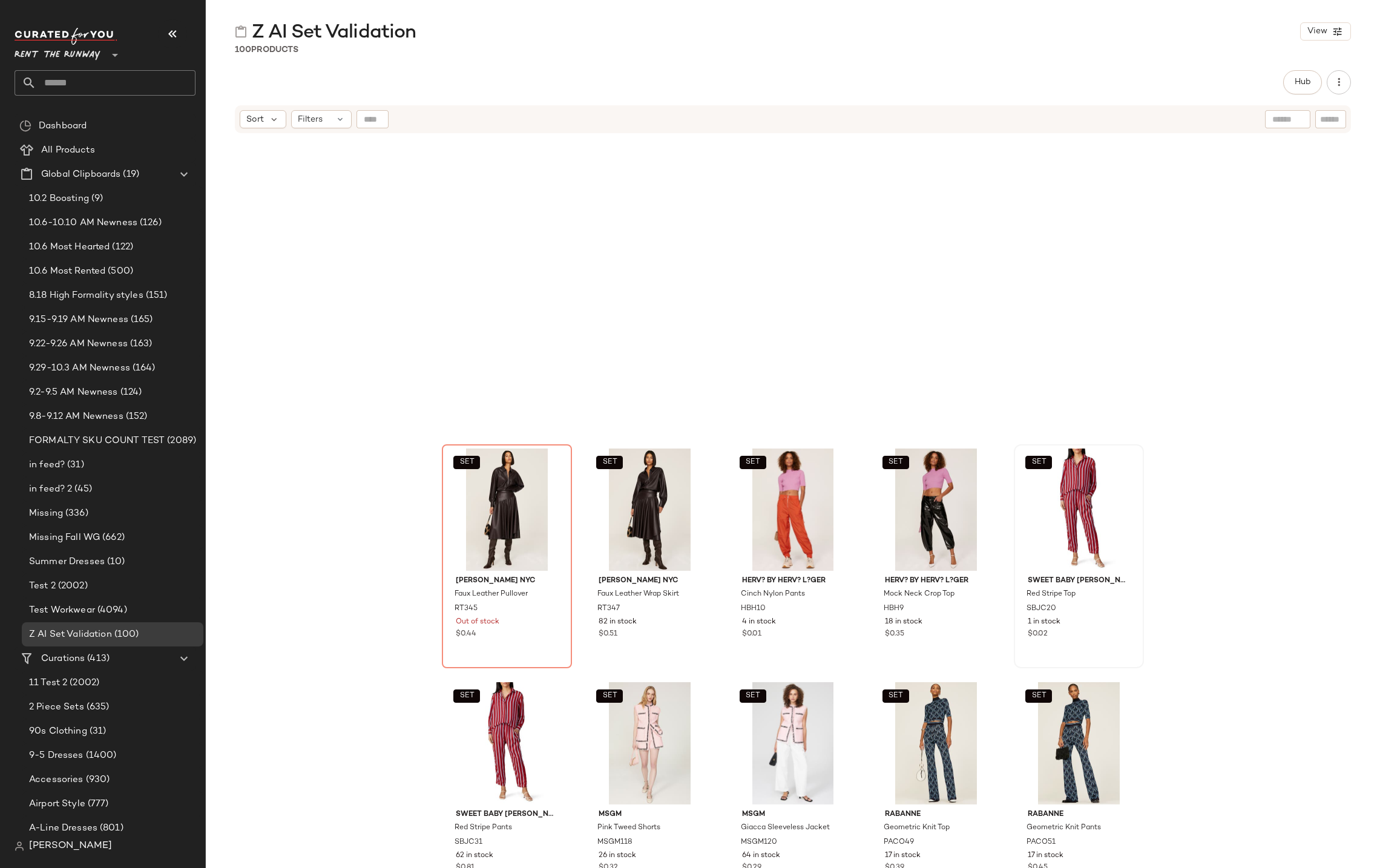
scroll to position [2653, 0]
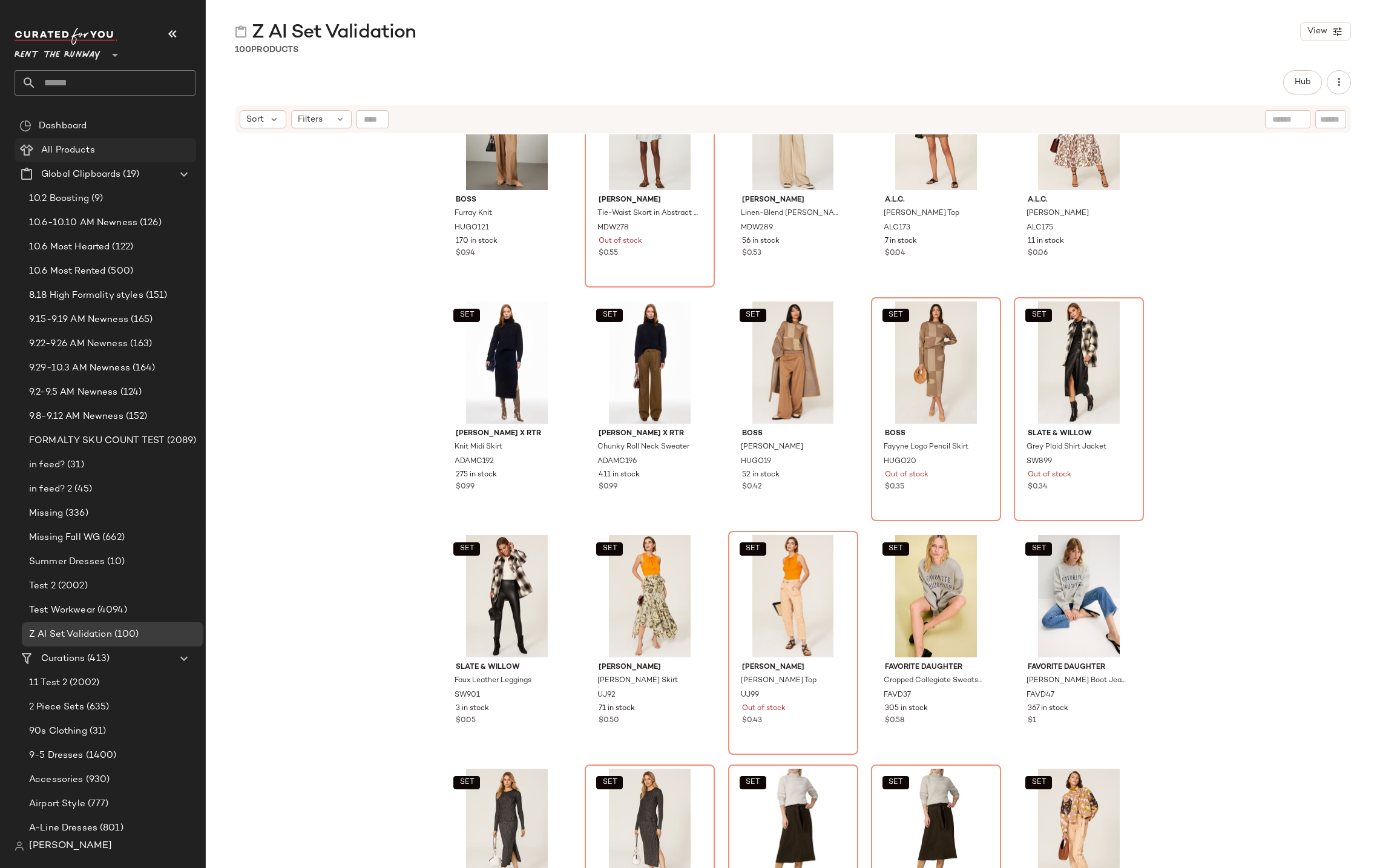
click at [63, 155] on span "All Products" at bounding box center [68, 151] width 54 height 14
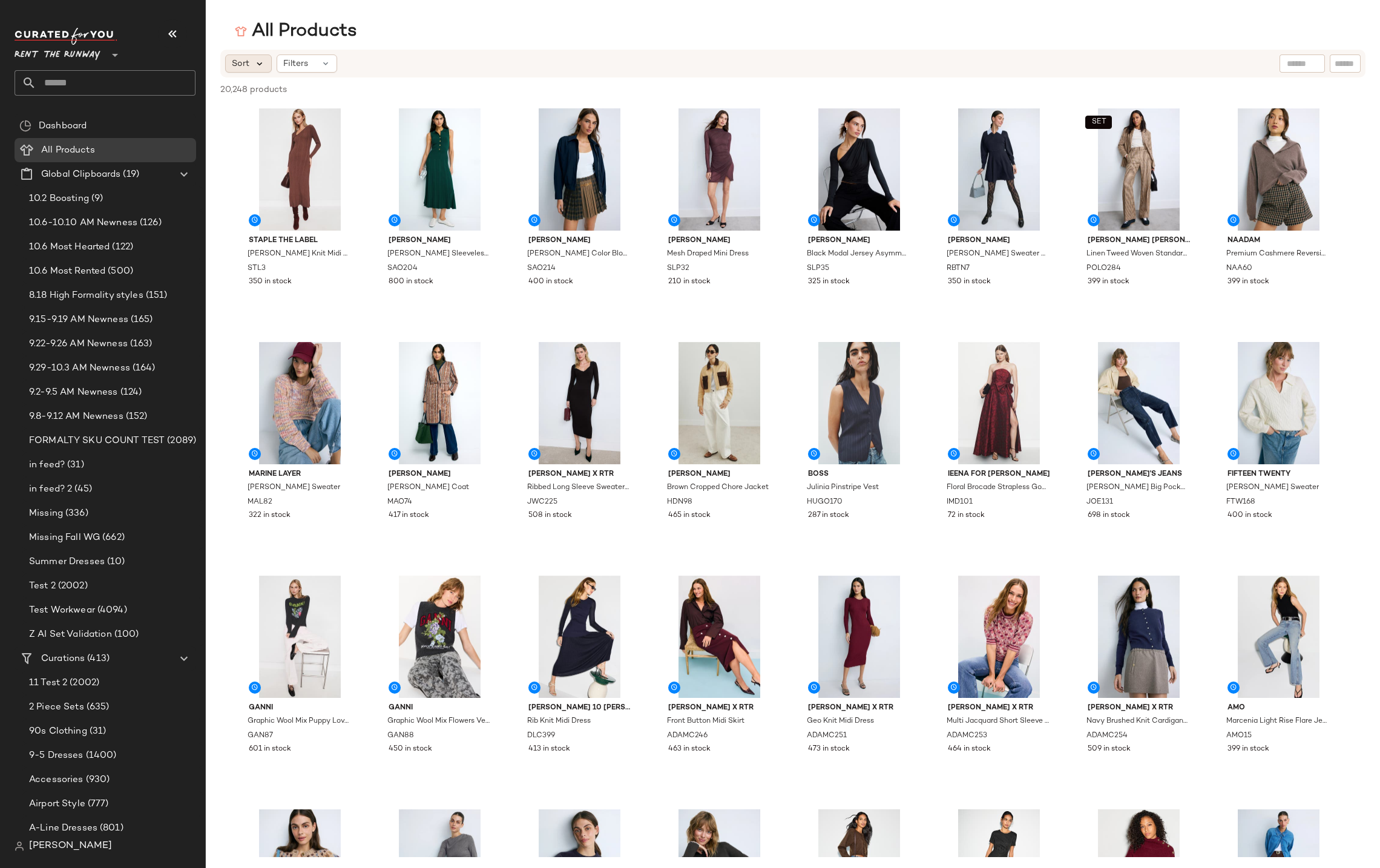
click at [258, 64] on icon at bounding box center [260, 63] width 11 height 11
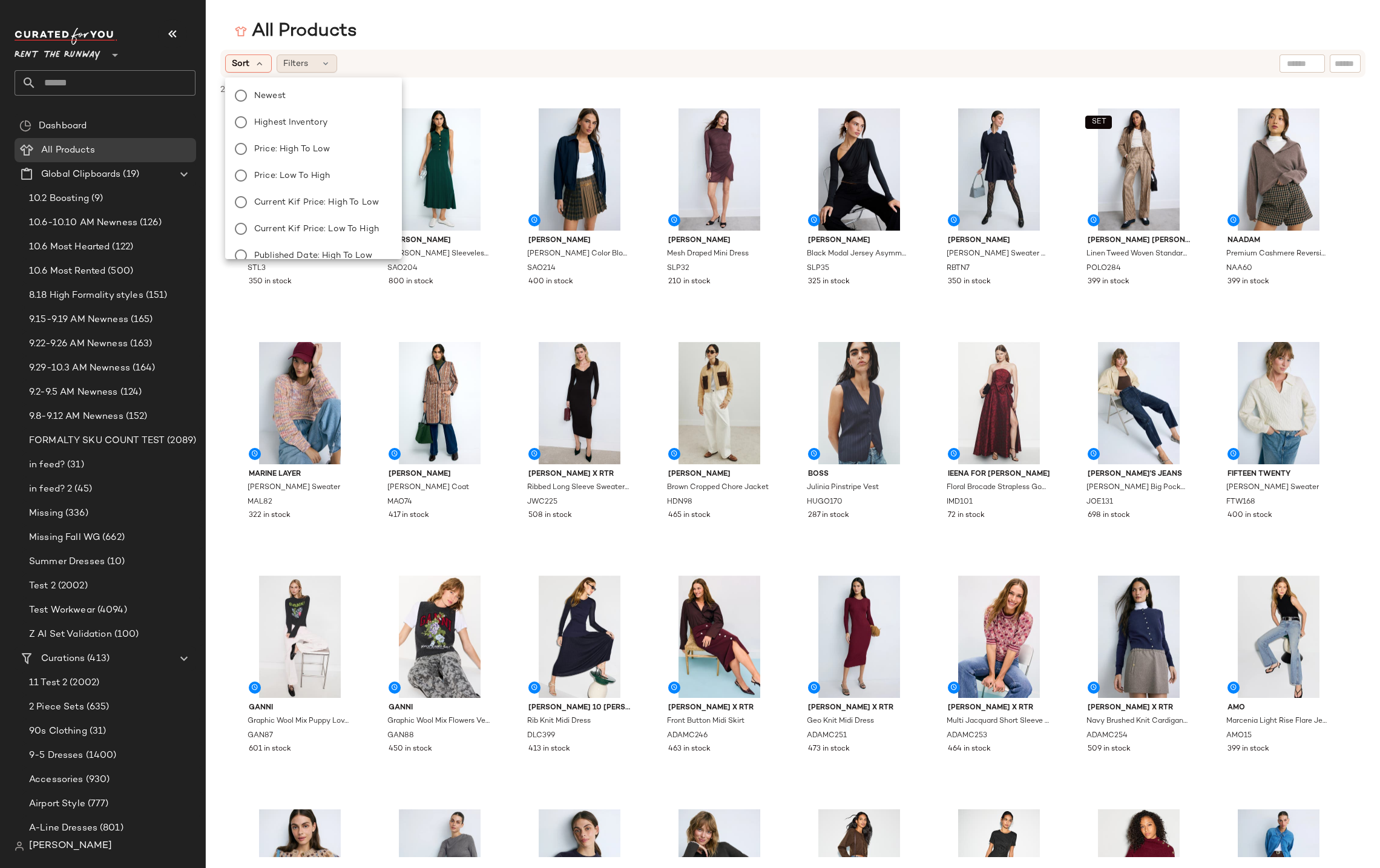
click at [324, 61] on icon at bounding box center [326, 63] width 10 height 10
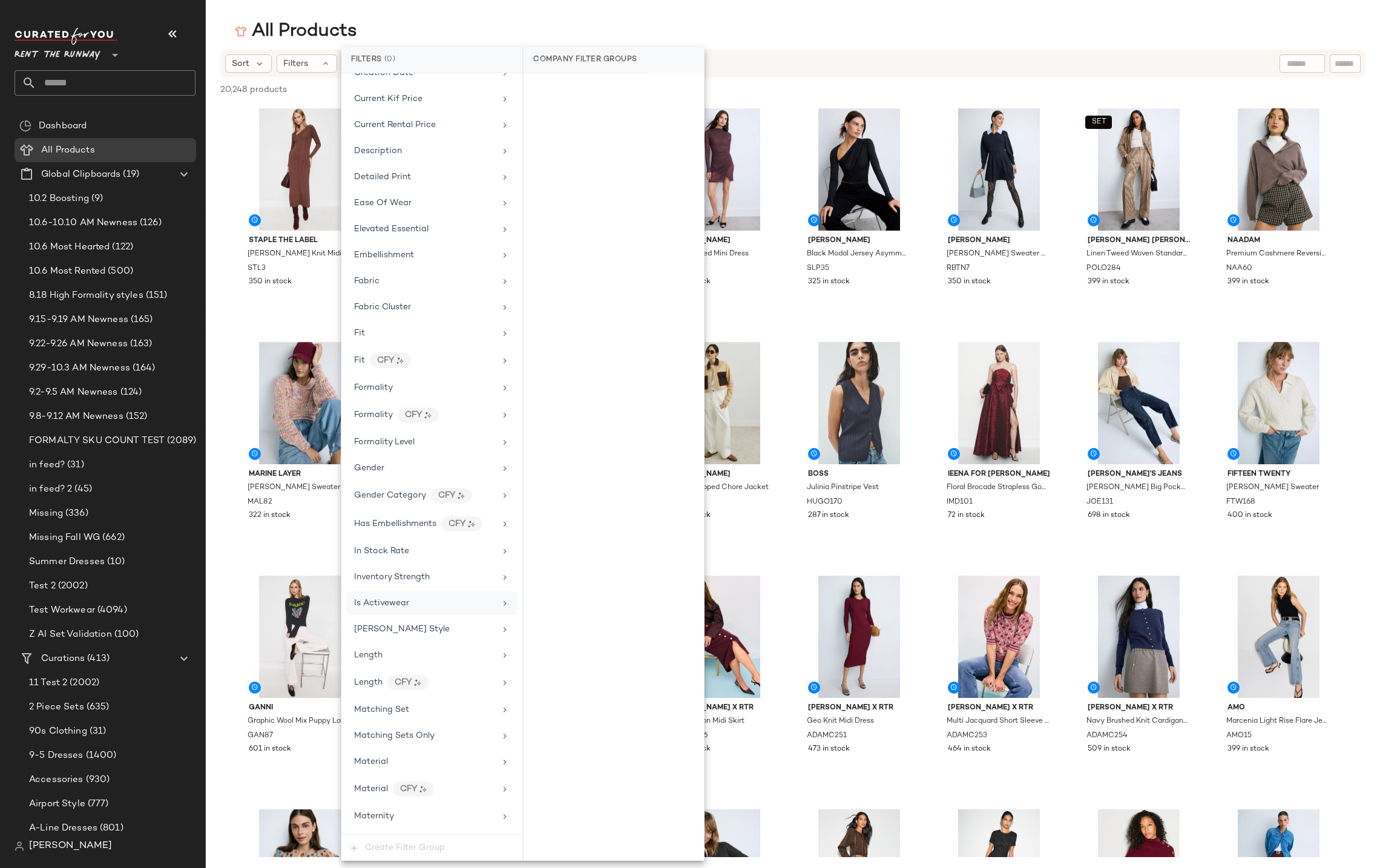
scroll to position [581, 0]
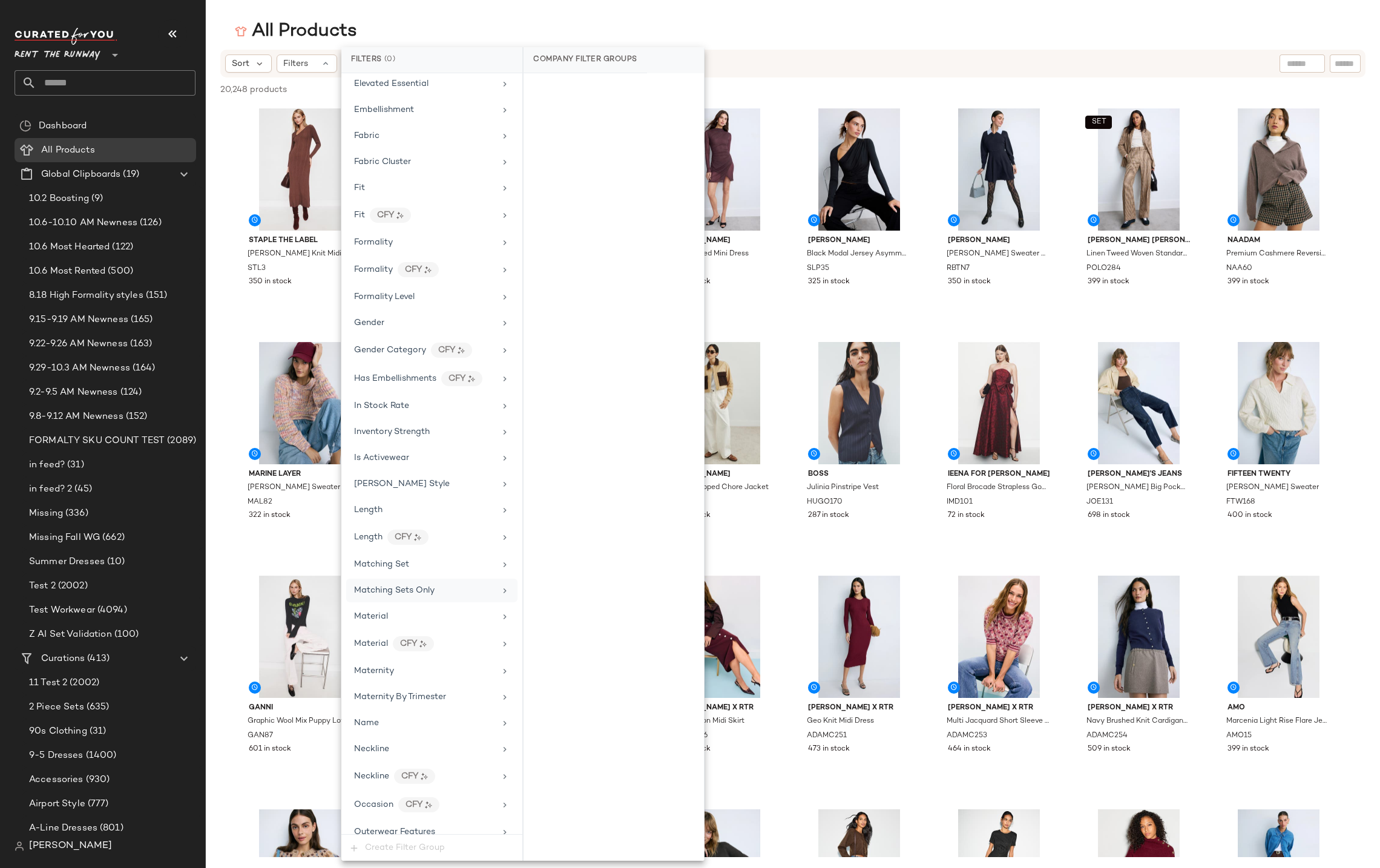
click at [396, 591] on span "Matching Sets Only" at bounding box center [395, 590] width 81 height 9
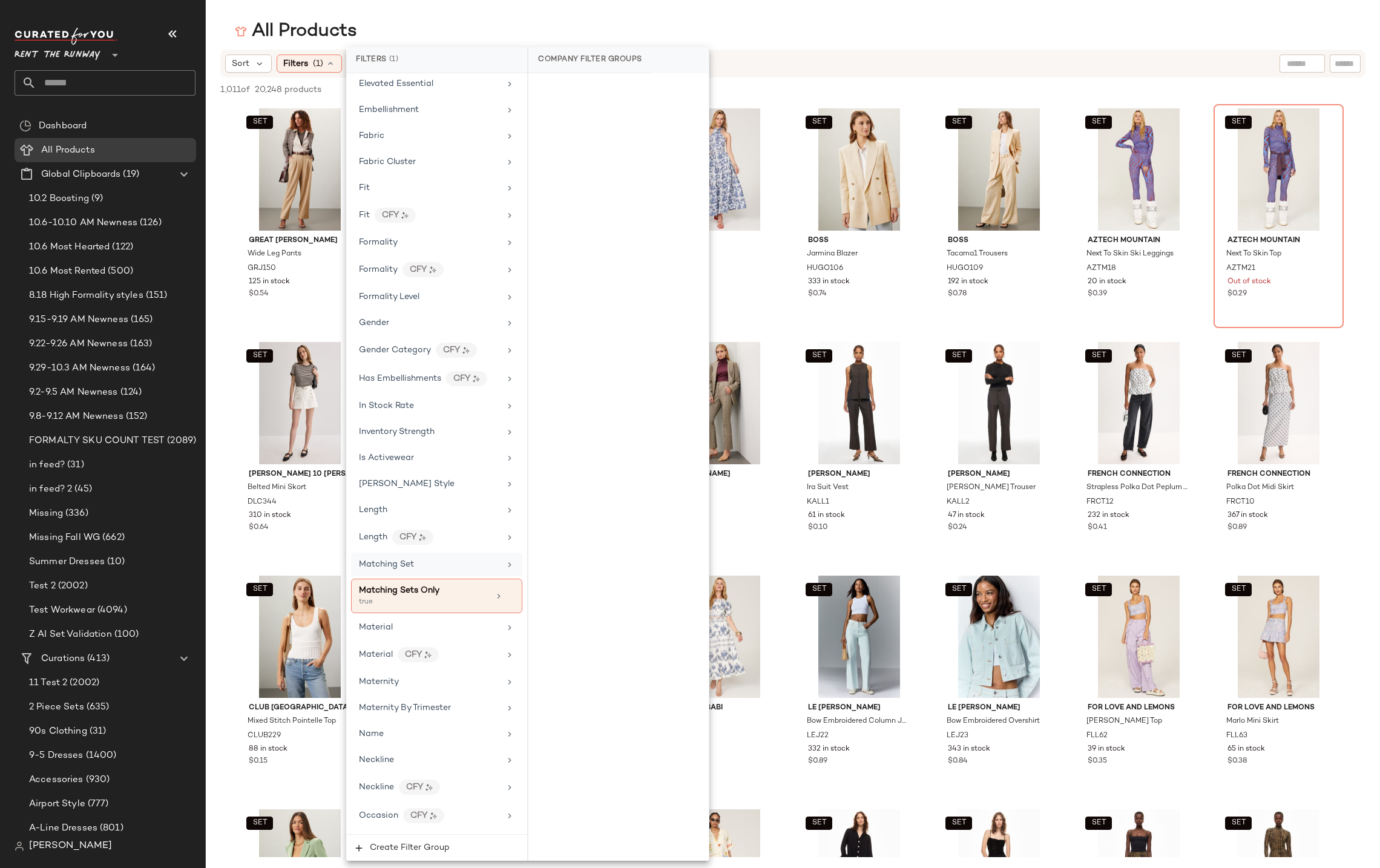
click at [395, 568] on span "Matching Set" at bounding box center [386, 564] width 55 height 9
click at [396, 566] on span "Matching Set" at bounding box center [386, 564] width 55 height 9
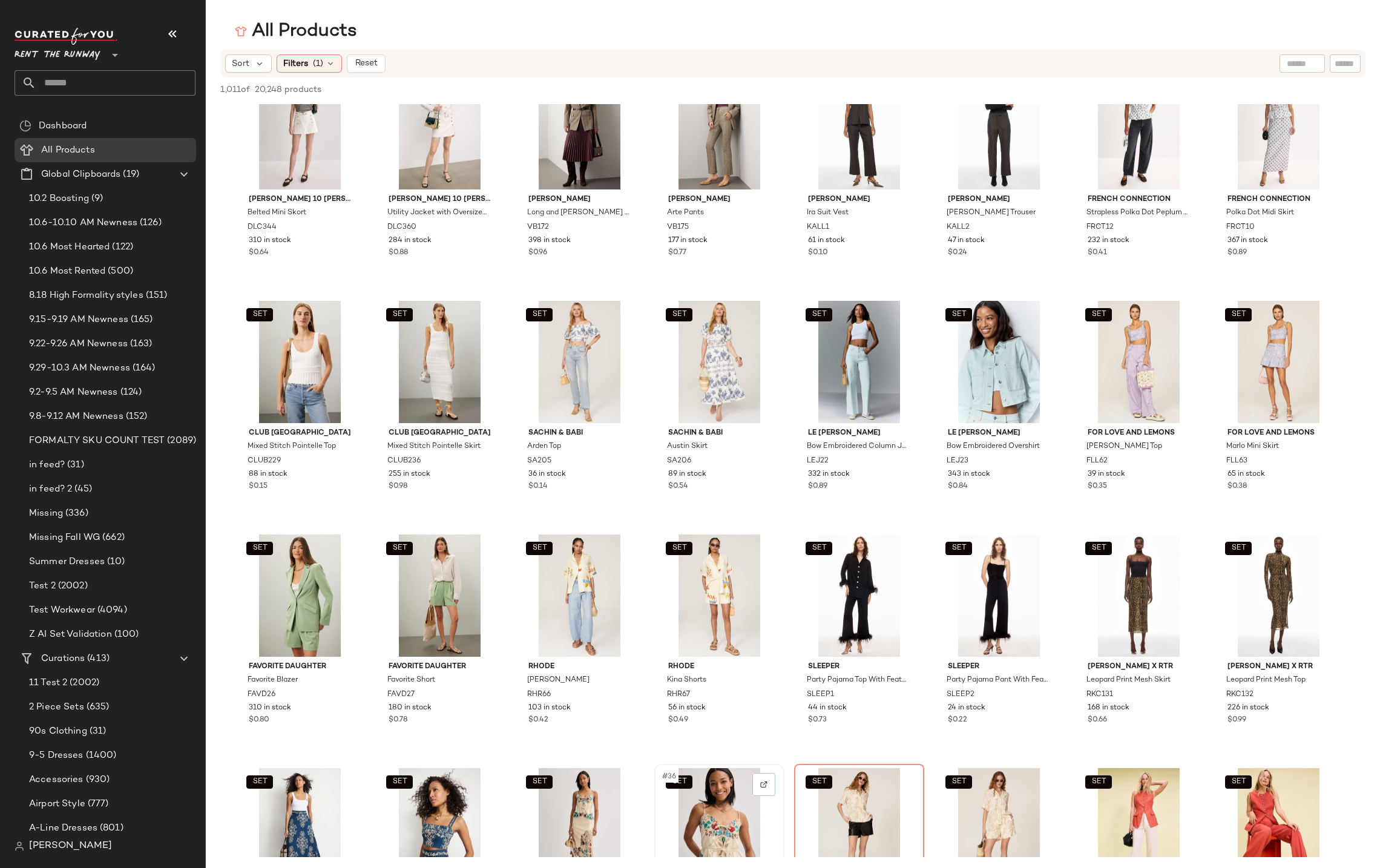
scroll to position [0, 0]
